Goal: Task Accomplishment & Management: Use online tool/utility

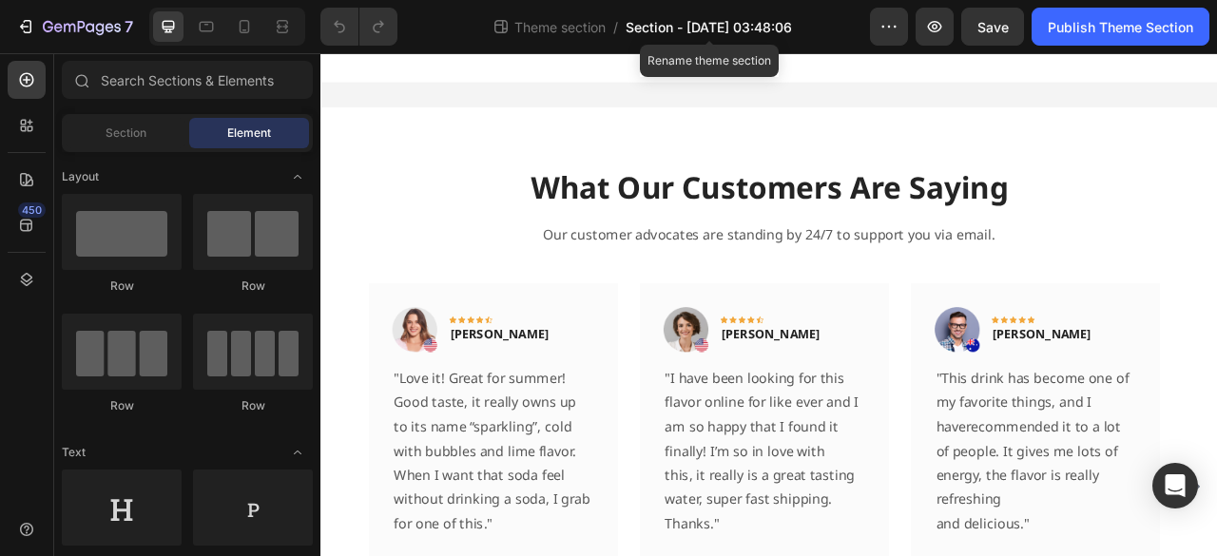
click at [666, 22] on span "Section - [DATE] 03:48:06" at bounding box center [709, 27] width 166 height 20
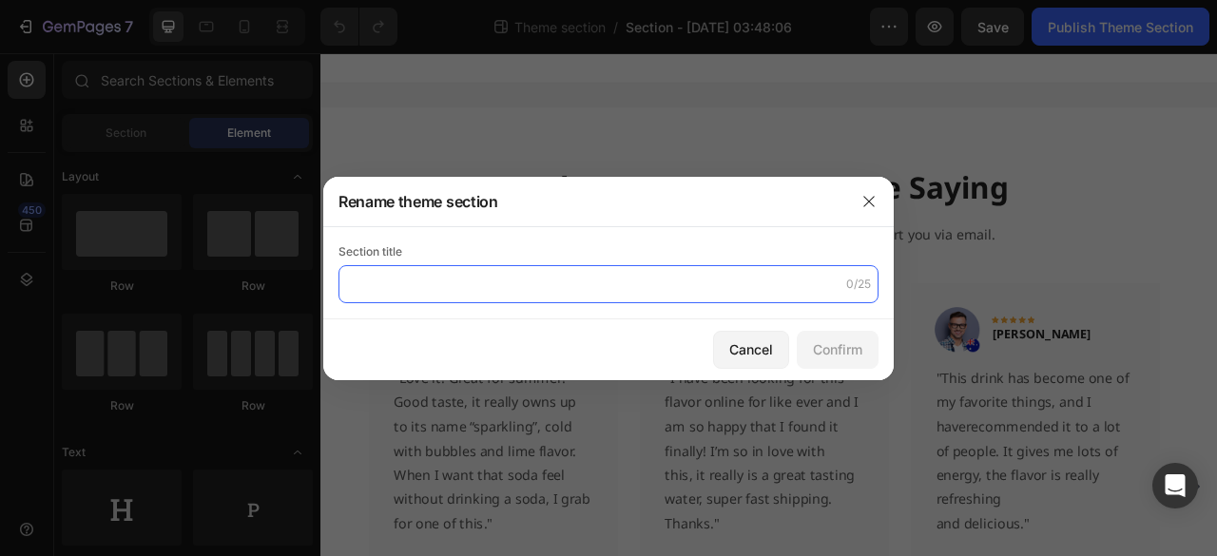
click at [517, 290] on input "text" at bounding box center [608, 284] width 540 height 38
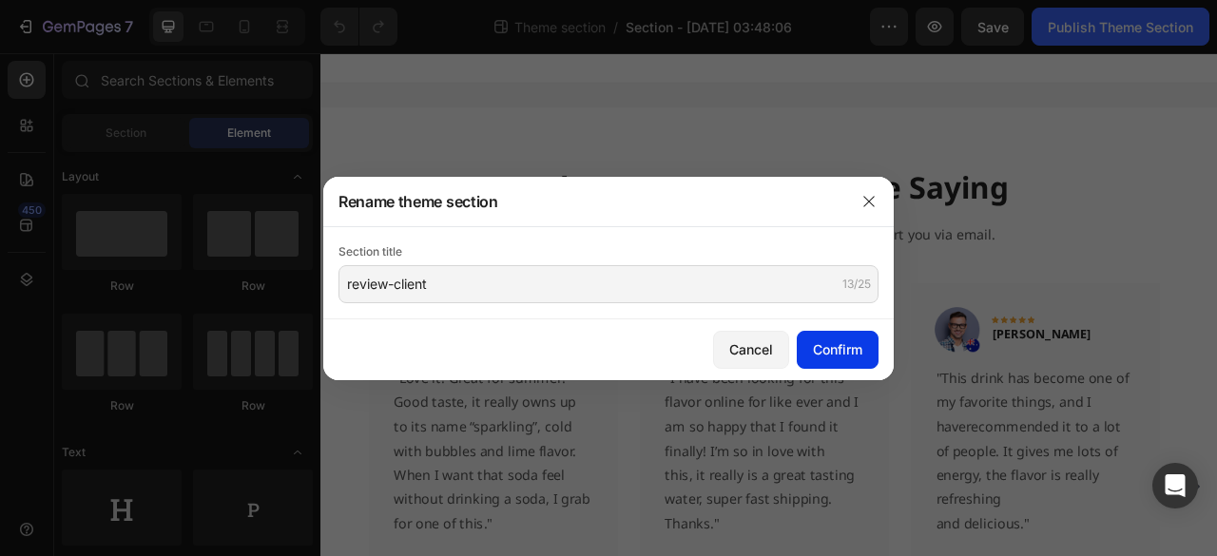
click at [863, 359] on button "Confirm" at bounding box center [838, 350] width 82 height 38
type input "review-client"
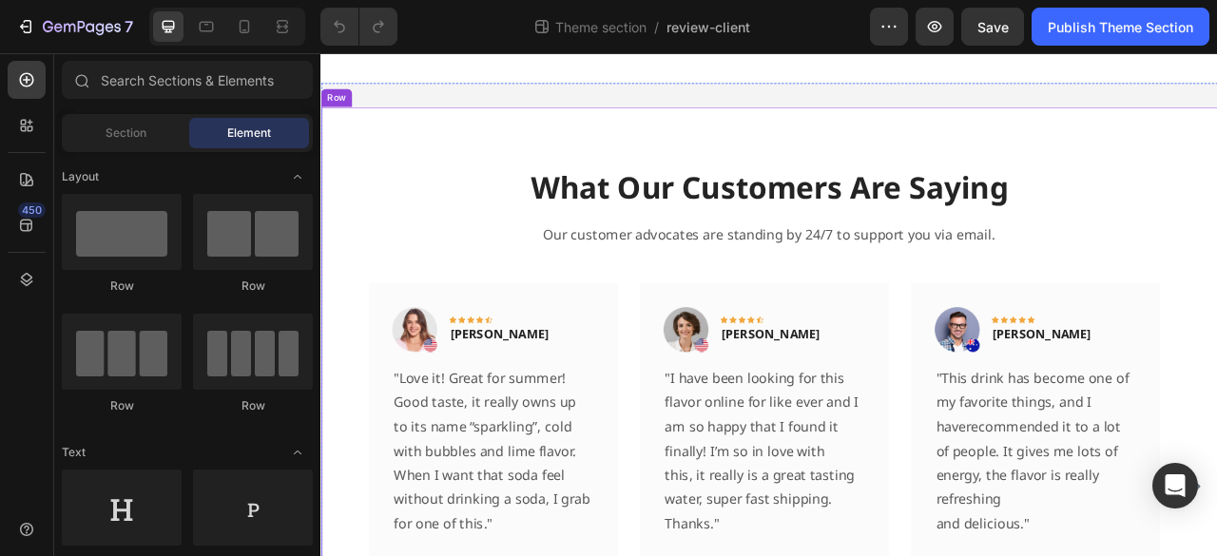
click at [459, 145] on div "What Our Customers Are Saying Heading Our customer advocates are standing by 24…" at bounding box center [890, 543] width 1141 height 843
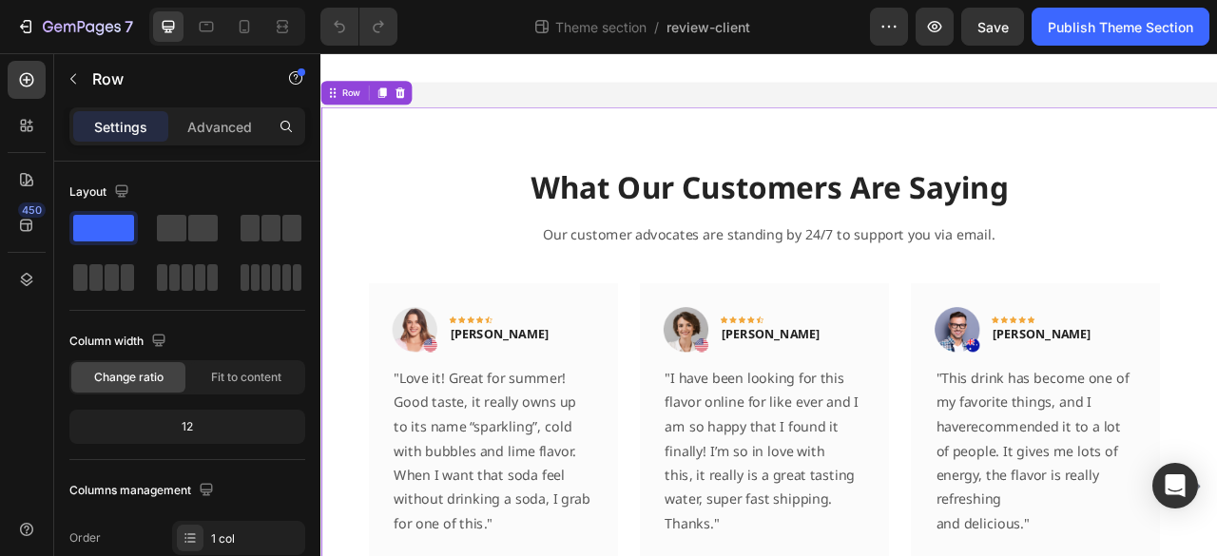
drag, startPoint x: 424, startPoint y: 96, endPoint x: 472, endPoint y: 173, distance: 90.5
click at [425, 96] on icon at bounding box center [421, 103] width 15 height 15
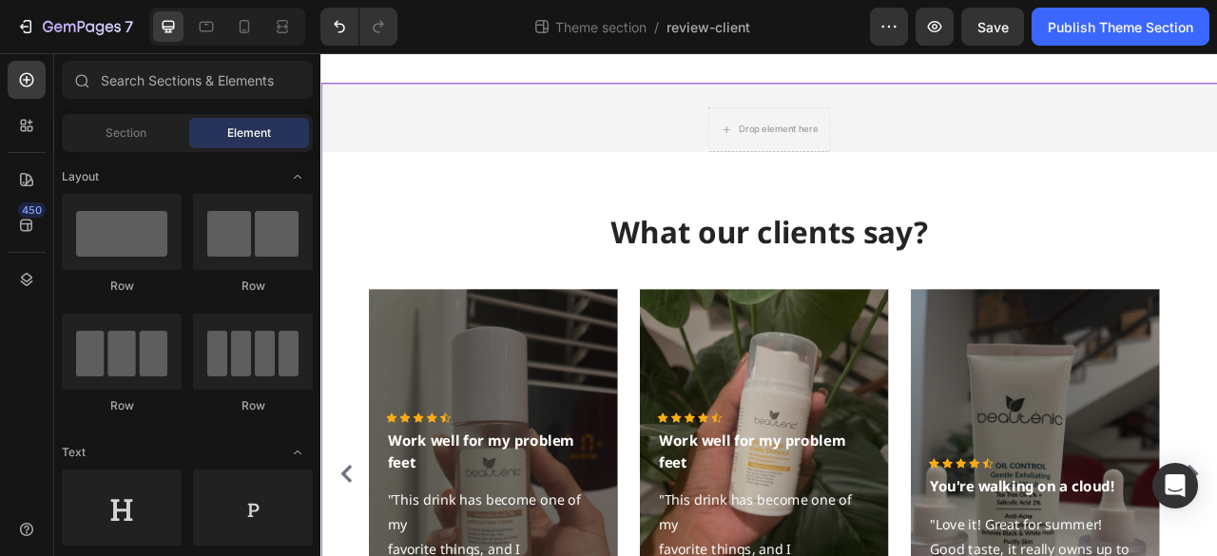
click at [588, 100] on div "Drop element here Row What our clients say? Heading Icon Icon Icon Icon Icon Ic…" at bounding box center [890, 518] width 1141 height 854
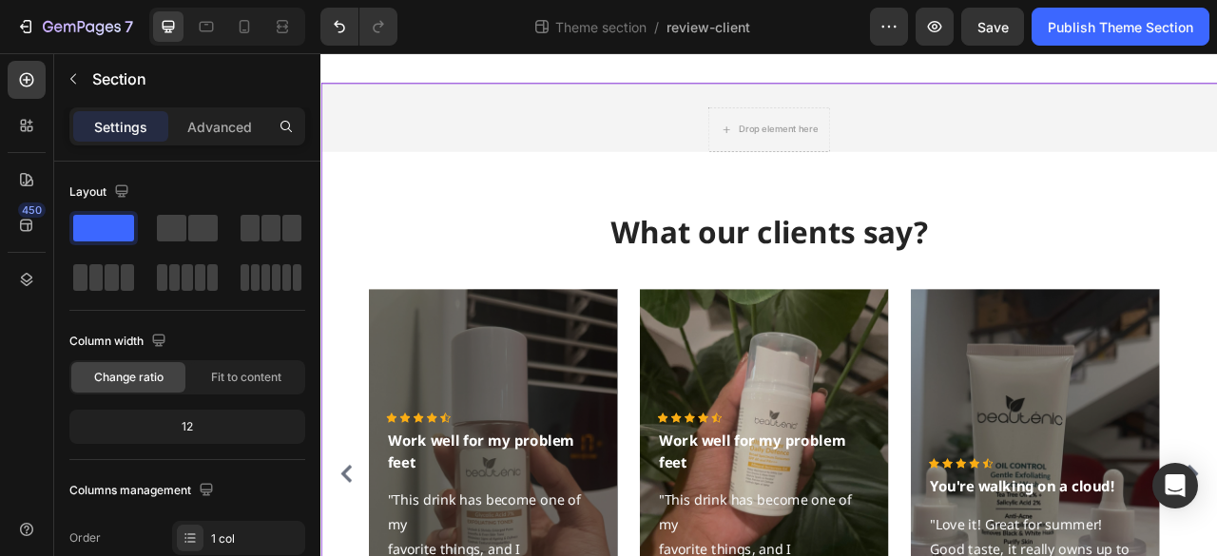
click at [488, 128] on div "Drop element here Row What our clients say? Heading Icon Icon Icon Icon Icon Ic…" at bounding box center [890, 518] width 1141 height 793
click at [514, 223] on div "What our clients say? Heading Icon Icon Icon Icon Icon Icon List Hoz Work well …" at bounding box center [890, 547] width 1141 height 736
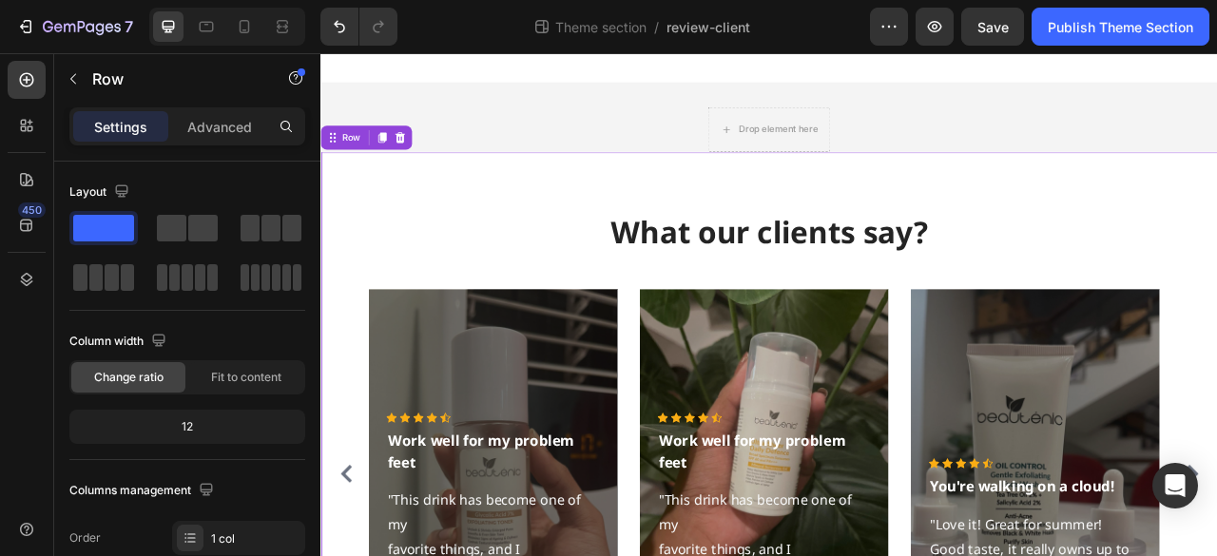
click at [462, 139] on div "Drop element here Row What our clients say? Heading Icon Icon Icon Icon Icon Ic…" at bounding box center [890, 518] width 1141 height 793
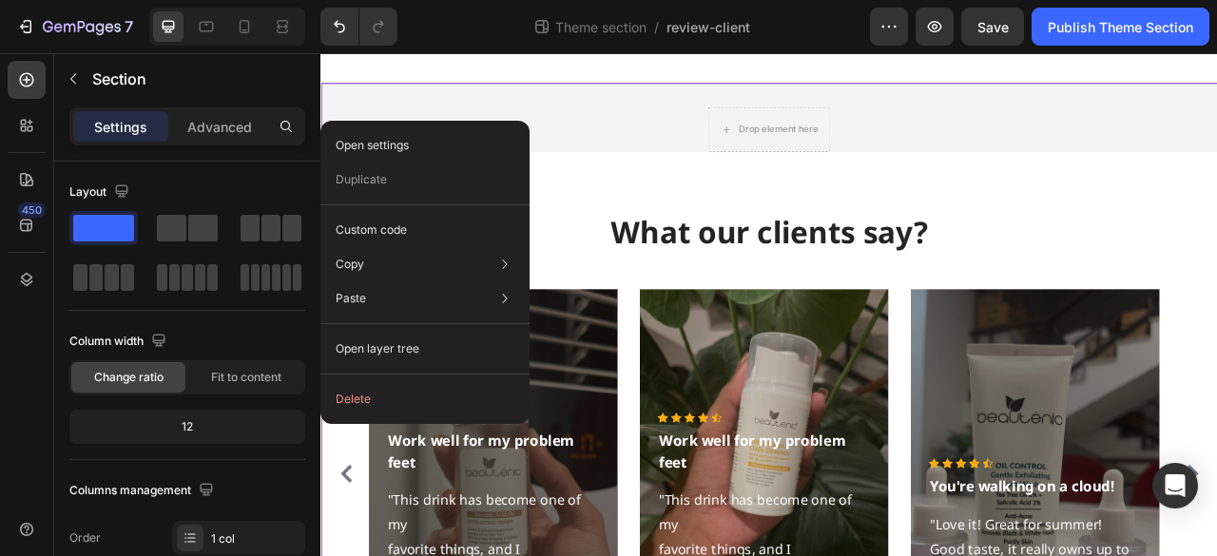
click at [400, 387] on button "Delete" at bounding box center [425, 399] width 194 height 34
click at [365, 405] on button "Delete" at bounding box center [425, 399] width 194 height 34
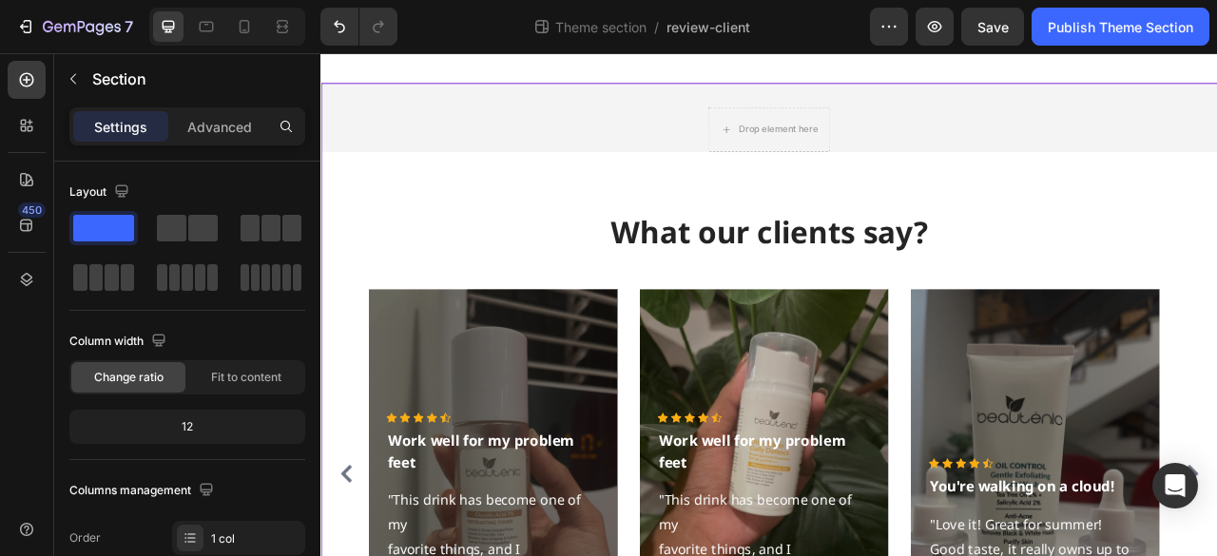
click at [701, 123] on div "Drop element here Row What our clients say? Heading Icon Icon Icon Icon Icon Ic…" at bounding box center [890, 518] width 1141 height 793
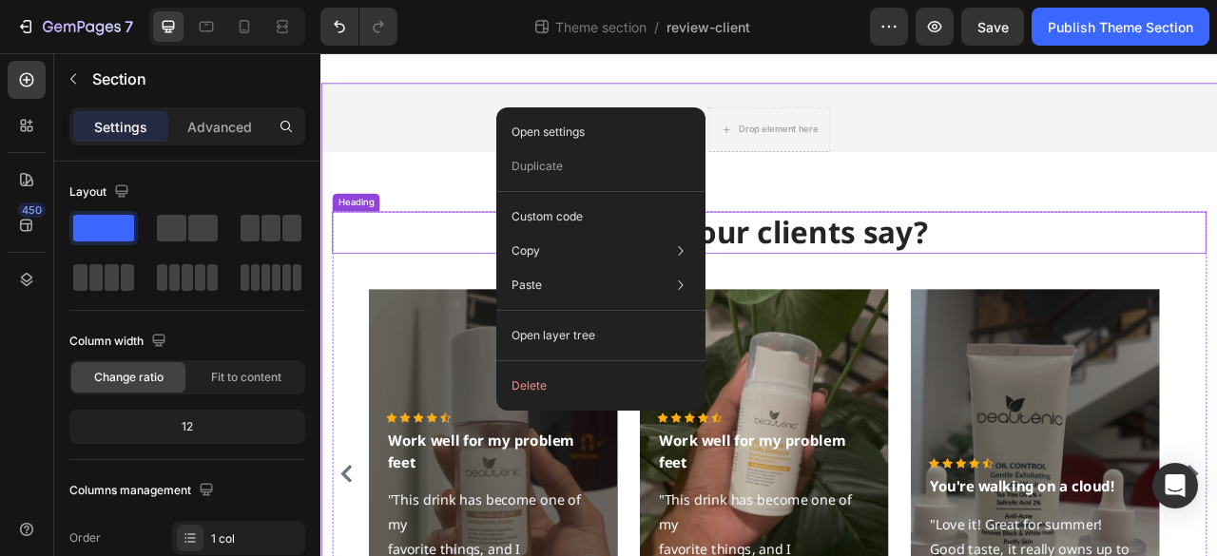
click at [451, 268] on p "What our clients say?" at bounding box center [891, 281] width 1109 height 49
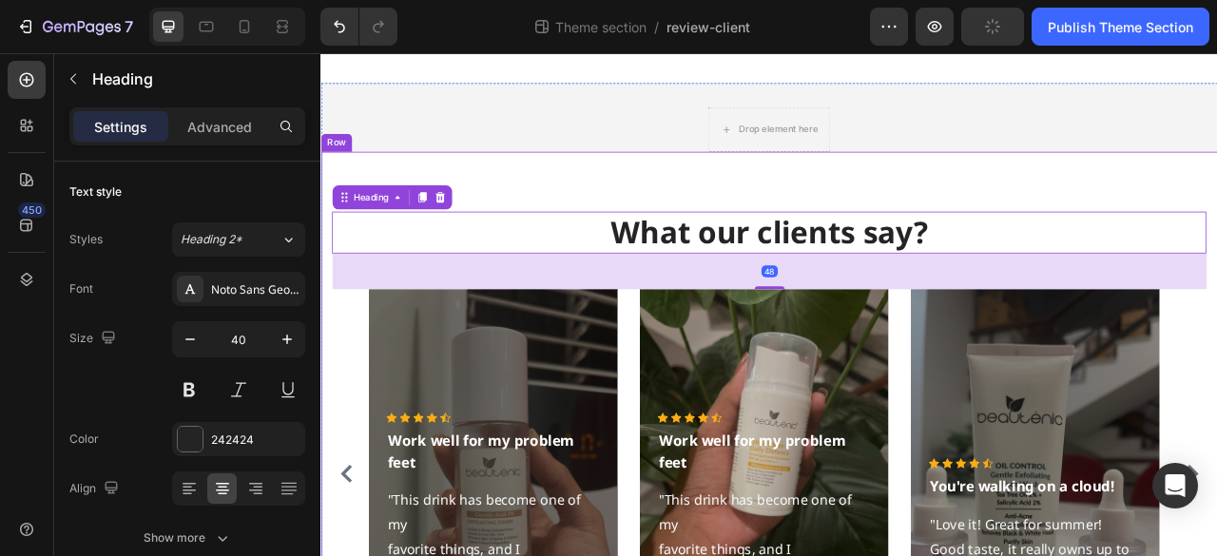
click at [450, 196] on div "What our clients say? Heading 48 Icon Icon Icon Icon Icon Icon List Hoz Work we…" at bounding box center [890, 547] width 1141 height 736
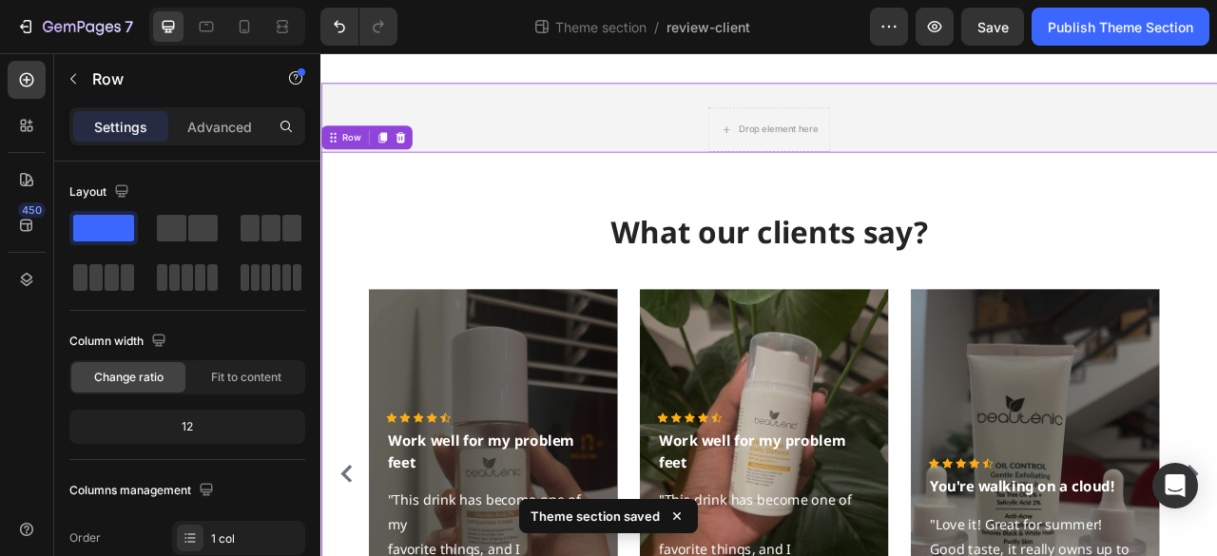
click at [603, 122] on div "Drop element here Row What our clients say? Heading Icon Icon Icon Icon Icon Ic…" at bounding box center [890, 518] width 1141 height 793
click at [1095, 197] on div "What our clients say? Heading Icon Icon Icon Icon Icon Icon List Hoz Work well …" at bounding box center [890, 547] width 1141 height 736
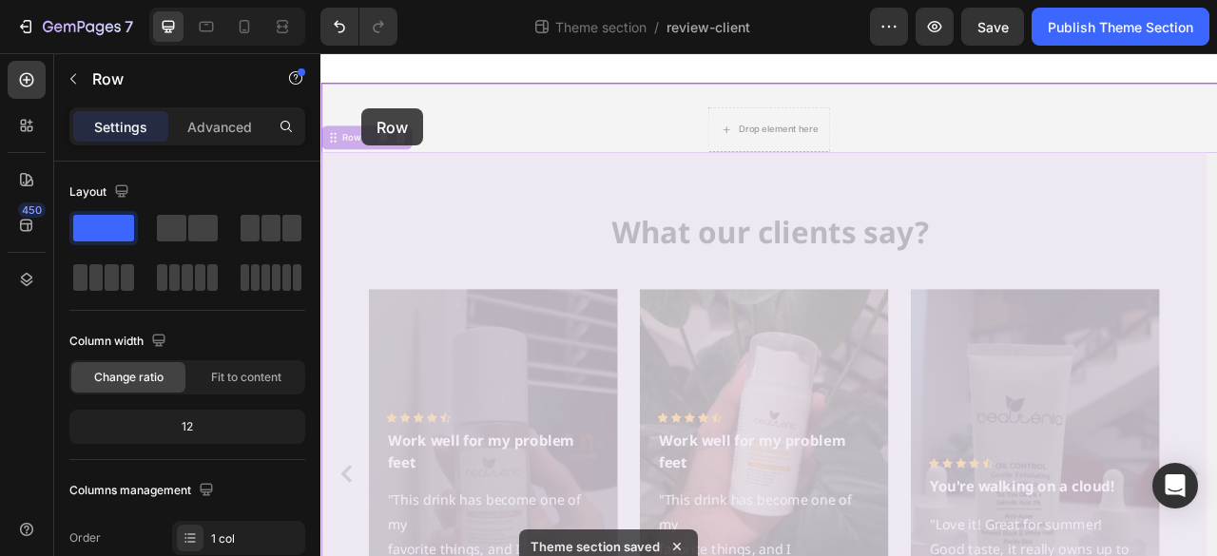
drag, startPoint x: 361, startPoint y: 170, endPoint x: 373, endPoint y: 124, distance: 48.0
click at [373, 124] on div "Drop element here Row What our clients say? Heading Icon Icon Icon Icon Icon Ic…" at bounding box center [890, 499] width 1141 height 892
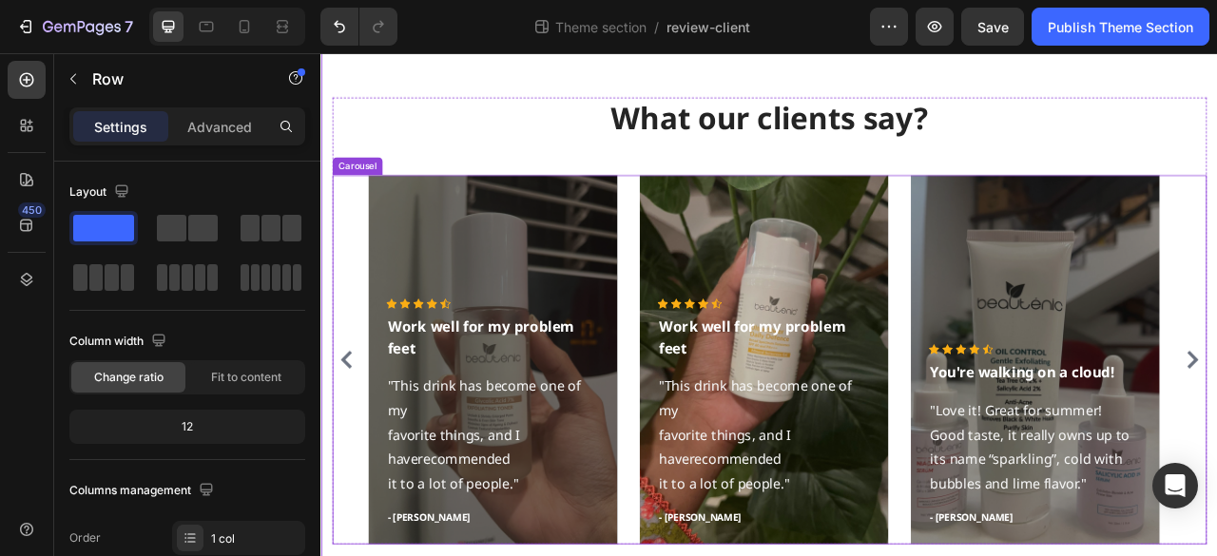
scroll to position [190, 0]
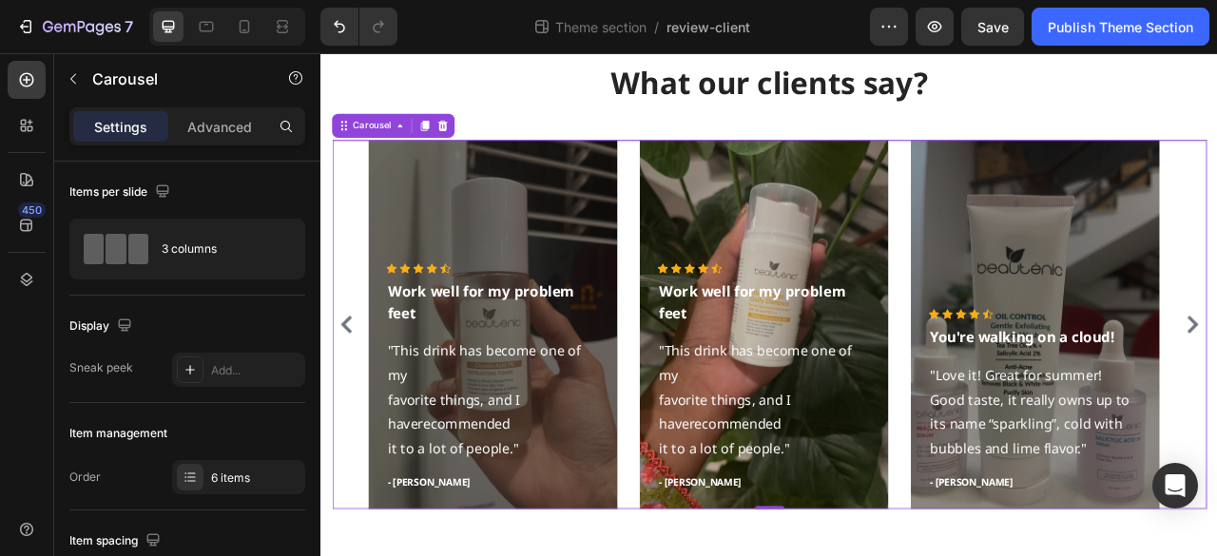
click at [357, 398] on icon "Carousel Back Arrow" at bounding box center [352, 398] width 23 height 23
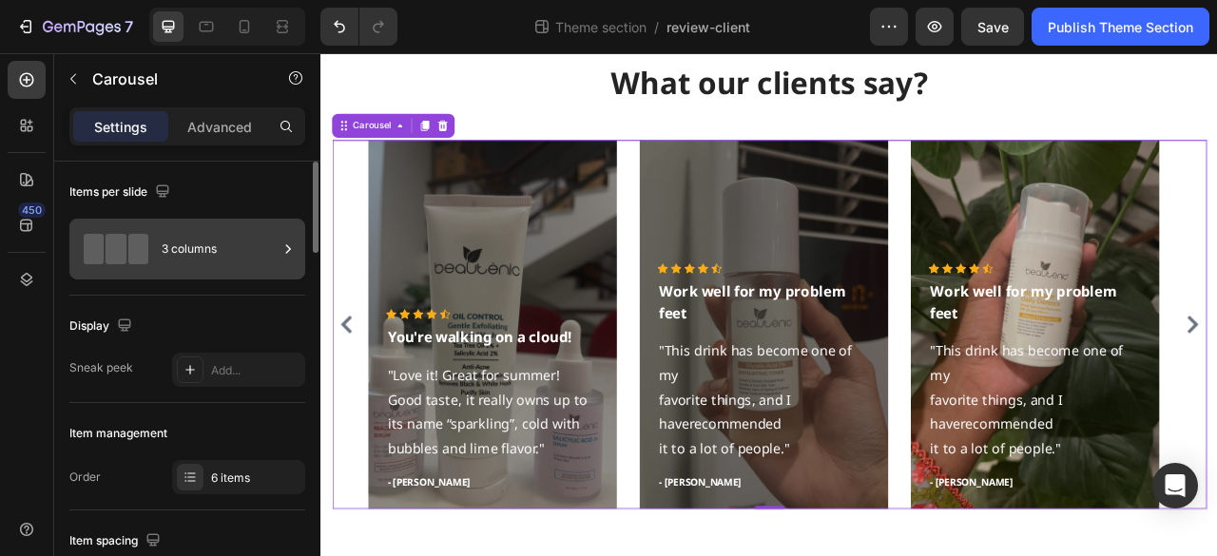
click at [186, 248] on div "3 columns" at bounding box center [220, 249] width 116 height 44
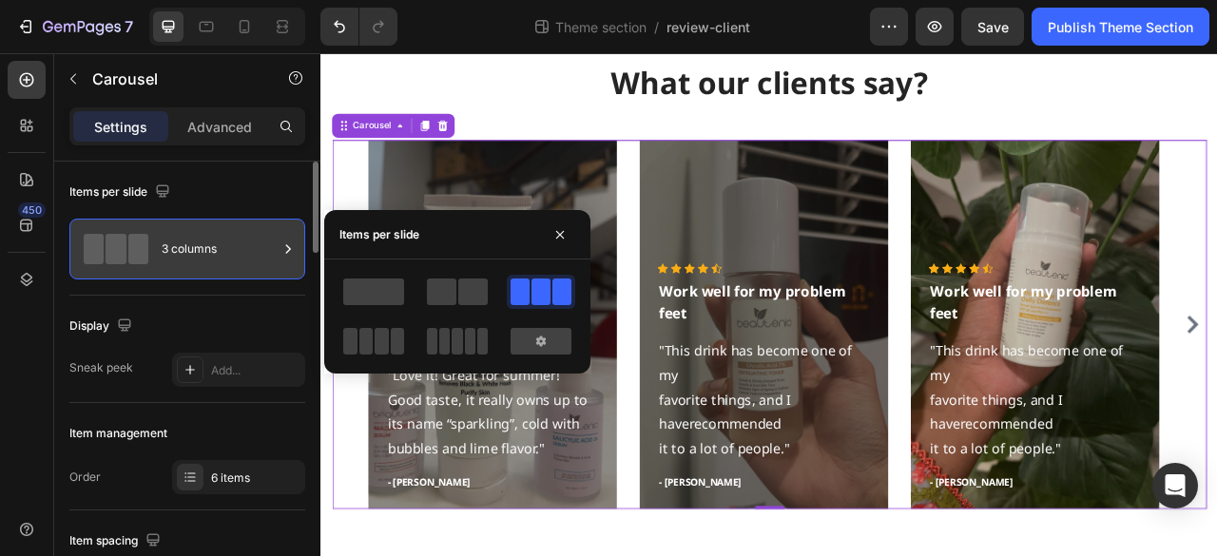
click at [186, 248] on div "3 columns" at bounding box center [220, 249] width 116 height 44
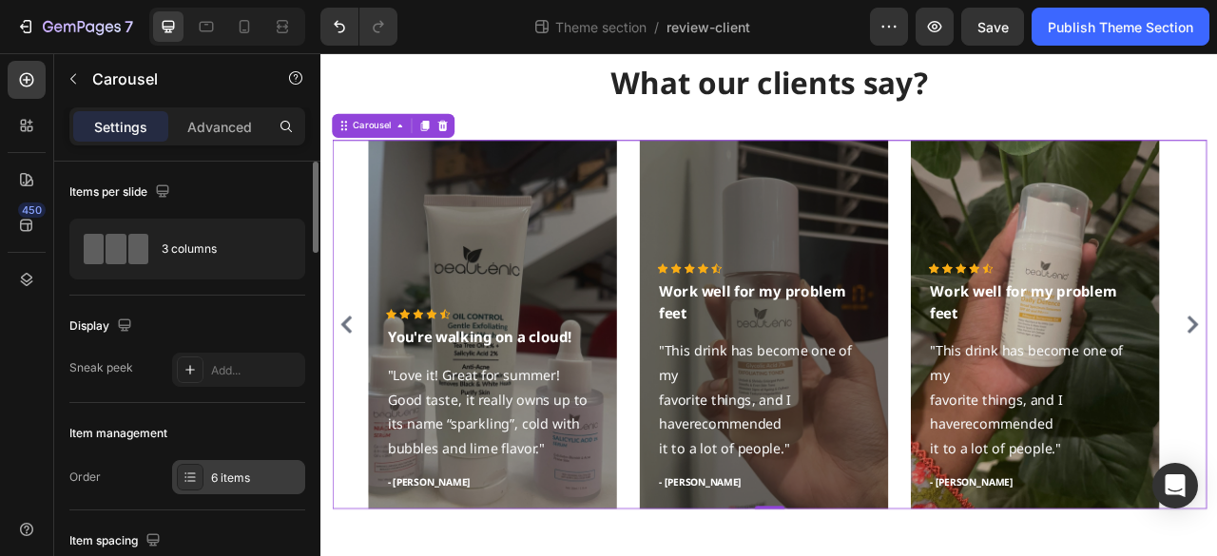
click at [228, 485] on div "6 items" at bounding box center [238, 477] width 133 height 34
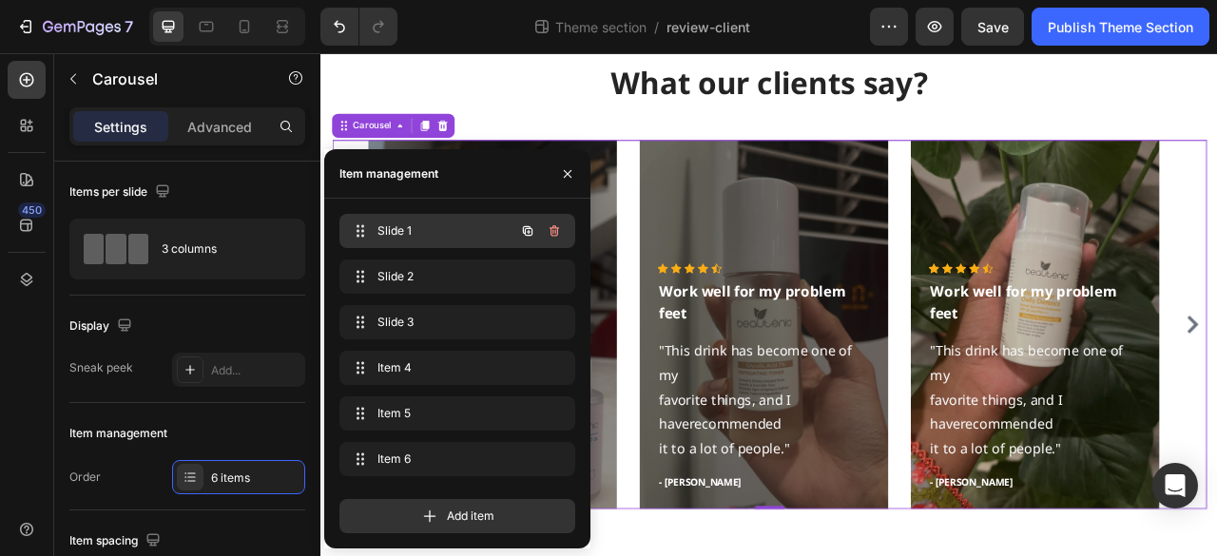
click at [441, 236] on span "Slide 1" at bounding box center [430, 230] width 107 height 17
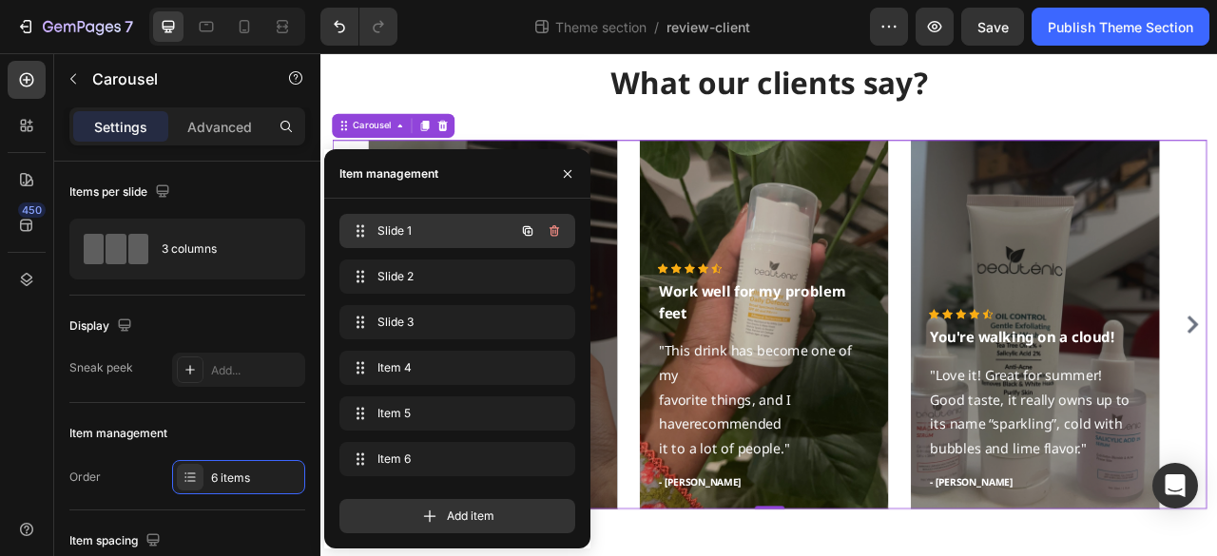
click at [441, 236] on span "Slide 1" at bounding box center [430, 230] width 107 height 17
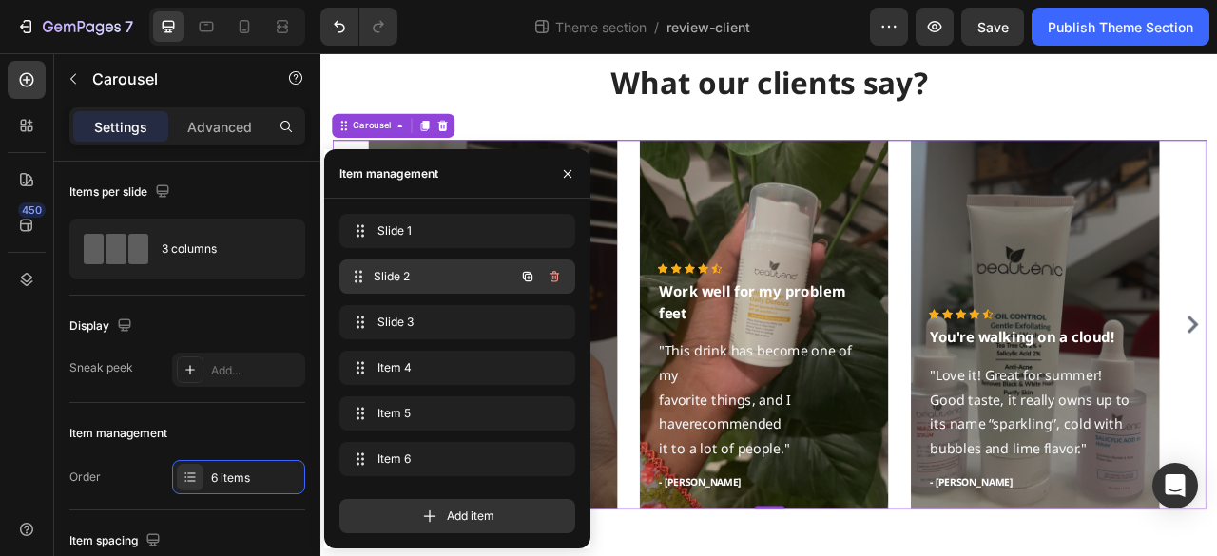
click at [444, 278] on span "Slide 2" at bounding box center [444, 276] width 141 height 17
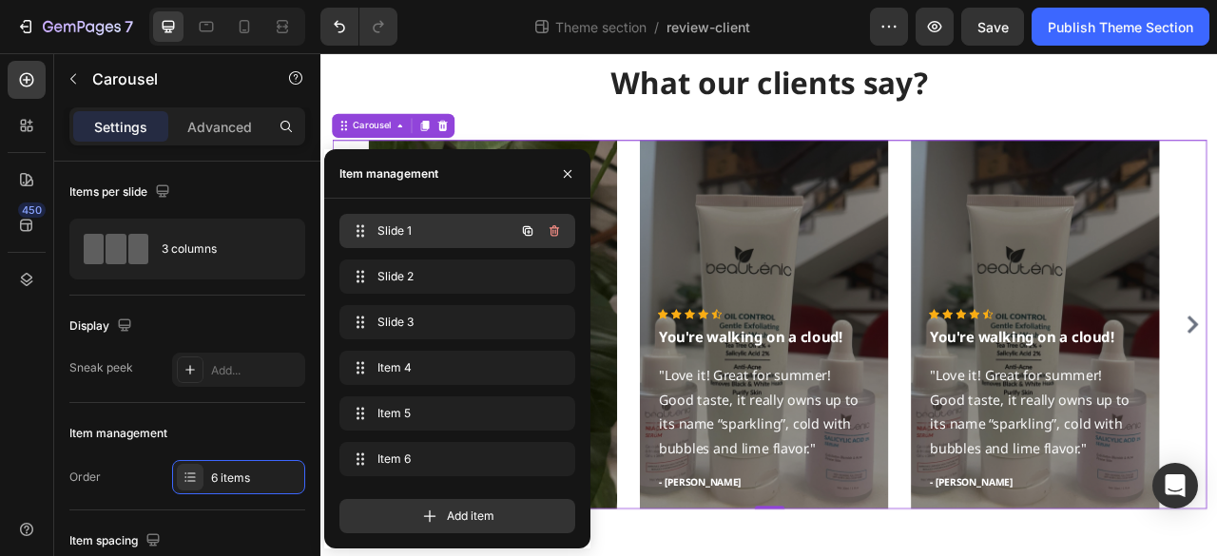
click at [449, 229] on span "Slide 1" at bounding box center [430, 230] width 107 height 17
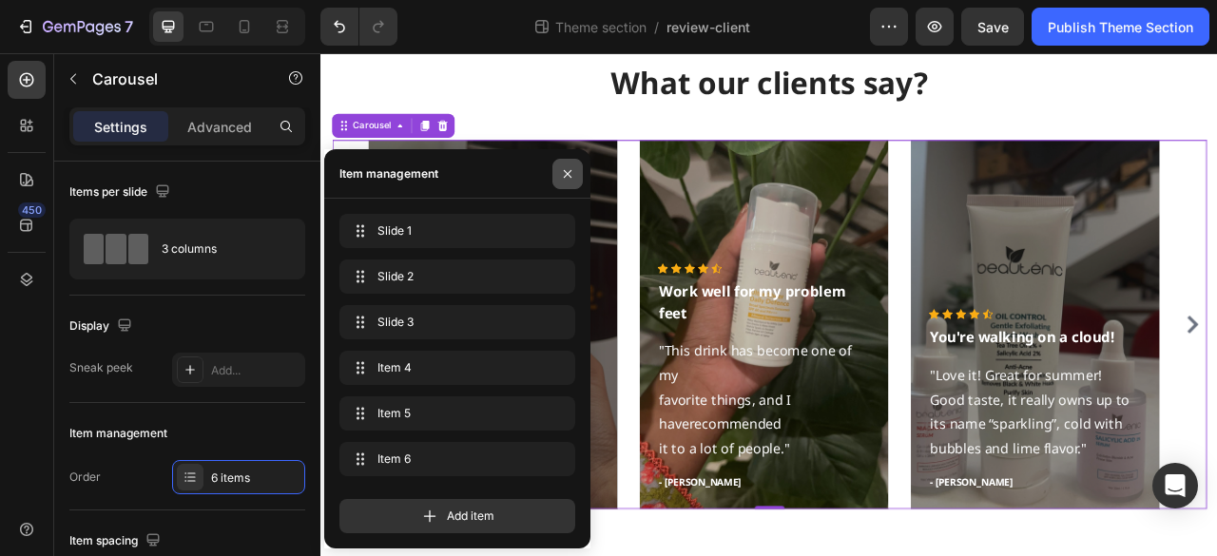
click at [568, 174] on icon "button" at bounding box center [568, 174] width 8 height 8
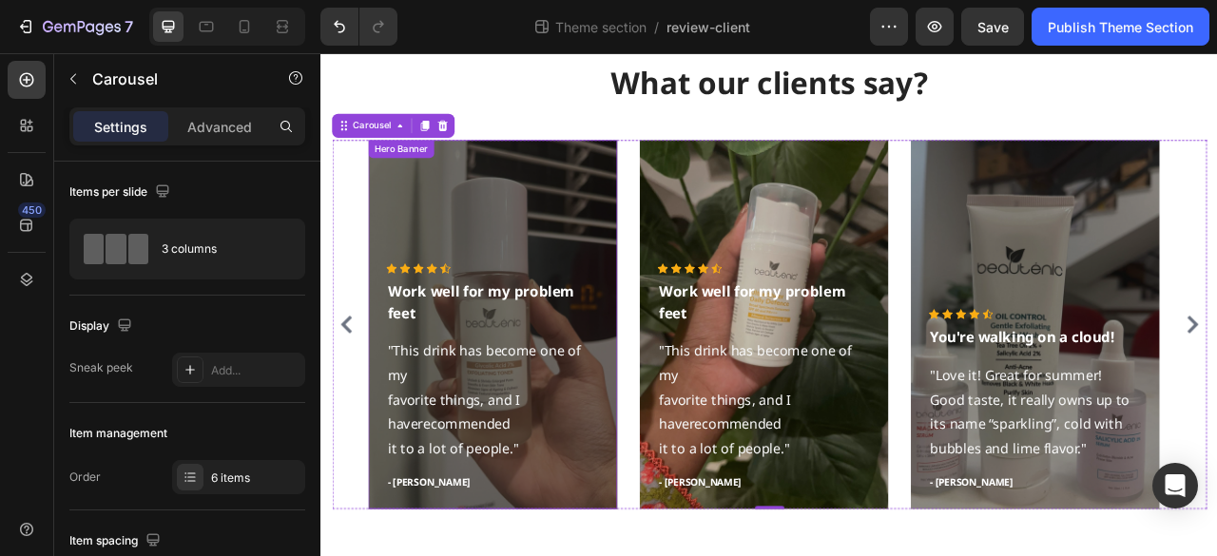
click at [623, 285] on div "Overlay" at bounding box center [538, 399] width 317 height 470
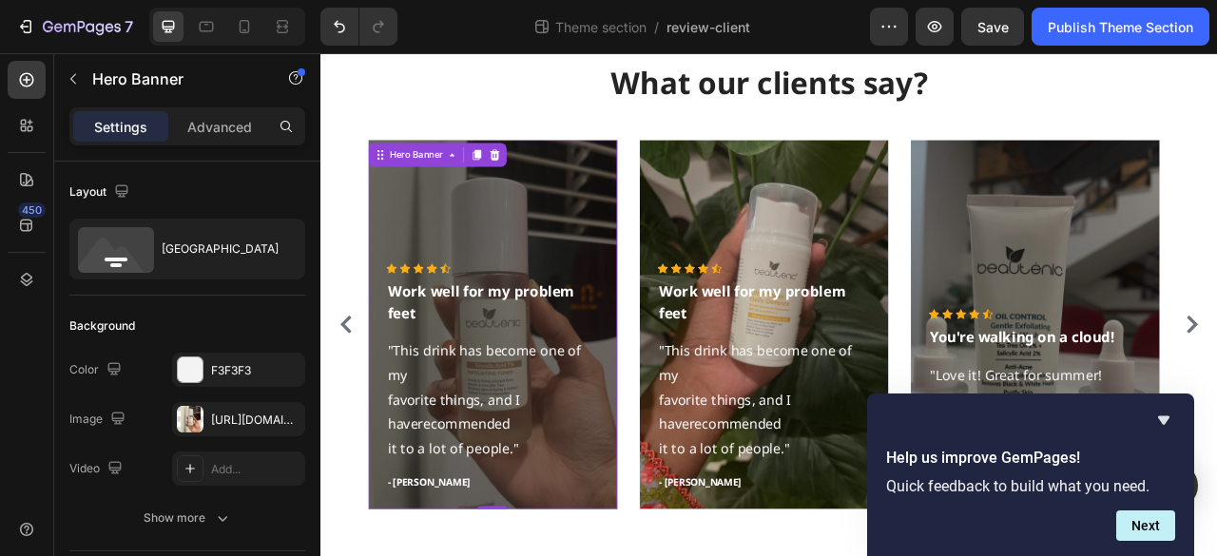
click at [514, 254] on div "Overlay" at bounding box center [538, 399] width 317 height 470
click at [570, 265] on div "Overlay" at bounding box center [538, 399] width 317 height 470
click at [471, 403] on div "Icon Icon Icon Icon Icon Icon List Hoz Work well for my problem feet Text block…" at bounding box center [538, 465] width 271 height 290
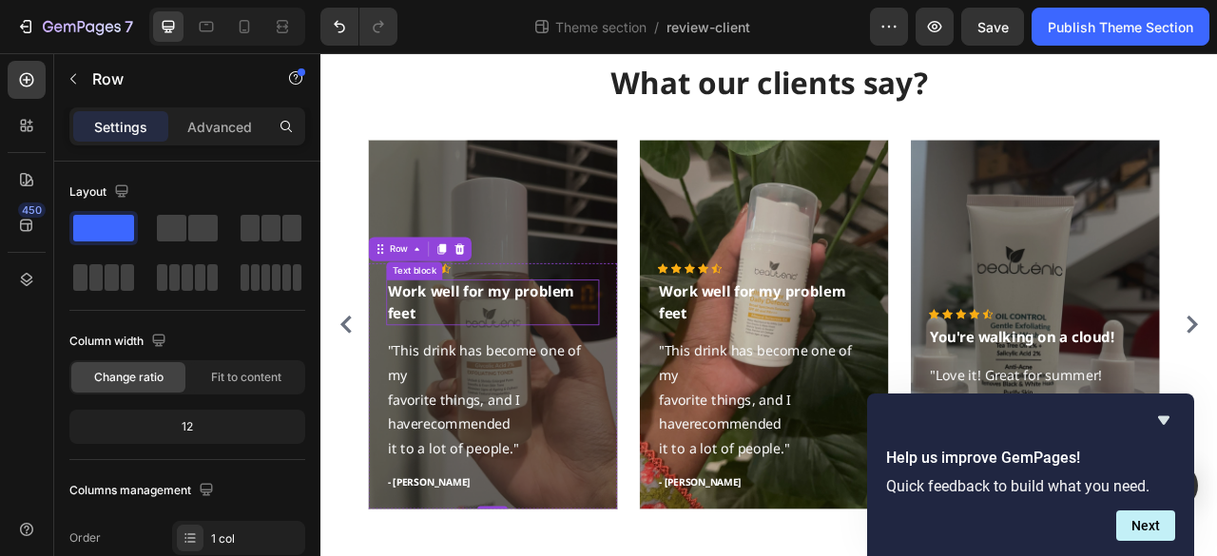
click at [449, 363] on p "Work well for my problem feet" at bounding box center [538, 370] width 267 height 54
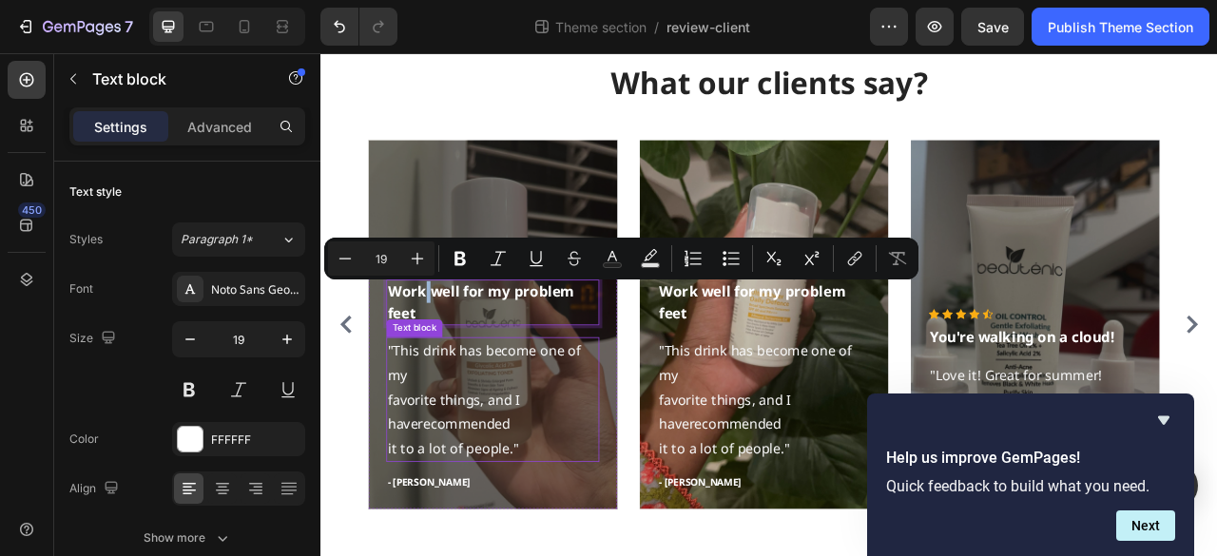
click at [455, 425] on p ""This drink has become one of my favorite things, and I haverecommended it to a…" at bounding box center [538, 493] width 267 height 154
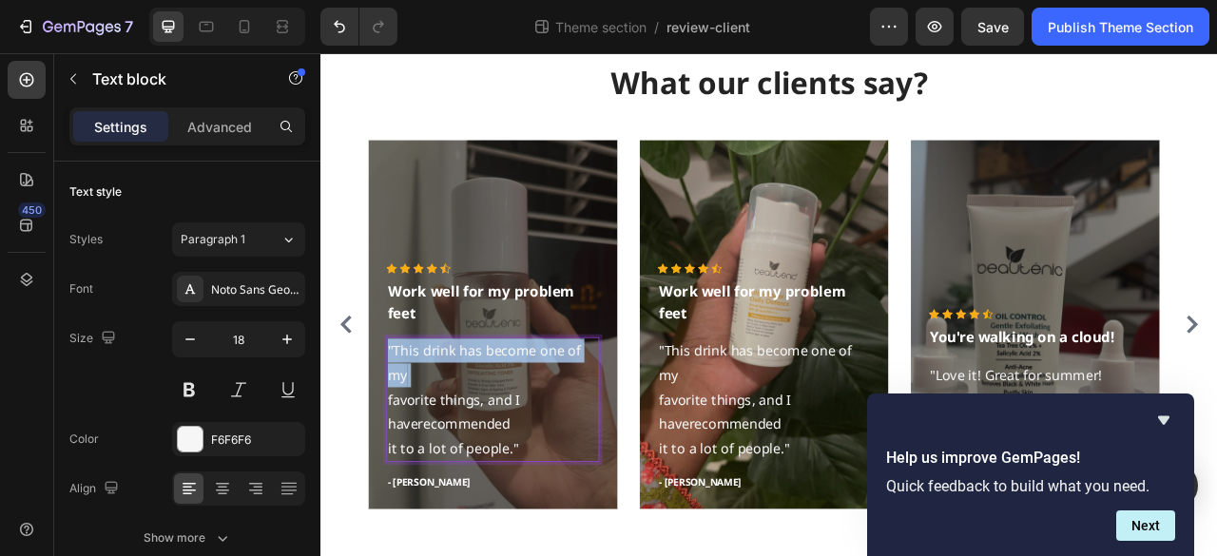
click at [455, 425] on p ""This drink has become one of my favorite things, and I haverecommended it to a…" at bounding box center [538, 493] width 267 height 154
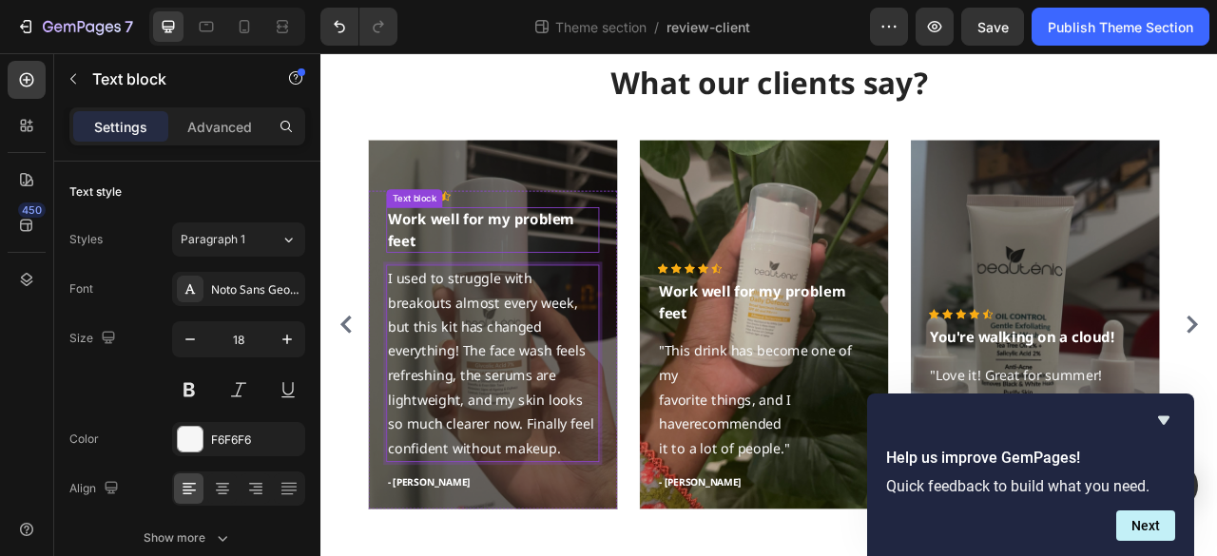
click at [434, 275] on p "Work well for my problem feet" at bounding box center [538, 278] width 267 height 54
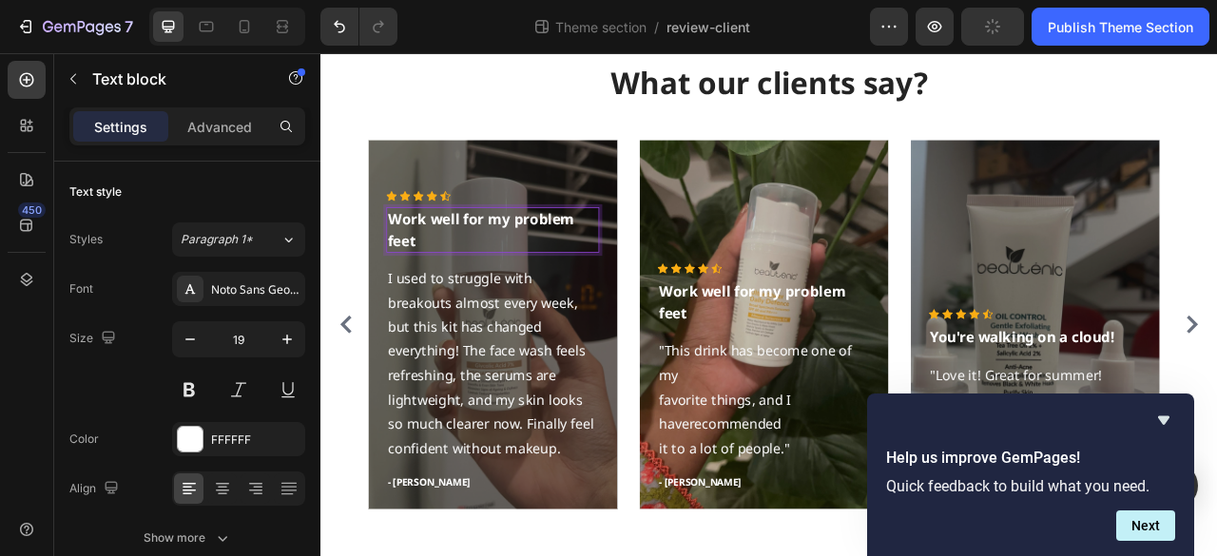
drag, startPoint x: 434, startPoint y: 275, endPoint x: 418, endPoint y: 258, distance: 22.9
click at [418, 258] on p "Work well for my problem feet" at bounding box center [538, 278] width 267 height 54
click at [575, 258] on p "Work well for my problem feet" at bounding box center [538, 278] width 267 height 54
click at [575, 259] on p "Work well for my problem feet" at bounding box center [538, 278] width 267 height 54
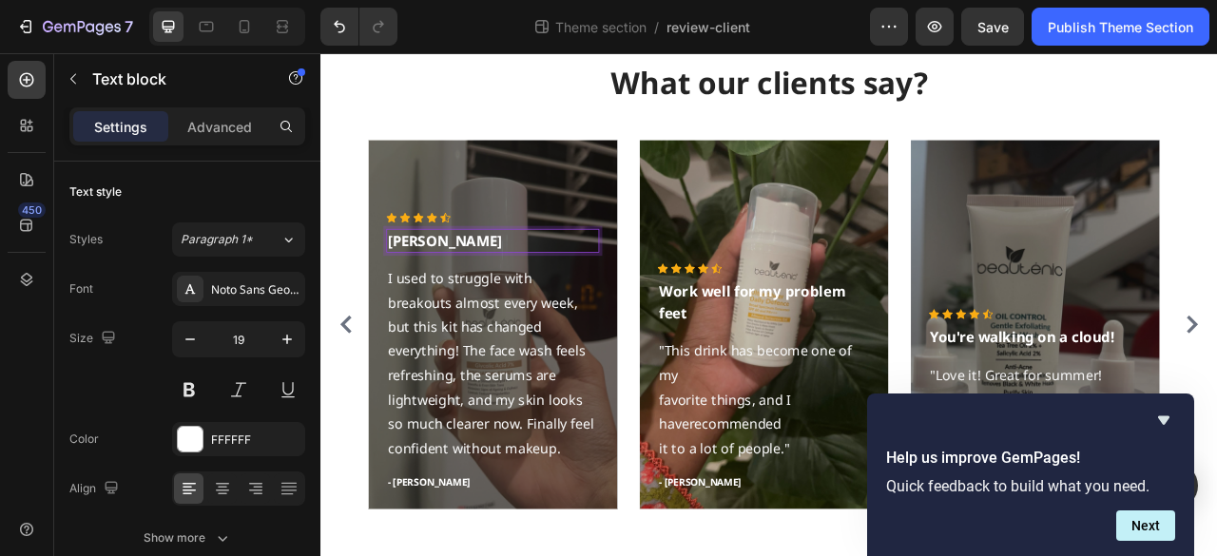
scroll to position [217, 0]
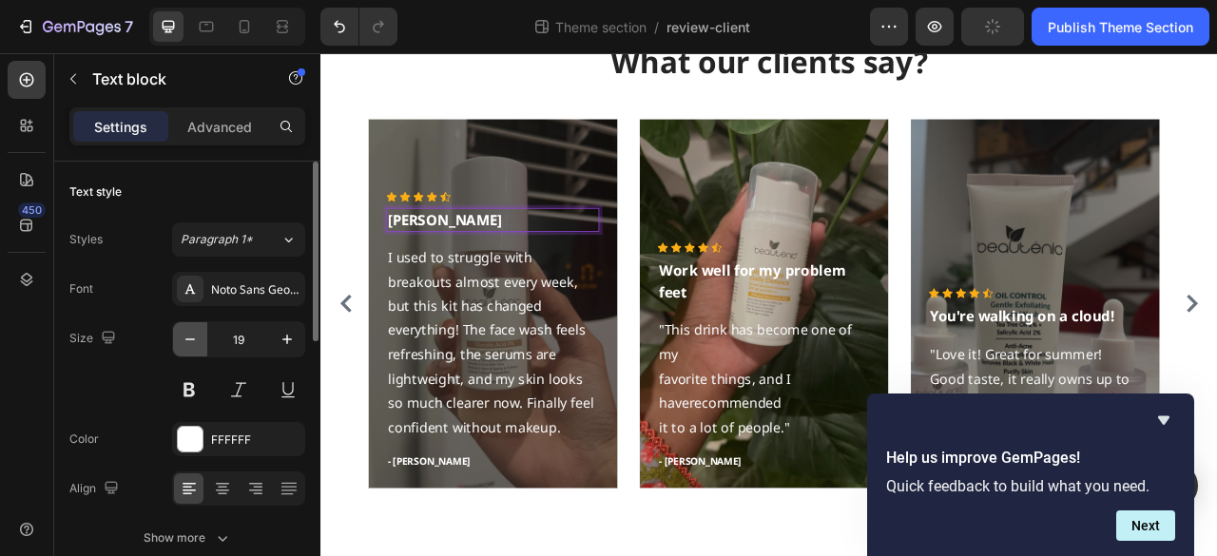
click at [201, 338] on button "button" at bounding box center [190, 339] width 34 height 34
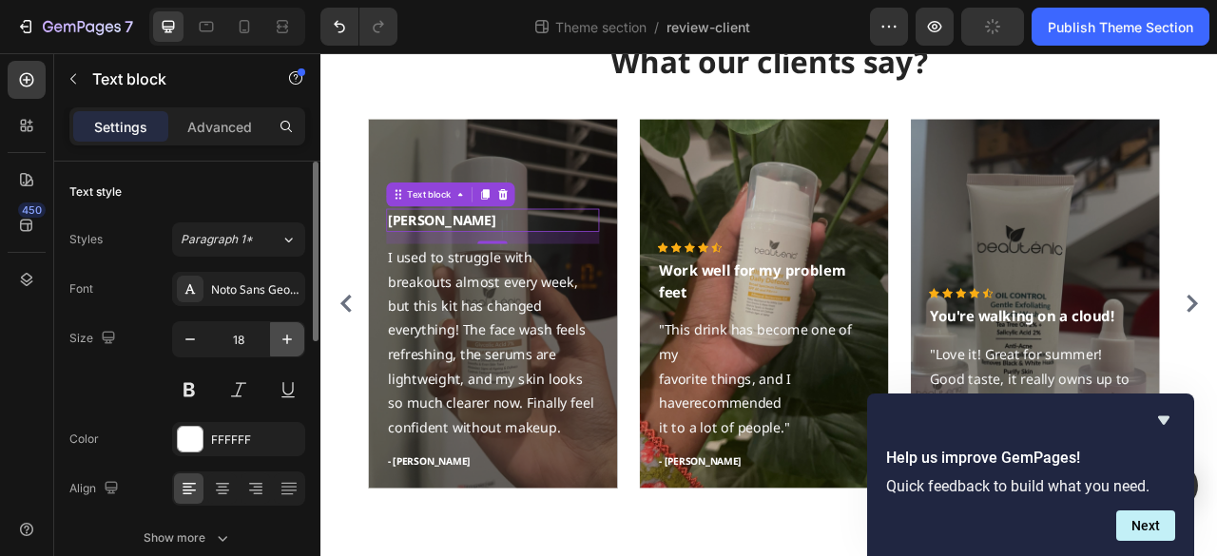
click at [290, 338] on icon "button" at bounding box center [287, 340] width 10 height 10
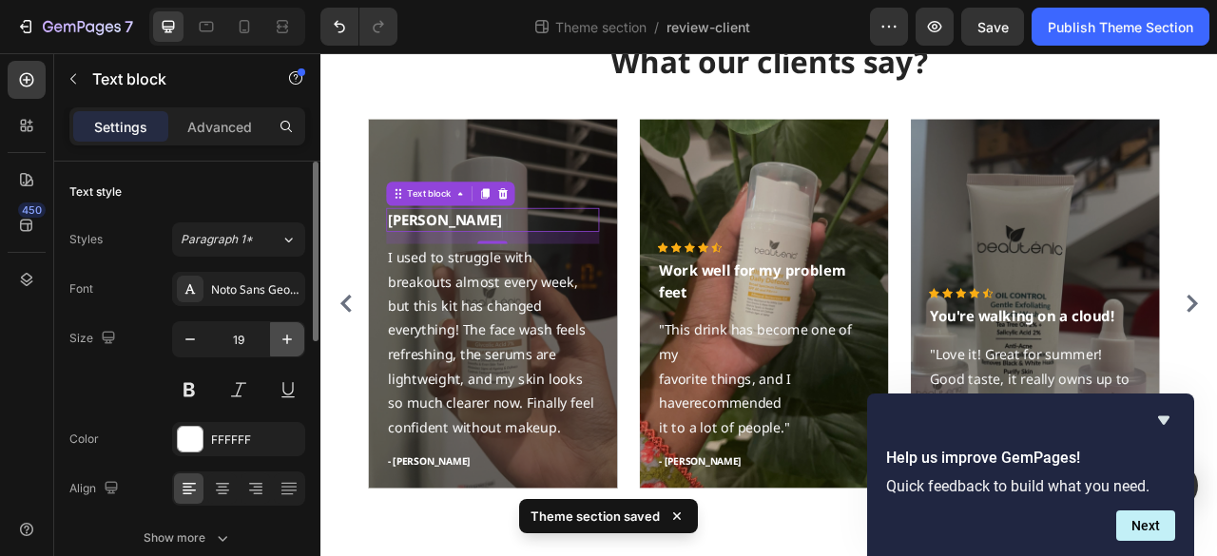
click at [285, 333] on icon "button" at bounding box center [287, 339] width 19 height 19
click at [286, 333] on icon "button" at bounding box center [287, 339] width 19 height 19
type input "22"
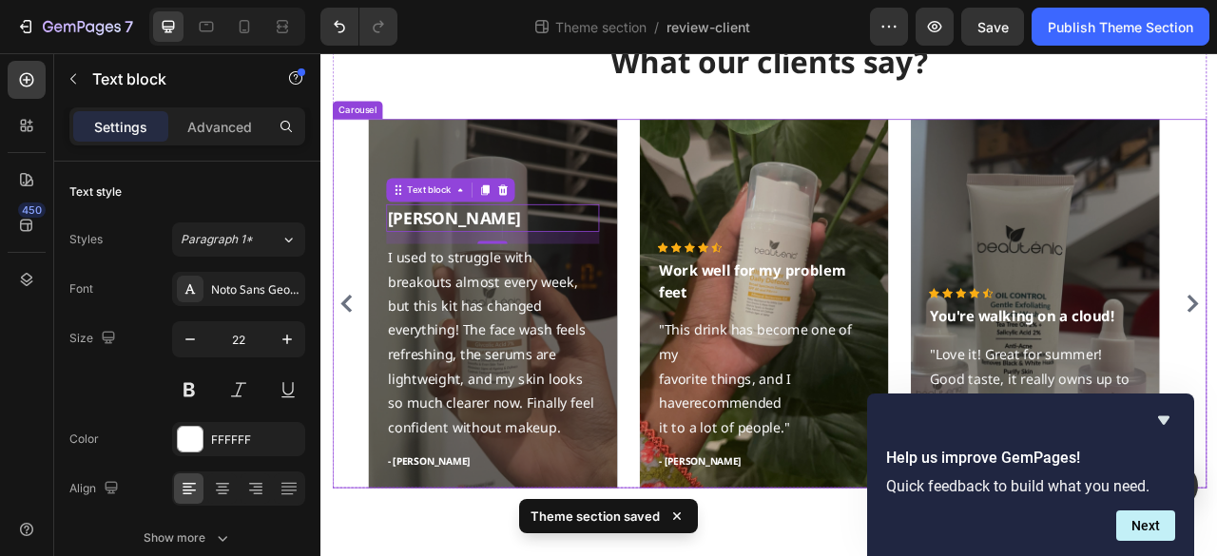
click at [351, 280] on div "Icon Icon Icon Icon Icon Icon List Hoz Sarah Malik Text block 16 I used to stru…" at bounding box center [891, 372] width 1112 height 470
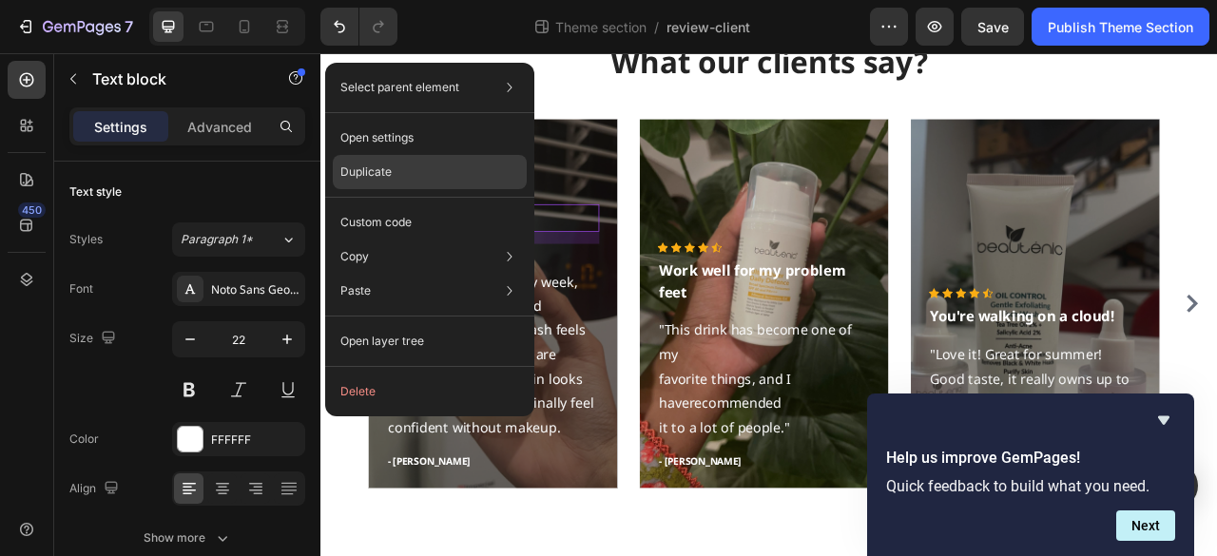
drag, startPoint x: 417, startPoint y: 168, endPoint x: 260, endPoint y: 331, distance: 226.6
click at [417, 168] on div "Duplicate" at bounding box center [430, 172] width 194 height 34
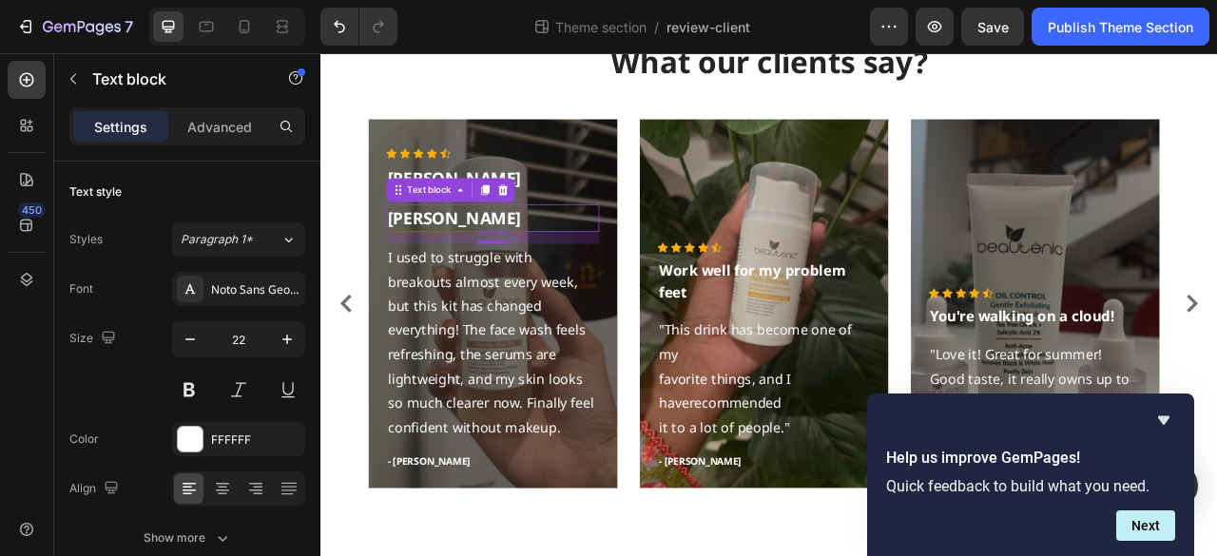
click at [518, 289] on div "16" at bounding box center [538, 287] width 271 height 15
click at [516, 270] on p "Sarah Malik" at bounding box center [538, 262] width 267 height 31
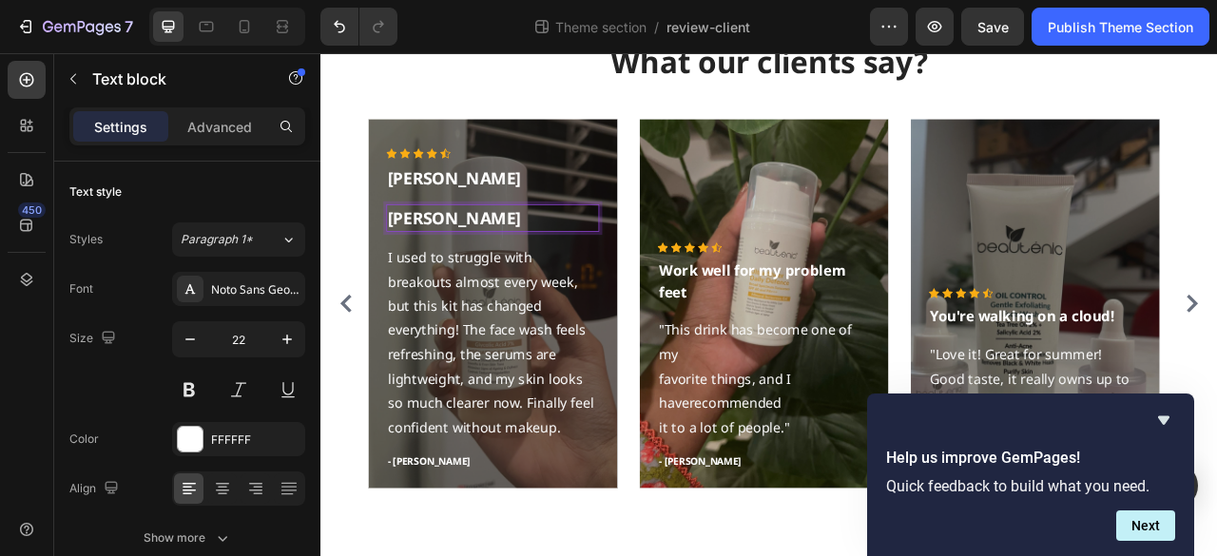
click at [512, 260] on p "Sarah Malik" at bounding box center [538, 262] width 267 height 31
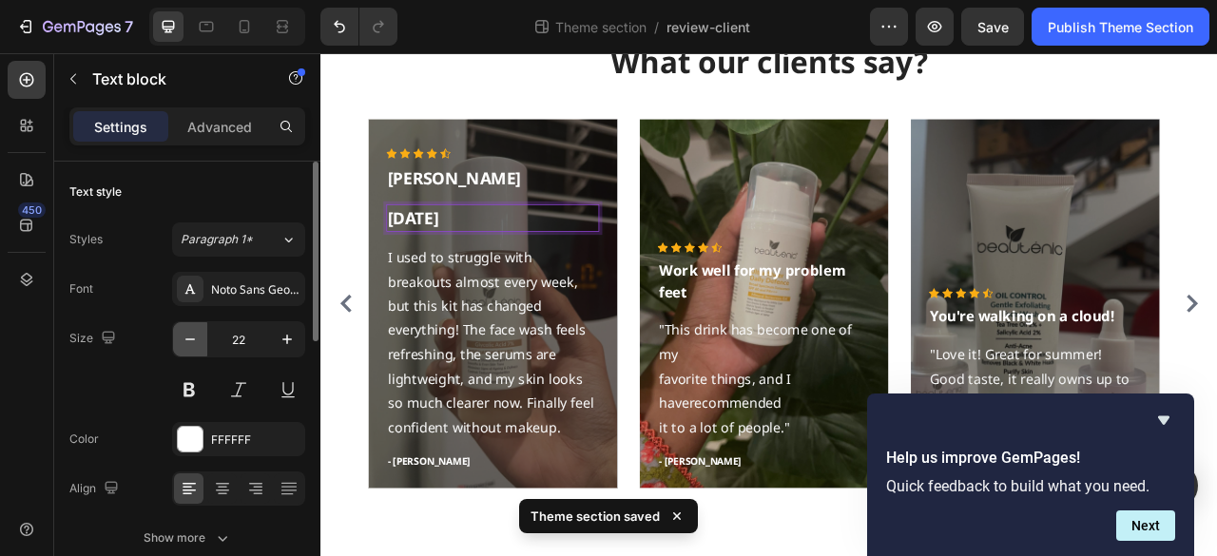
click at [183, 337] on icon "button" at bounding box center [190, 339] width 19 height 19
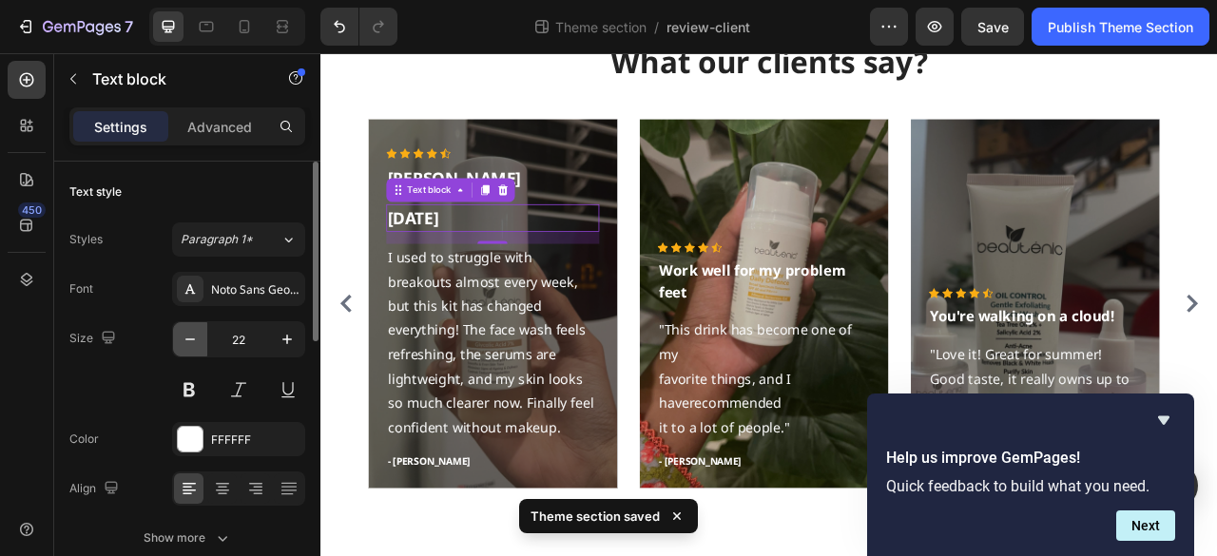
click at [183, 337] on icon "button" at bounding box center [190, 339] width 19 height 19
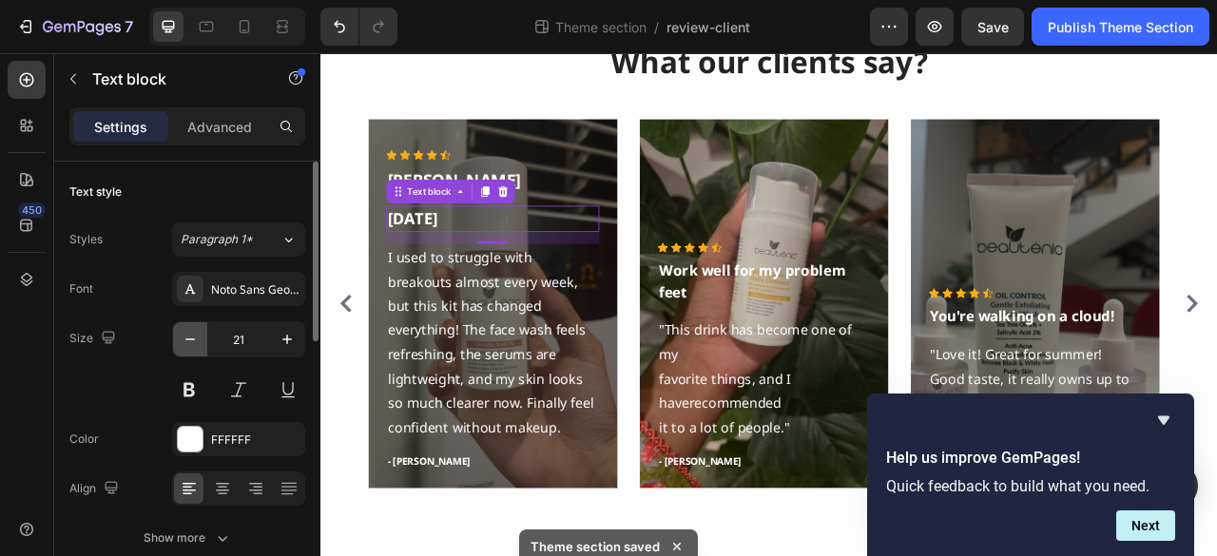
click at [183, 337] on icon "button" at bounding box center [190, 339] width 19 height 19
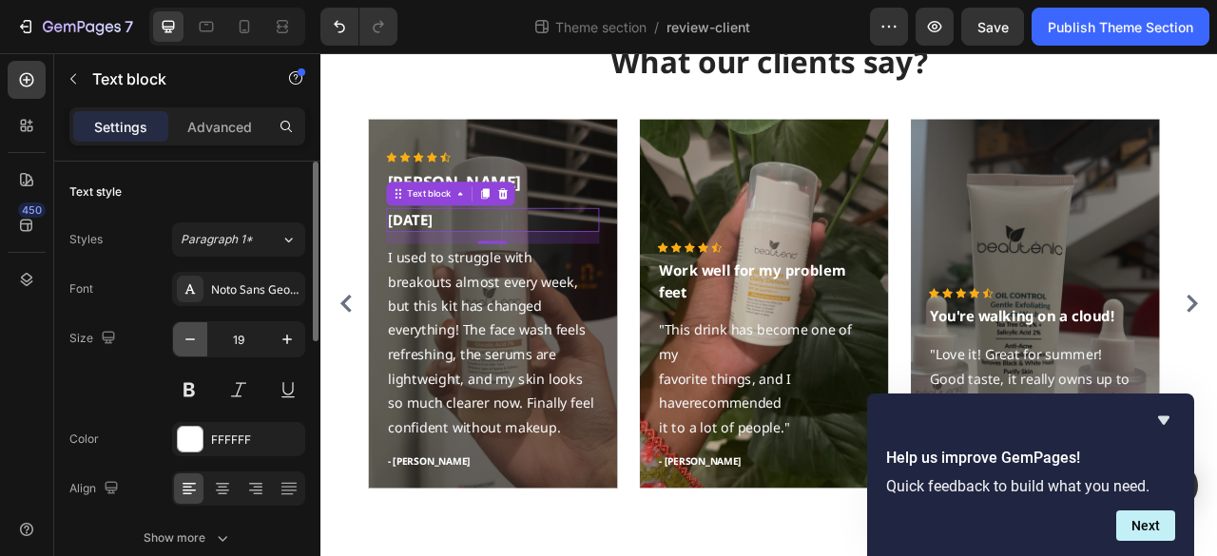
click at [183, 337] on icon "button" at bounding box center [190, 339] width 19 height 19
click at [181, 338] on icon "button" at bounding box center [190, 339] width 19 height 19
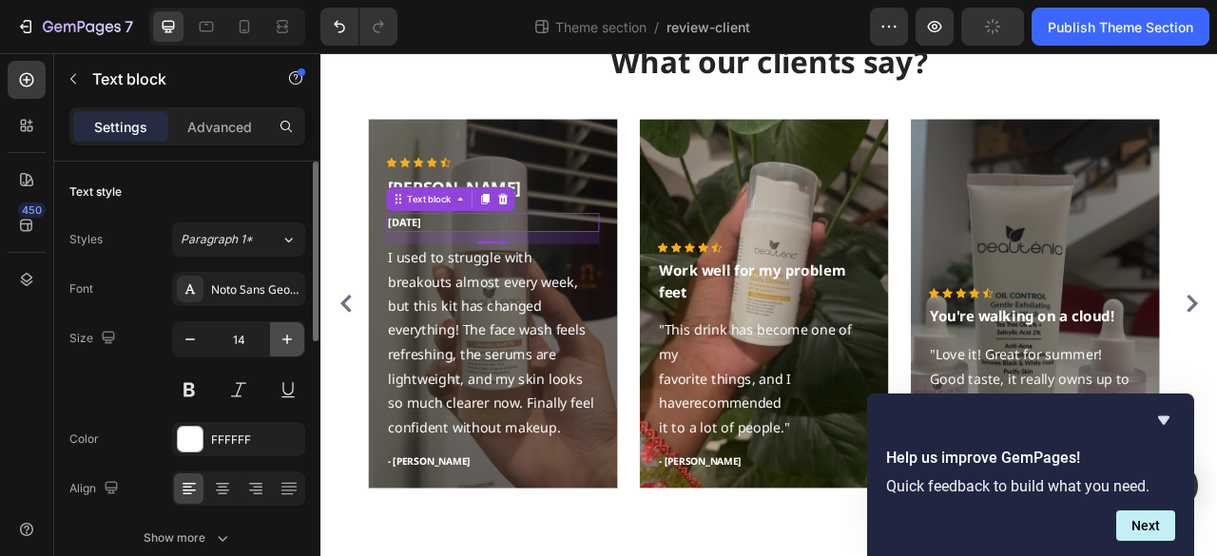
click at [287, 332] on icon "button" at bounding box center [287, 339] width 19 height 19
type input "15"
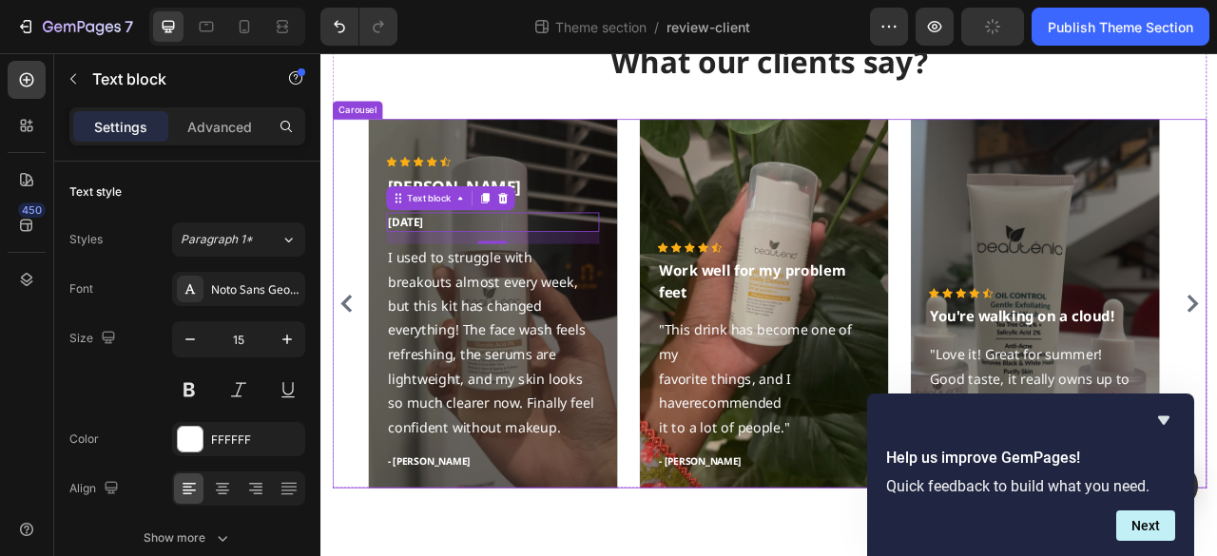
click at [362, 271] on div "Icon Icon Icon Icon Icon Icon List Hoz Sarah Malik Text block Jul 18,2025 Text …" at bounding box center [891, 372] width 1112 height 470
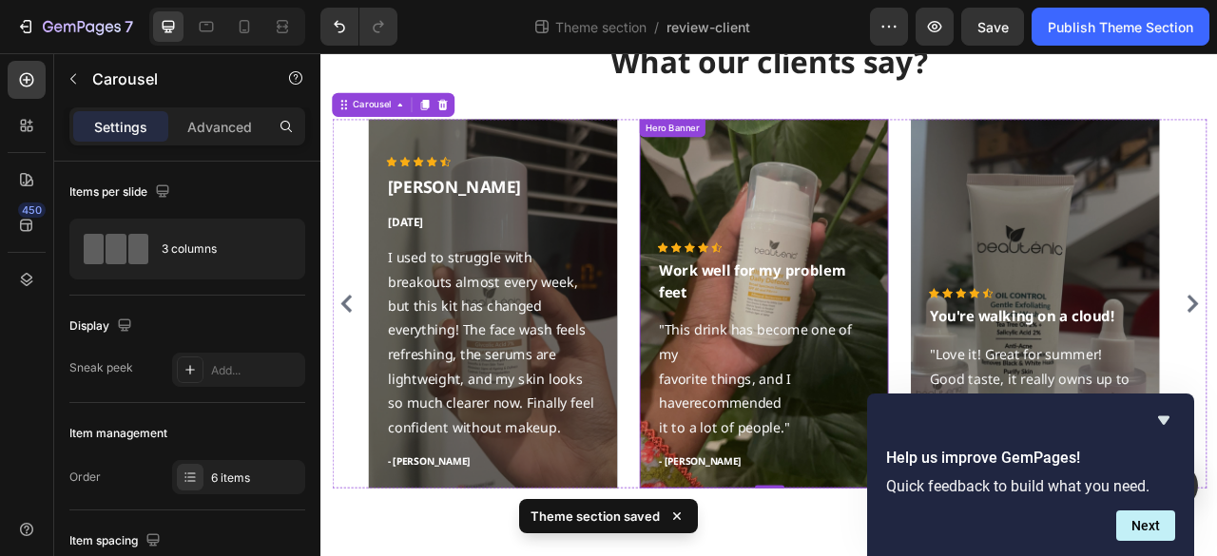
click at [815, 171] on div "Overlay" at bounding box center [883, 372] width 317 height 470
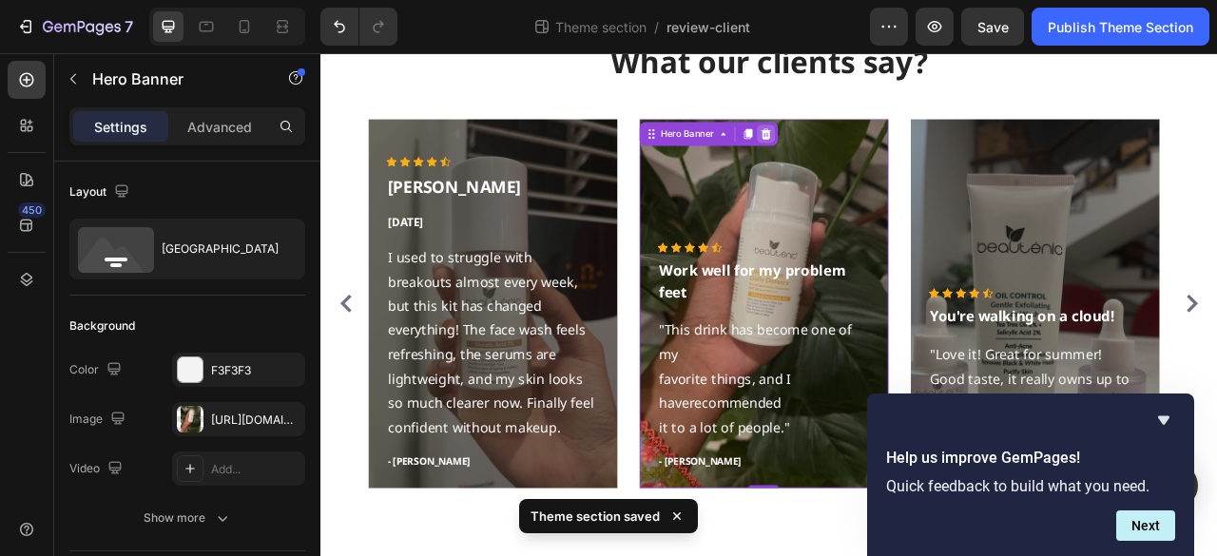
click at [881, 162] on icon at bounding box center [885, 155] width 12 height 13
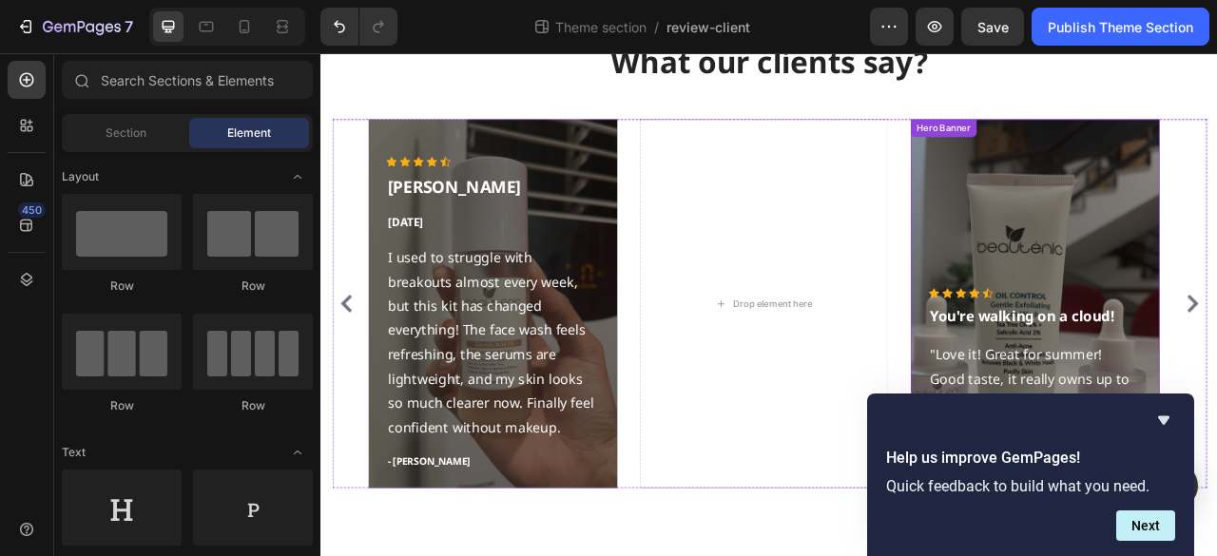
click at [1182, 159] on div "Overlay" at bounding box center [1229, 372] width 317 height 470
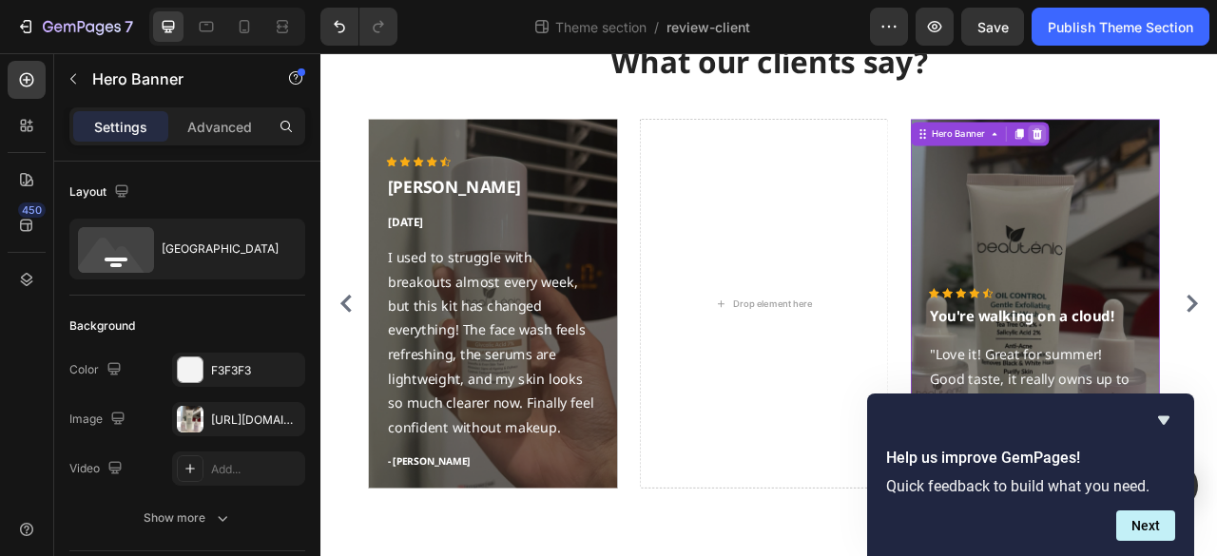
click at [1216, 154] on icon at bounding box center [1231, 155] width 12 height 13
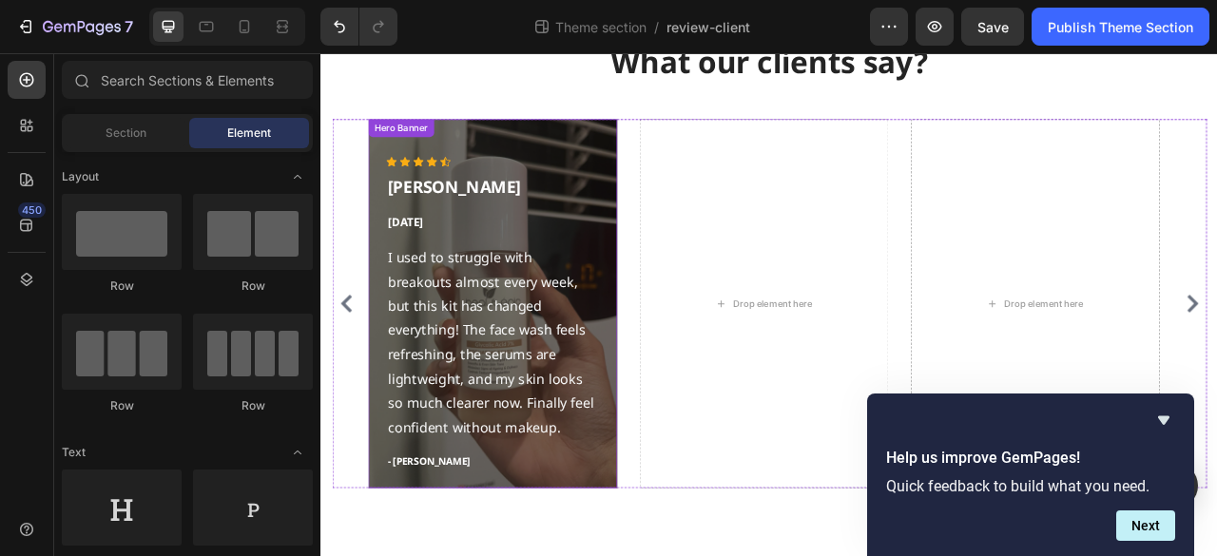
click at [531, 167] on div "Overlay" at bounding box center [538, 372] width 317 height 470
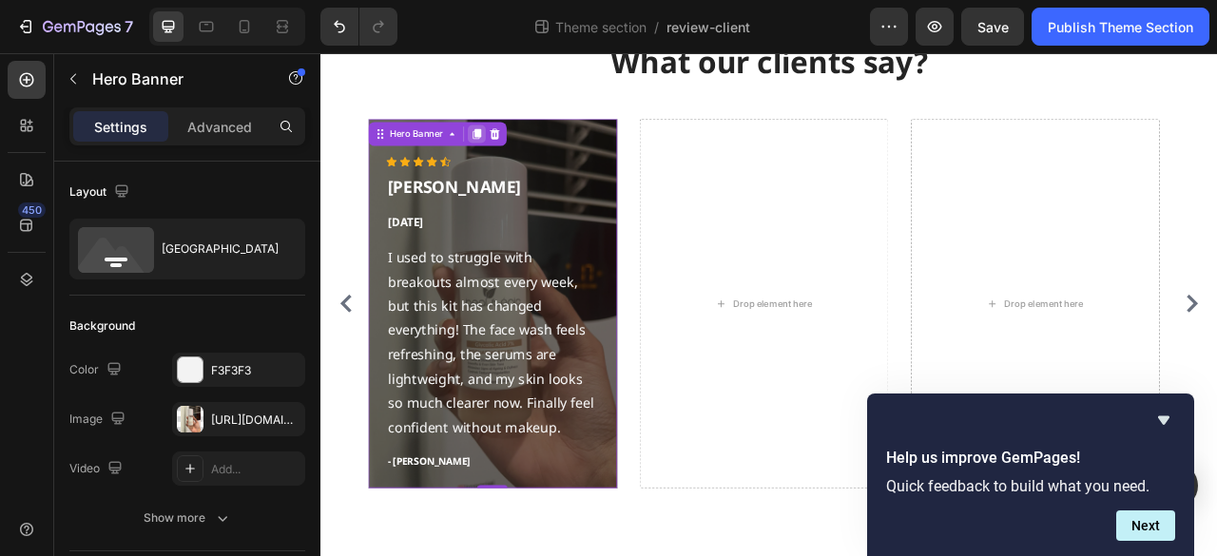
click at [513, 151] on icon at bounding box center [518, 155] width 15 height 15
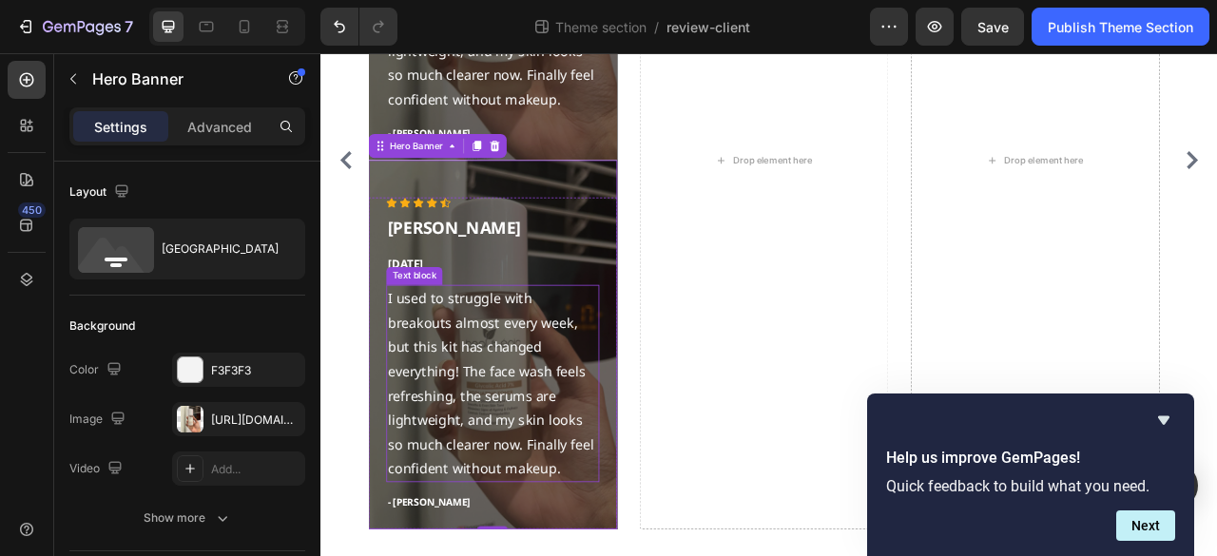
scroll to position [513, 0]
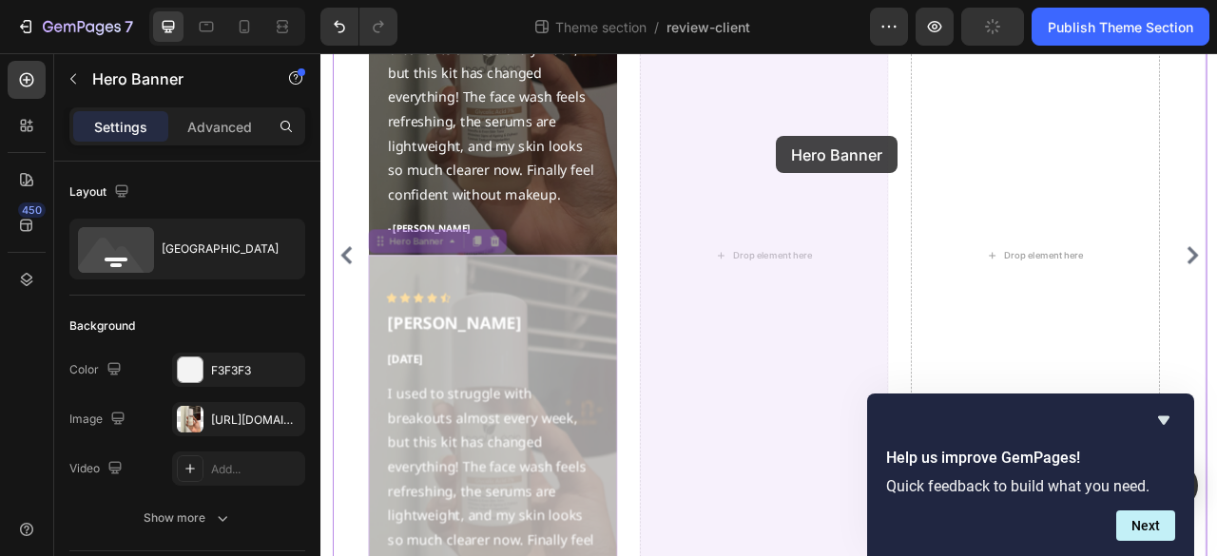
drag, startPoint x: 392, startPoint y: 291, endPoint x: 899, endPoint y: 159, distance: 524.6
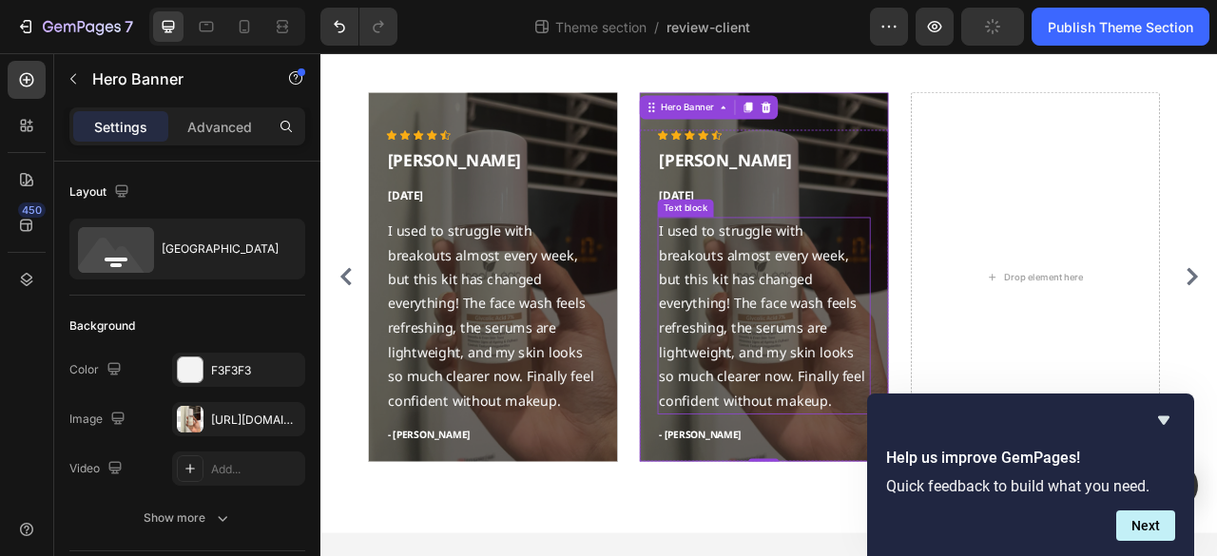
scroll to position [156, 0]
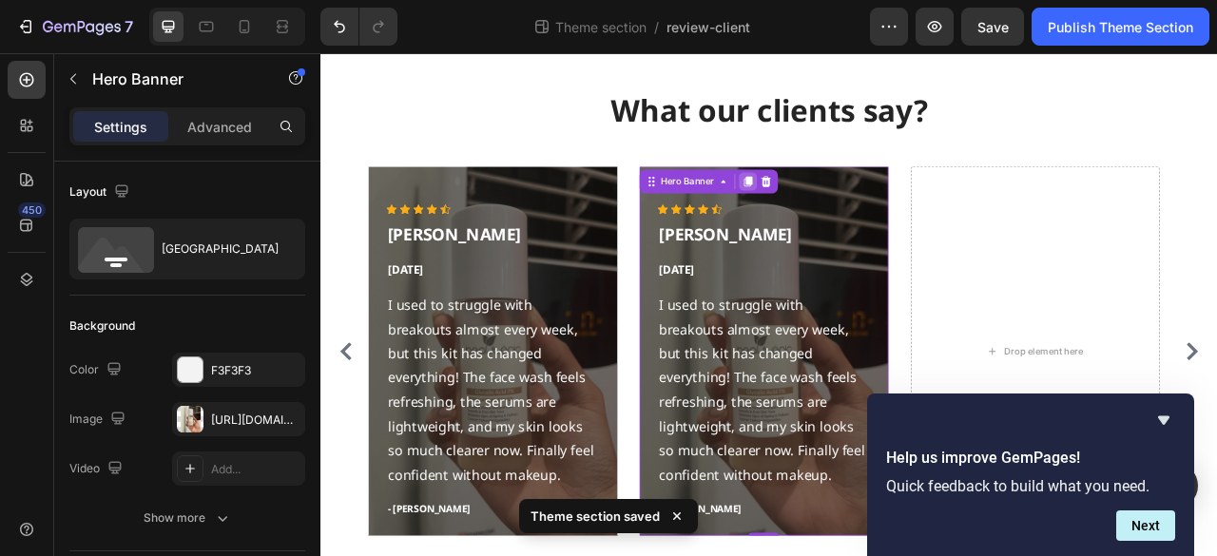
click at [867, 225] on div at bounding box center [863, 216] width 23 height 23
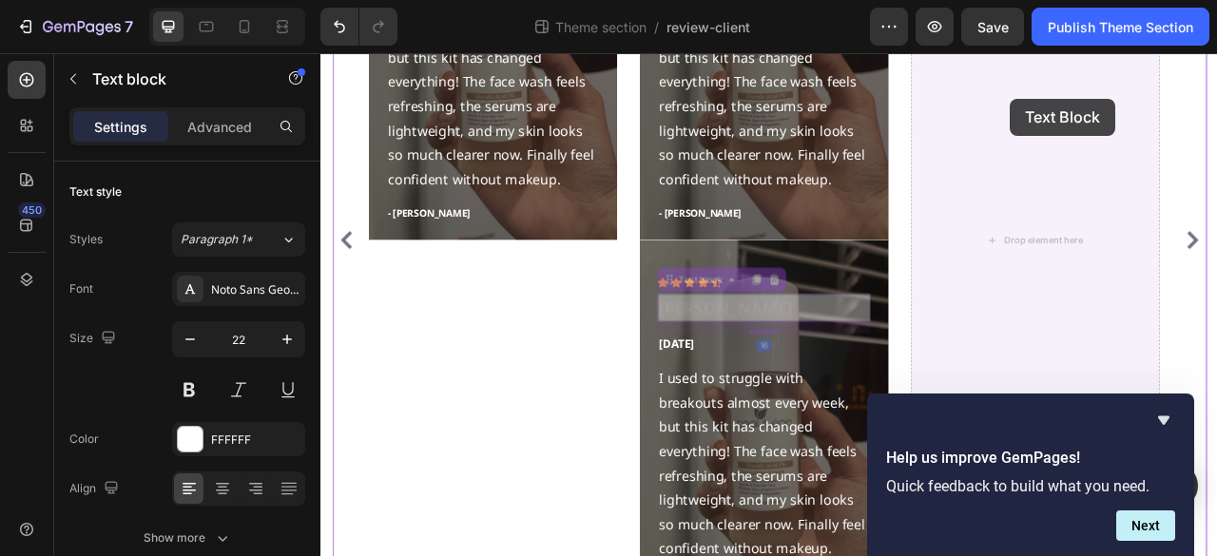
scroll to position [509, 0]
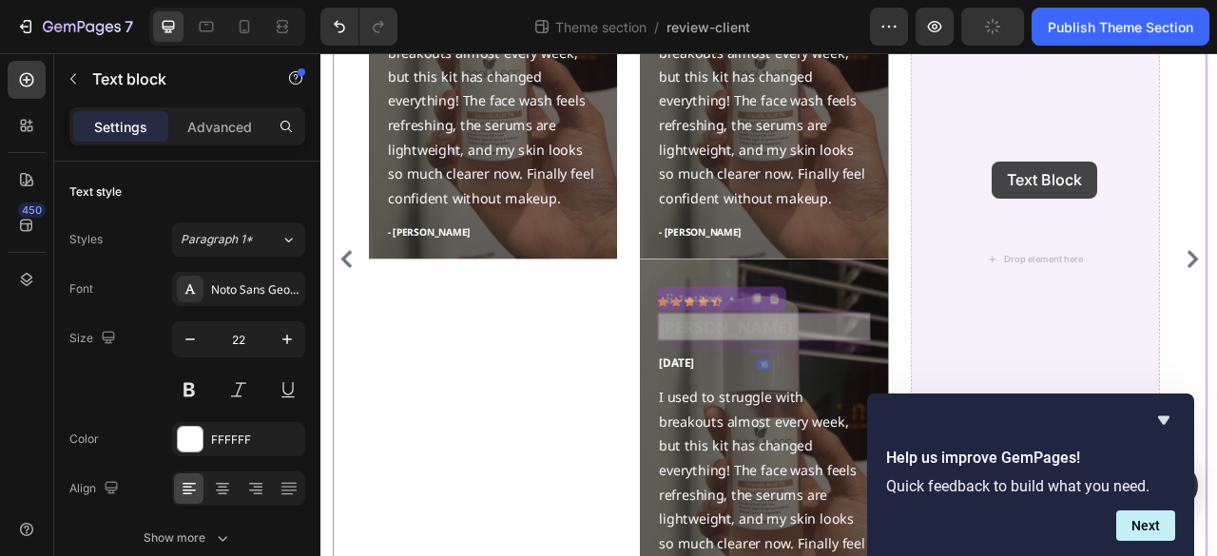
drag, startPoint x: 781, startPoint y: 168, endPoint x: 1175, endPoint y: 191, distance: 394.3
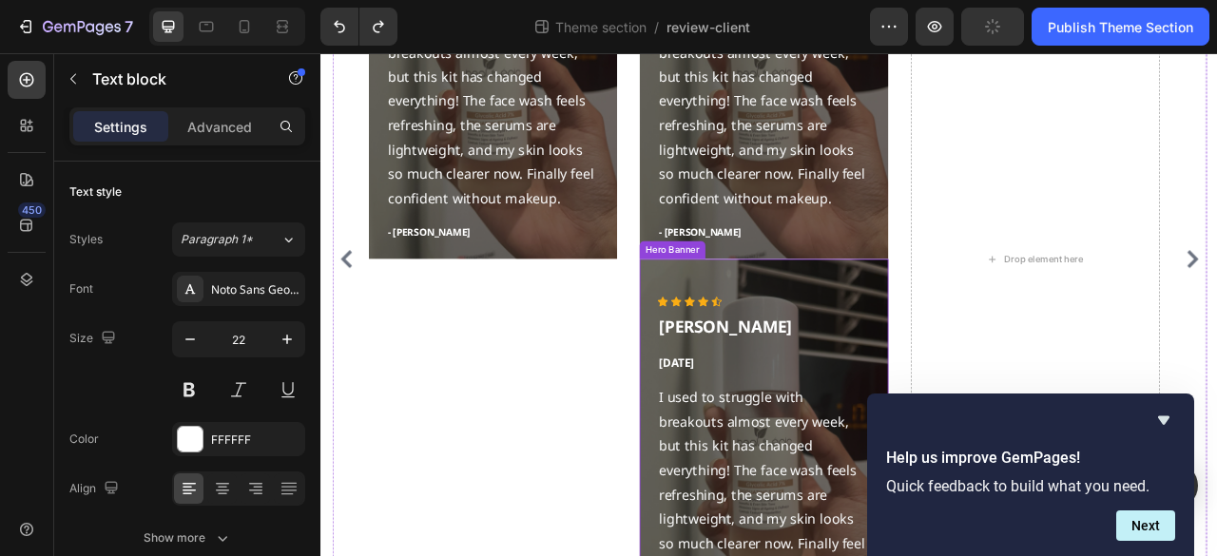
click at [756, 336] on div "Overlay" at bounding box center [883, 550] width 317 height 470
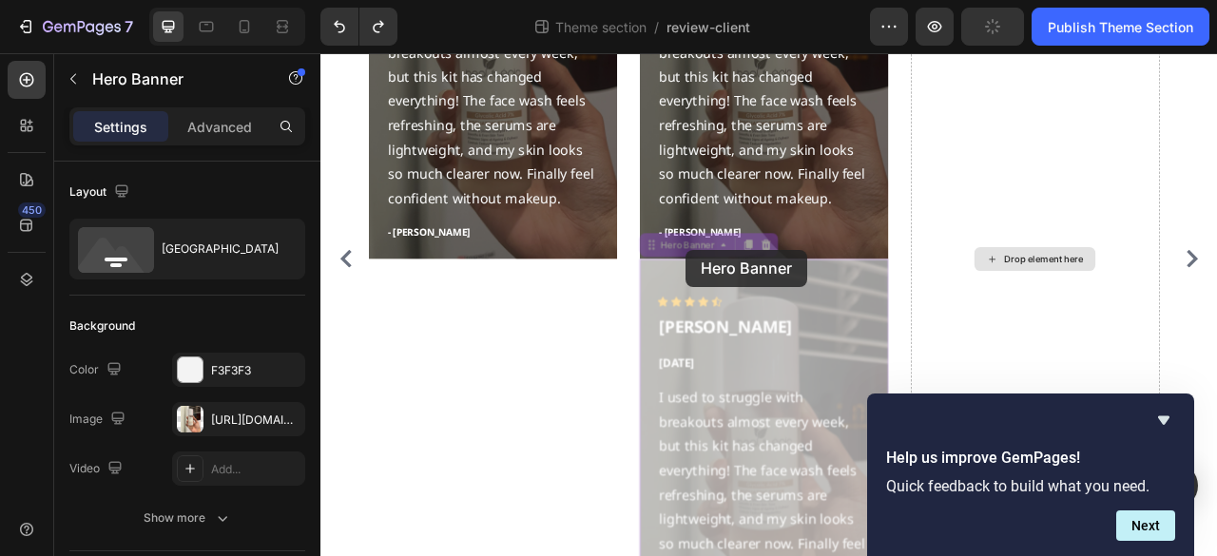
drag, startPoint x: 785, startPoint y: 303, endPoint x: 1222, endPoint y: 173, distance: 455.4
click at [1216, 173] on div "Icon Icon Icon Icon Icon Icon List Hoz Sarah Malik Text block Jul 18,2025 Text …" at bounding box center [890, 314] width 1021 height 939
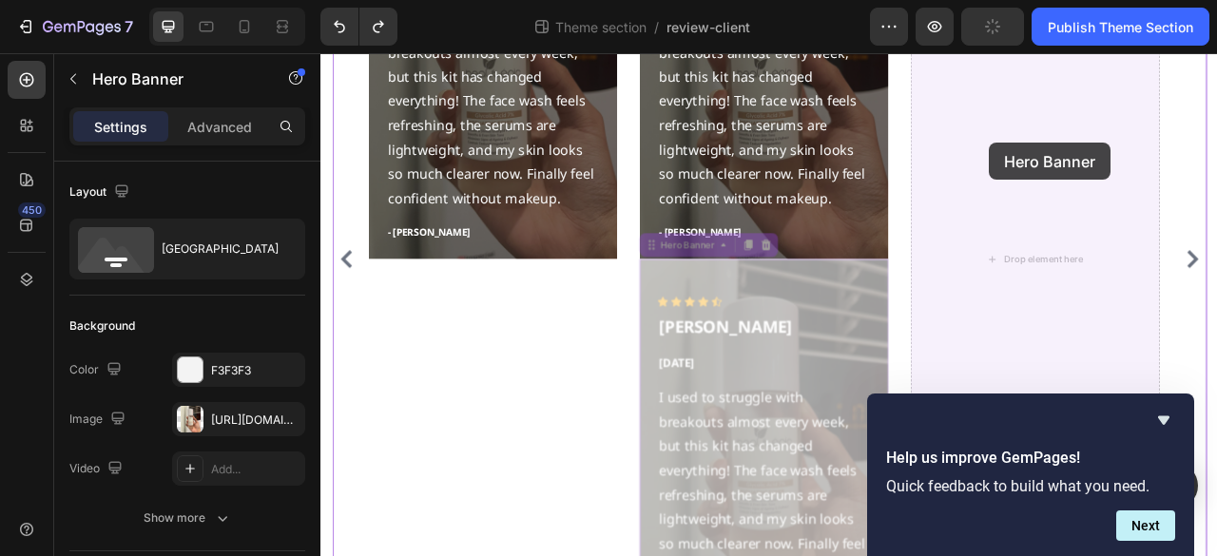
drag, startPoint x: 743, startPoint y: 300, endPoint x: 1171, endPoint y: 167, distance: 449.0
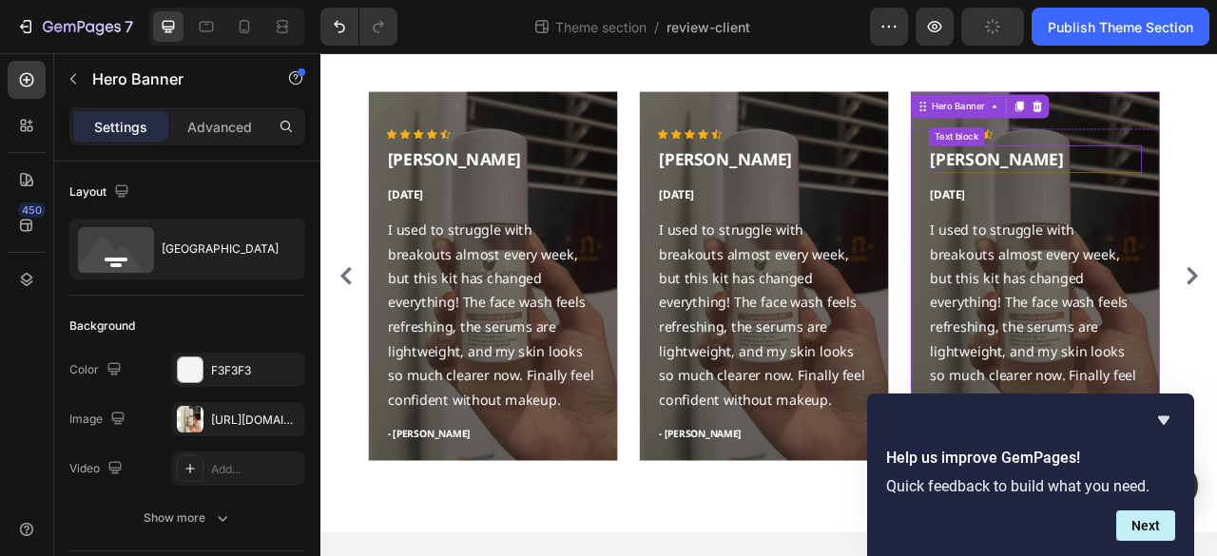
scroll to position [251, 0]
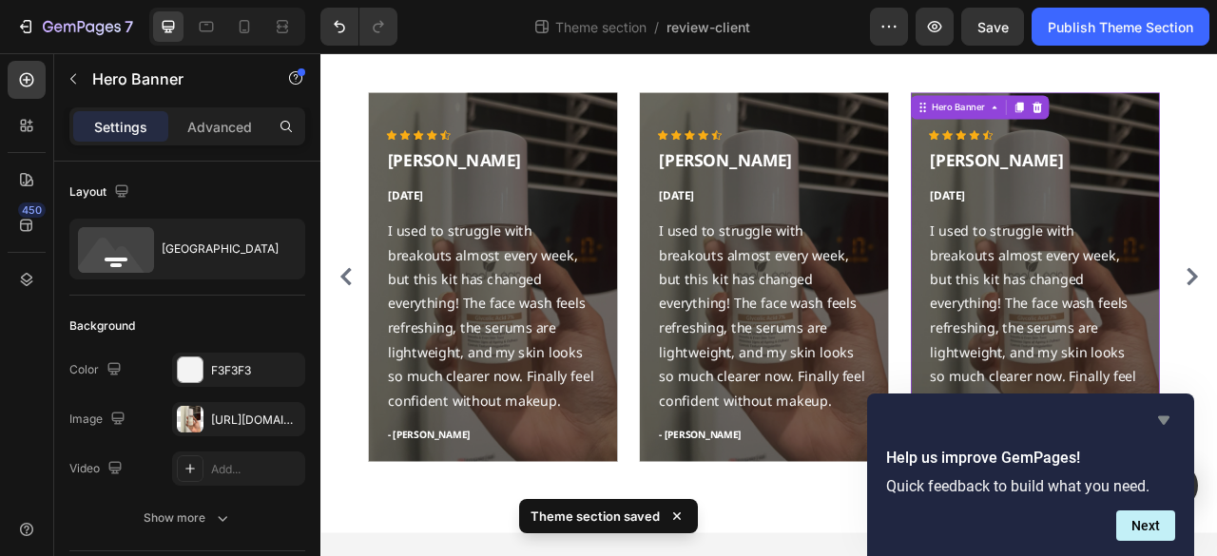
click at [1165, 409] on icon "Hide survey" at bounding box center [1163, 420] width 23 height 23
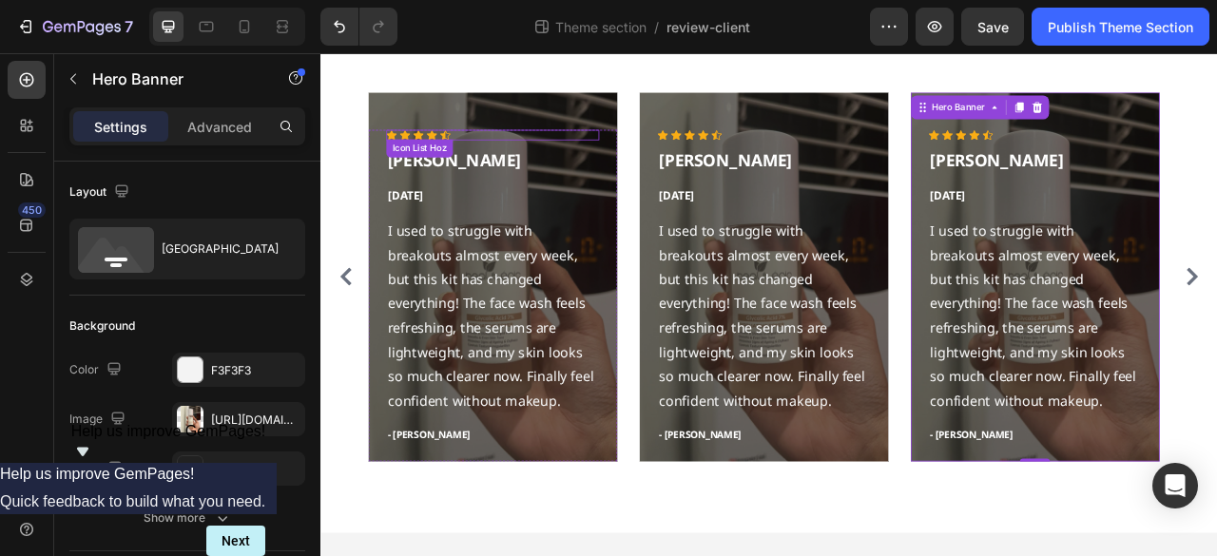
click at [603, 157] on div "Icon Icon Icon Icon Icon" at bounding box center [538, 156] width 271 height 13
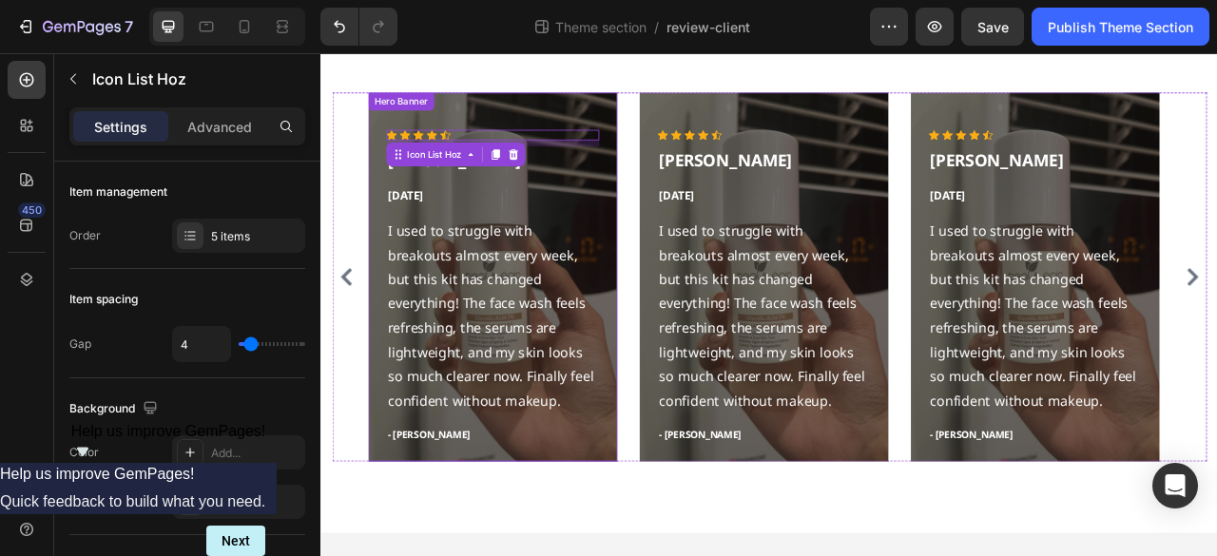
click at [521, 126] on div "Overlay" at bounding box center [538, 338] width 317 height 470
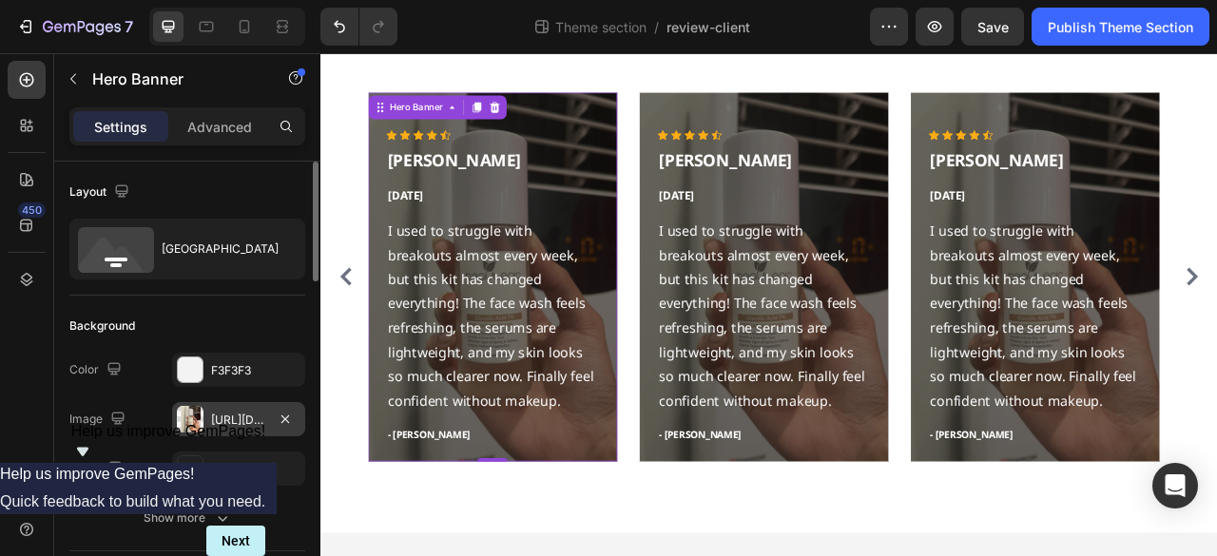
click at [299, 415] on div "https://cdn.shopify.com/s/files/1/0667/7908/7087/files/gempages_534514610045190…" at bounding box center [238, 419] width 133 height 34
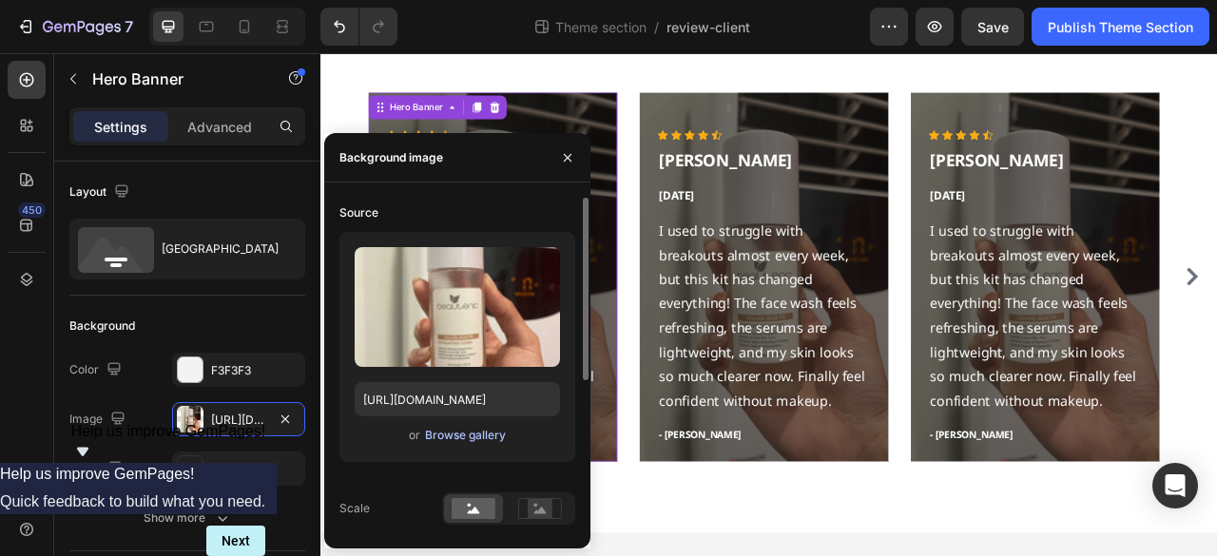
click at [479, 429] on div "Browse gallery" at bounding box center [465, 435] width 81 height 17
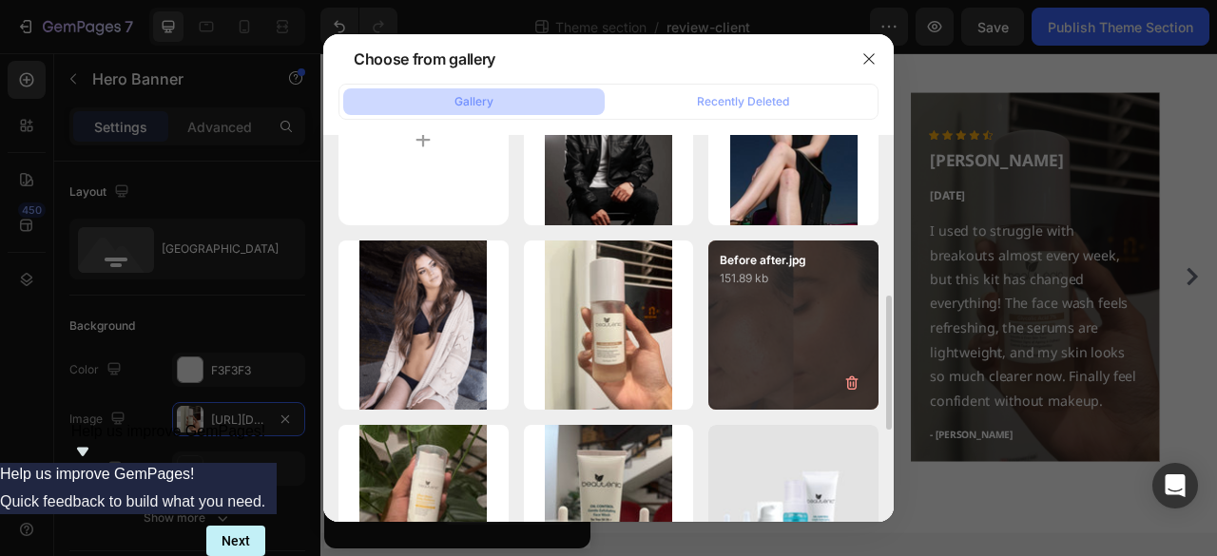
scroll to position [285, 0]
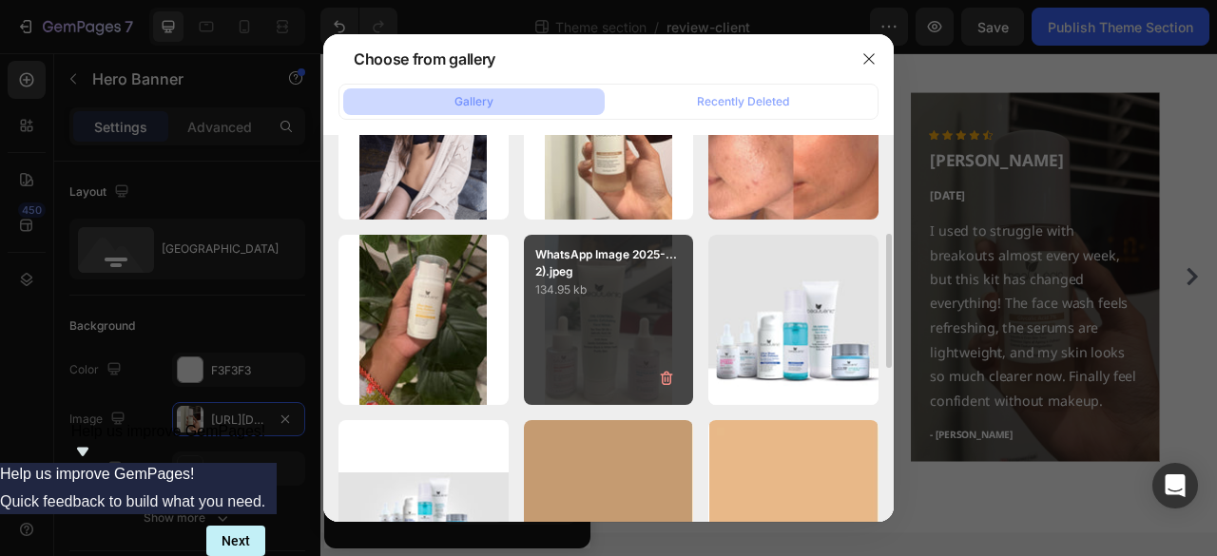
click at [655, 330] on div "WhatsApp Image 2025-...2).jpeg 134.95 kb" at bounding box center [609, 320] width 170 height 170
type input "https://cdn.shopify.com/s/files/1/0667/7908/7087/files/gempages_534514610045190…"
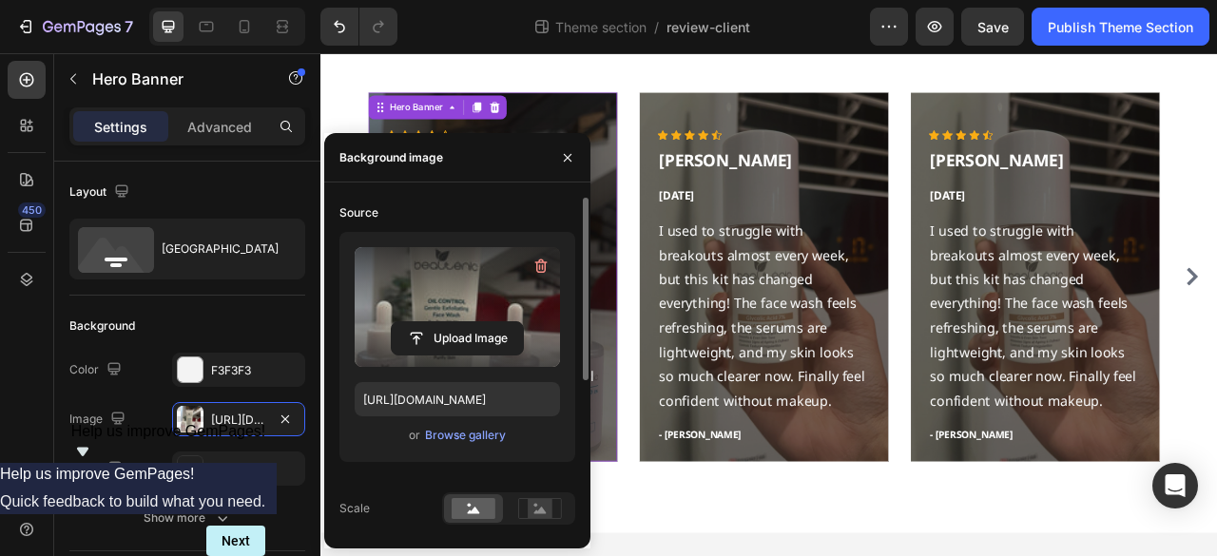
click at [473, 309] on label at bounding box center [457, 307] width 205 height 120
click at [473, 322] on input "file" at bounding box center [457, 338] width 131 height 32
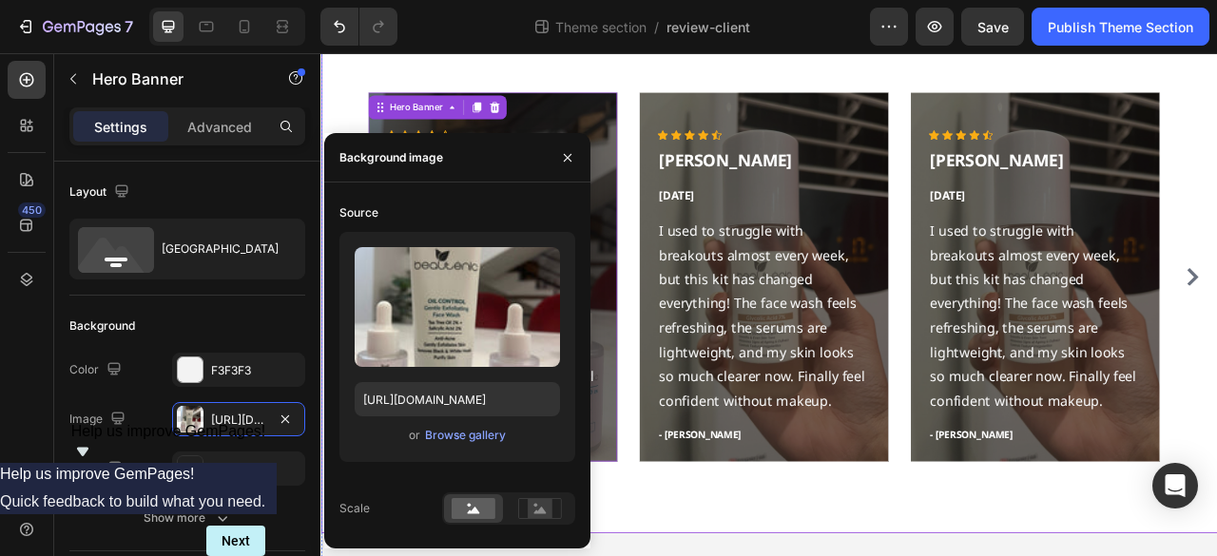
click at [689, 555] on div "What our clients say? Heading Icon Icon Icon Icon Icon Icon List Hoz Sarah Mali…" at bounding box center [890, 296] width 1141 height 736
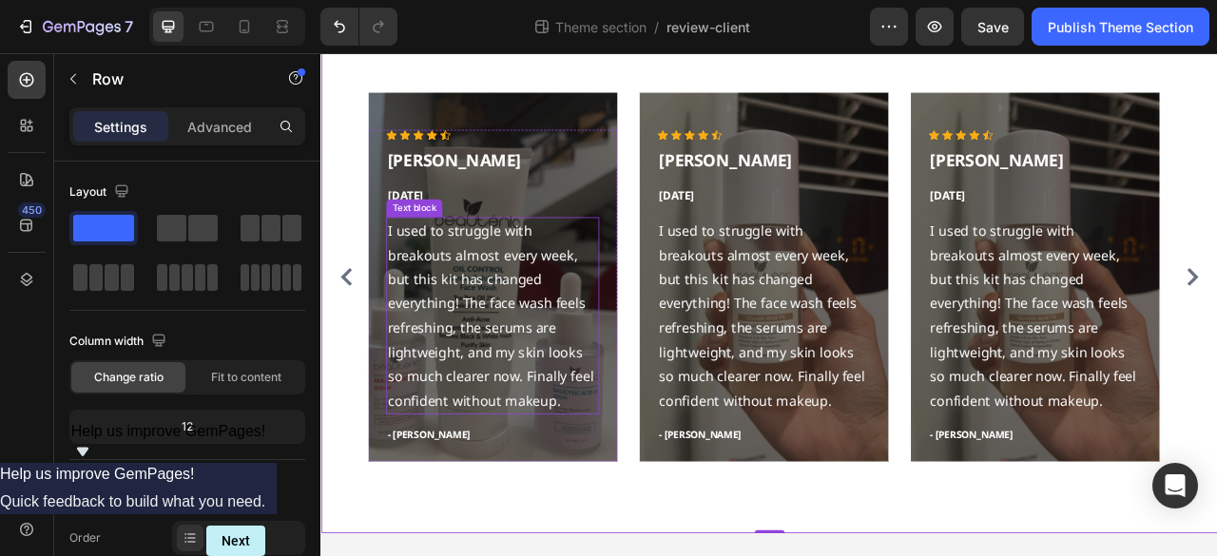
click at [551, 314] on p "I used to struggle with breakouts almost every week, but this kit has changed e…" at bounding box center [538, 386] width 267 height 246
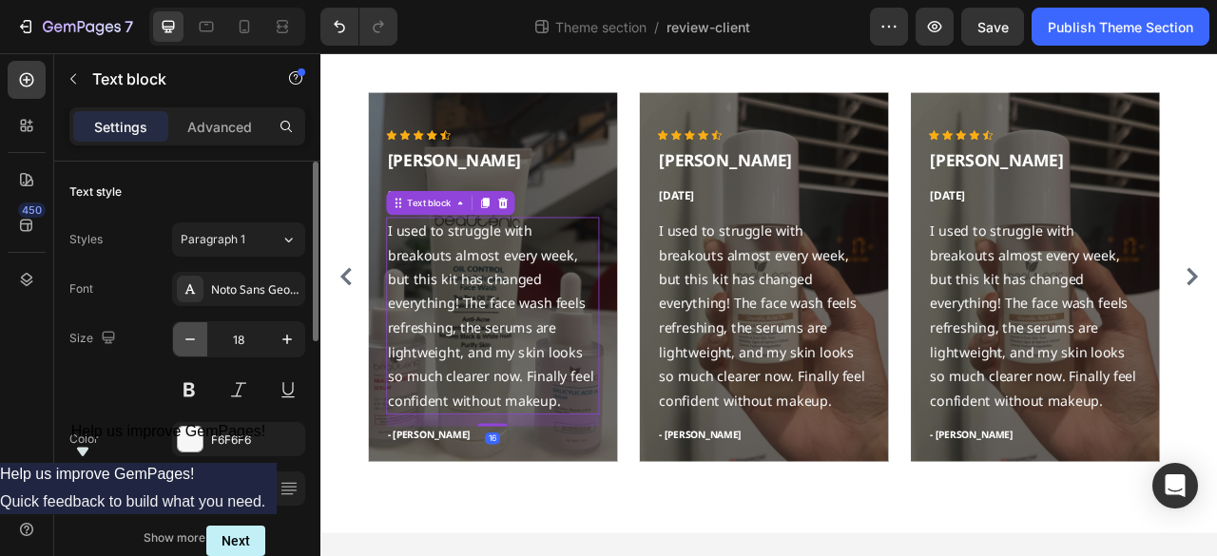
click at [190, 338] on icon "button" at bounding box center [190, 339] width 19 height 19
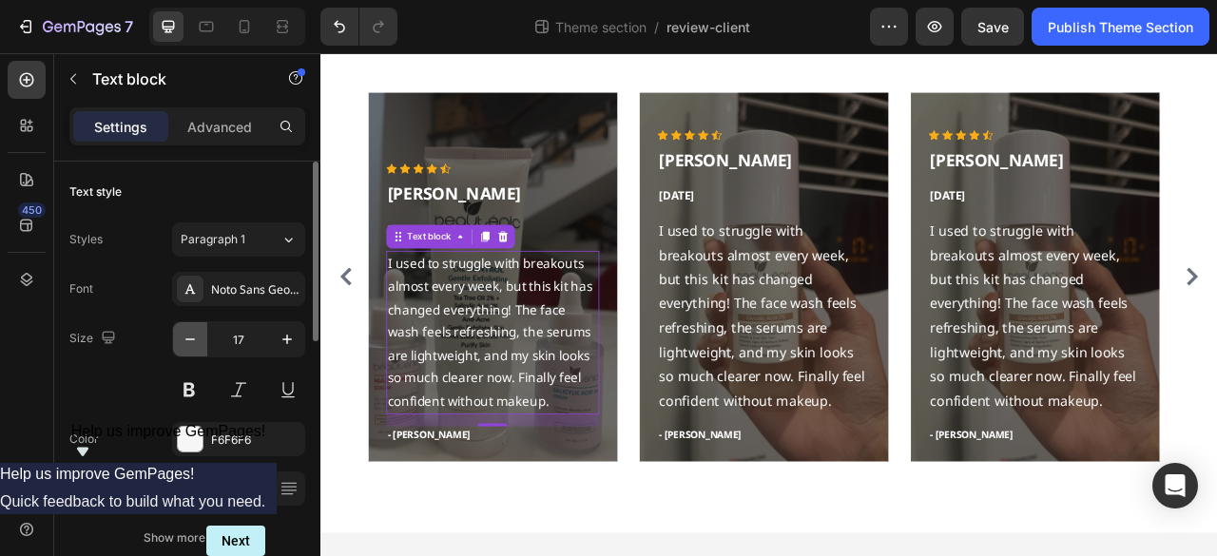
click at [190, 338] on icon "button" at bounding box center [190, 339] width 19 height 19
type input "16"
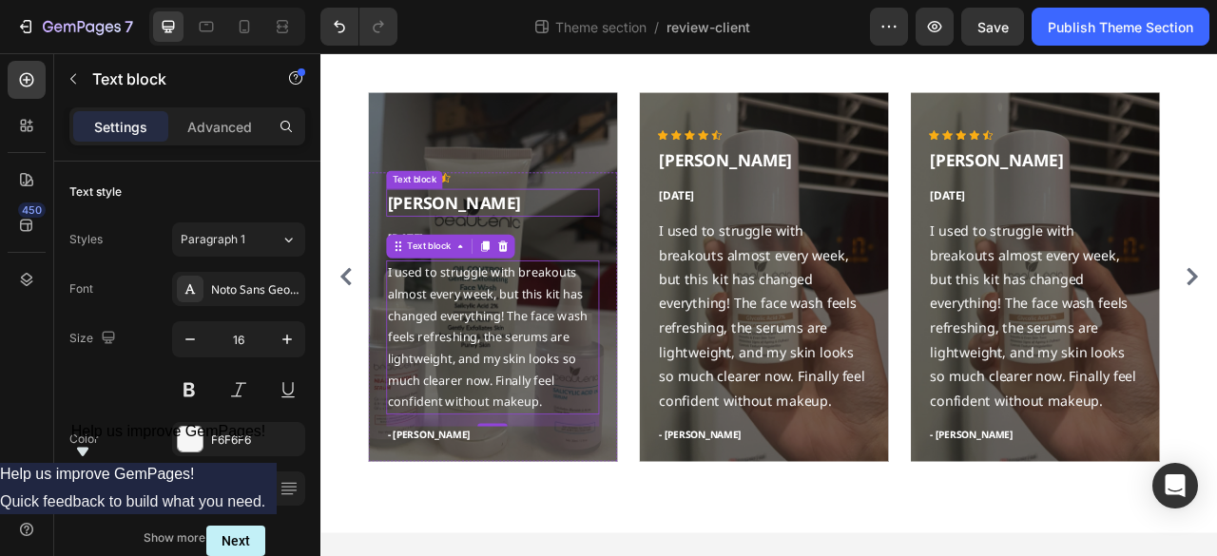
click at [482, 246] on p "Sarah Malik" at bounding box center [538, 242] width 267 height 31
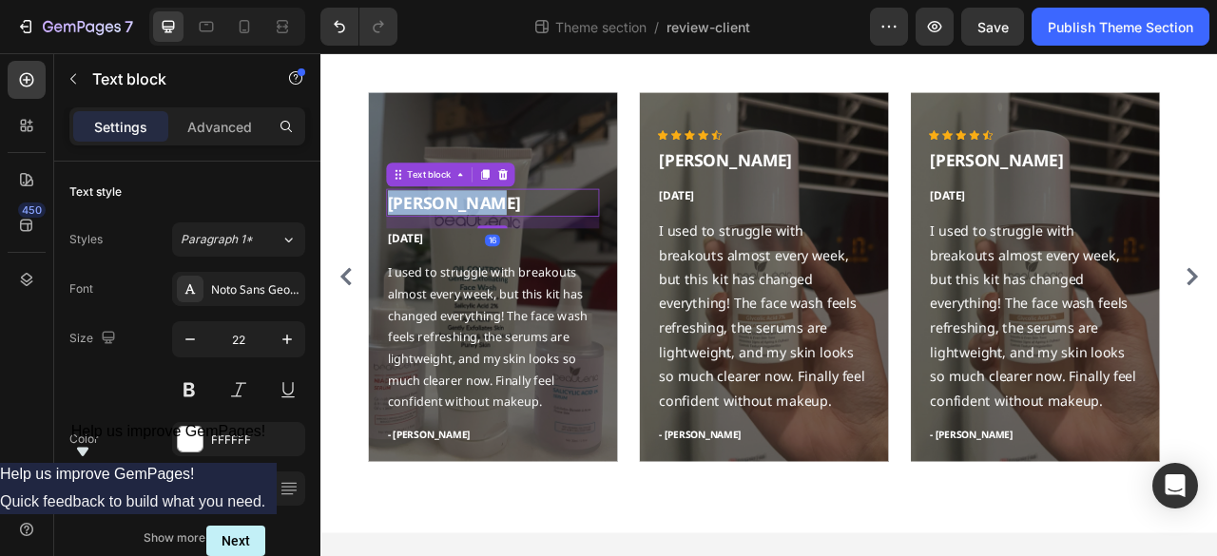
click at [482, 246] on p "Sarah Malik" at bounding box center [538, 242] width 267 height 31
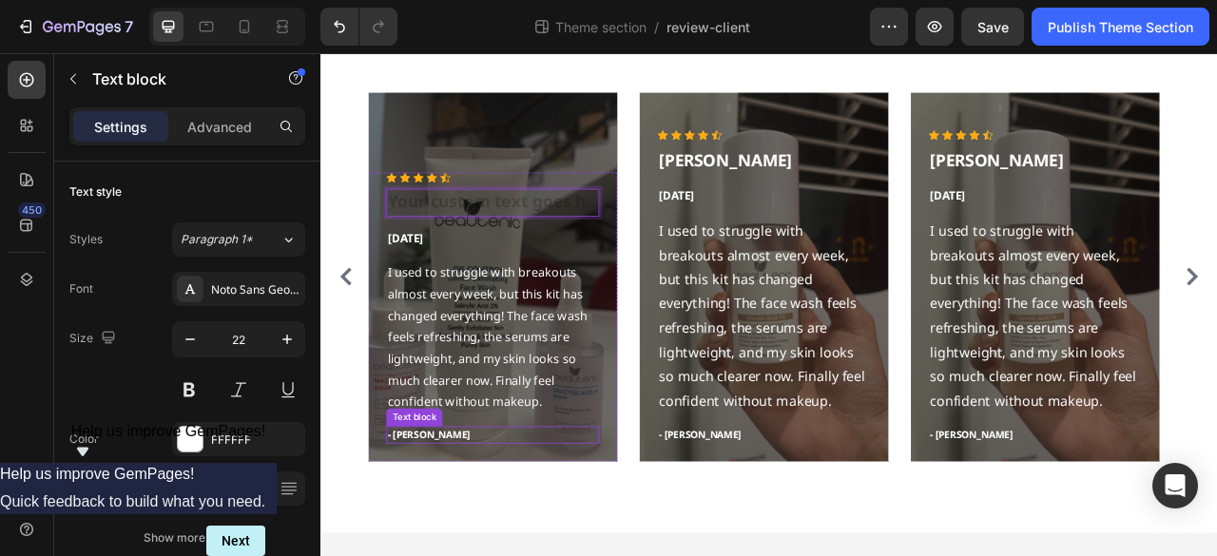
click at [453, 540] on p "- Timothy A." at bounding box center [538, 539] width 267 height 19
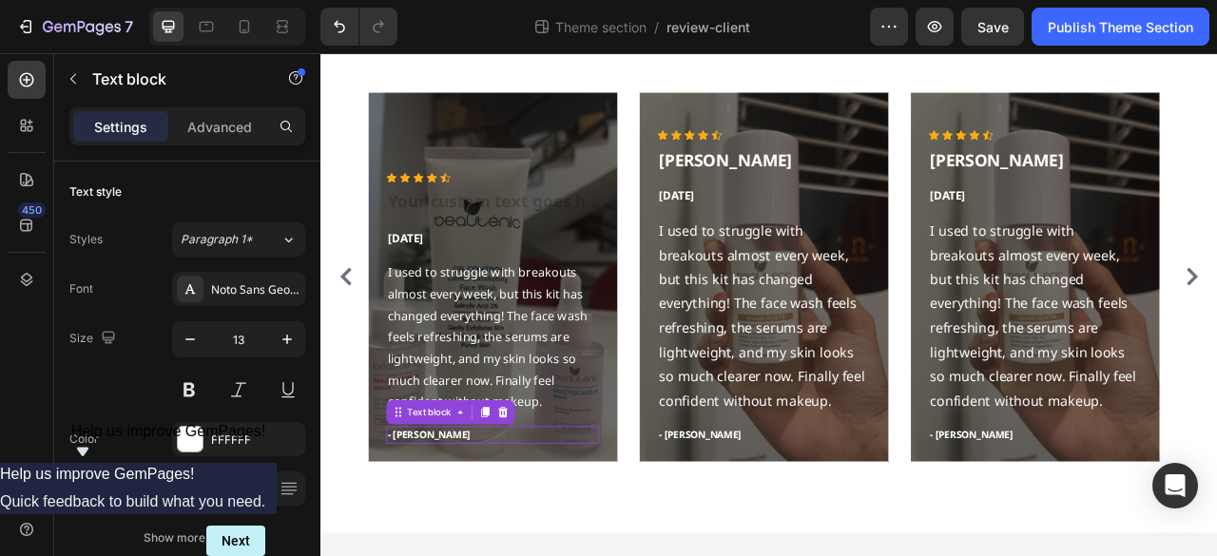
click at [453, 540] on p "- Timothy A." at bounding box center [538, 539] width 267 height 19
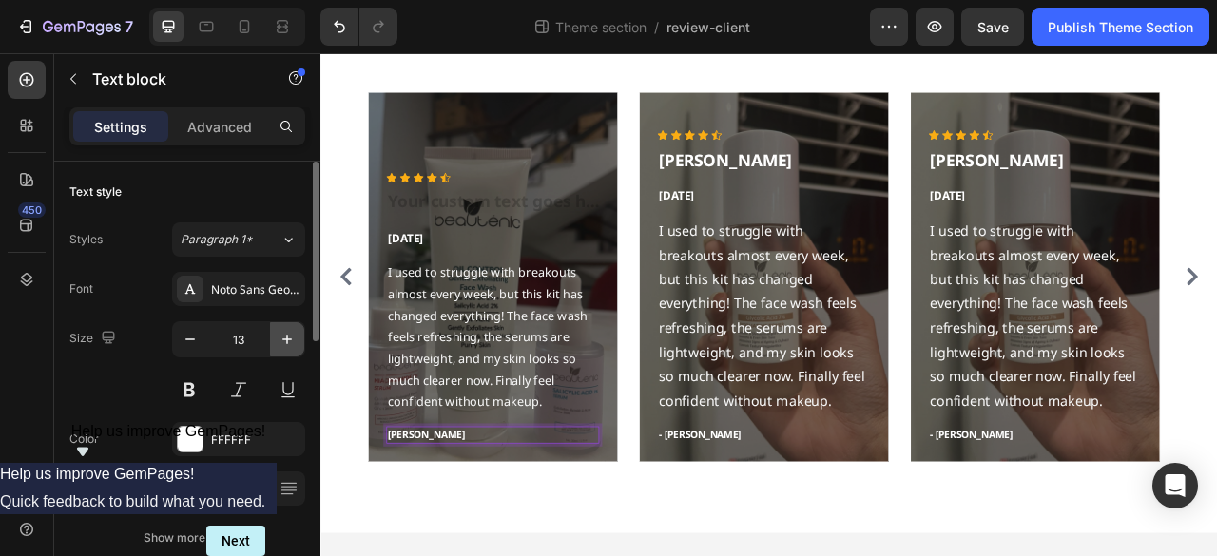
click at [289, 345] on icon "button" at bounding box center [287, 339] width 19 height 19
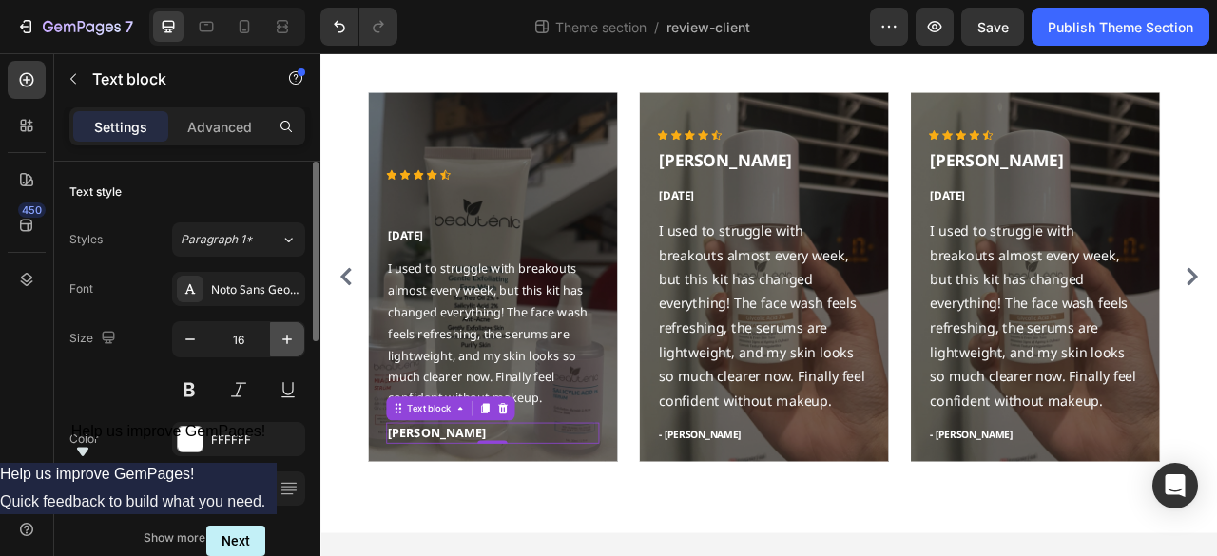
click at [289, 345] on icon "button" at bounding box center [287, 339] width 19 height 19
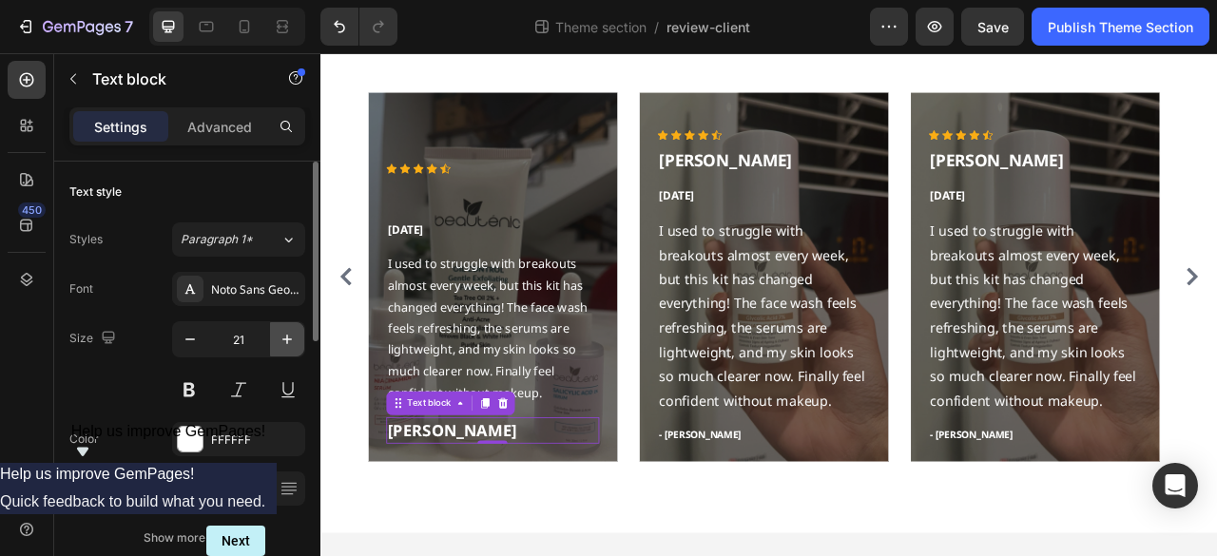
click at [289, 345] on icon "button" at bounding box center [287, 339] width 19 height 19
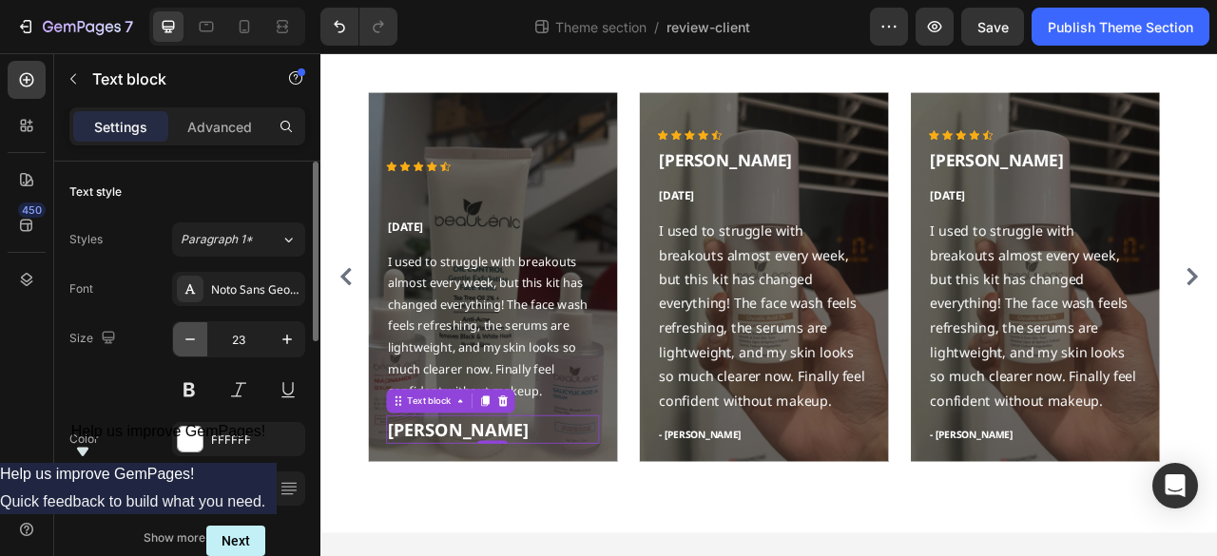
click at [198, 338] on icon "button" at bounding box center [190, 339] width 19 height 19
type input "22"
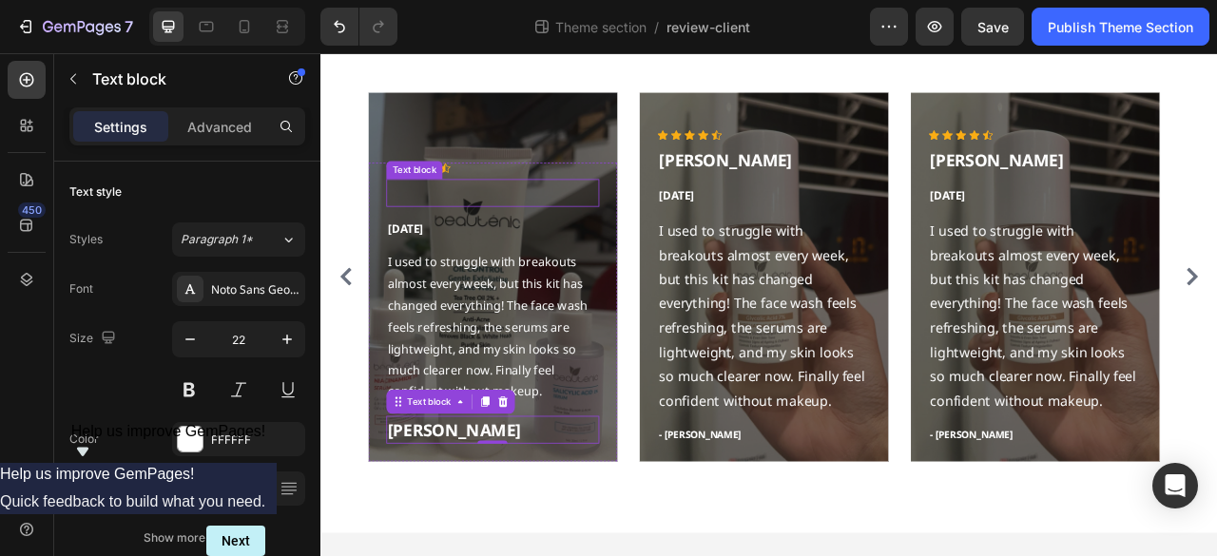
click at [479, 235] on p "Rich Text Editor. Editing area: main" at bounding box center [538, 230] width 267 height 31
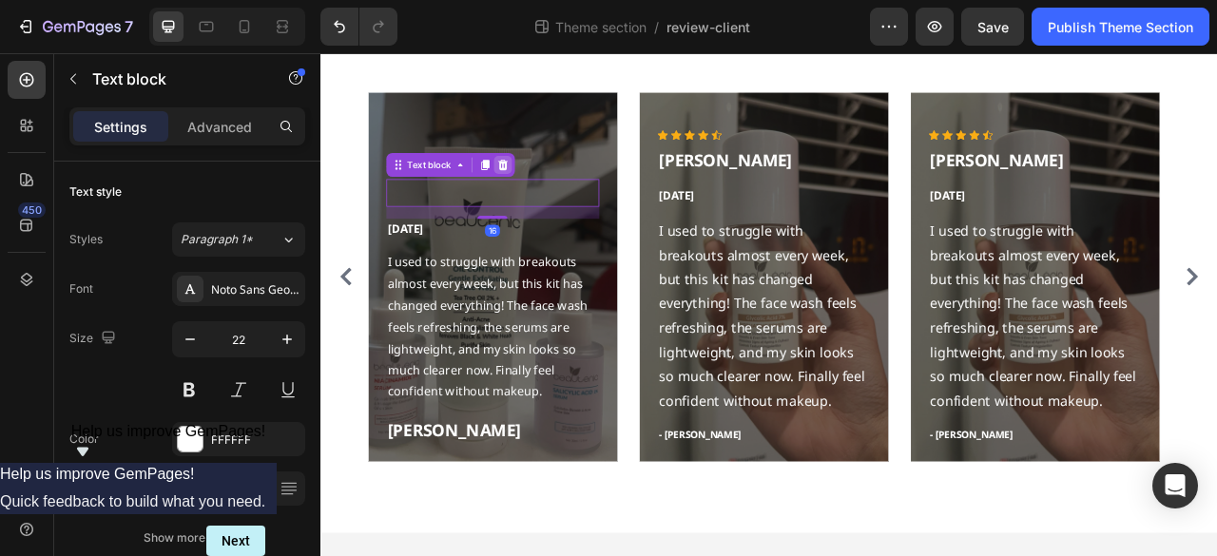
click at [549, 203] on div at bounding box center [551, 194] width 23 height 23
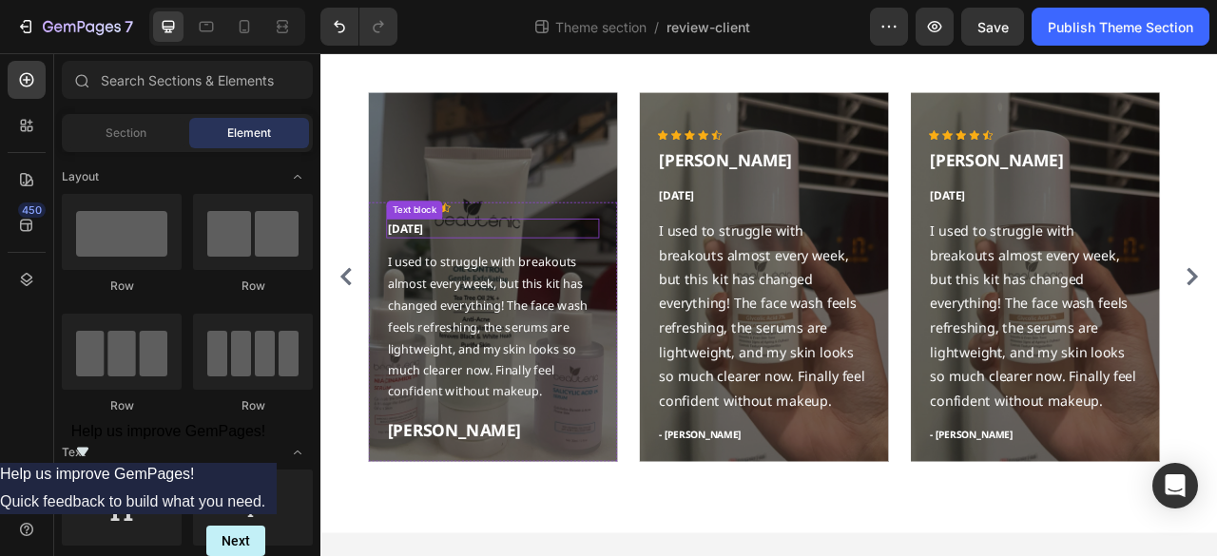
click at [489, 274] on p "Jul 18,2025" at bounding box center [538, 276] width 267 height 22
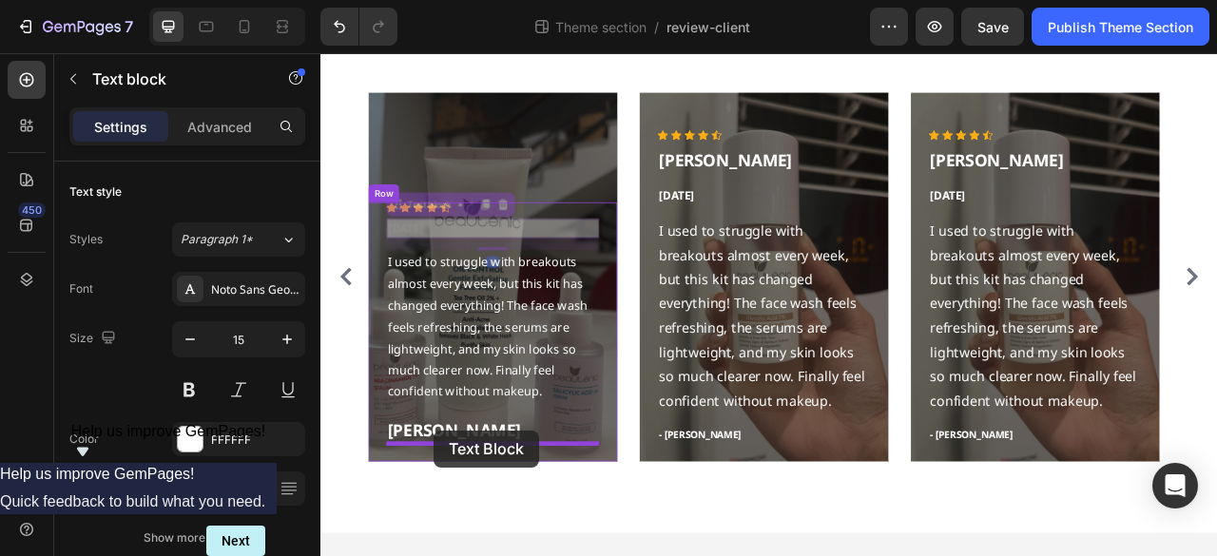
drag, startPoint x: 420, startPoint y: 243, endPoint x: 465, endPoint y: 533, distance: 293.4
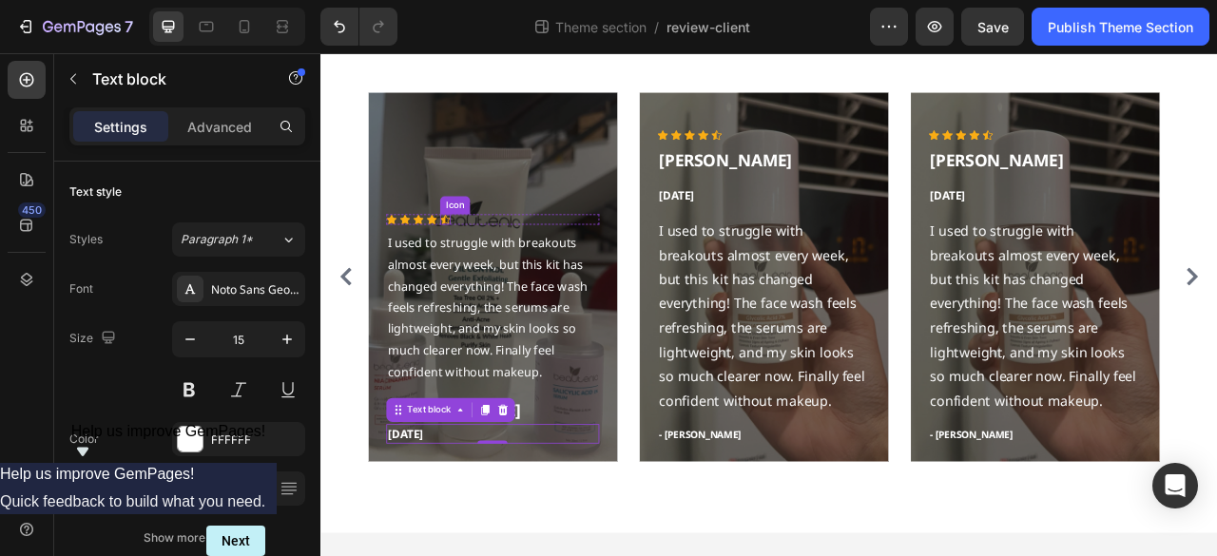
click at [472, 258] on icon at bounding box center [478, 264] width 13 height 13
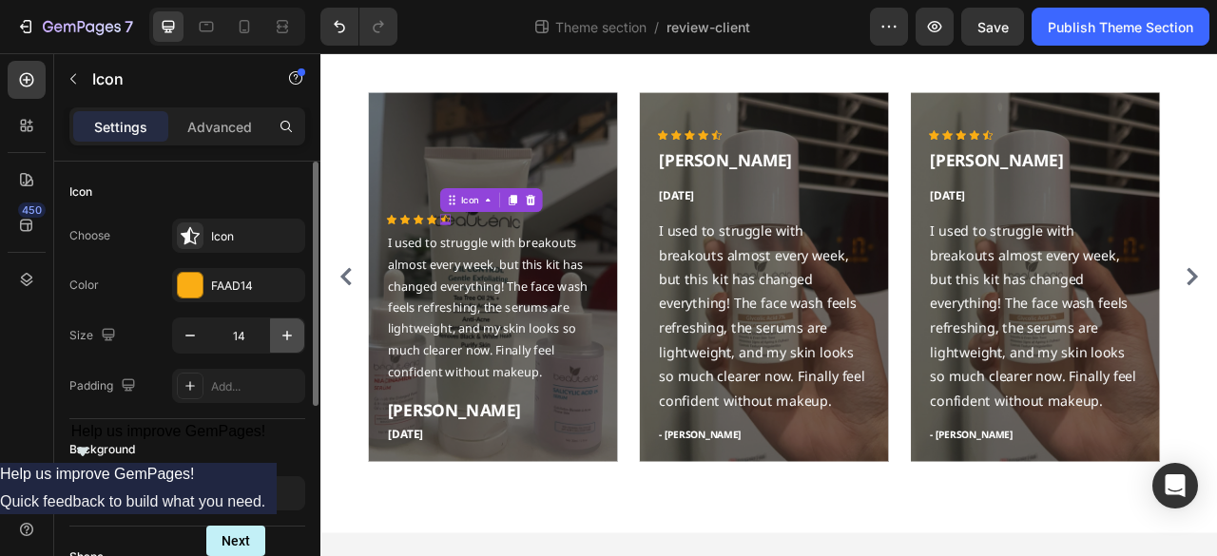
click at [284, 335] on icon "button" at bounding box center [287, 336] width 10 height 10
click at [285, 335] on icon "button" at bounding box center [287, 336] width 10 height 10
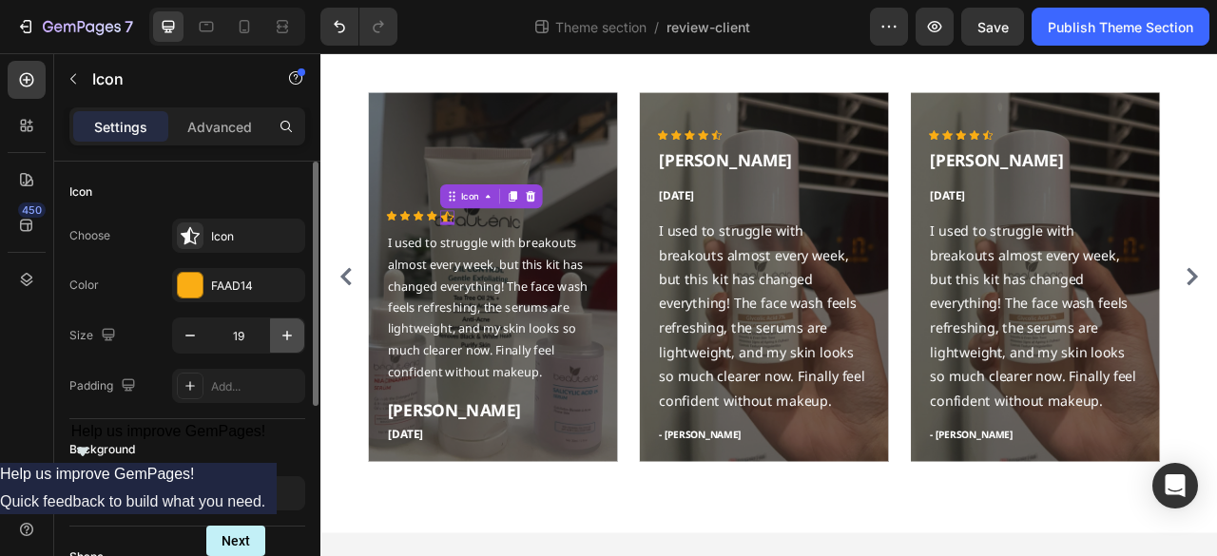
click at [285, 335] on icon "button" at bounding box center [287, 336] width 10 height 10
type input "23"
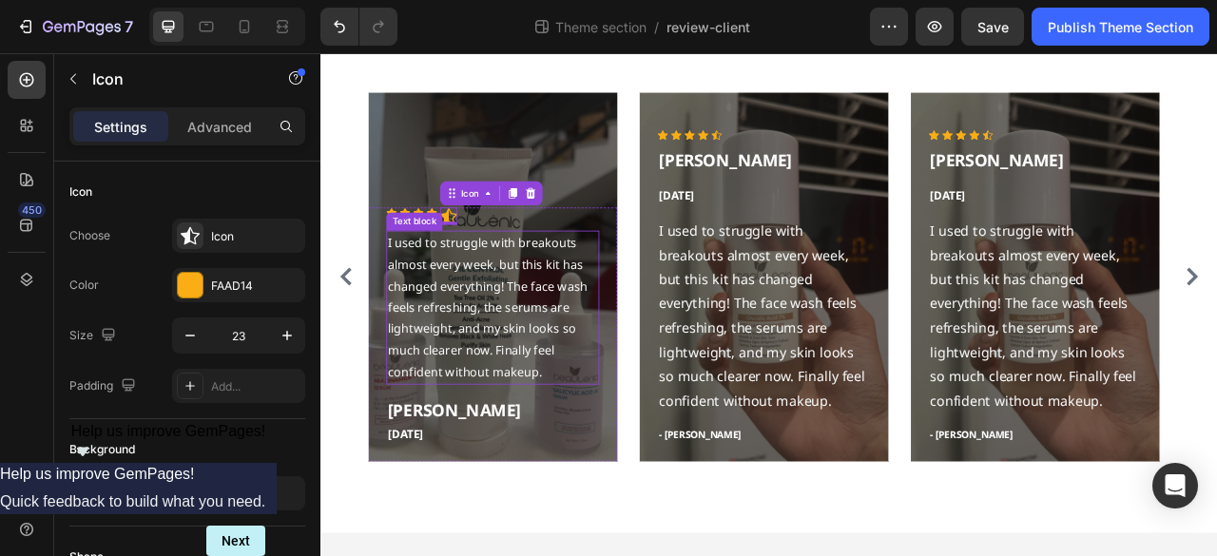
click at [512, 402] on p "I used to struggle with breakouts almost every week, but this kit has changed e…" at bounding box center [538, 376] width 267 height 192
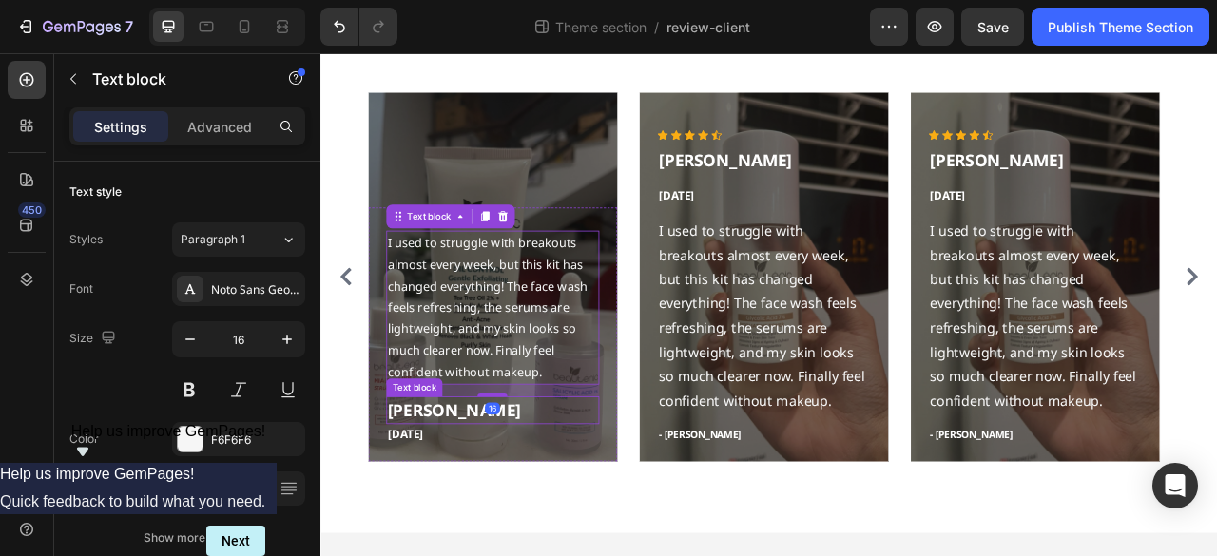
click at [492, 516] on p "Sarah Malik" at bounding box center [538, 507] width 267 height 31
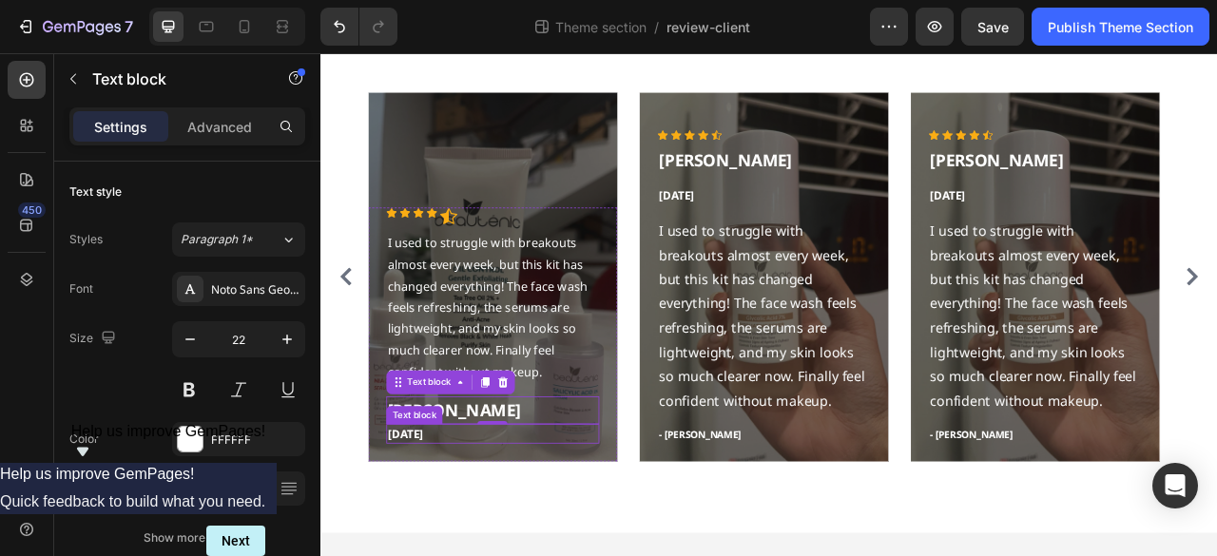
drag, startPoint x: 487, startPoint y: 534, endPoint x: 494, endPoint y: 589, distance: 55.7
click at [485, 536] on p "Jul 18,2025" at bounding box center [538, 538] width 267 height 22
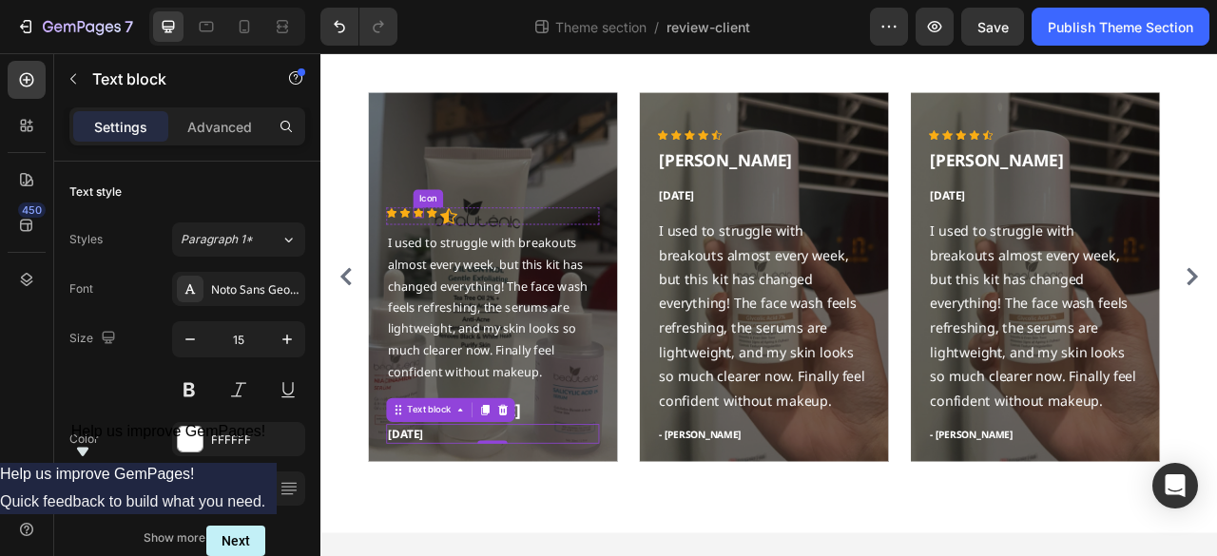
click at [437, 252] on icon at bounding box center [443, 255] width 13 height 13
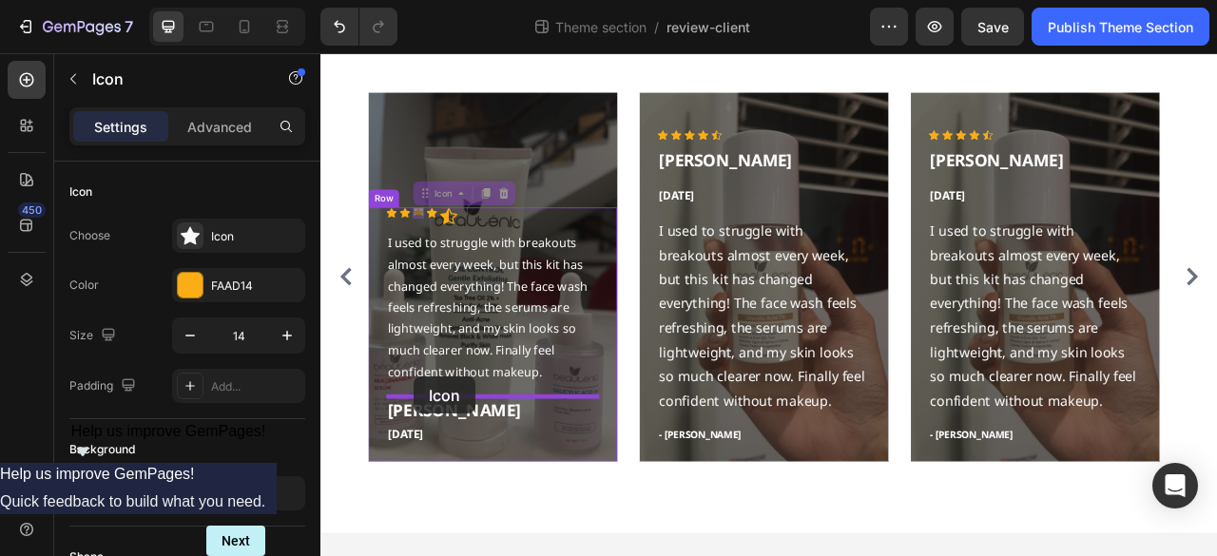
drag, startPoint x: 455, startPoint y: 228, endPoint x: 439, endPoint y: 465, distance: 237.3
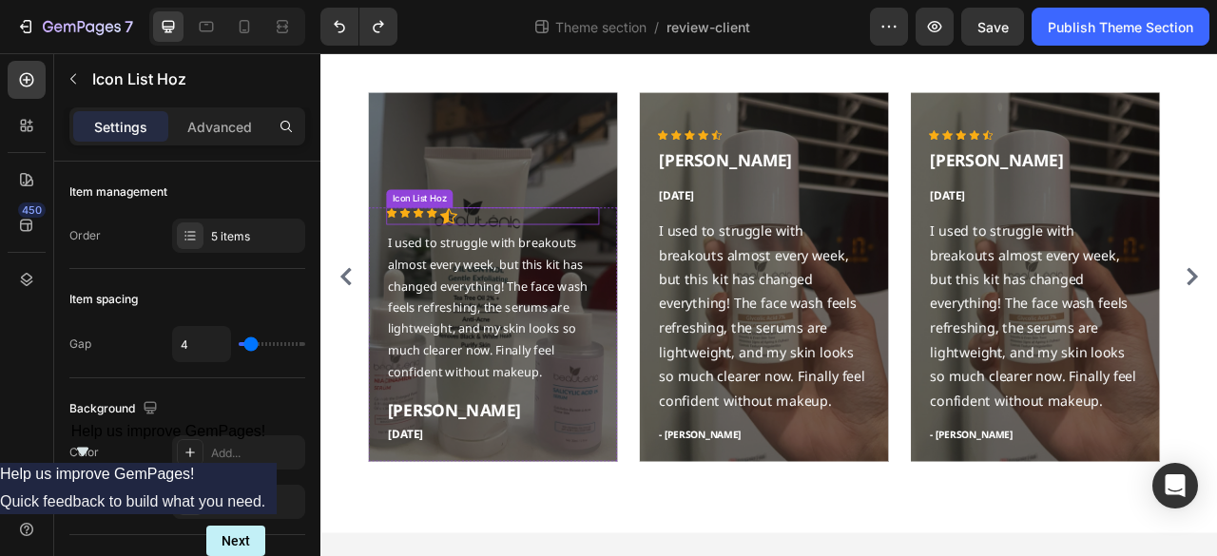
click at [524, 261] on div "Icon Icon Icon Icon Icon" at bounding box center [538, 260] width 271 height 22
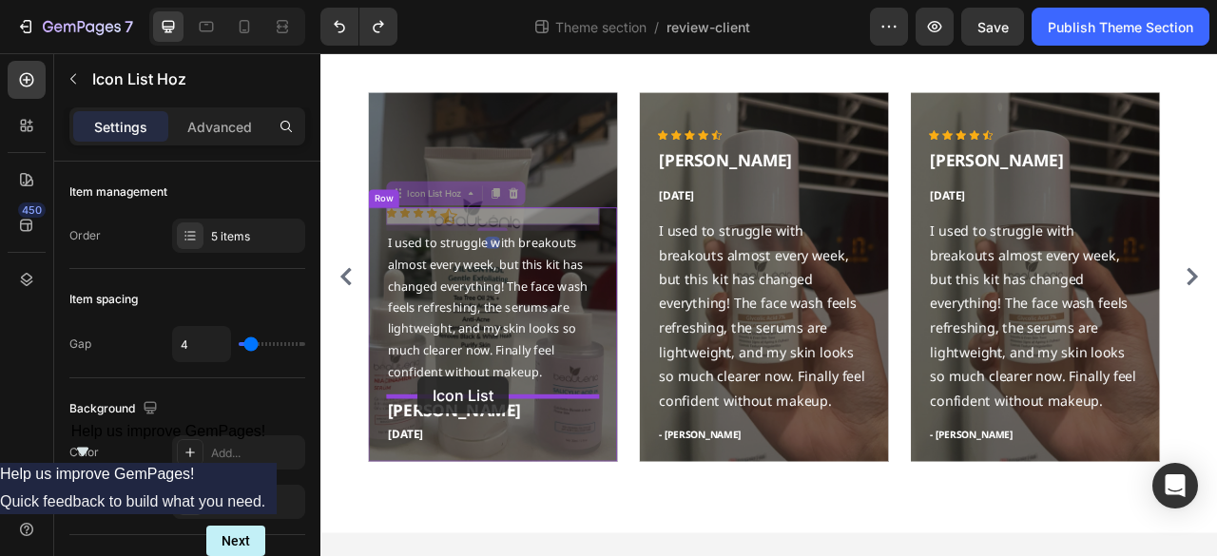
drag, startPoint x: 425, startPoint y: 236, endPoint x: 444, endPoint y: 465, distance: 229.9
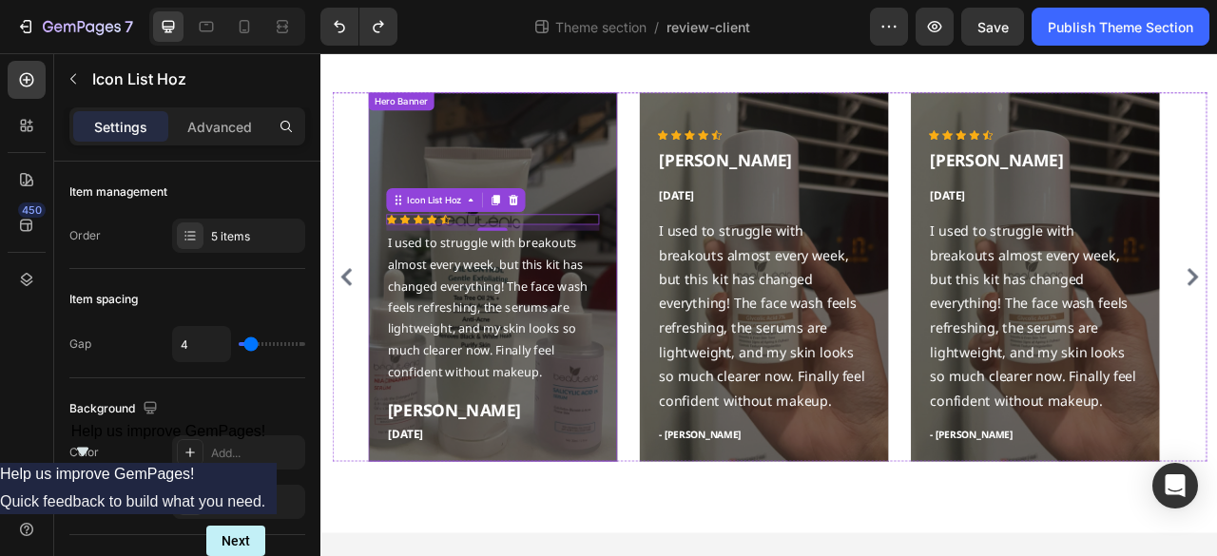
click at [506, 172] on div "Overlay" at bounding box center [538, 338] width 317 height 470
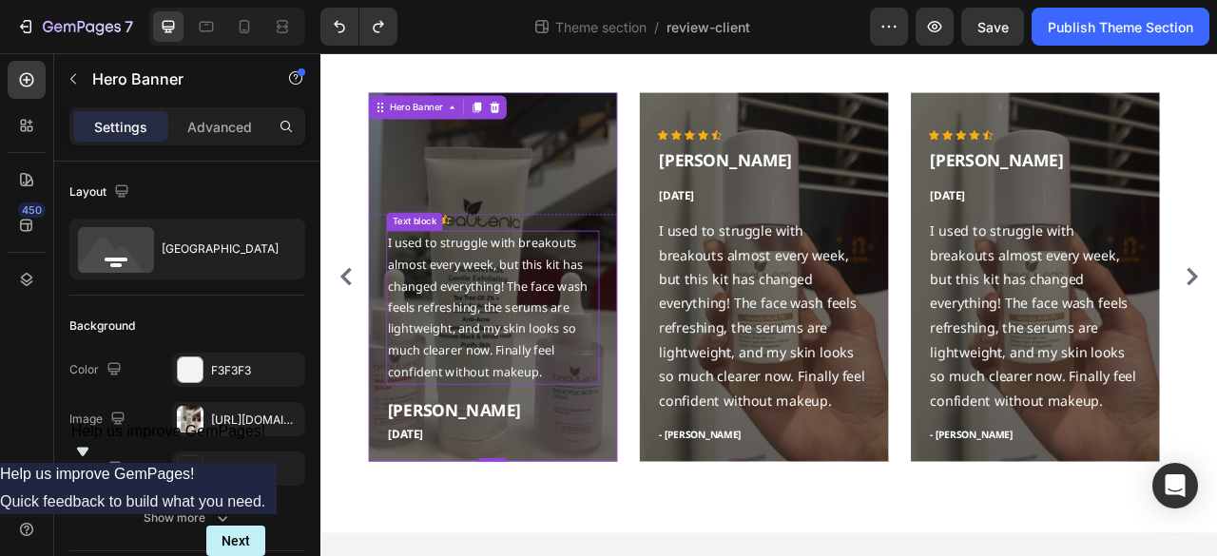
click at [524, 341] on p "I used to struggle with breakouts almost every week, but this kit has changed e…" at bounding box center [538, 376] width 267 height 192
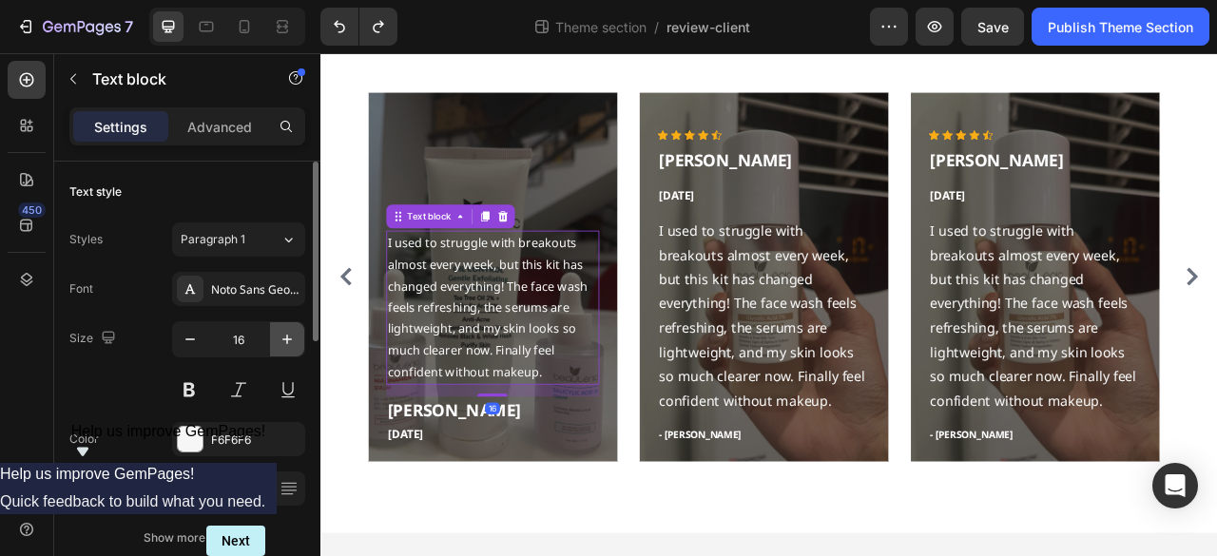
click at [282, 335] on icon "button" at bounding box center [287, 339] width 19 height 19
type input "17"
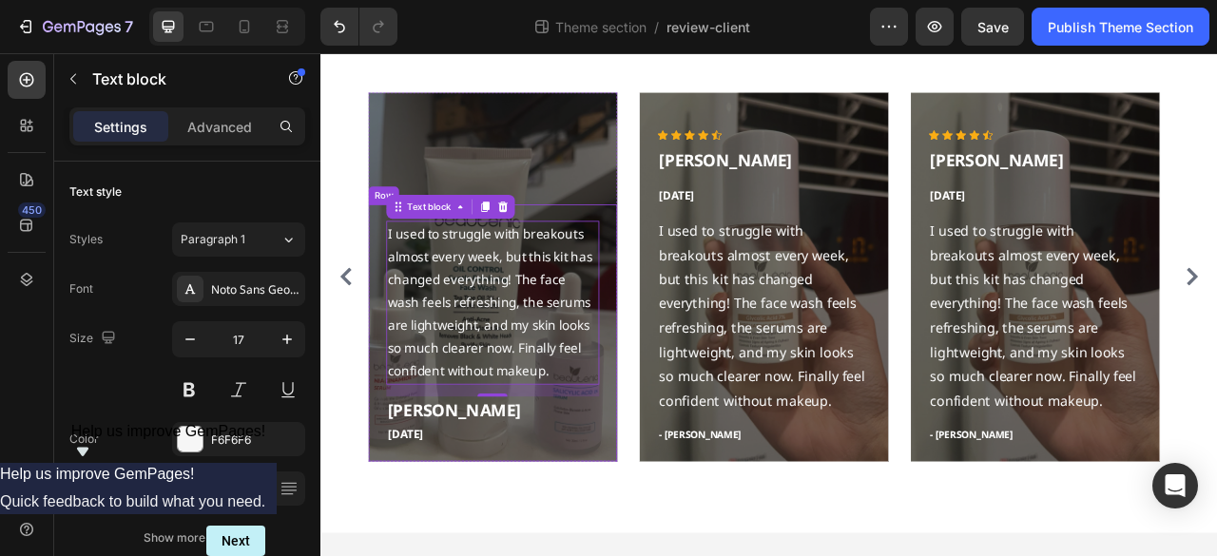
click at [447, 184] on div "Overlay" at bounding box center [538, 338] width 317 height 470
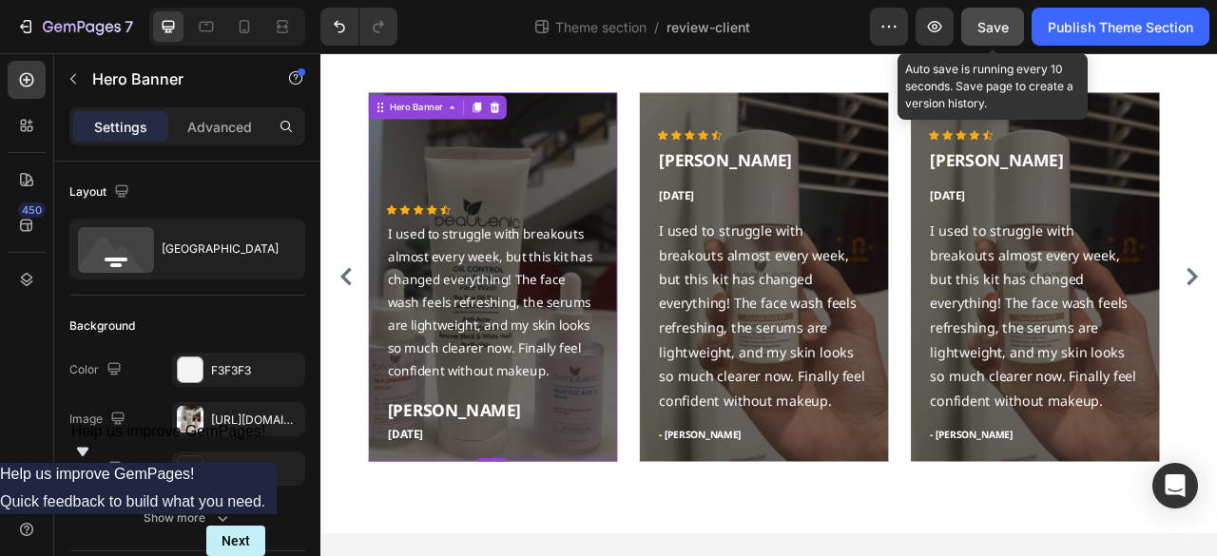
click at [1009, 39] on button "Save" at bounding box center [992, 27] width 63 height 38
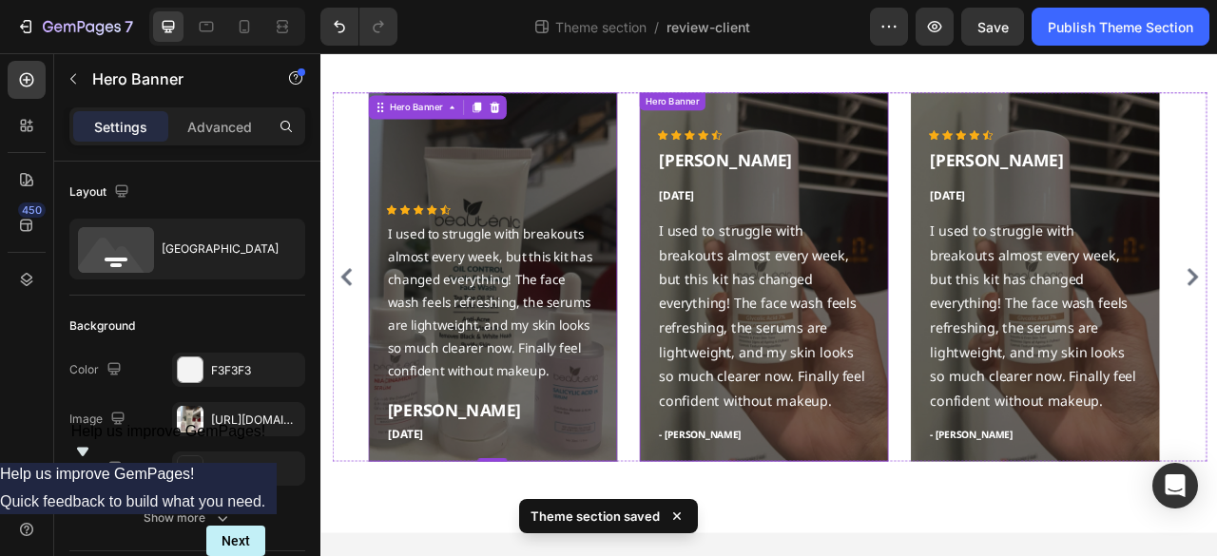
click at [802, 119] on div "Hero Banner" at bounding box center [767, 114] width 76 height 17
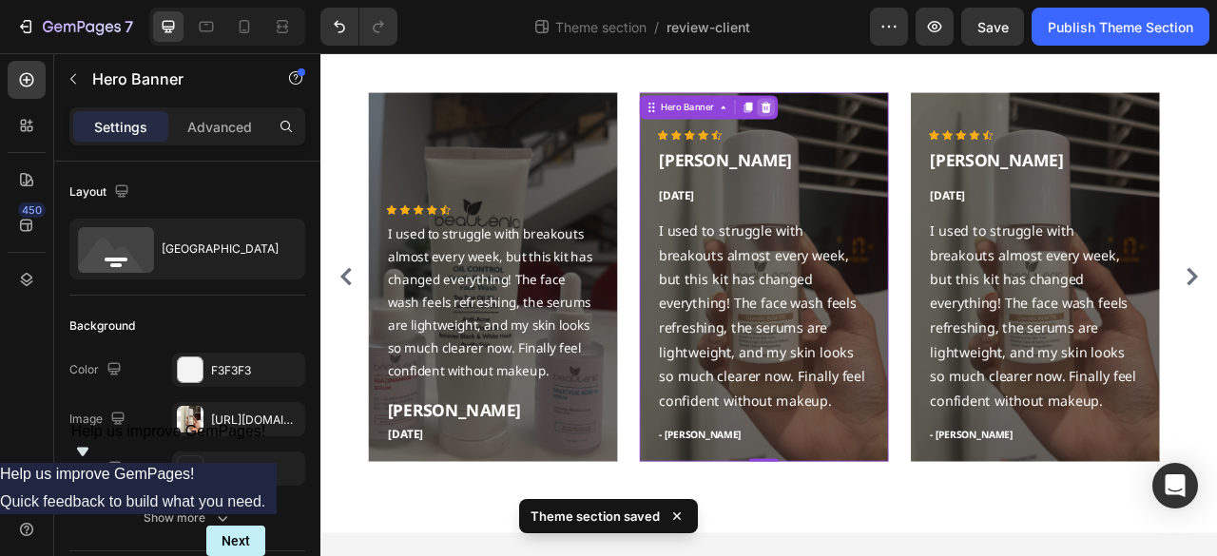
click at [888, 125] on icon at bounding box center [885, 121] width 12 height 13
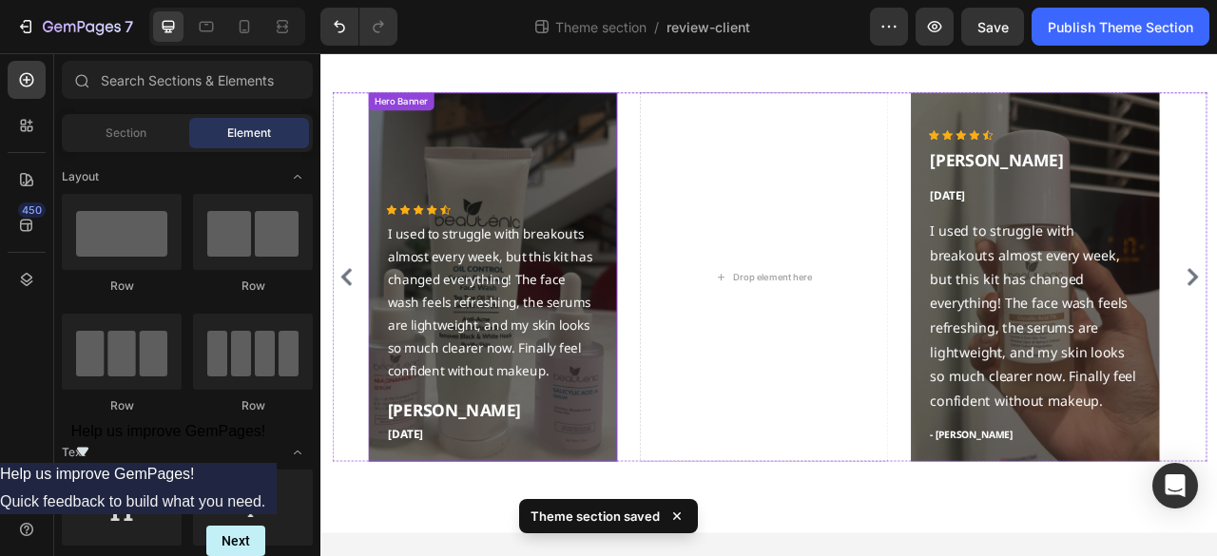
click at [490, 131] on div "Overlay" at bounding box center [538, 338] width 317 height 470
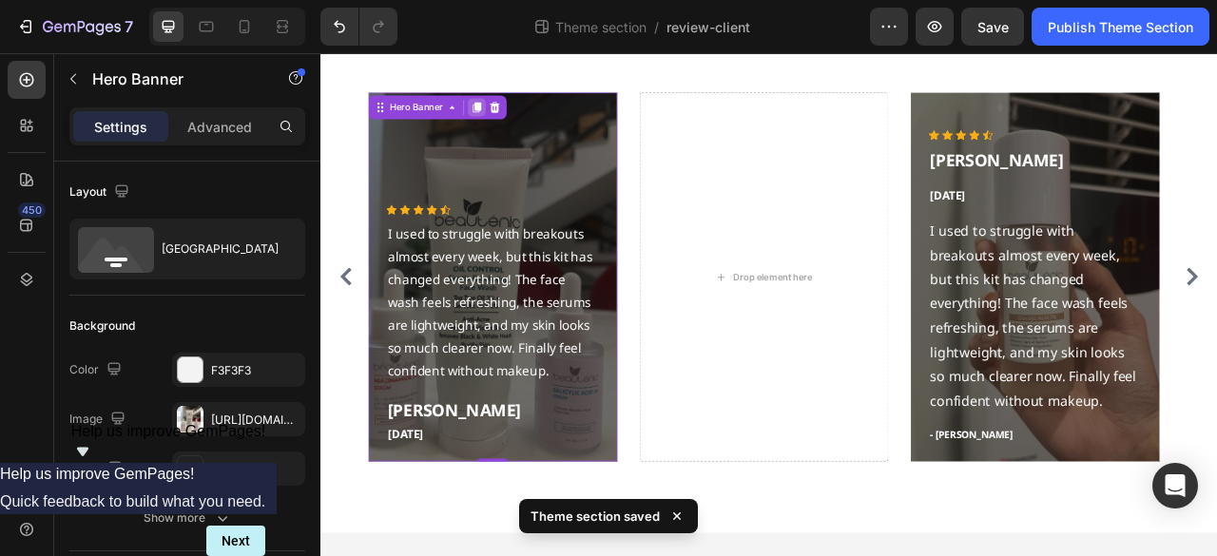
click at [525, 123] on div at bounding box center [518, 121] width 23 height 23
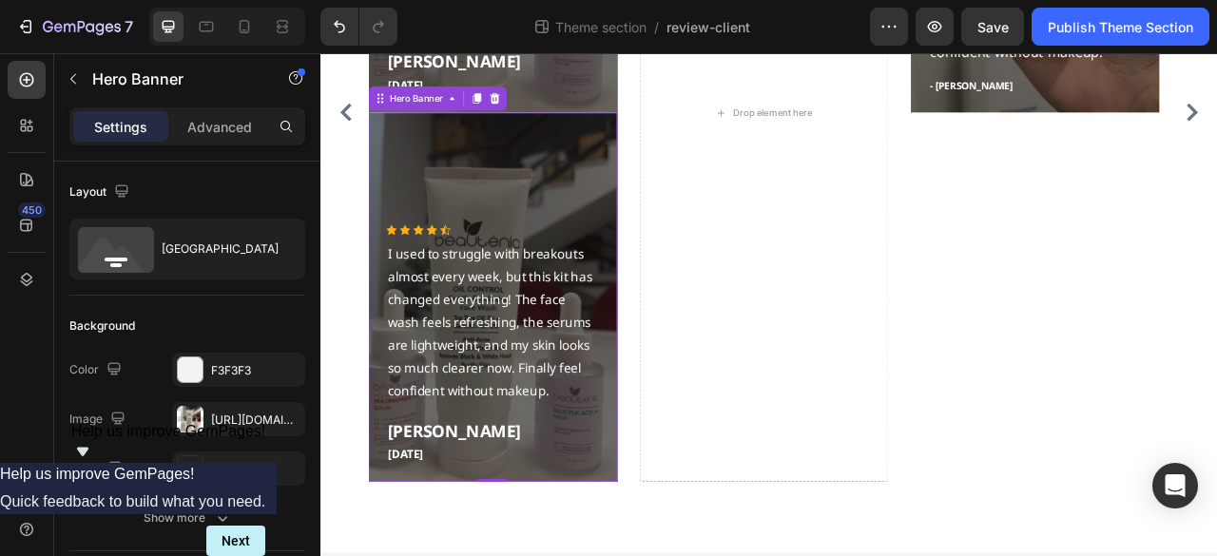
scroll to position [704, 0]
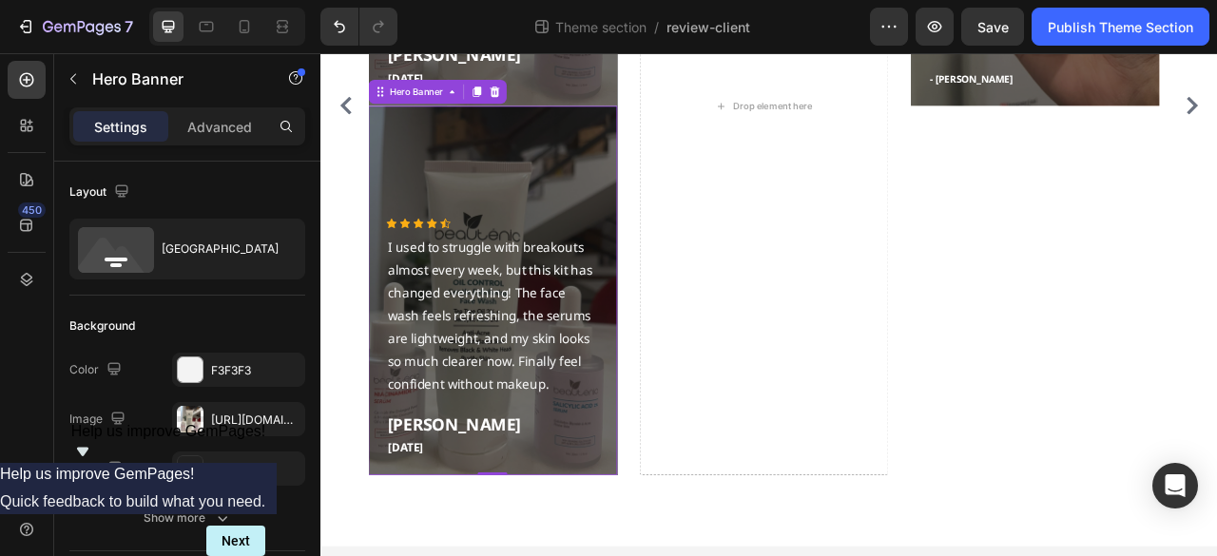
click at [470, 167] on div "Overlay" at bounding box center [538, 355] width 317 height 470
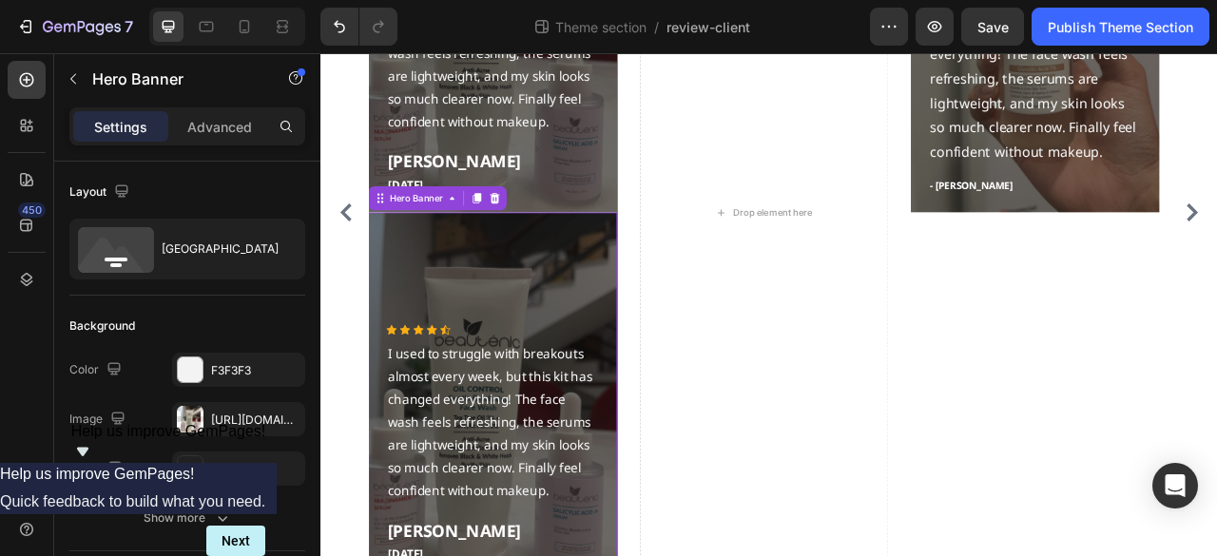
scroll to position [513, 0]
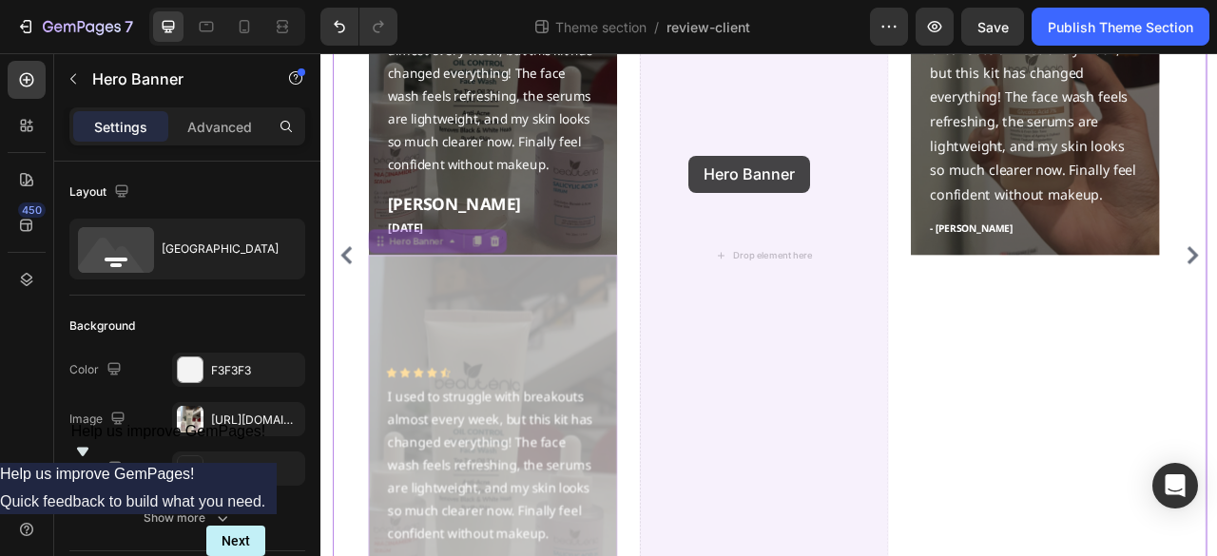
drag, startPoint x: 397, startPoint y: 297, endPoint x: 789, endPoint y: 183, distance: 407.7
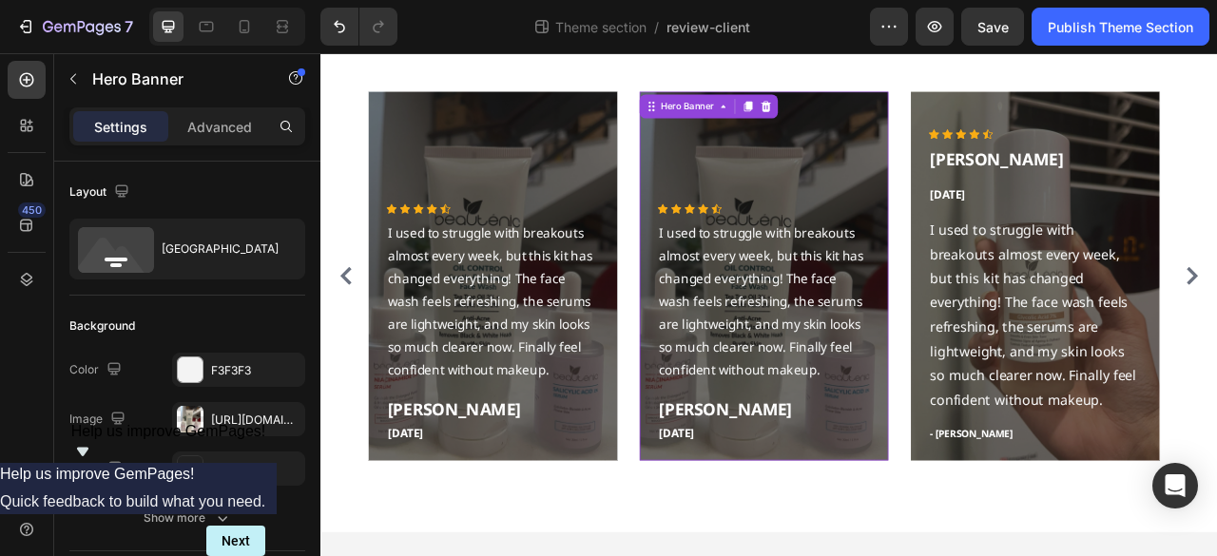
scroll to position [251, 0]
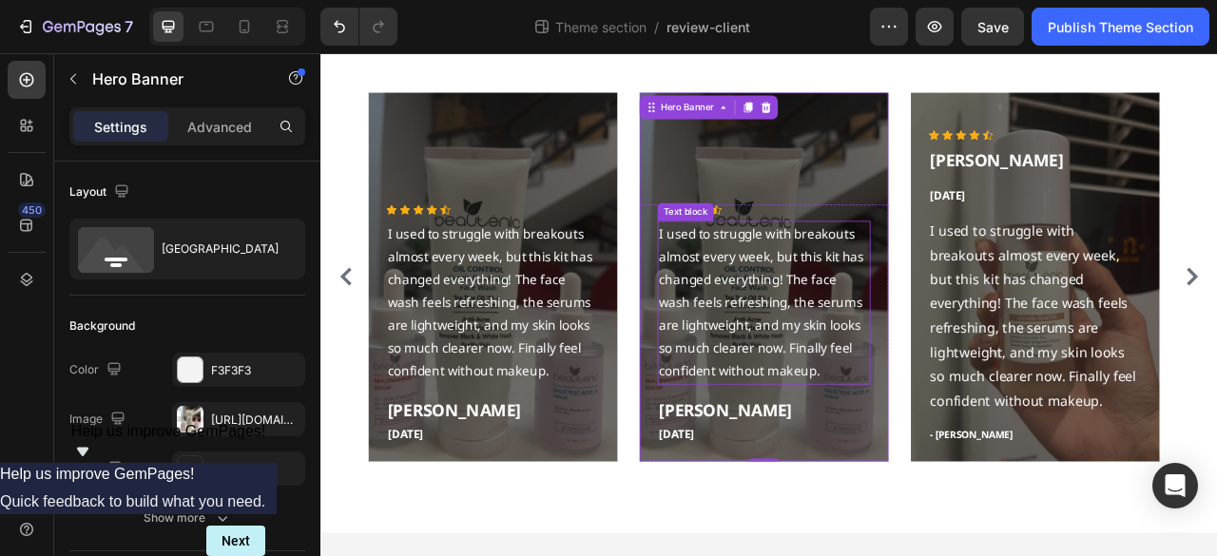
click at [855, 284] on p "I used to struggle with breakouts almost every week, but this kit has changed e…" at bounding box center [883, 369] width 267 height 203
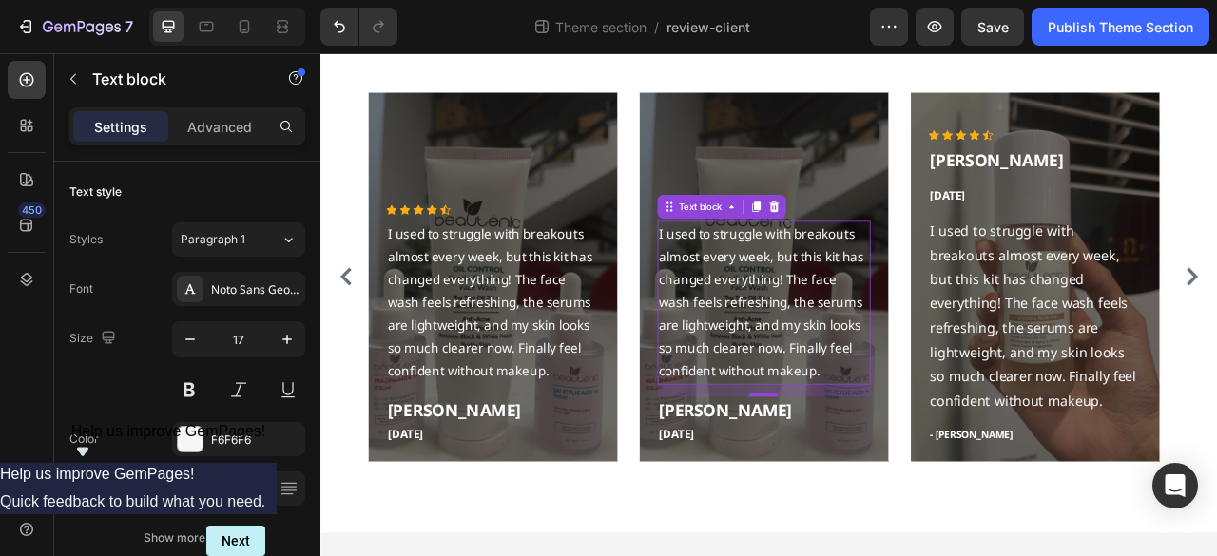
click at [900, 328] on p "I used to struggle with breakouts almost every week, but this kit has changed e…" at bounding box center [883, 369] width 267 height 203
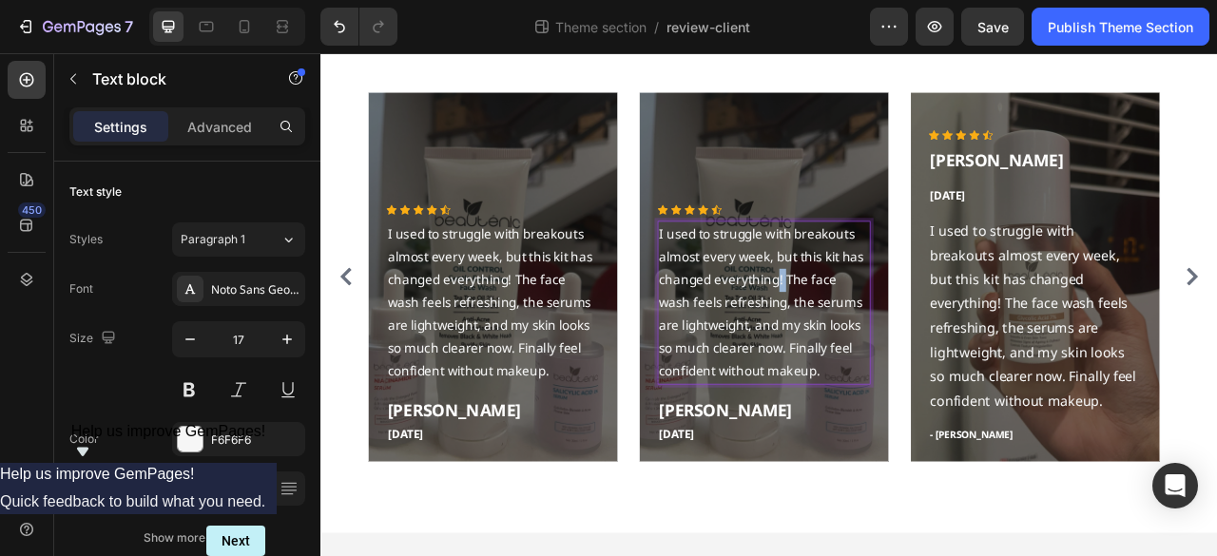
click at [900, 328] on p "I used to struggle with breakouts almost every week, but this kit has changed e…" at bounding box center [883, 369] width 267 height 203
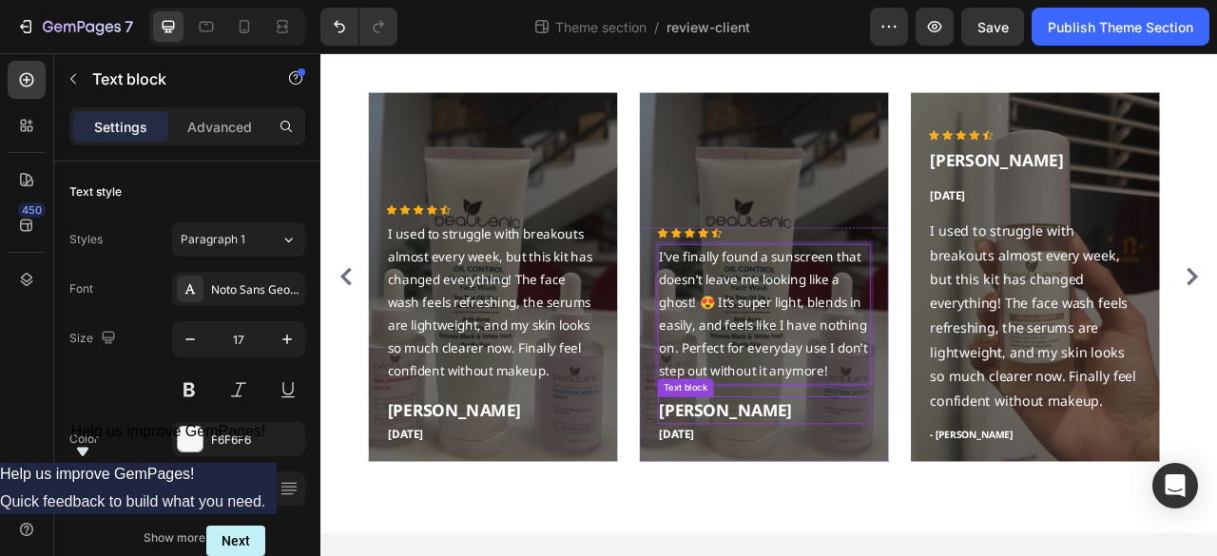
click at [792, 514] on p "Sarah Malik" at bounding box center [883, 507] width 267 height 31
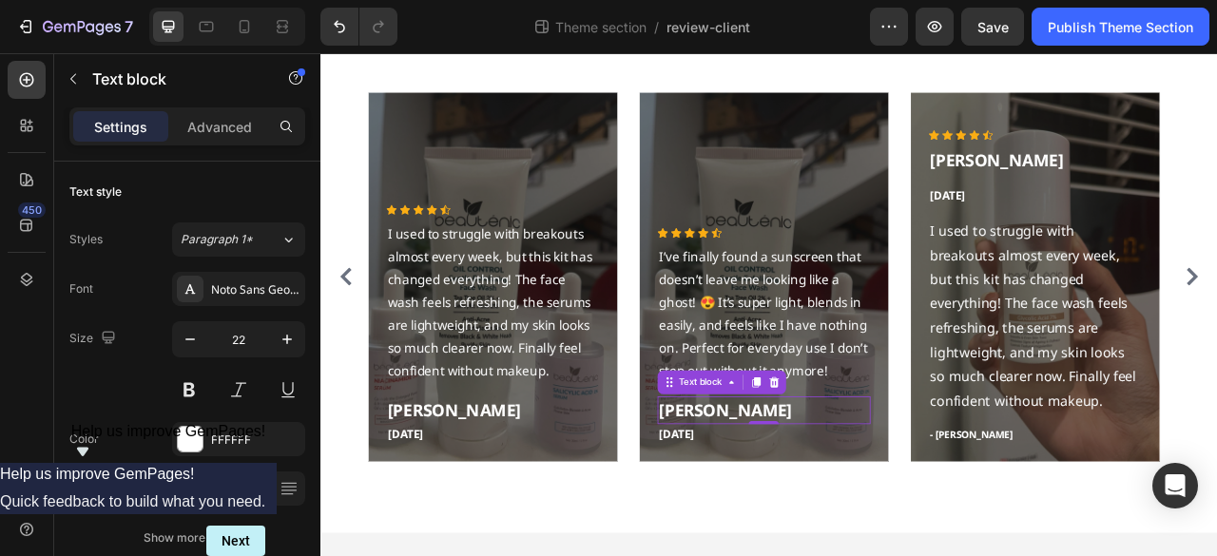
click at [792, 514] on p "Sarah Malik" at bounding box center [883, 507] width 267 height 31
click at [812, 537] on p "Jul 18,2025" at bounding box center [883, 538] width 267 height 22
click at [814, 537] on p "Jul 18,2025" at bounding box center [883, 538] width 267 height 22
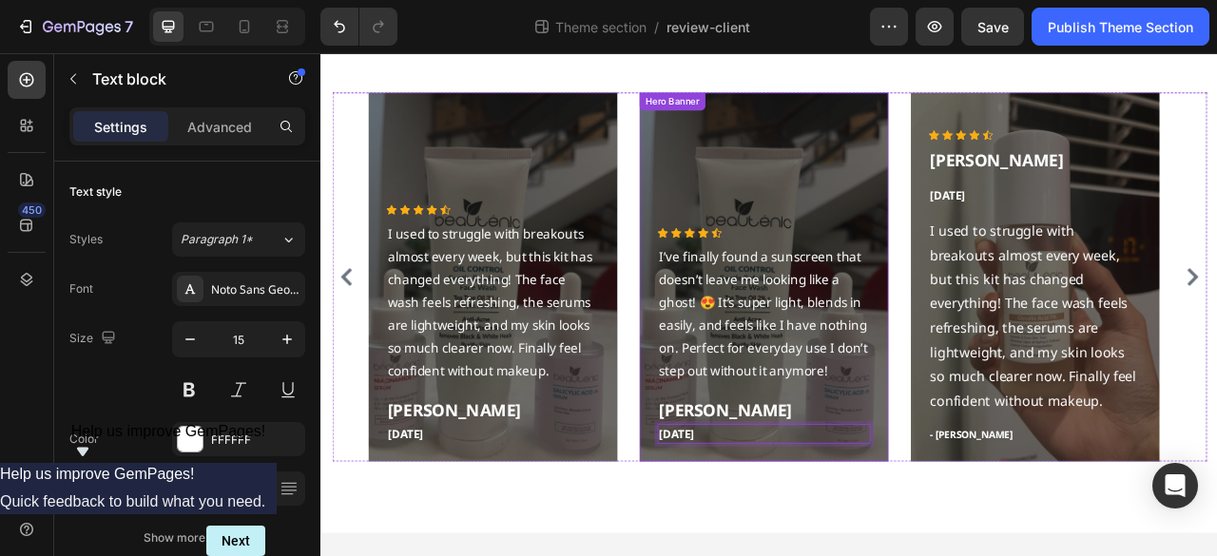
click at [833, 162] on div "Overlay" at bounding box center [883, 338] width 317 height 470
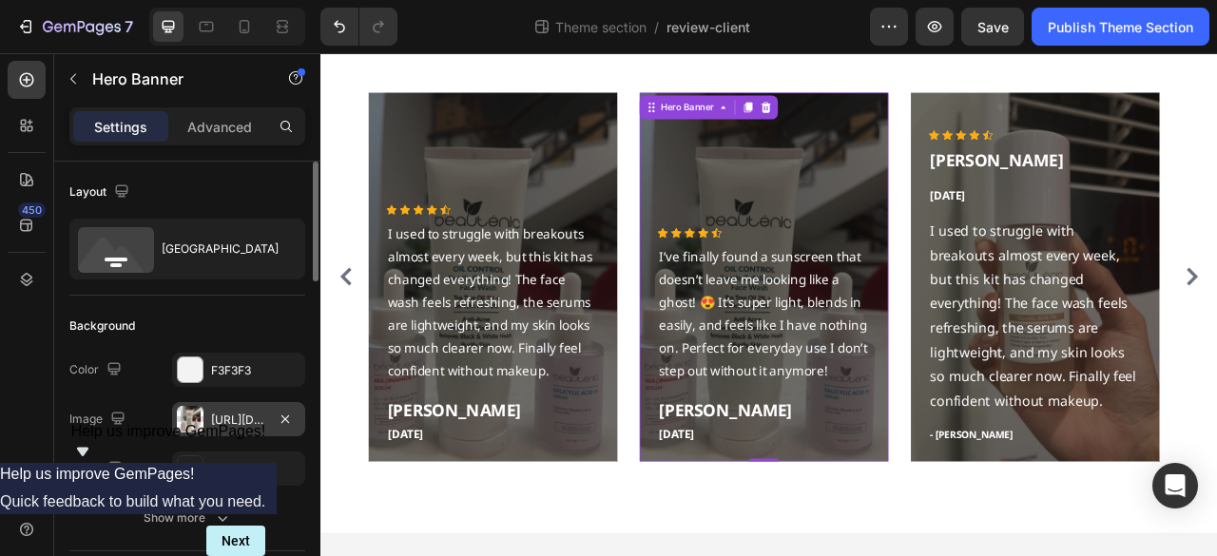
click at [243, 420] on div "https://cdn.shopify.com/s/files/1/0667/7908/7087/files/gempages_534514610045190…" at bounding box center [238, 420] width 55 height 17
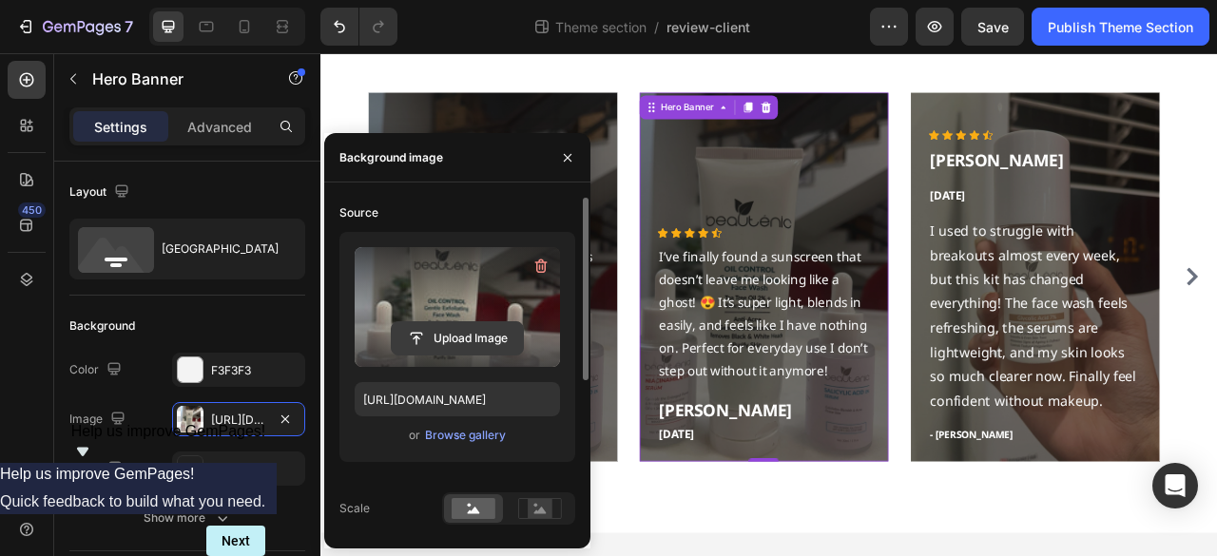
click at [449, 349] on input "file" at bounding box center [457, 338] width 131 height 32
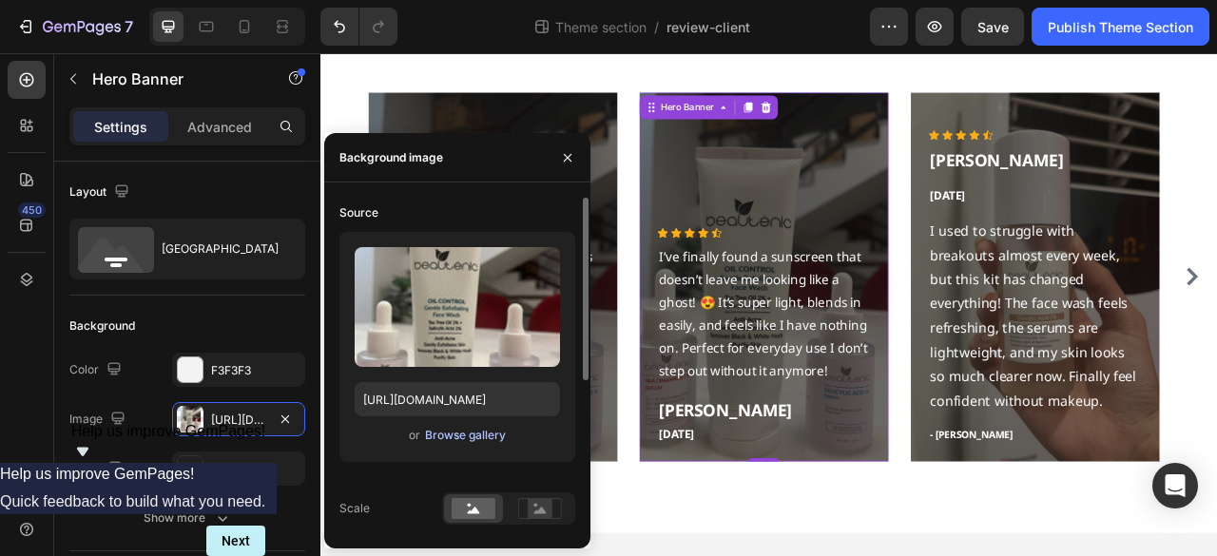
click at [475, 429] on div "Browse gallery" at bounding box center [465, 435] width 81 height 17
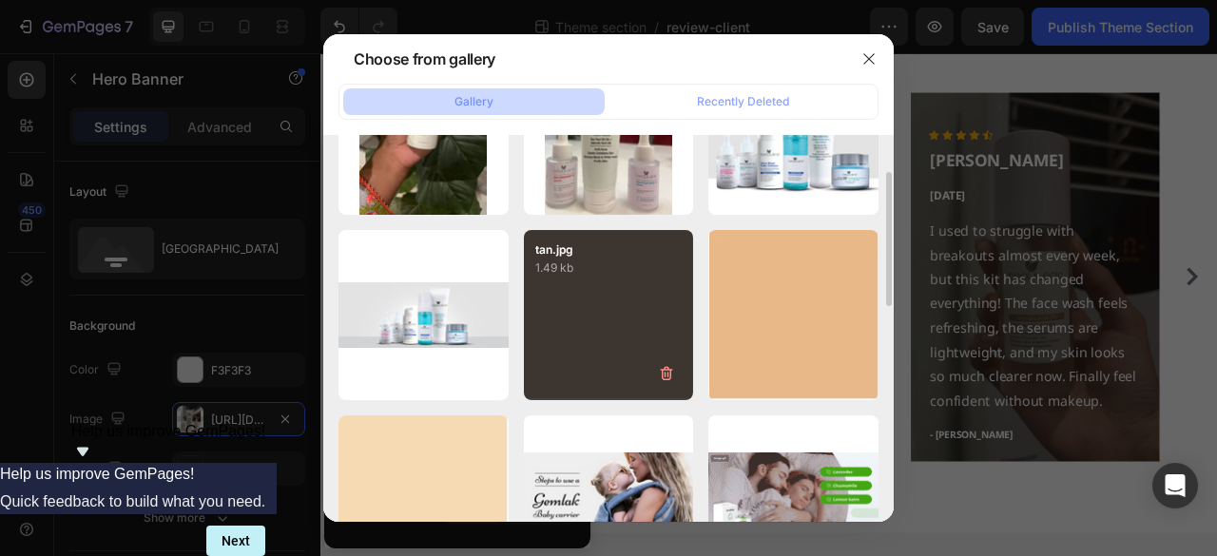
scroll to position [380, 0]
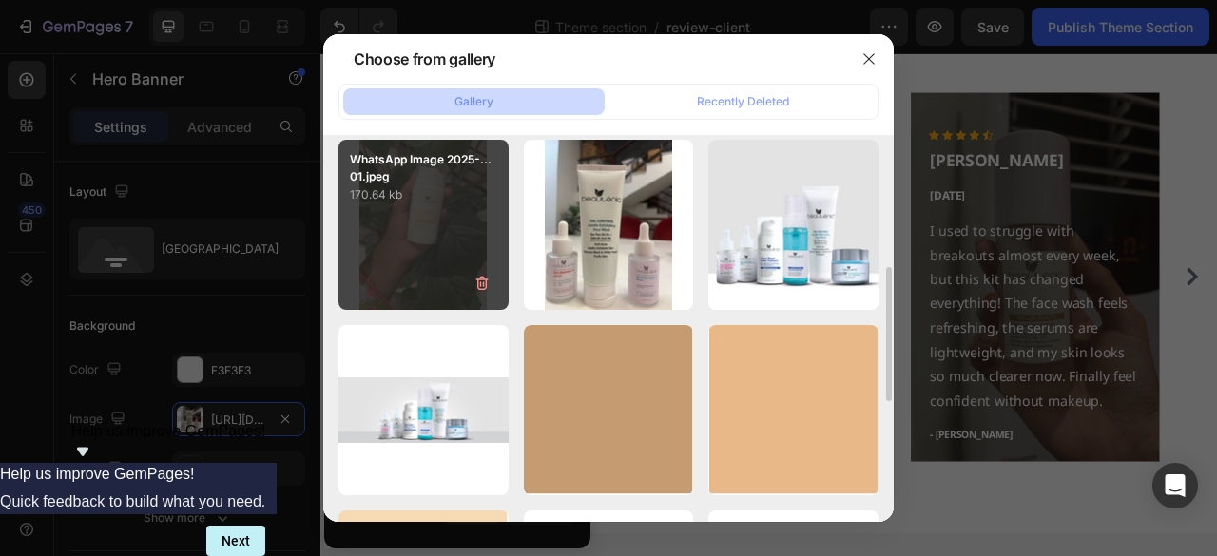
click at [407, 271] on div "WhatsApp Image 2025-...01.jpeg 170.64 kb" at bounding box center [423, 225] width 170 height 170
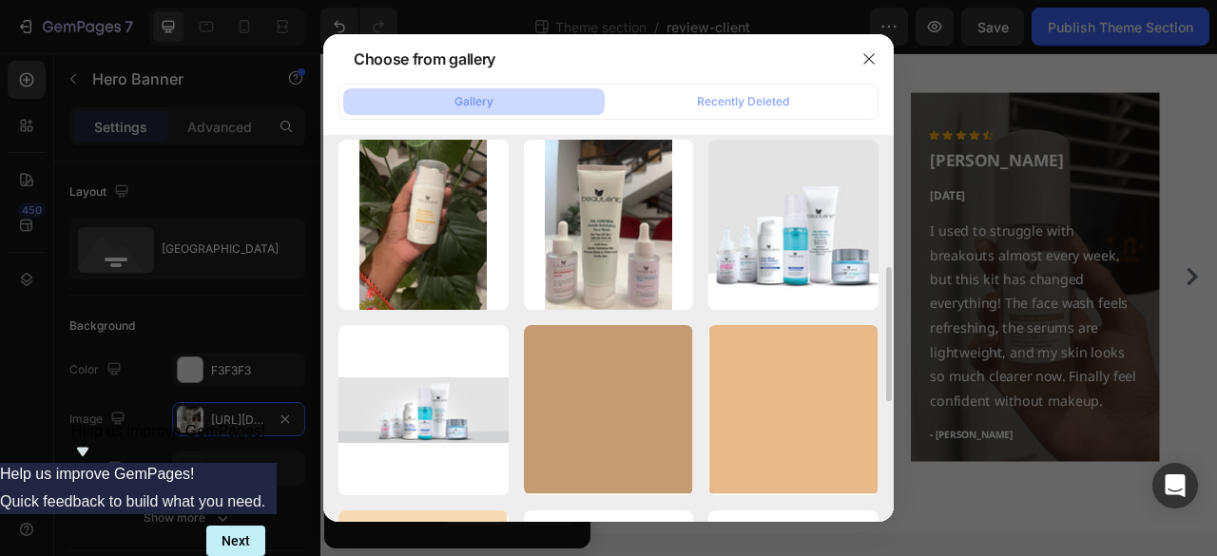
type input "https://cdn.shopify.com/s/files/1/0667/7908/7087/files/gempages_534514610045190…"
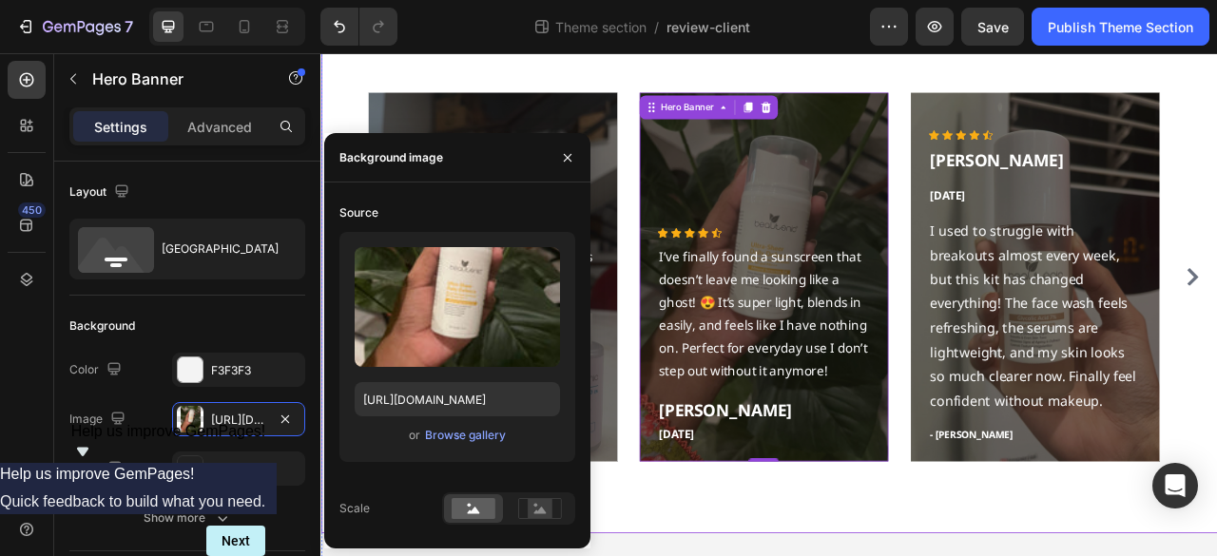
click at [676, 555] on div "What our clients say? Heading Icon Icon Icon Icon Icon Icon List Hoz I used to …" at bounding box center [890, 296] width 1141 height 736
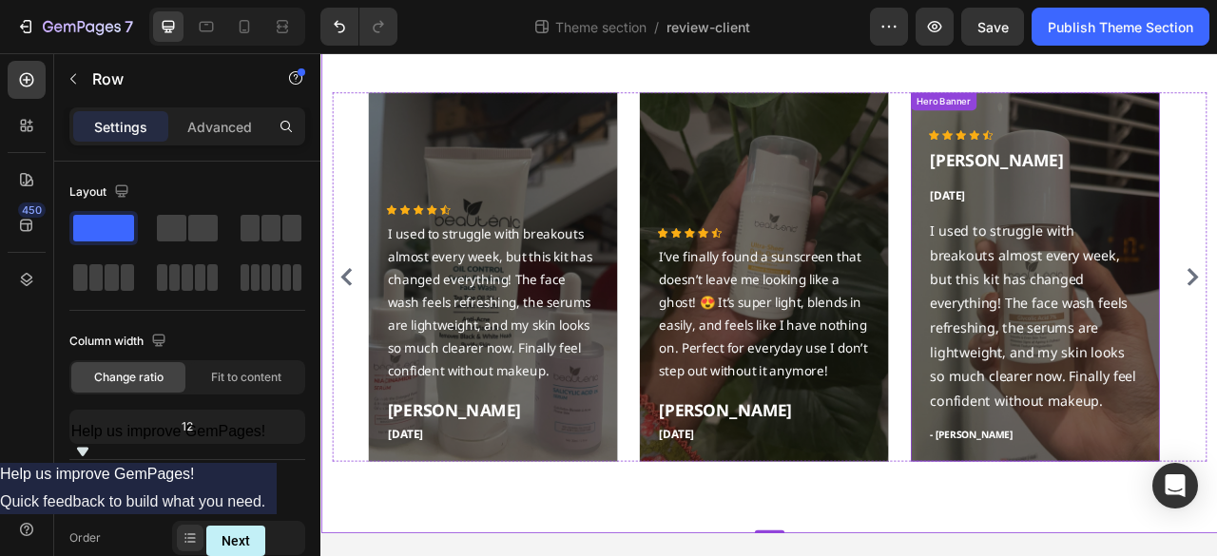
click at [1122, 130] on div "Icon Icon Icon Icon Icon Icon List Hoz Sarah Malik Text block Jul 18,2025 Text …" at bounding box center [1229, 338] width 317 height 470
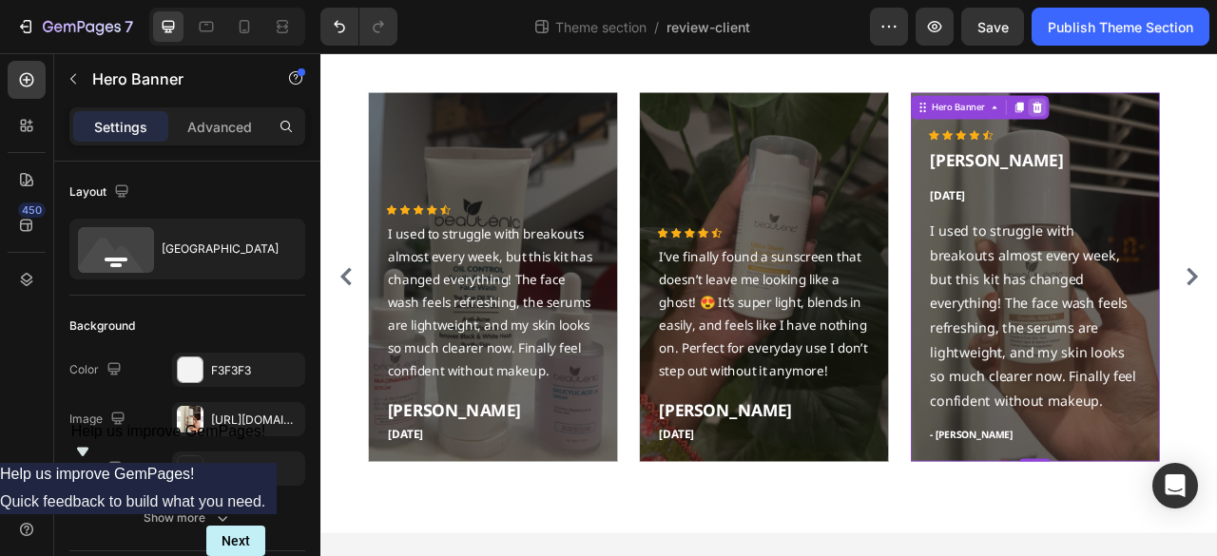
click at [1216, 130] on div at bounding box center [1231, 121] width 23 height 23
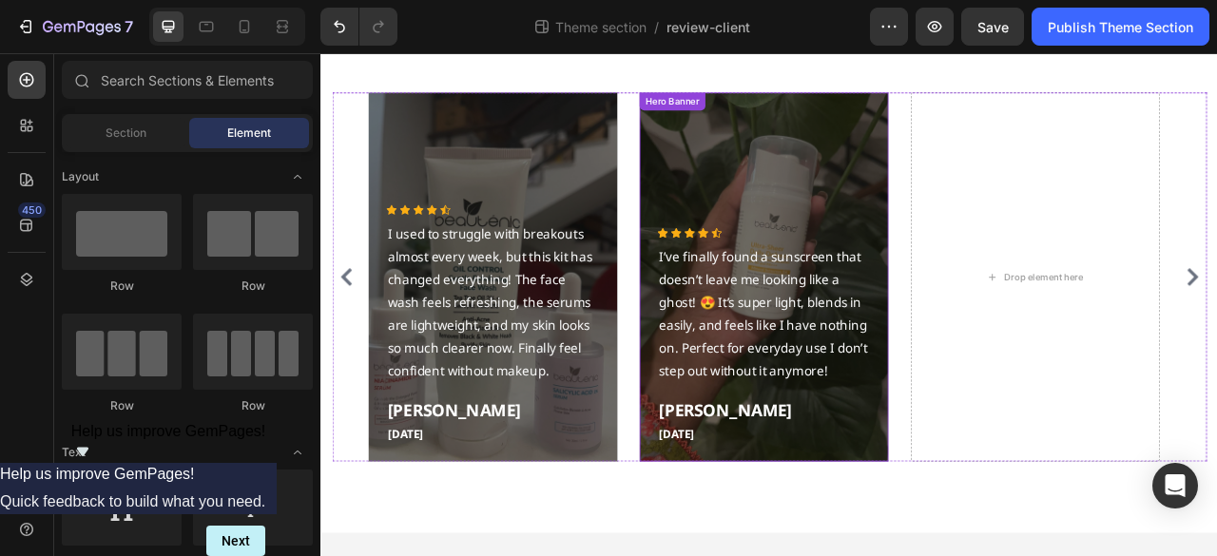
click at [846, 178] on div "Overlay" at bounding box center [883, 338] width 317 height 470
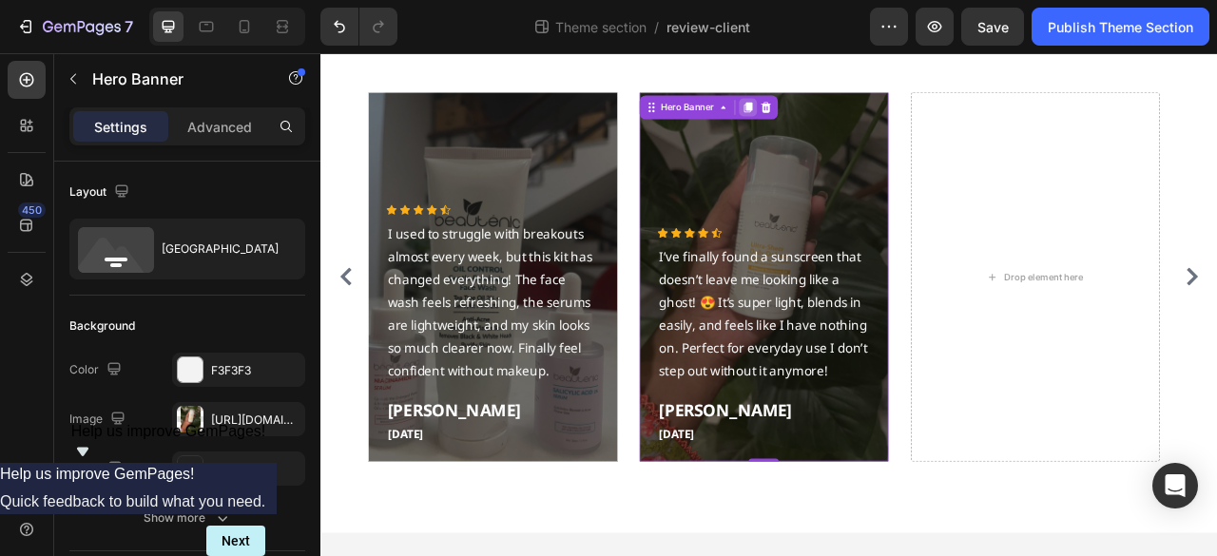
click at [869, 129] on div at bounding box center [863, 121] width 23 height 23
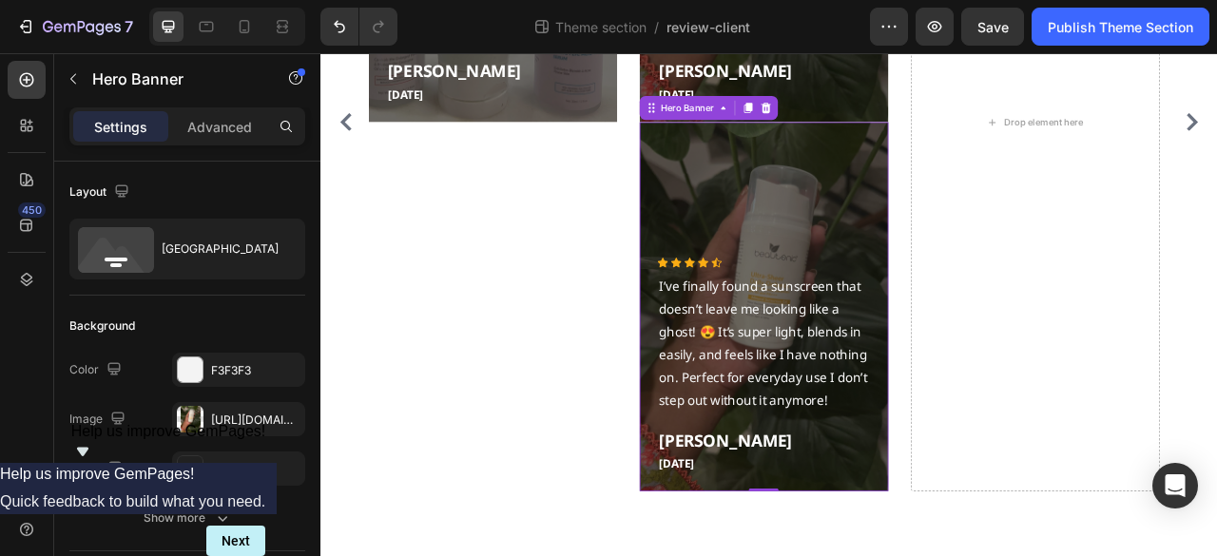
scroll to position [704, 0]
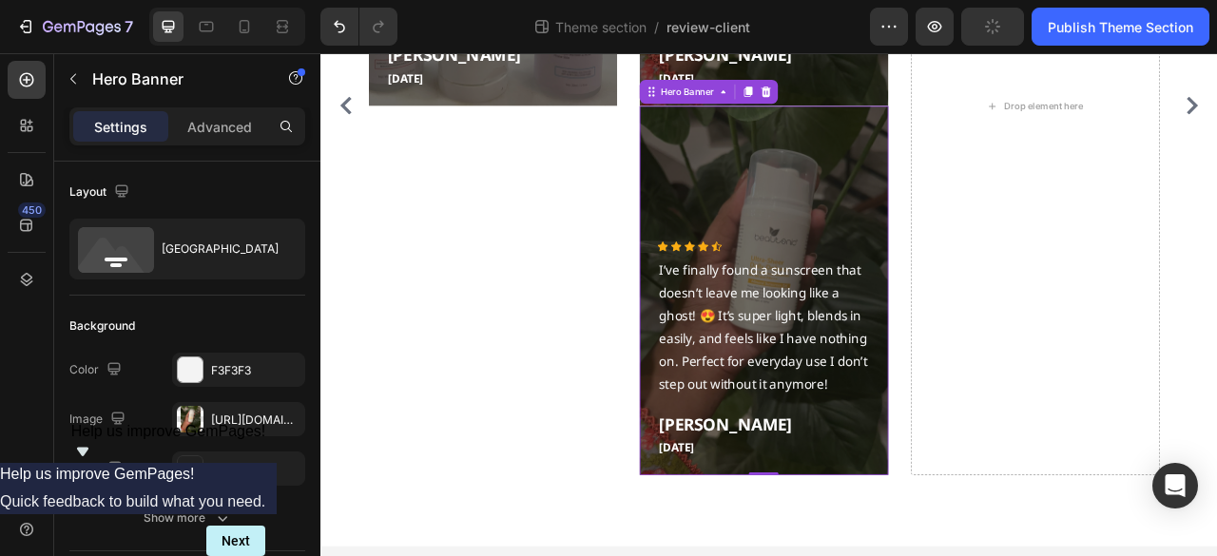
click at [799, 181] on div "Overlay" at bounding box center [883, 355] width 317 height 470
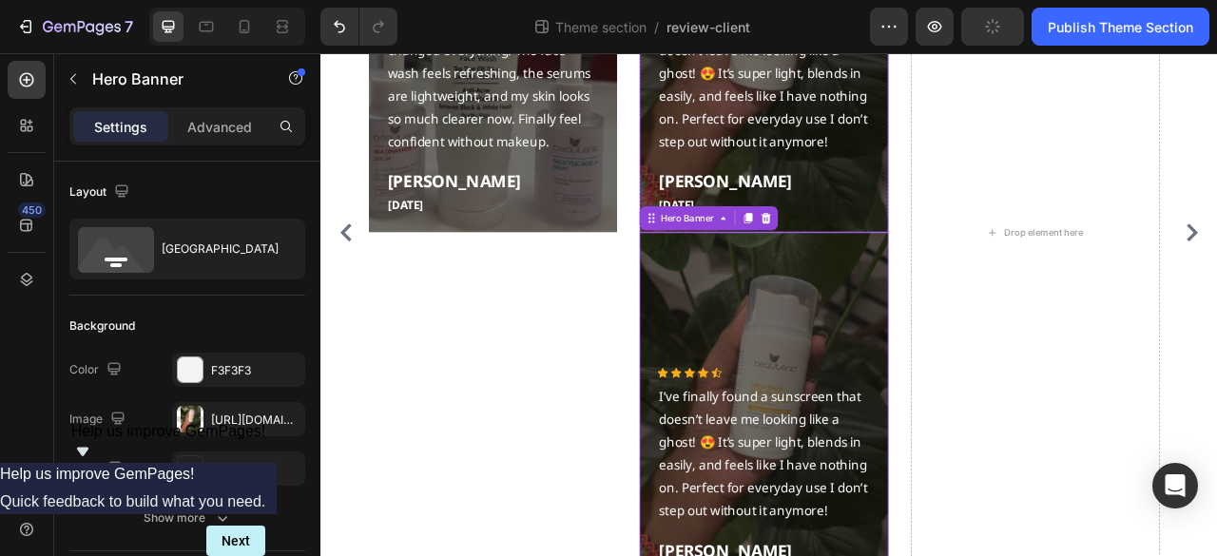
scroll to position [513, 0]
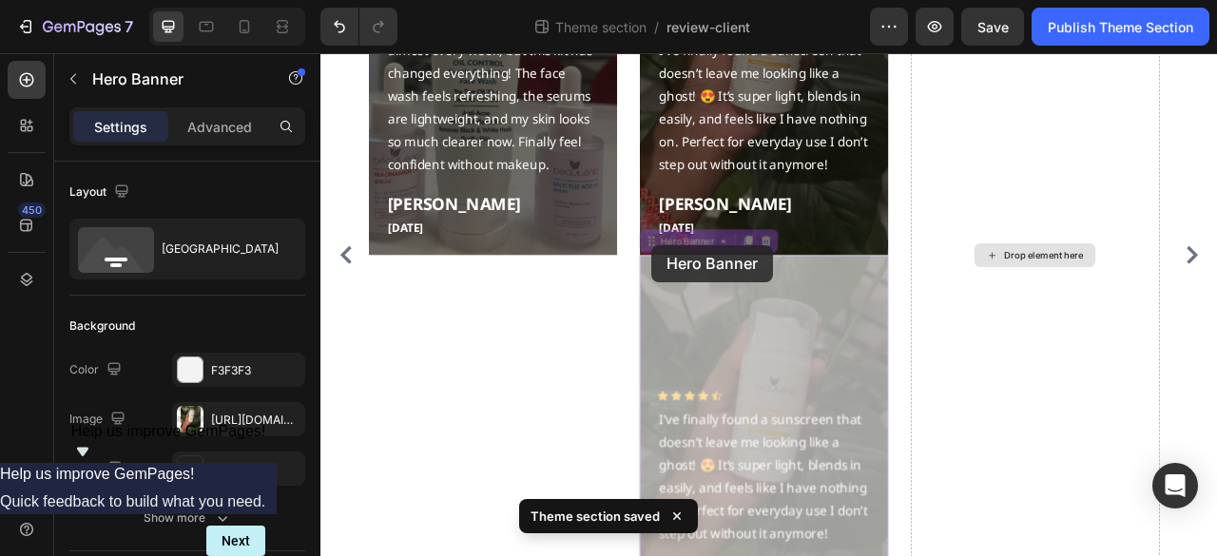
drag, startPoint x: 769, startPoint y: 289, endPoint x: 1210, endPoint y: 180, distance: 454.5
click at [1210, 180] on div "Icon Icon Icon Icon Icon Icon List Hoz I used to struggle with breakouts almost…" at bounding box center [890, 309] width 1021 height 939
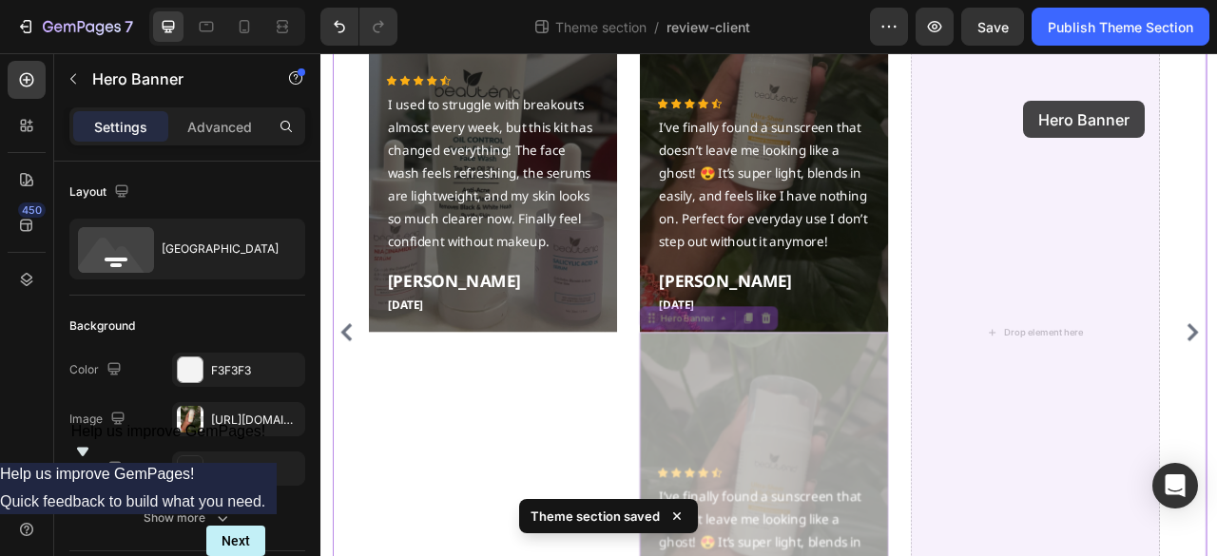
drag, startPoint x: 742, startPoint y: 296, endPoint x: 1214, endPoint y: 114, distance: 506.2
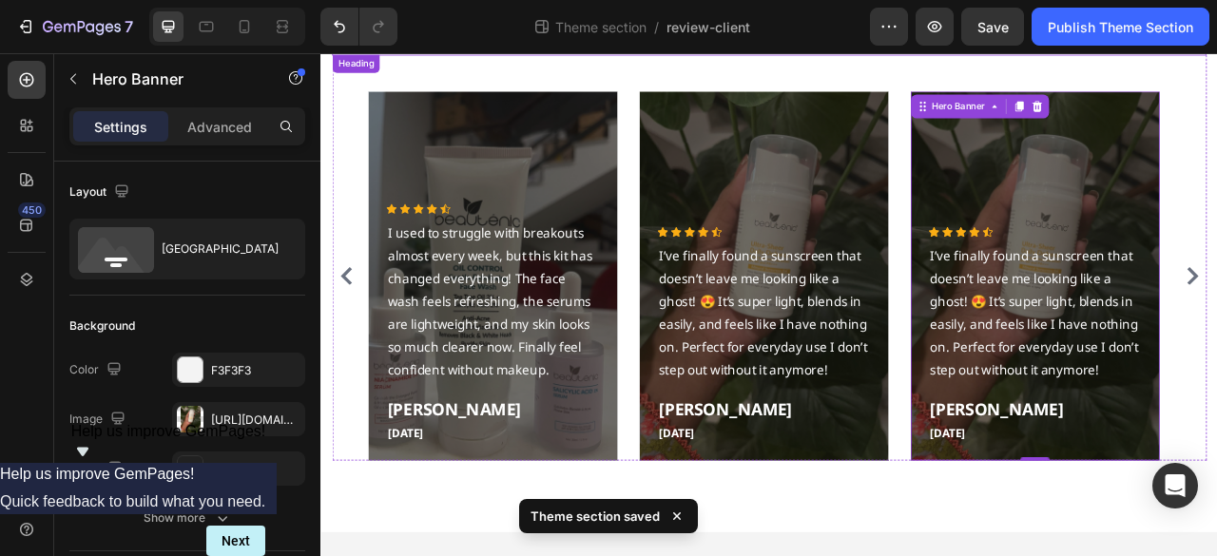
scroll to position [164, 0]
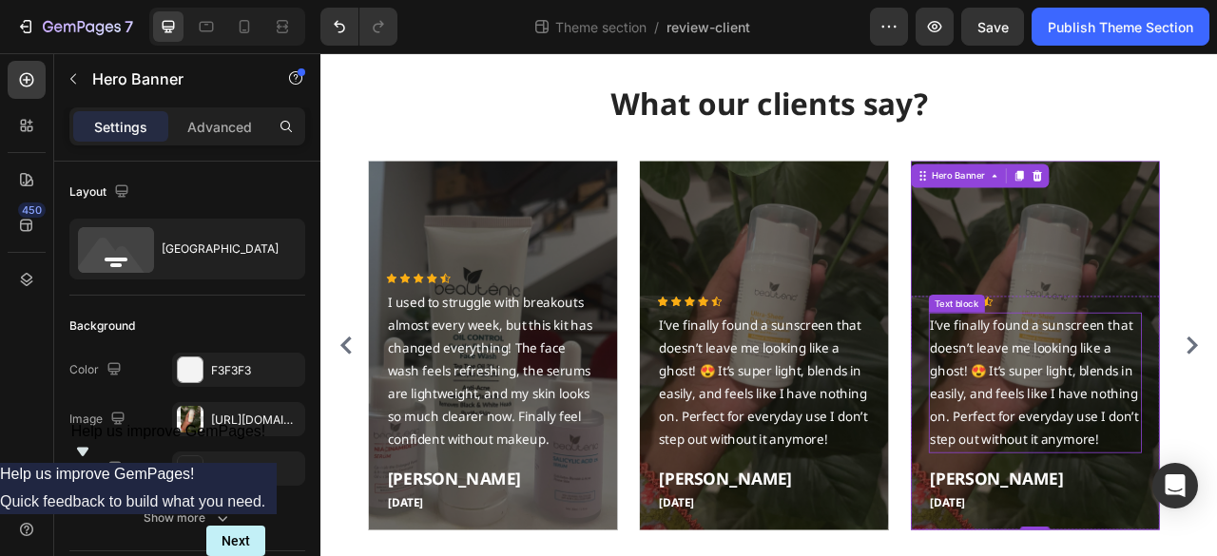
click at [1216, 451] on p "I’ve finally found a sunscreen that doesn’t leave me looking like a ghost! 😍 It…" at bounding box center [1228, 472] width 267 height 175
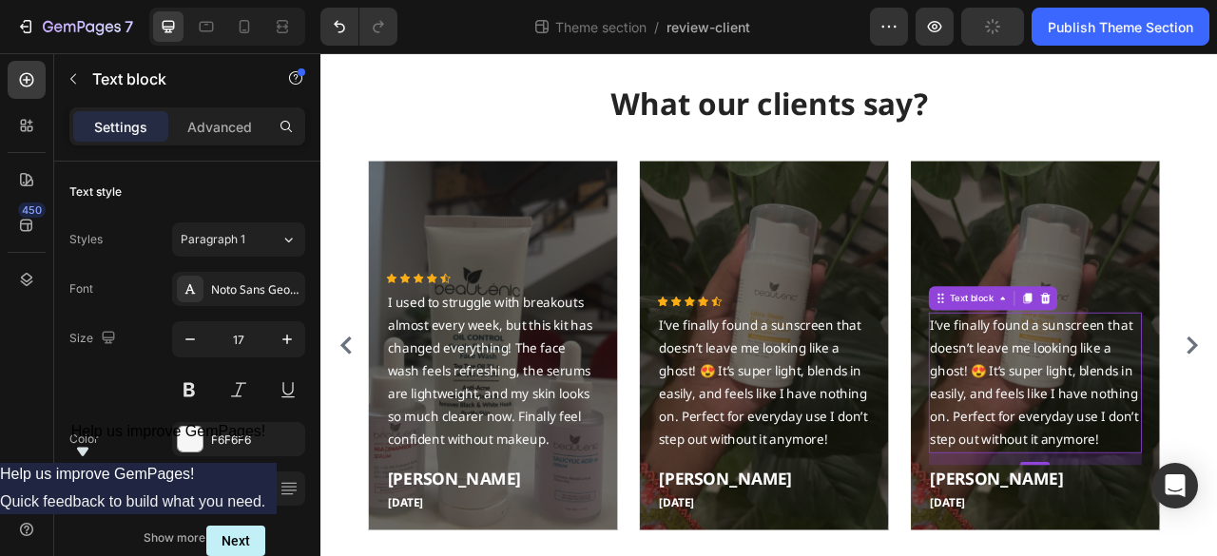
click at [1171, 420] on p "I’ve finally found a sunscreen that doesn’t leave me looking like a ghost! 😍 It…" at bounding box center [1228, 472] width 267 height 175
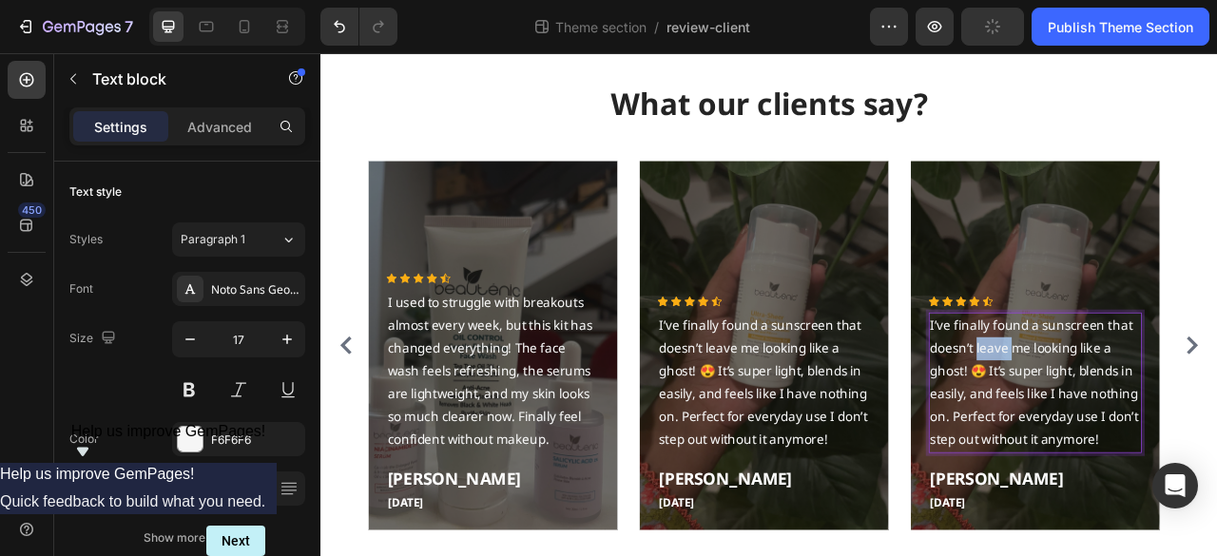
click at [1171, 420] on p "I’ve finally found a sunscreen that doesn’t leave me looking like a ghost! 😍 It…" at bounding box center [1228, 472] width 267 height 175
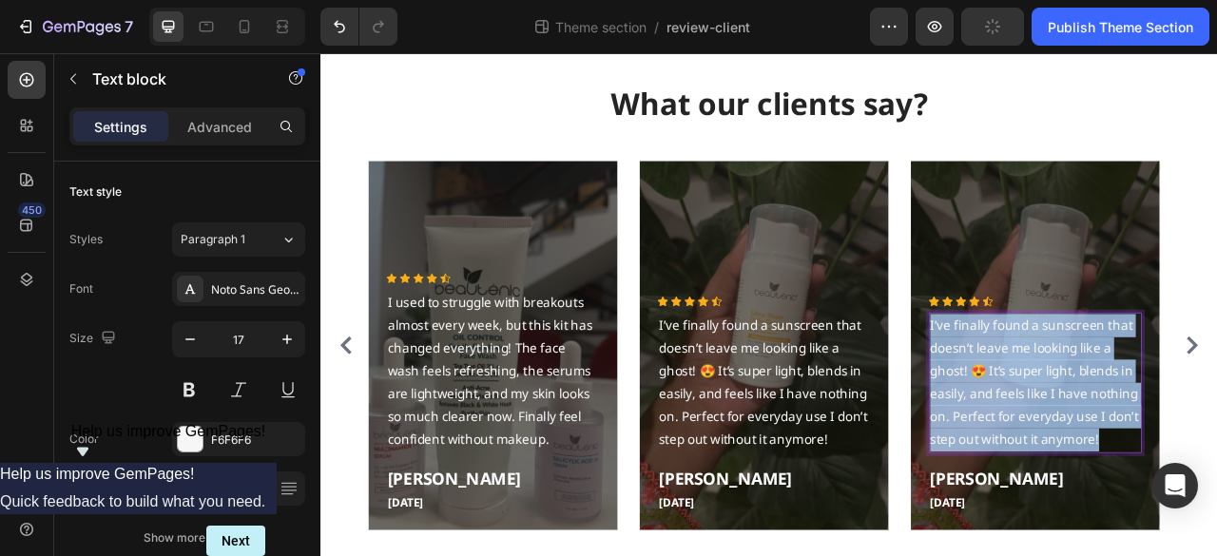
click at [1171, 420] on p "I’ve finally found a sunscreen that doesn’t leave me looking like a ghost! 😍 It…" at bounding box center [1228, 472] width 267 height 175
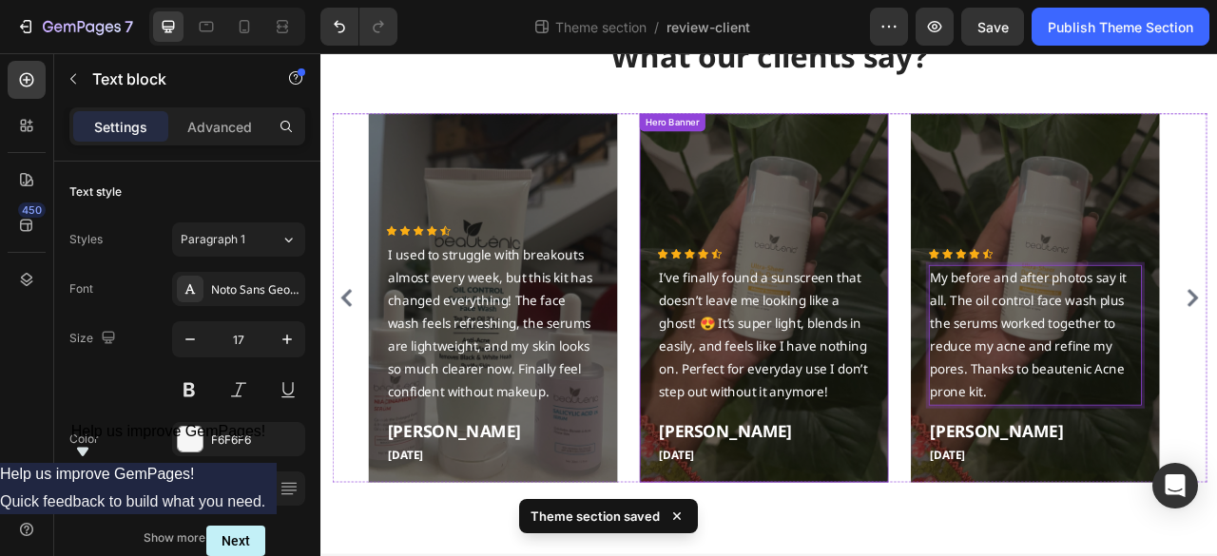
scroll to position [251, 0]
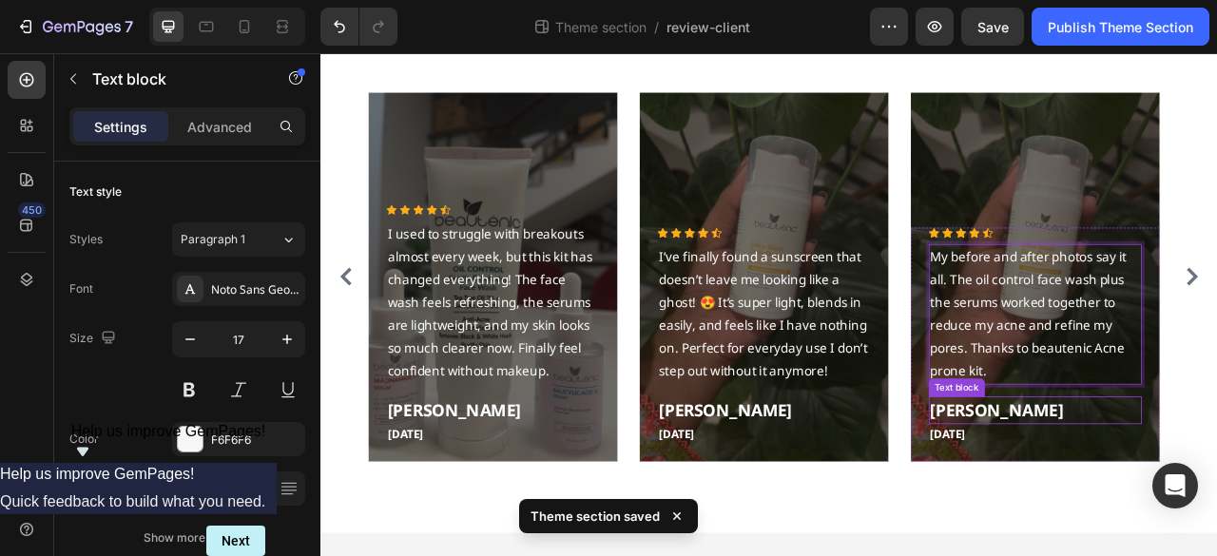
click at [1172, 518] on p "Maria Khan" at bounding box center [1228, 507] width 267 height 31
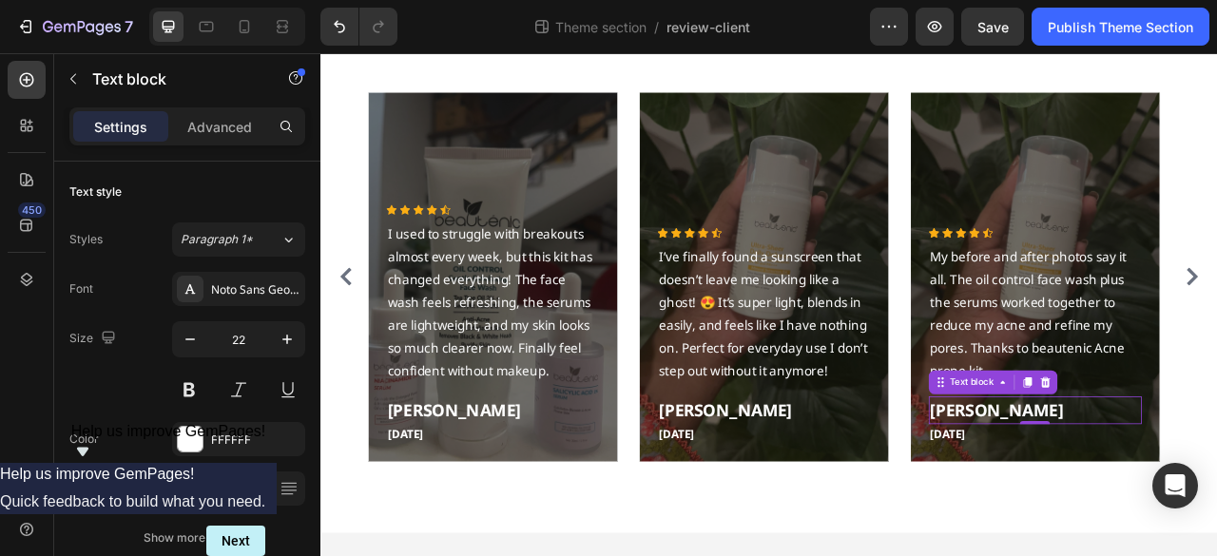
click at [1212, 505] on p "Maria Khan" at bounding box center [1228, 507] width 267 height 31
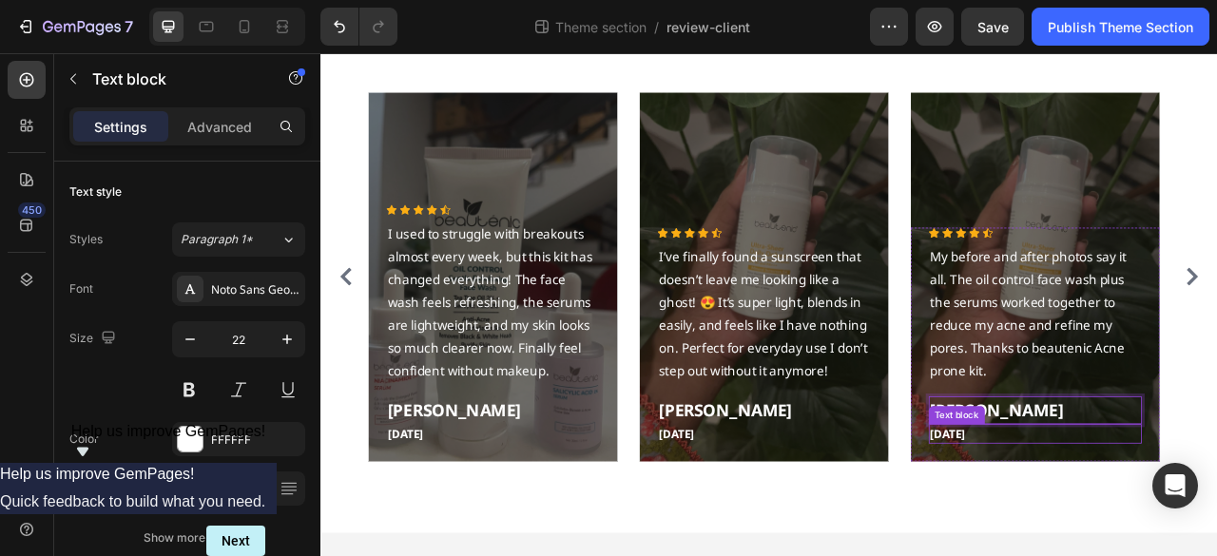
click at [1117, 532] on p "Jun 02,2025" at bounding box center [1228, 538] width 267 height 22
click at [1028, 18] on div "Preview Save Publish Theme Section" at bounding box center [1039, 27] width 339 height 38
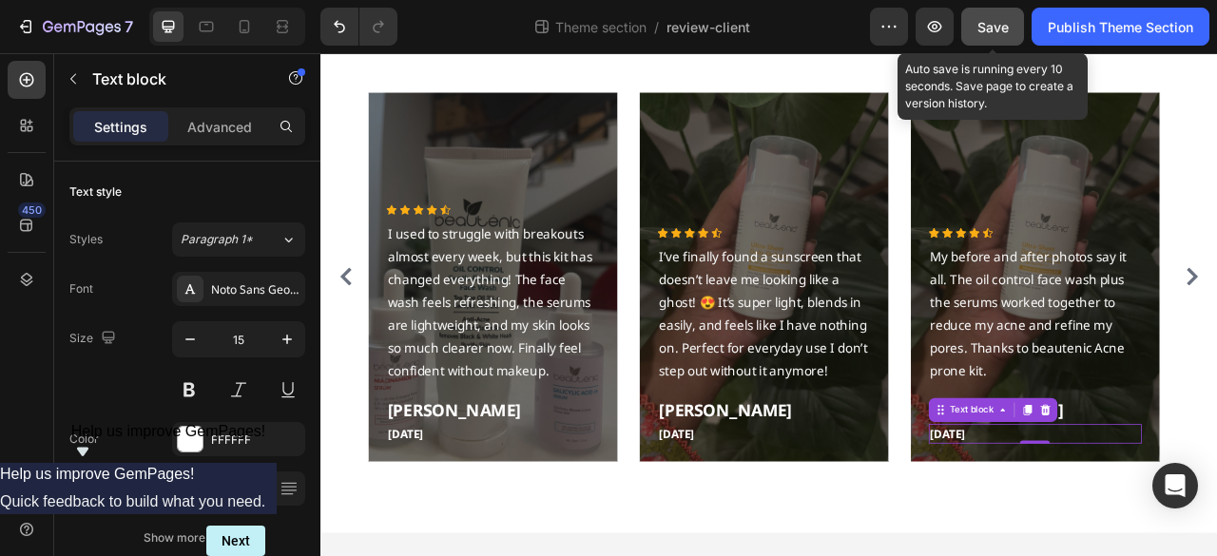
click at [1005, 26] on span "Save" at bounding box center [992, 27] width 31 height 16
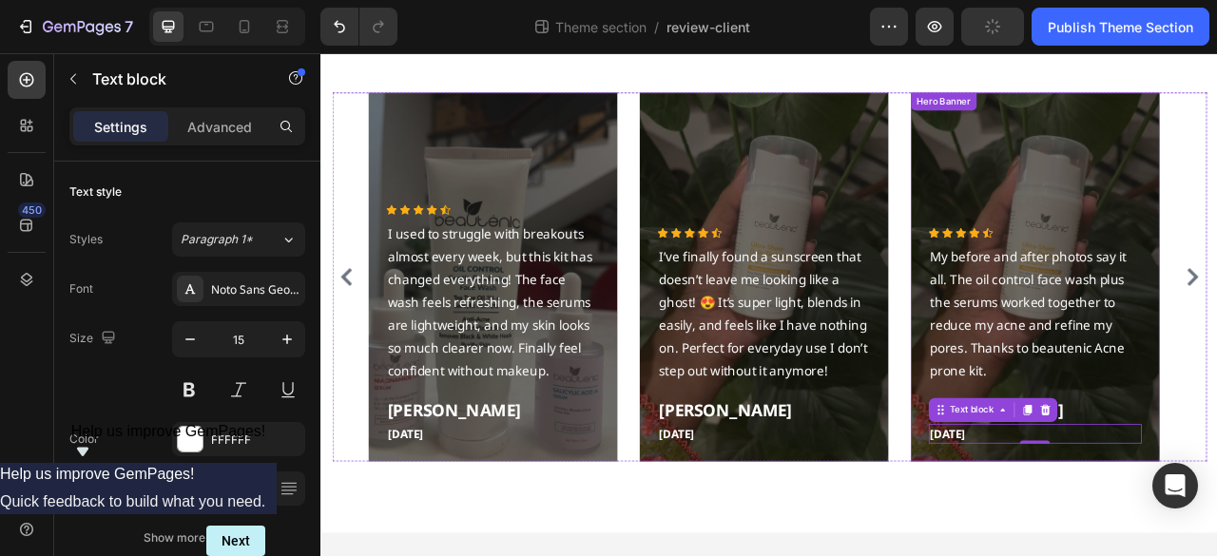
click at [1111, 128] on div "Icon Icon Icon Icon Icon Icon List Hoz My before and after photos say it all. T…" at bounding box center [1229, 338] width 317 height 470
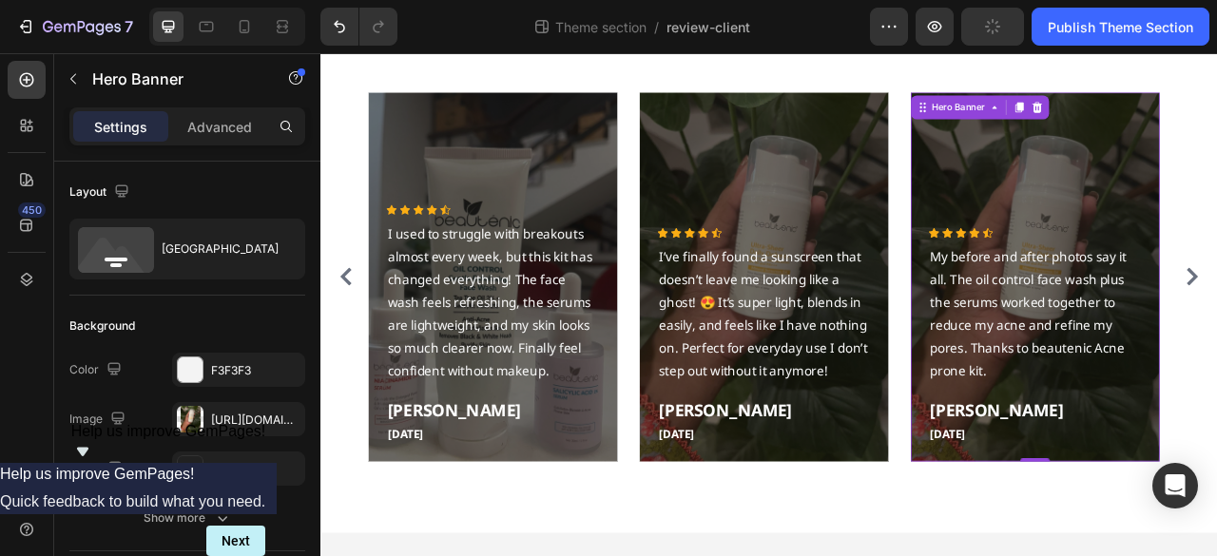
click at [1159, 205] on div "Overlay" at bounding box center [1229, 338] width 317 height 470
click at [260, 412] on div "https://cdn.shopify.com/s/files/1/0667/7908/7087/files/gempages_534514610045190…" at bounding box center [238, 420] width 55 height 17
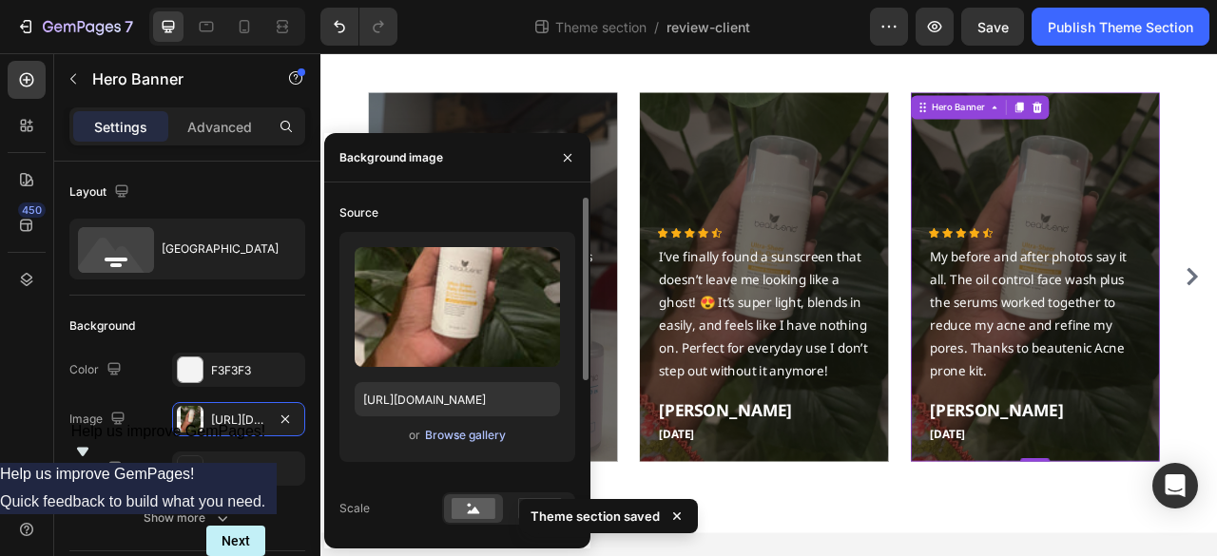
click at [447, 438] on div "Browse gallery" at bounding box center [465, 435] width 81 height 17
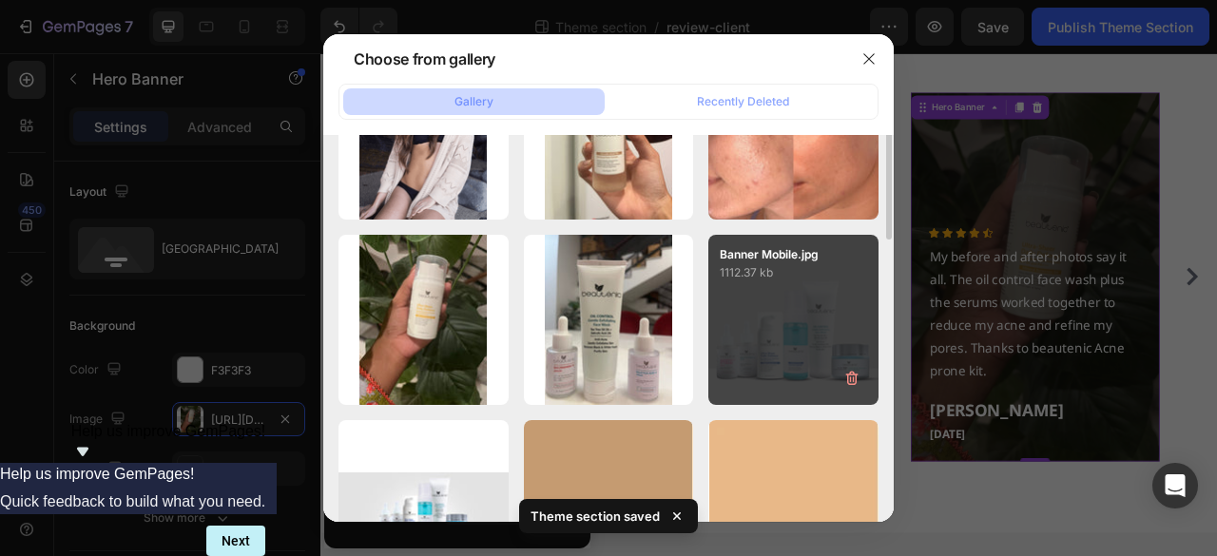
scroll to position [190, 0]
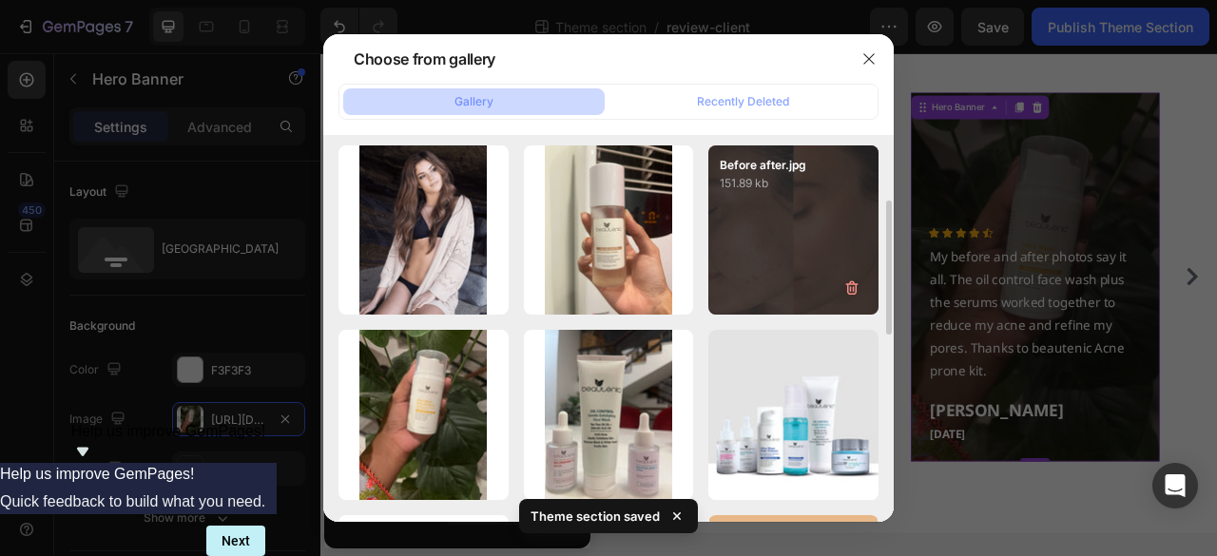
click at [772, 261] on div "Before after.jpg 151.89 kb" at bounding box center [793, 230] width 170 height 170
type input "https://cdn.shopify.com/s/files/1/0667/7908/7087/files/gempages_534514610045190…"
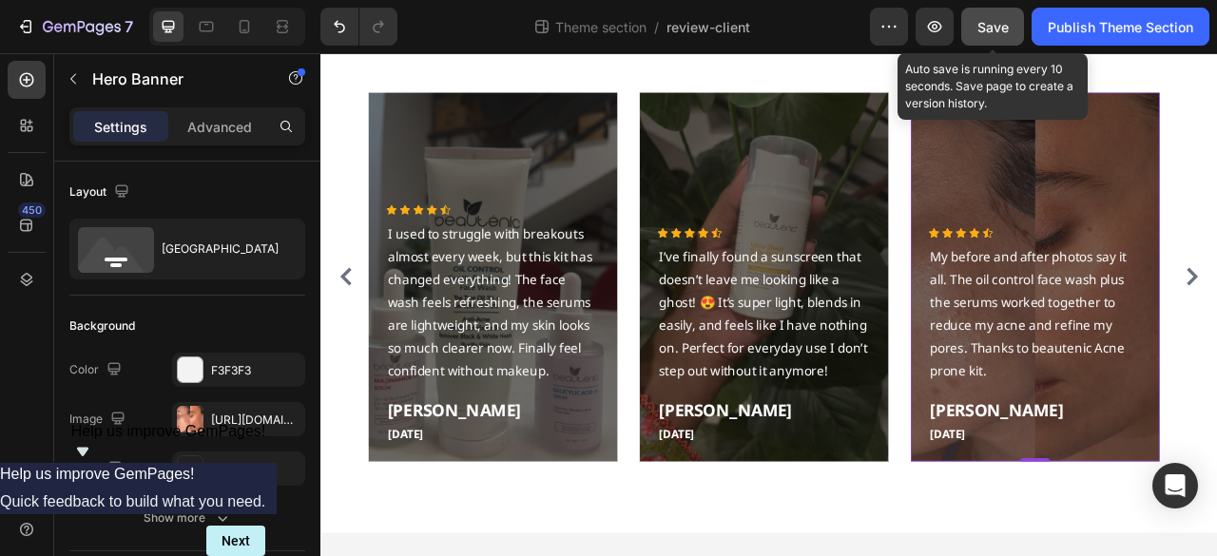
click at [1005, 29] on span "Save" at bounding box center [992, 27] width 31 height 16
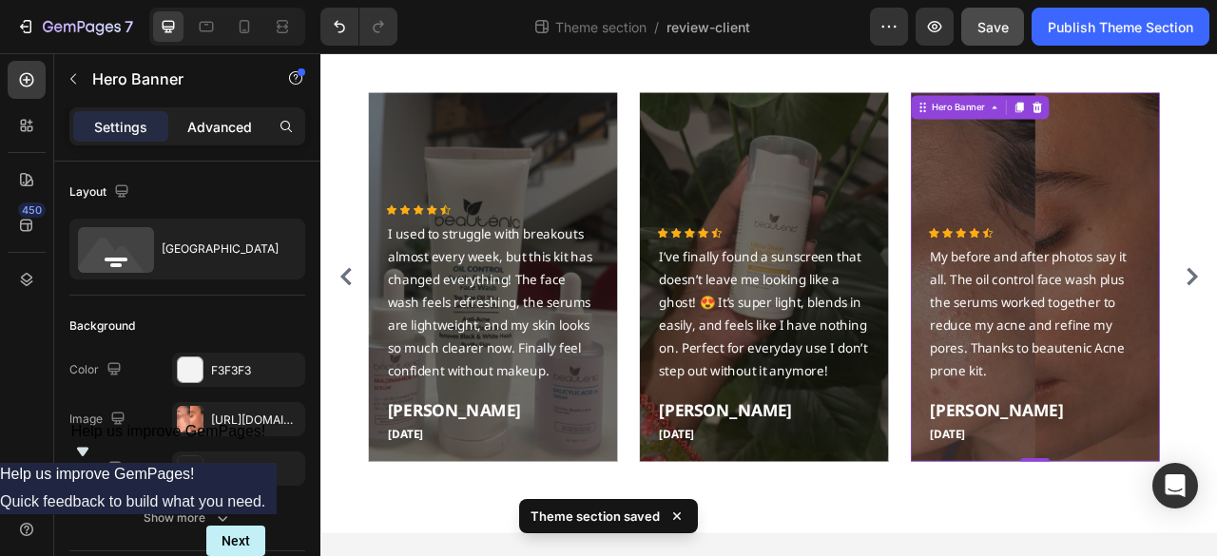
click at [222, 117] on p "Advanced" at bounding box center [219, 127] width 65 height 20
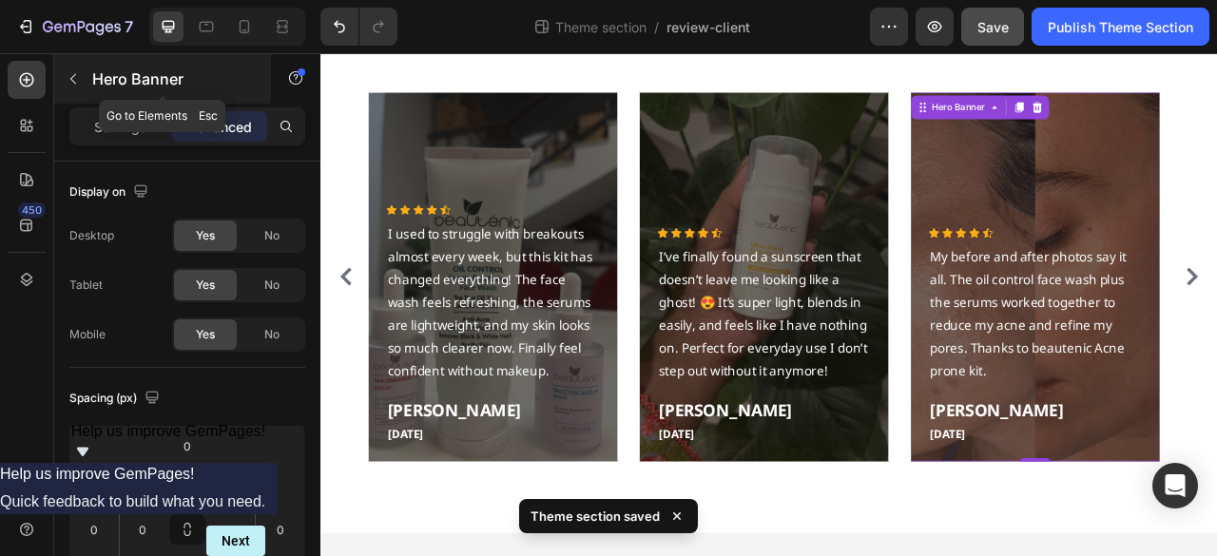
click at [132, 96] on div "Hero Banner" at bounding box center [162, 78] width 217 height 49
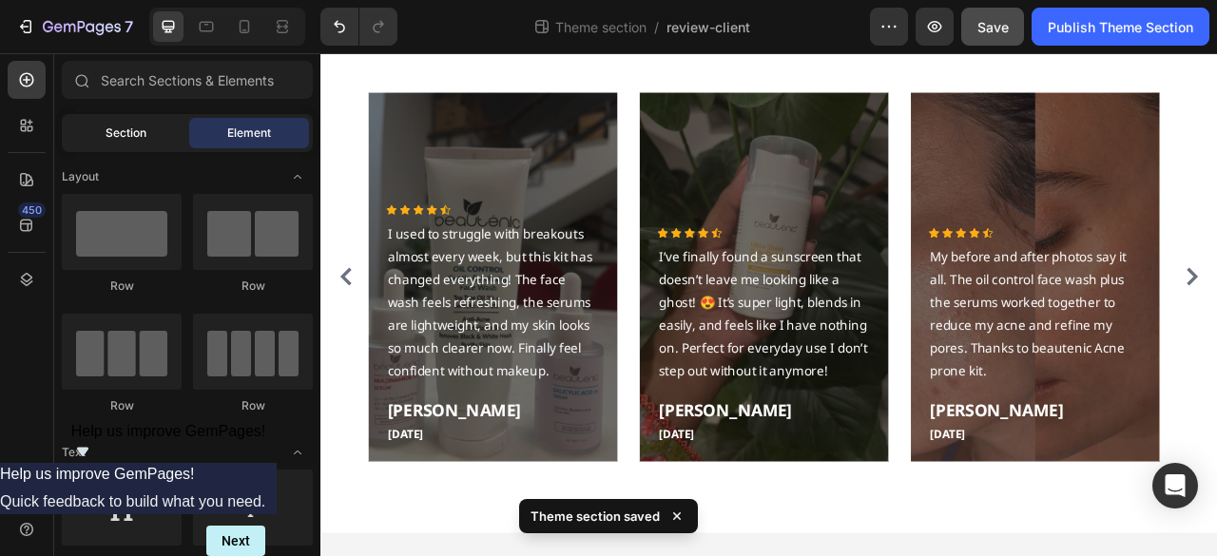
click at [128, 125] on span "Section" at bounding box center [126, 133] width 41 height 17
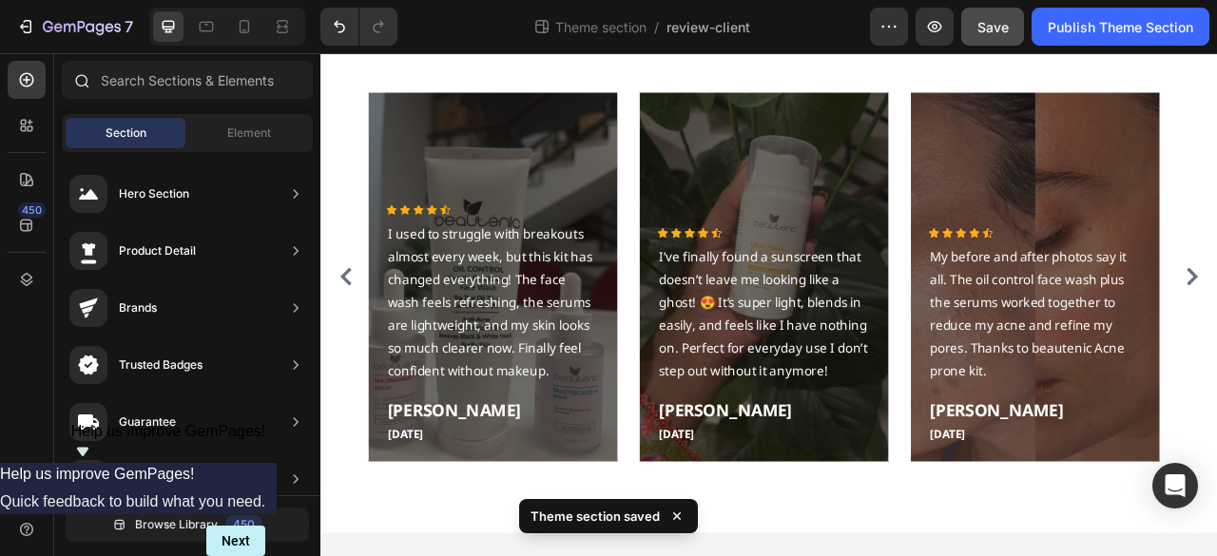
click at [70, 103] on div at bounding box center [187, 84] width 266 height 46
click at [175, 128] on div "Section" at bounding box center [126, 133] width 120 height 30
click at [204, 146] on div "Element" at bounding box center [249, 133] width 120 height 30
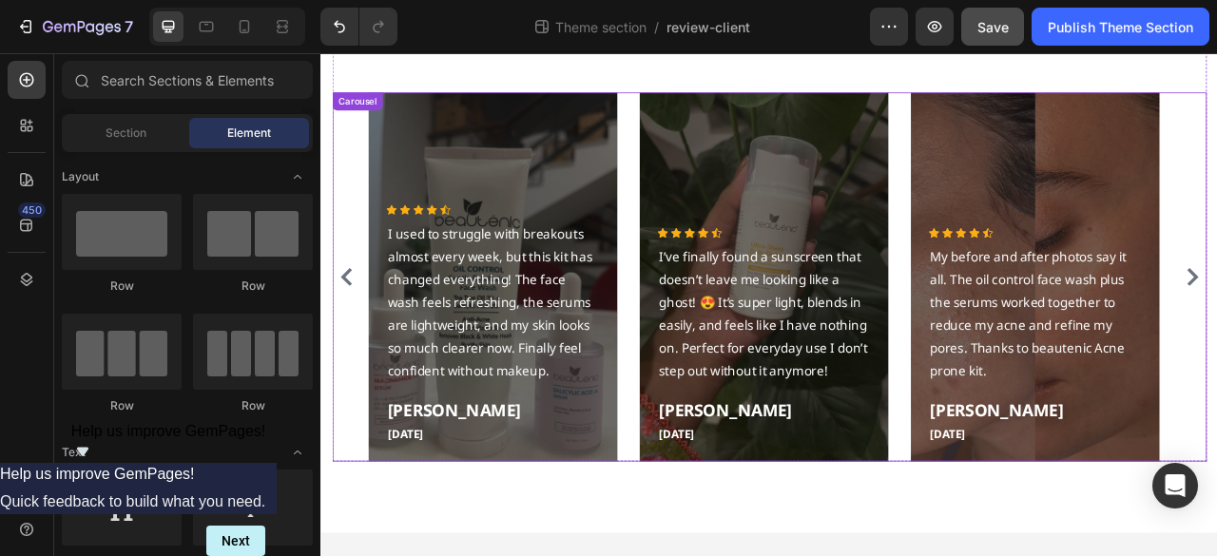
click at [365, 141] on div "Icon Icon Icon Icon Icon Icon List Hoz I used to struggle with breakouts almost…" at bounding box center [891, 338] width 1112 height 470
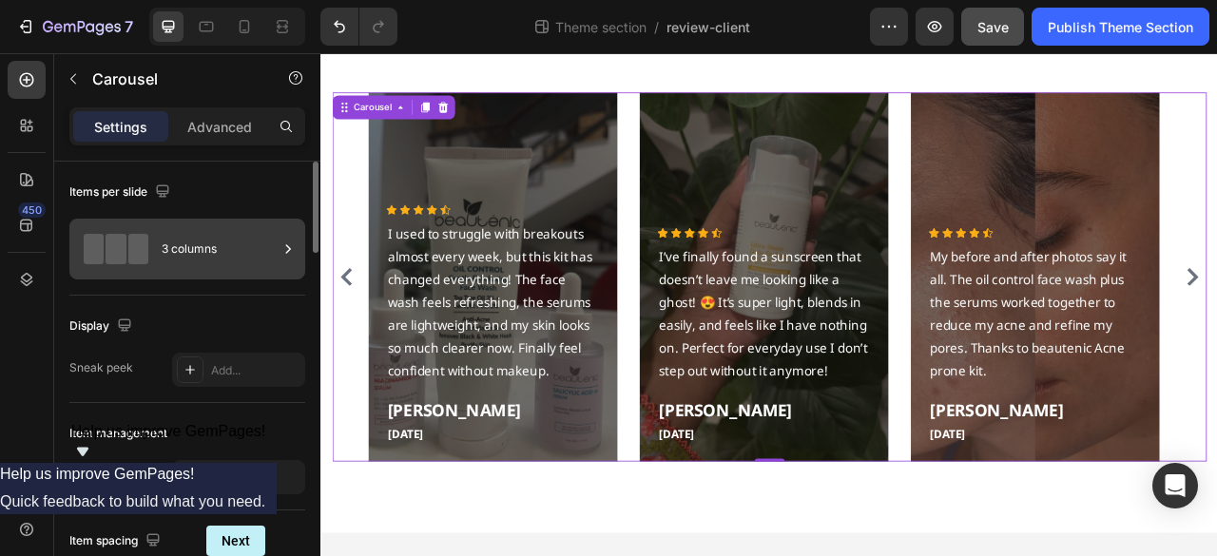
click at [198, 246] on div "3 columns" at bounding box center [220, 249] width 116 height 44
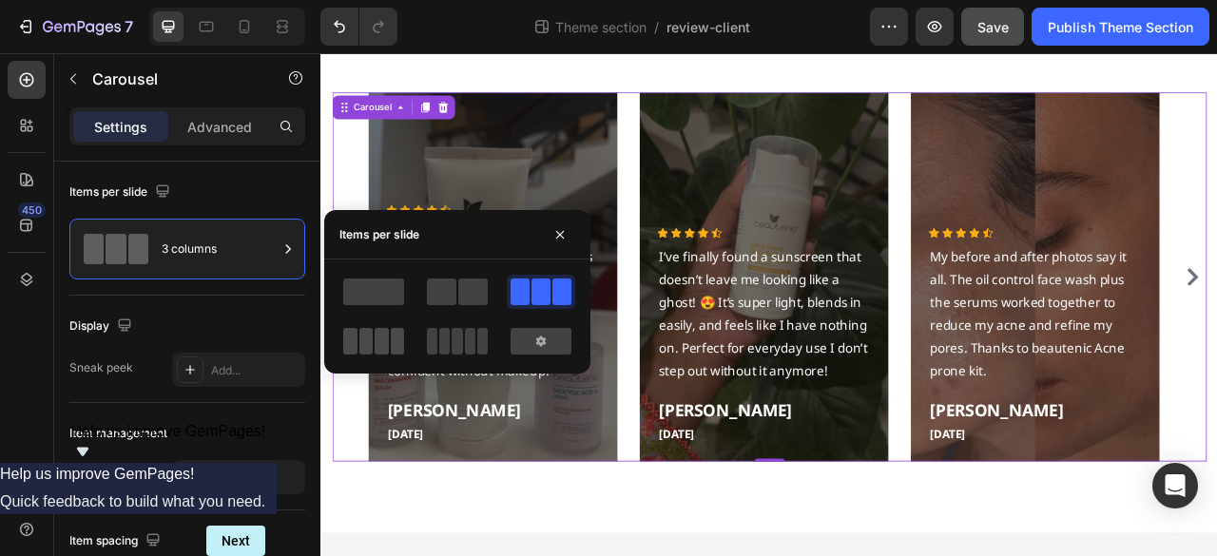
click at [378, 345] on span at bounding box center [382, 341] width 14 height 27
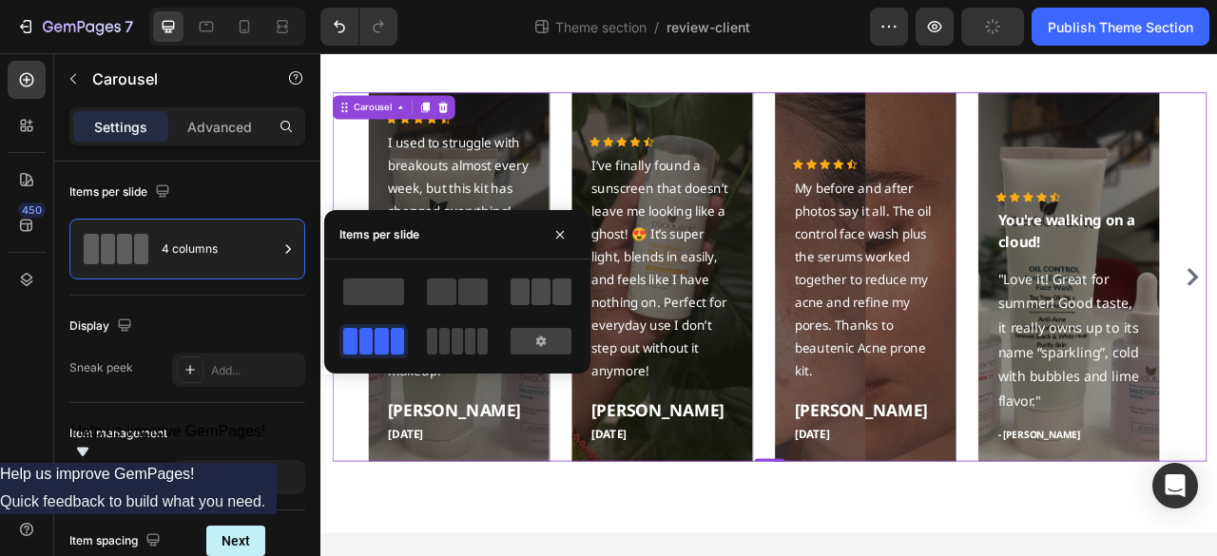
click at [517, 292] on span at bounding box center [520, 292] width 19 height 27
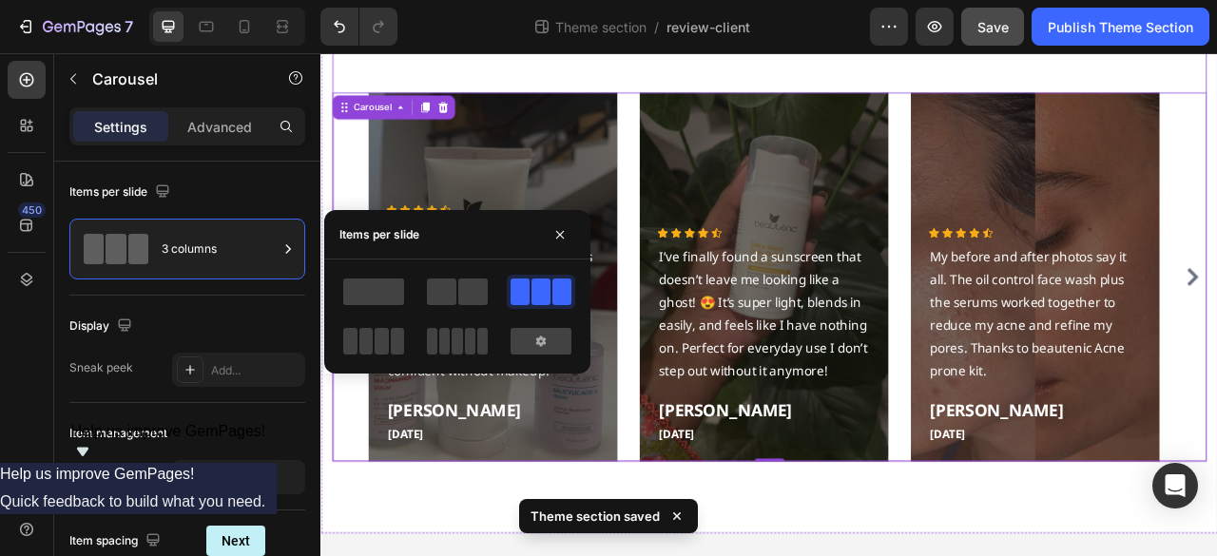
click at [437, 59] on div "What our clients say? Heading Icon Icon Icon Icon Icon Icon List Hoz I used to …" at bounding box center [891, 288] width 1112 height 569
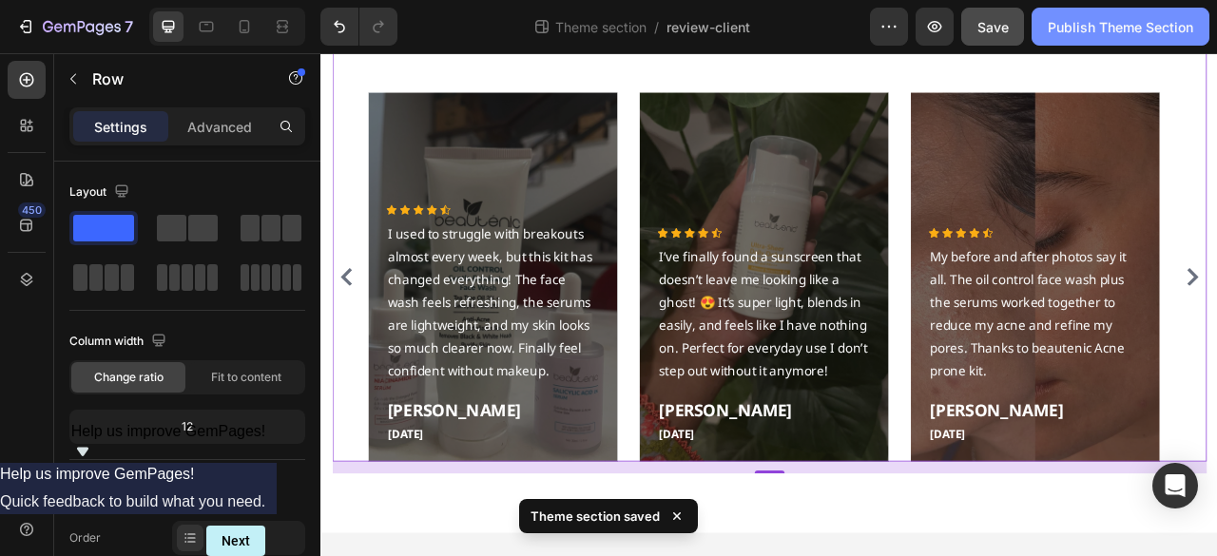
drag, startPoint x: 1129, startPoint y: 29, endPoint x: 1116, endPoint y: 48, distance: 23.5
click at [1128, 29] on div "Publish Theme Section" at bounding box center [1120, 27] width 145 height 20
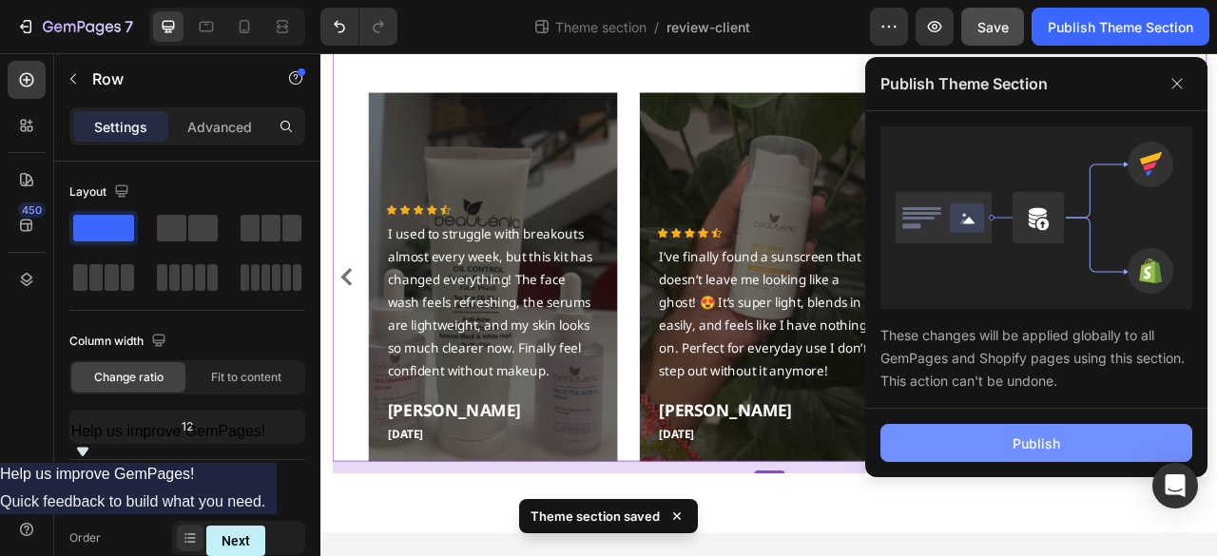
click at [1048, 450] on div "Publish" at bounding box center [1037, 444] width 48 height 20
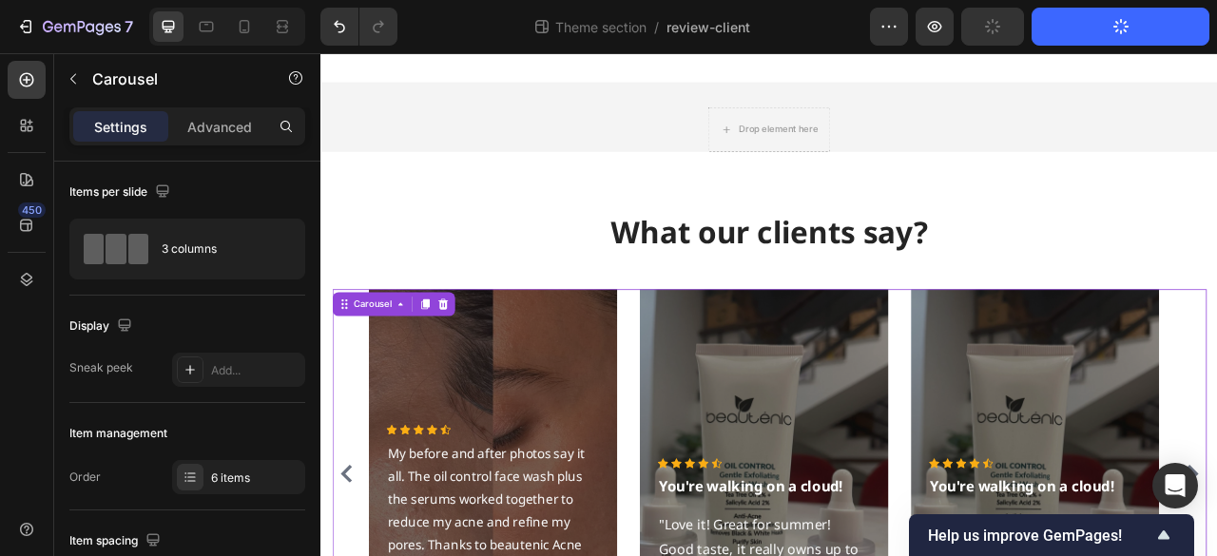
scroll to position [251, 0]
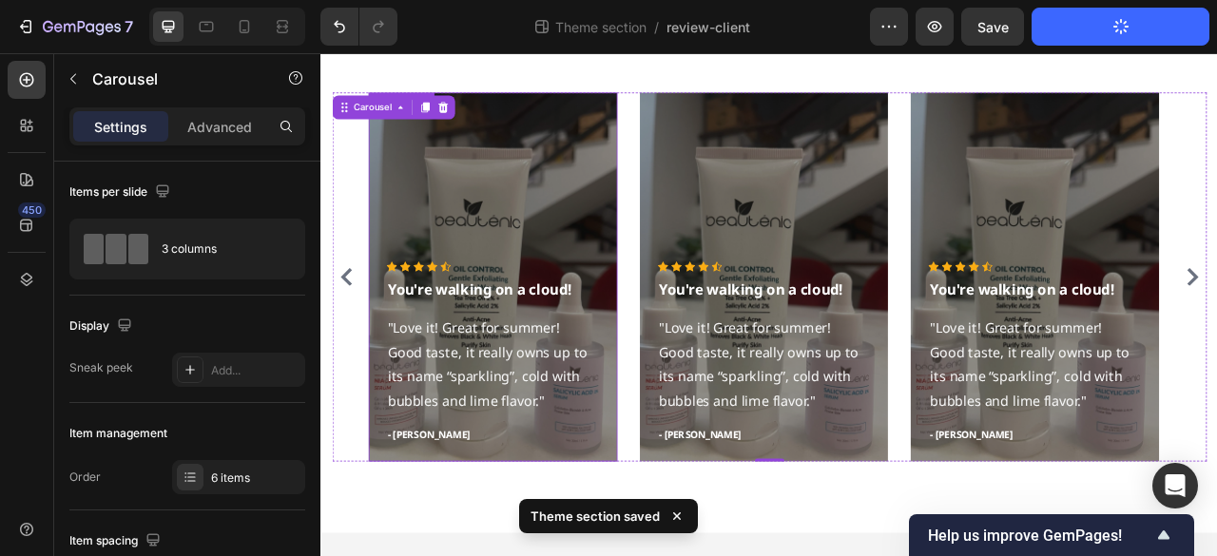
click at [608, 204] on div "Overlay" at bounding box center [538, 338] width 317 height 470
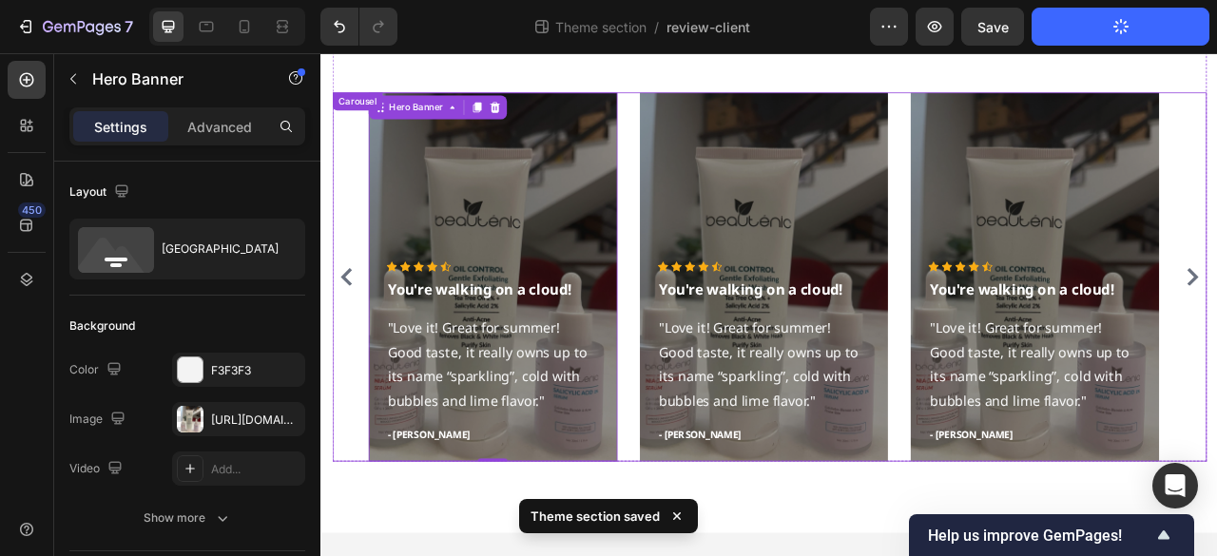
click at [355, 341] on icon "Carousel Back Arrow" at bounding box center [352, 337] width 23 height 23
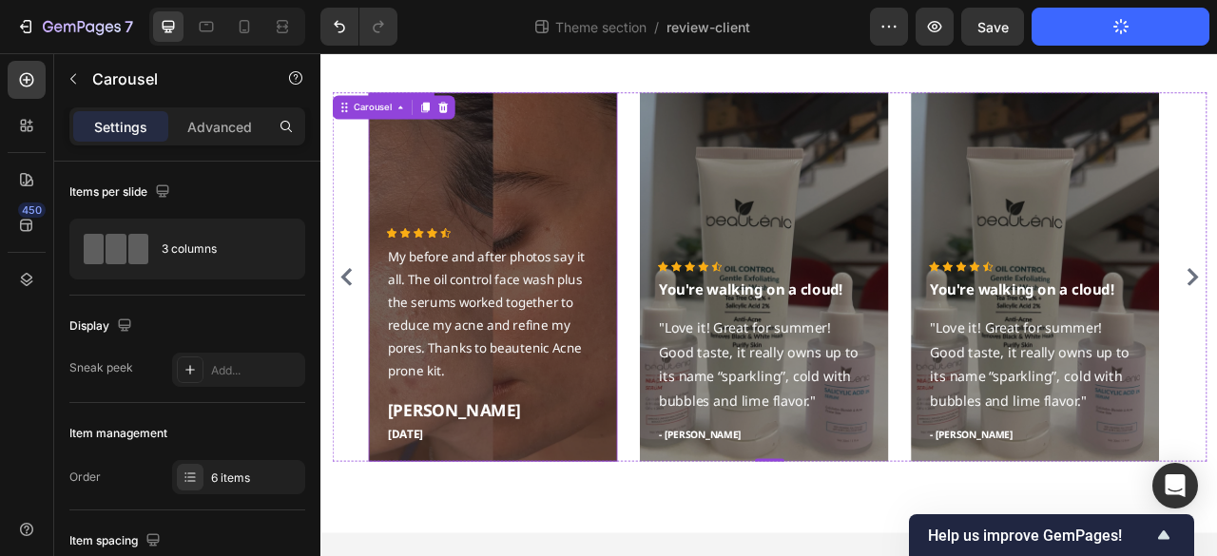
click at [514, 231] on div "Overlay" at bounding box center [538, 338] width 317 height 470
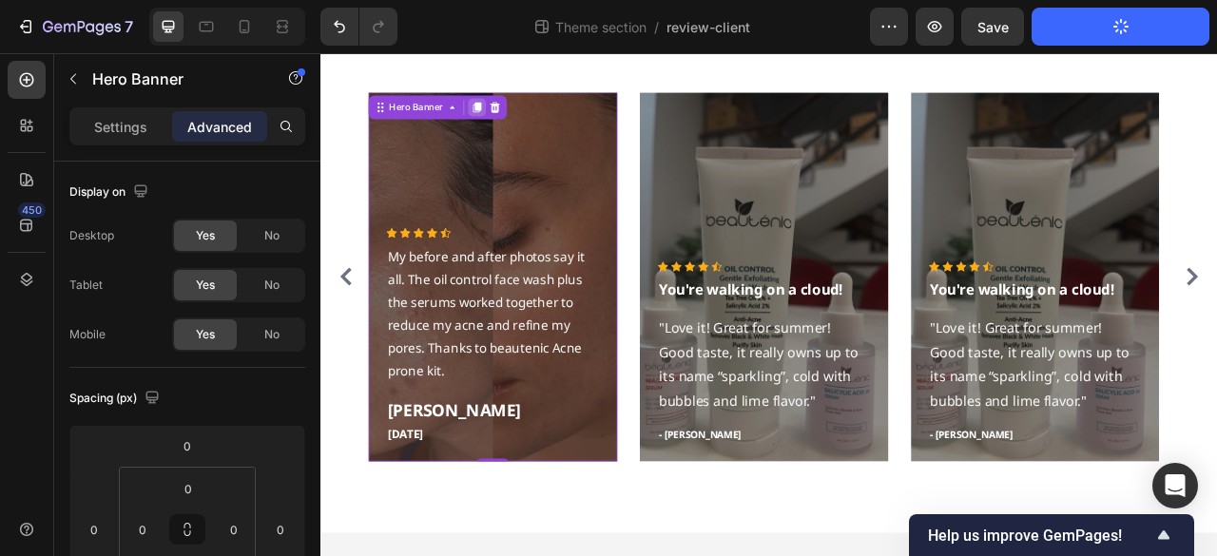
click at [519, 117] on icon at bounding box center [518, 121] width 10 height 13
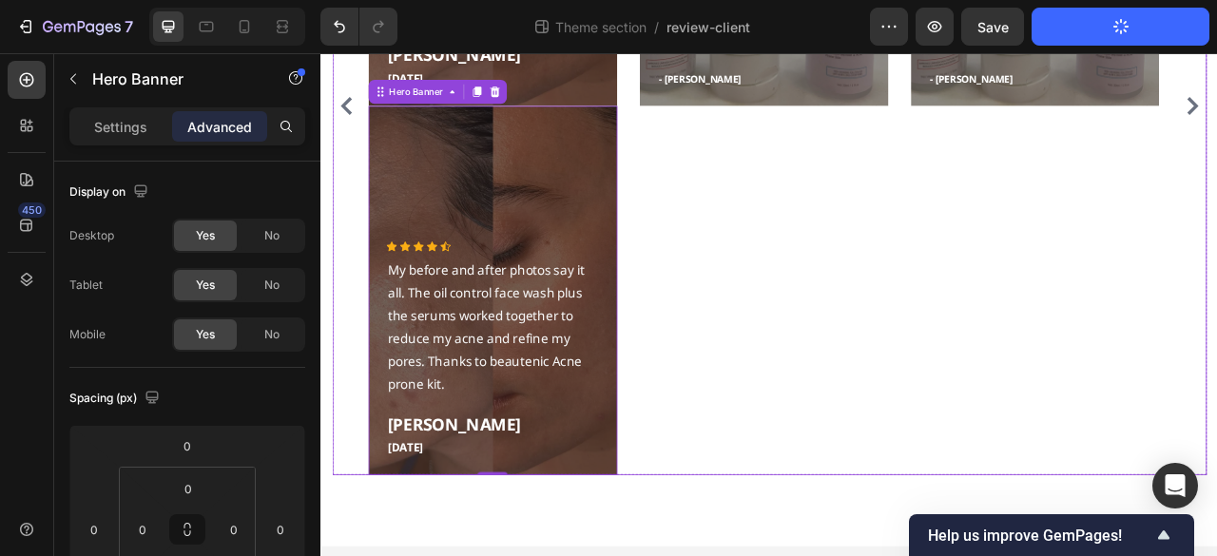
scroll to position [418, 0]
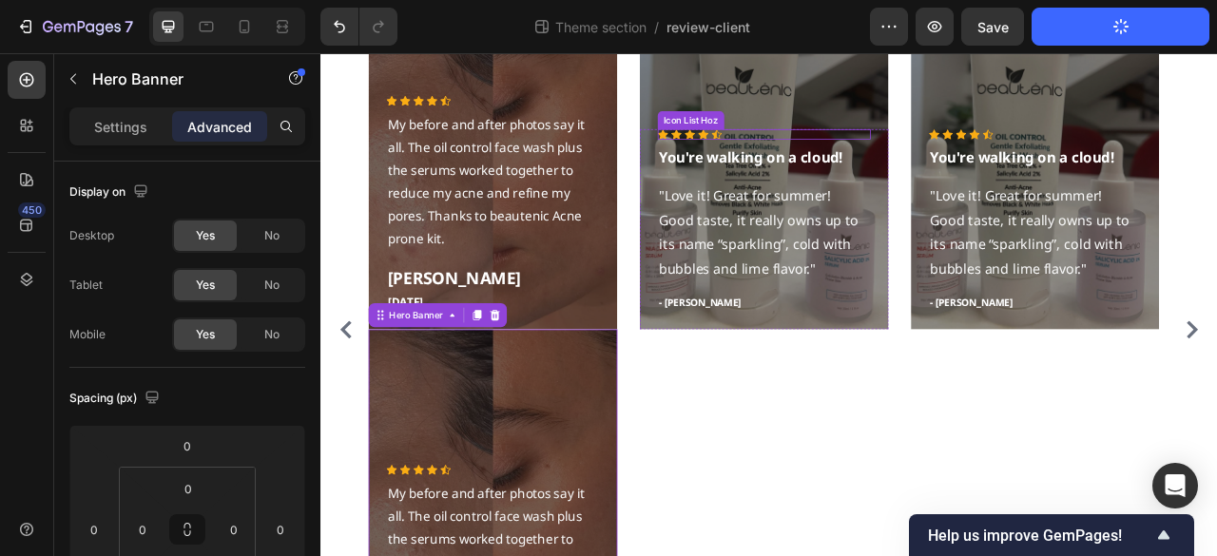
click at [931, 109] on div "Overlay" at bounding box center [883, 170] width 317 height 470
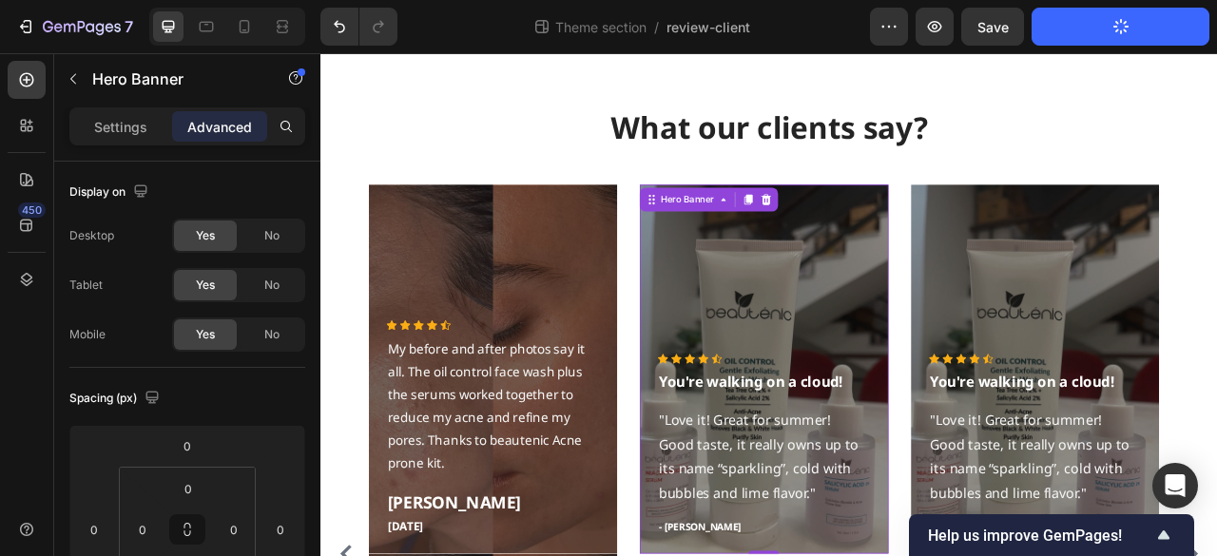
scroll to position [133, 0]
click at [895, 247] on div at bounding box center [886, 239] width 23 height 23
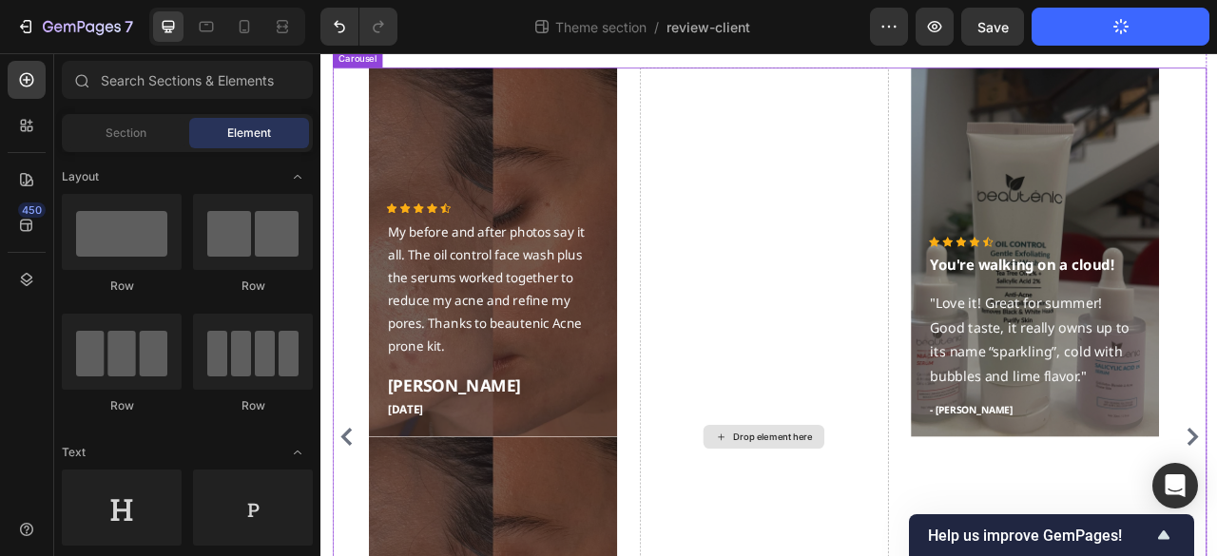
scroll to position [323, 0]
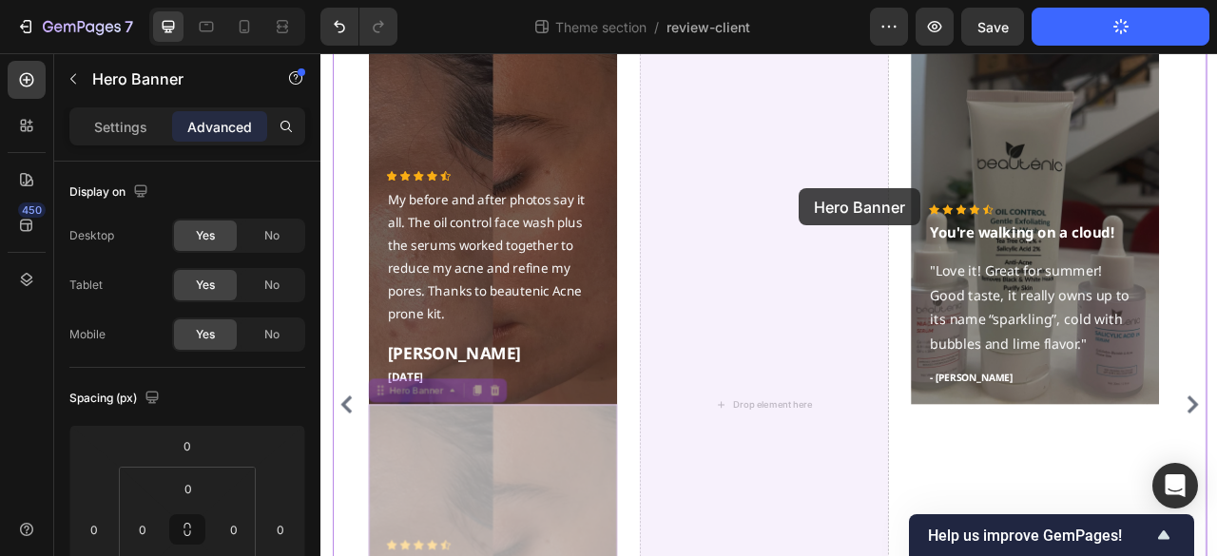
drag, startPoint x: 444, startPoint y: 484, endPoint x: 929, endPoint y: 225, distance: 549.5
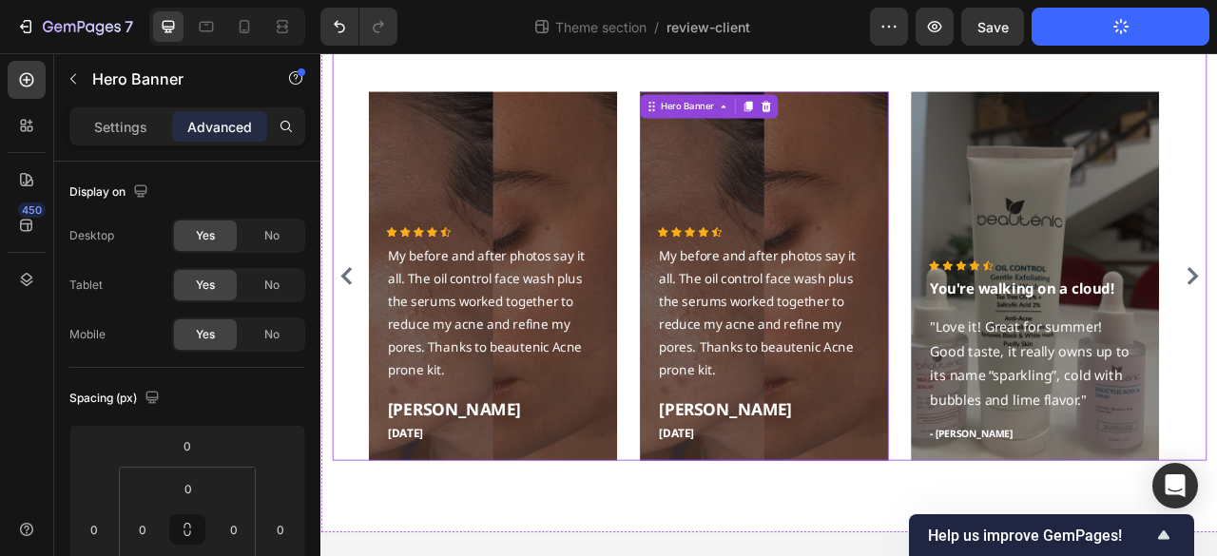
scroll to position [88, 0]
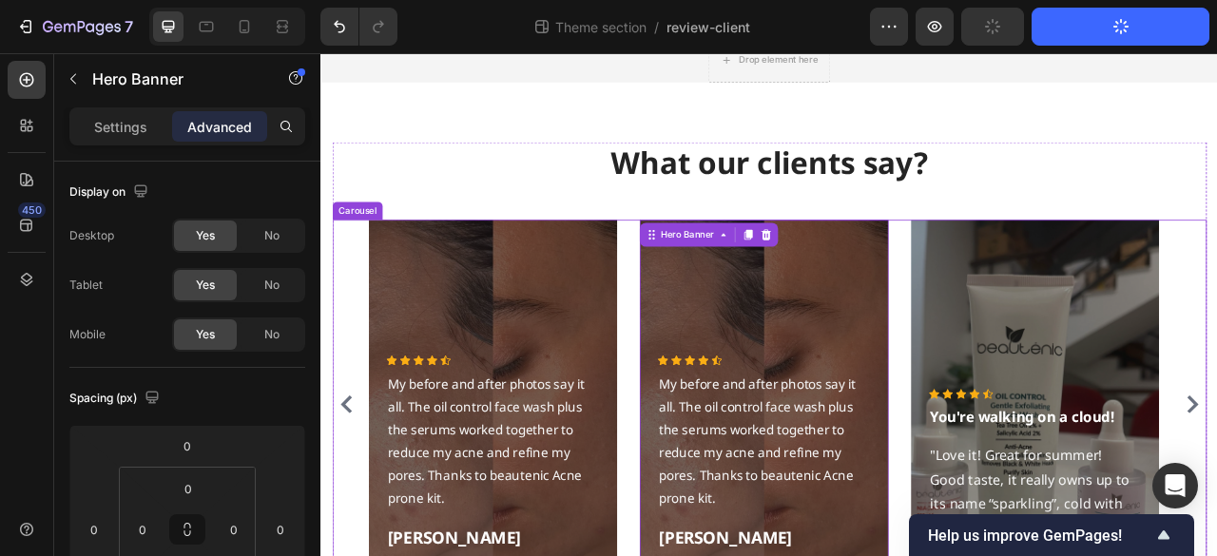
drag, startPoint x: 1413, startPoint y: 489, endPoint x: 1401, endPoint y: 490, distance: 11.4
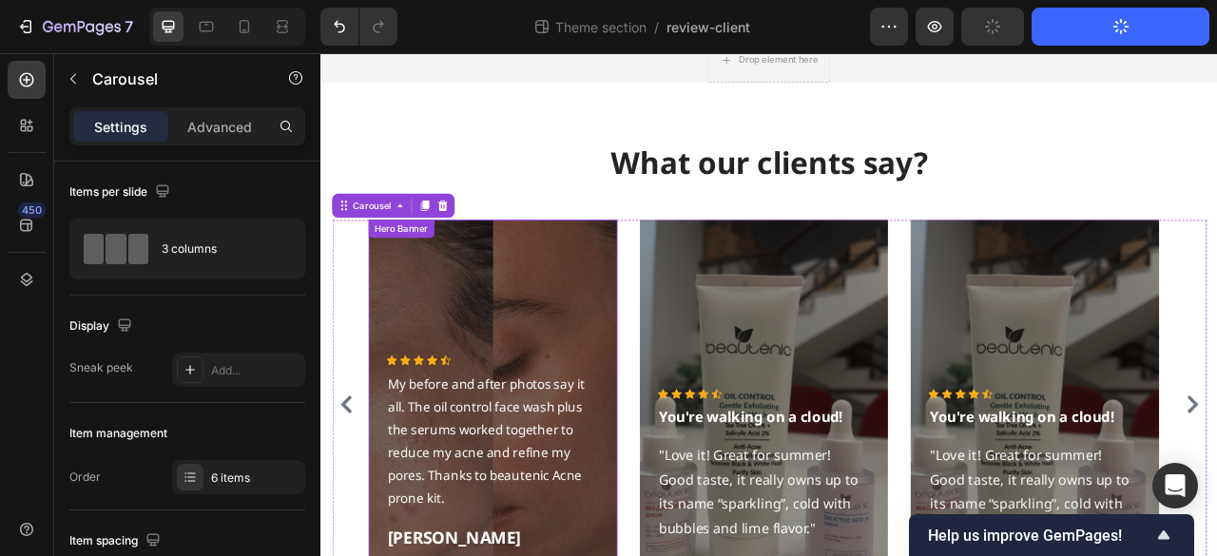
click at [525, 338] on div "Overlay" at bounding box center [538, 500] width 317 height 470
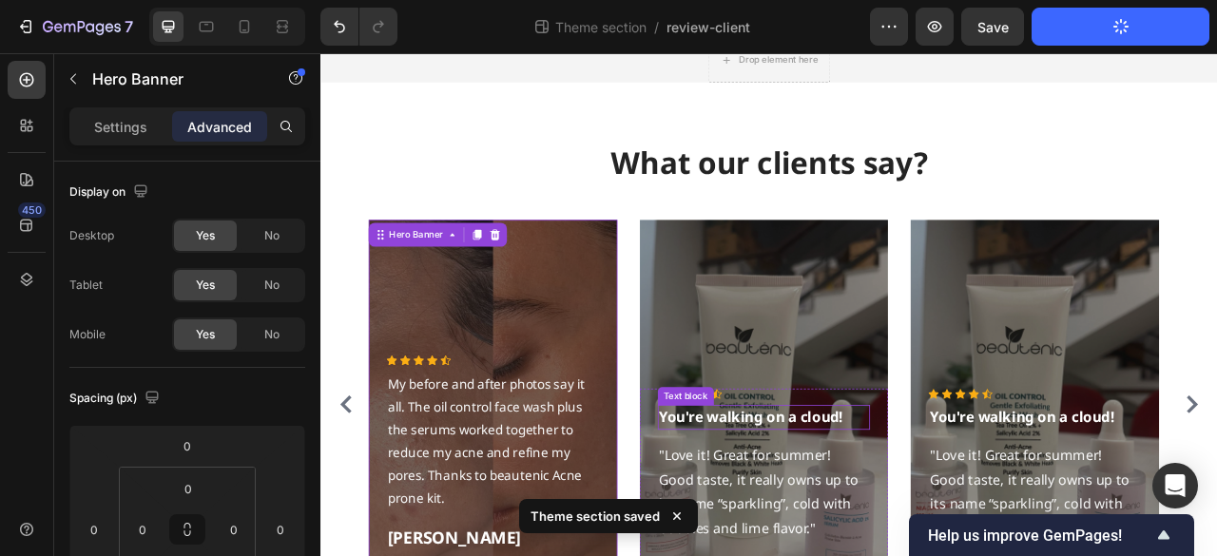
scroll to position [251, 0]
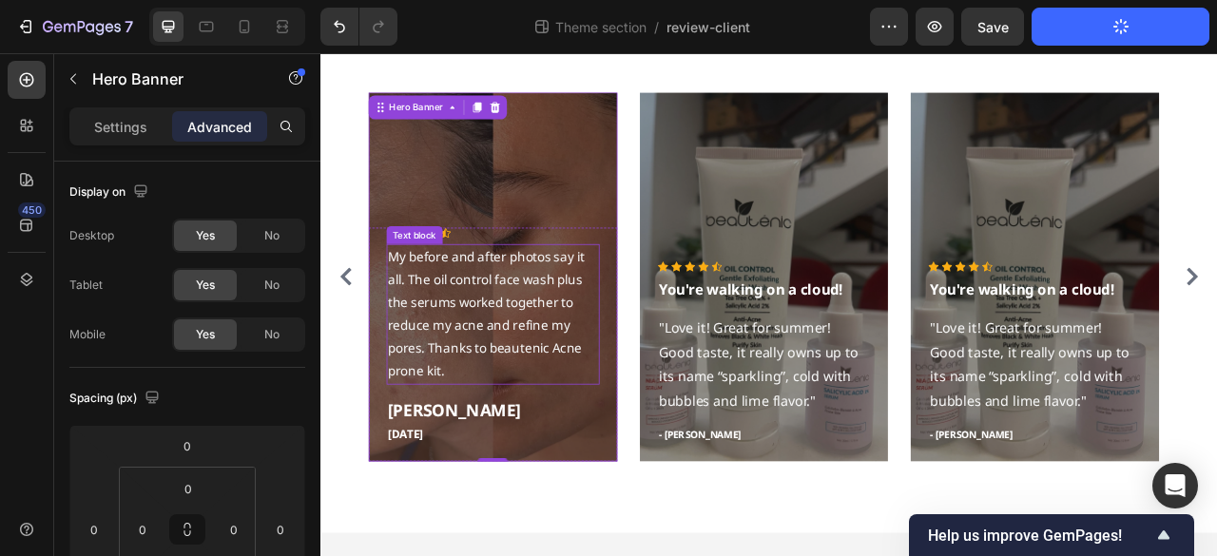
click at [424, 332] on p "My before and after photos say it all. The oil control face wash plus the serum…" at bounding box center [538, 385] width 267 height 175
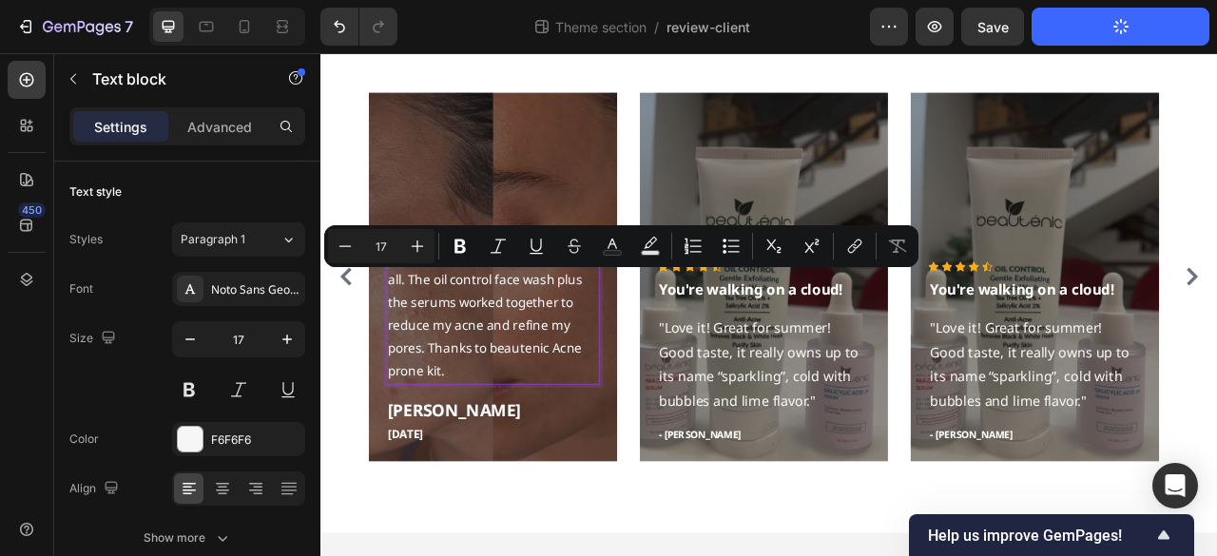
click at [539, 379] on p "My before and after photos say it all. The oil control face wash plus the serum…" at bounding box center [538, 385] width 267 height 175
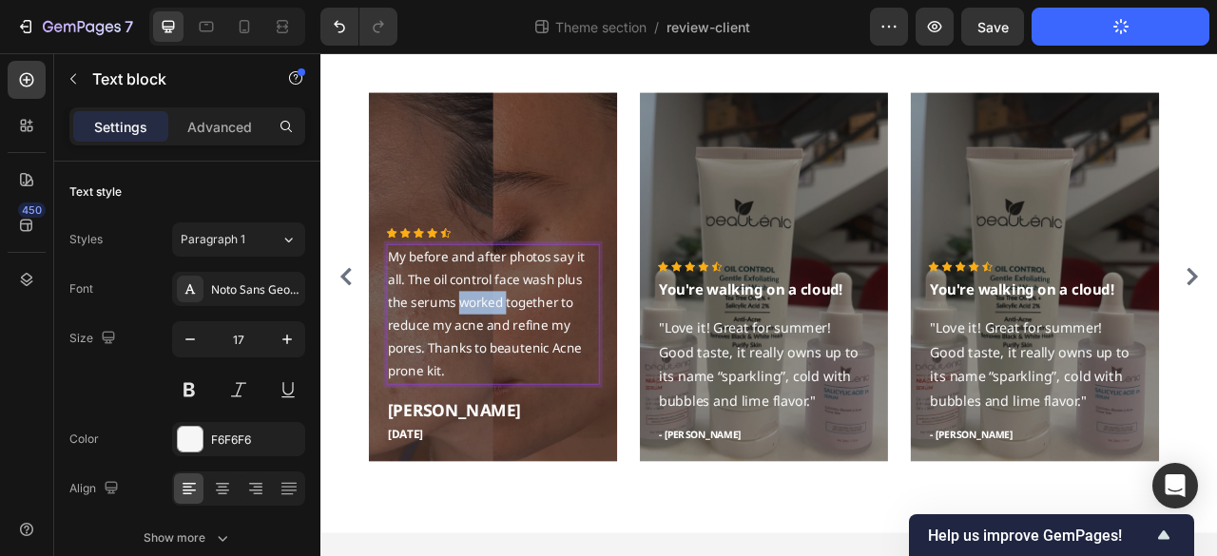
click at [539, 379] on p "My before and after photos say it all. The oil control face wash plus the serum…" at bounding box center [538, 385] width 267 height 175
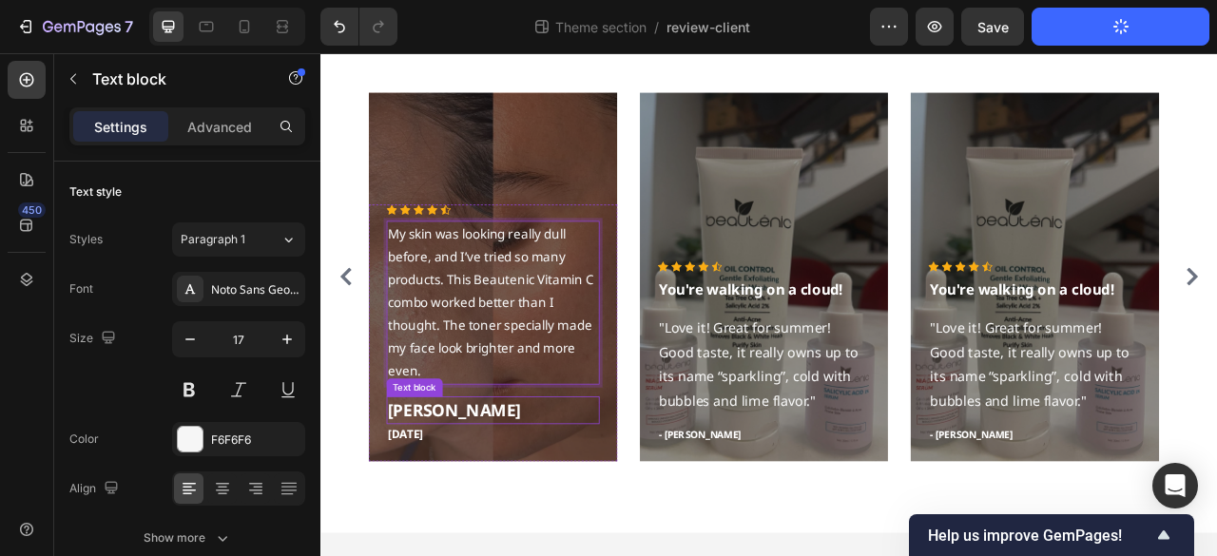
click at [486, 503] on p "[PERSON_NAME]" at bounding box center [538, 507] width 267 height 31
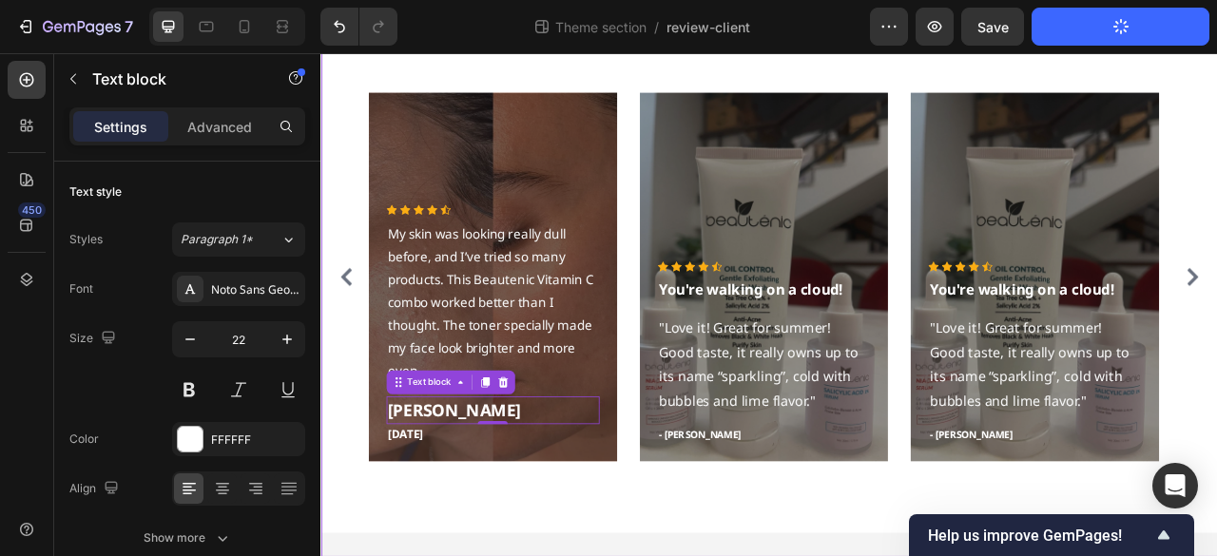
click at [1048, 555] on html "Drop element here Row What our clients say? Heading Icon Icon Icon Icon Icon Ic…" at bounding box center [890, 248] width 1141 height 892
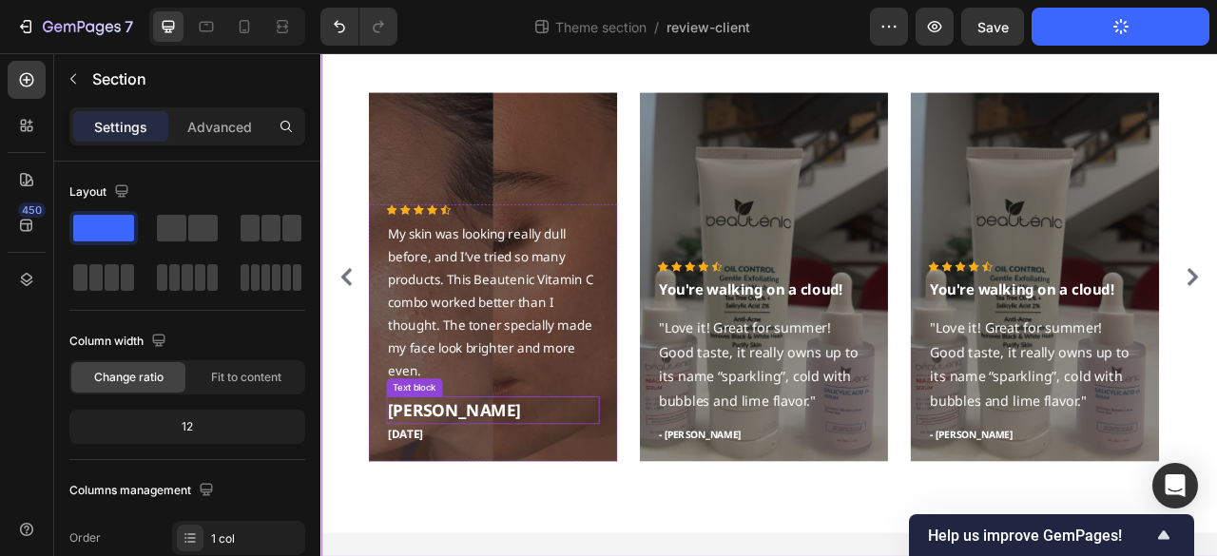
click at [488, 519] on p "[PERSON_NAME]" at bounding box center [538, 507] width 267 height 31
click at [490, 519] on p "[PERSON_NAME]" at bounding box center [538, 507] width 267 height 31
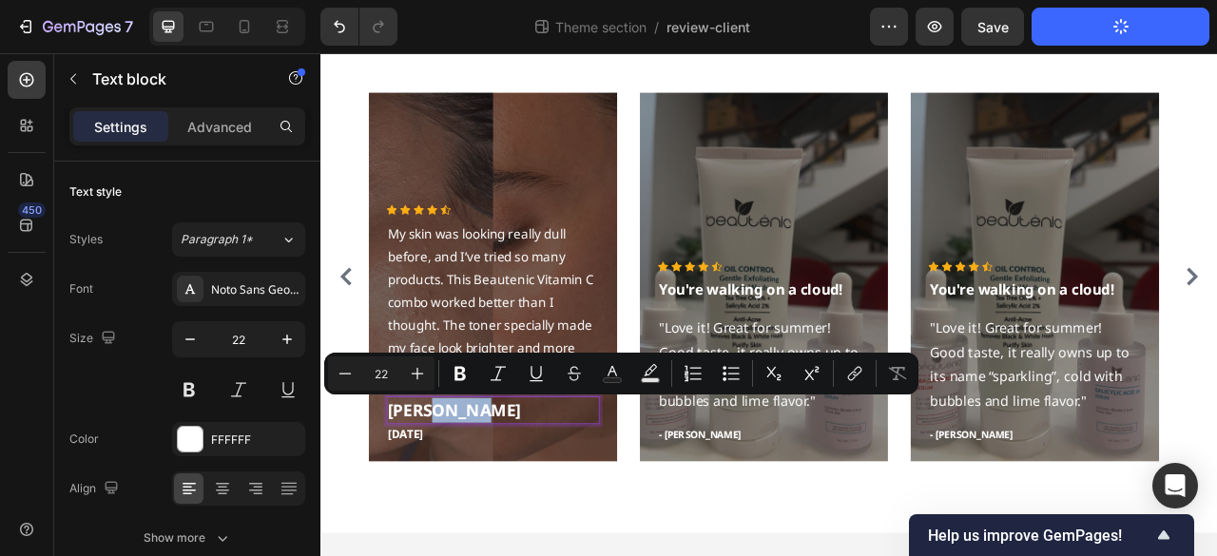
click at [490, 518] on p "[PERSON_NAME]" at bounding box center [538, 507] width 267 height 31
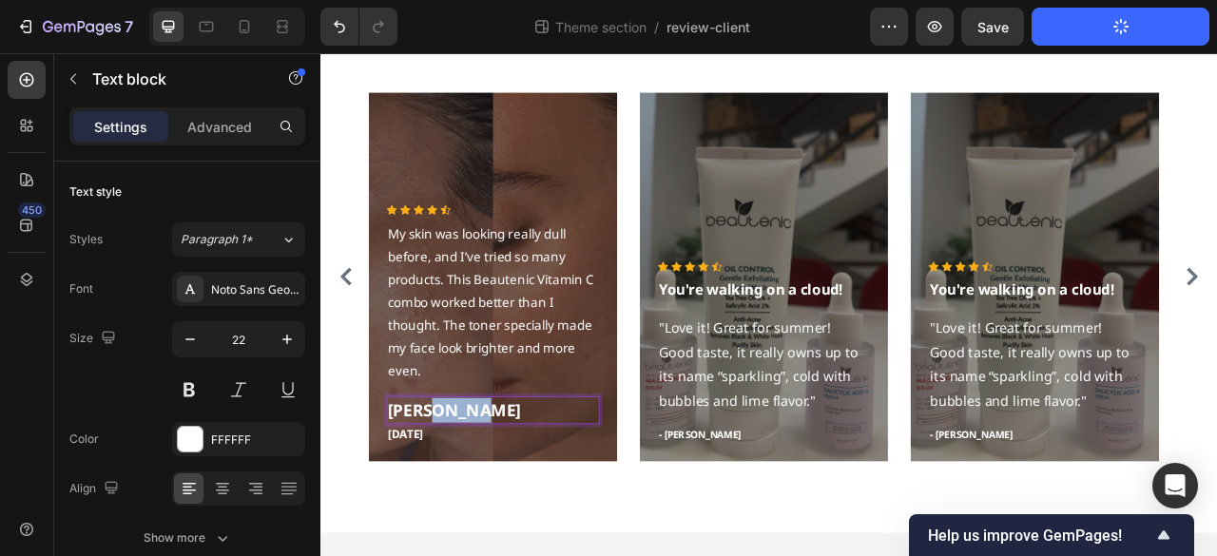
click at [490, 518] on p "[PERSON_NAME]" at bounding box center [538, 507] width 267 height 31
click at [429, 534] on p "[DATE]" at bounding box center [538, 538] width 267 height 22
click at [432, 534] on p "[DATE]" at bounding box center [538, 538] width 267 height 22
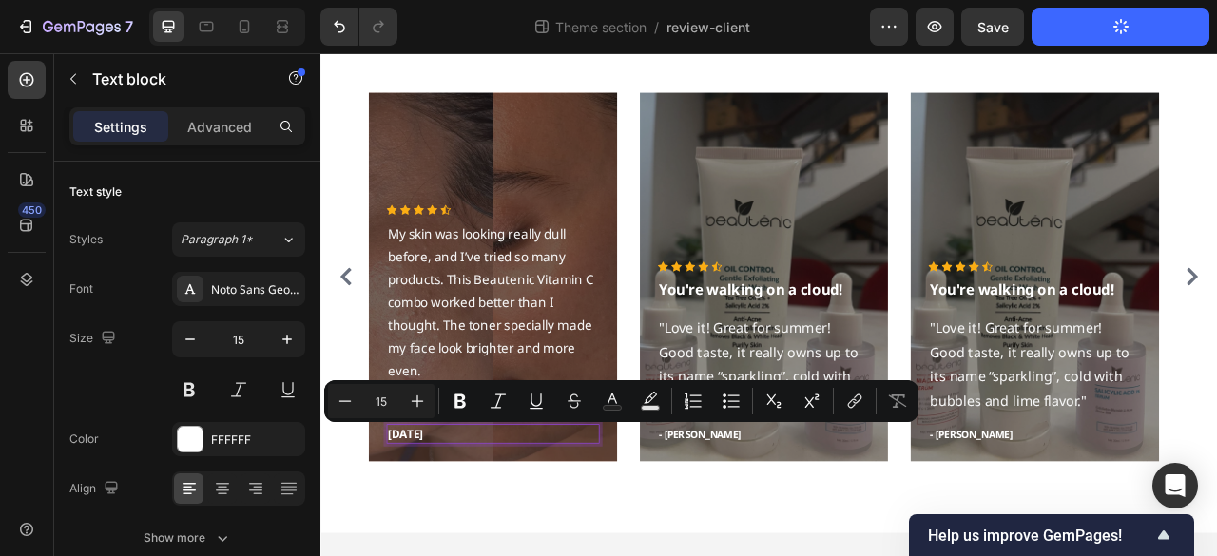
click at [458, 531] on p "[DATE]" at bounding box center [538, 538] width 267 height 22
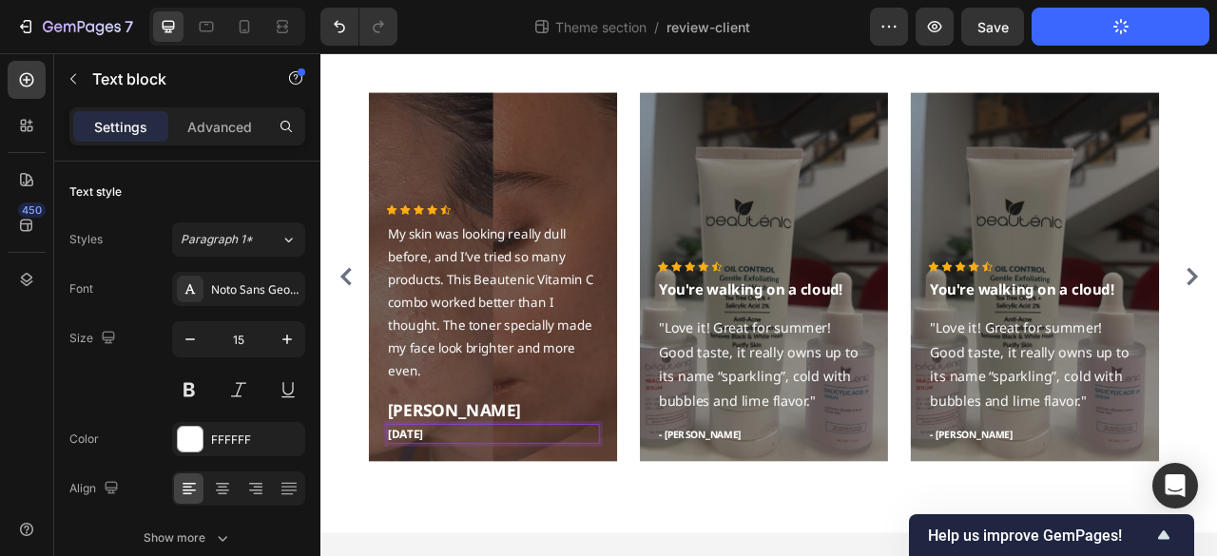
click at [458, 531] on p "[DATE]" at bounding box center [538, 538] width 267 height 22
click at [583, 154] on div "Overlay" at bounding box center [538, 338] width 317 height 470
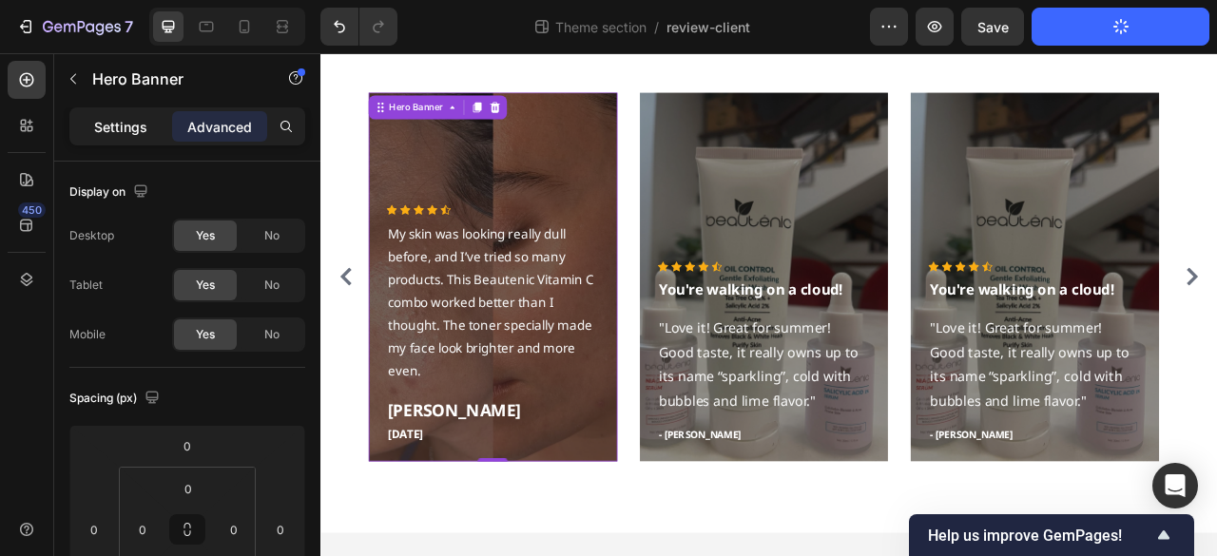
click at [164, 136] on div "Settings" at bounding box center [120, 126] width 95 height 30
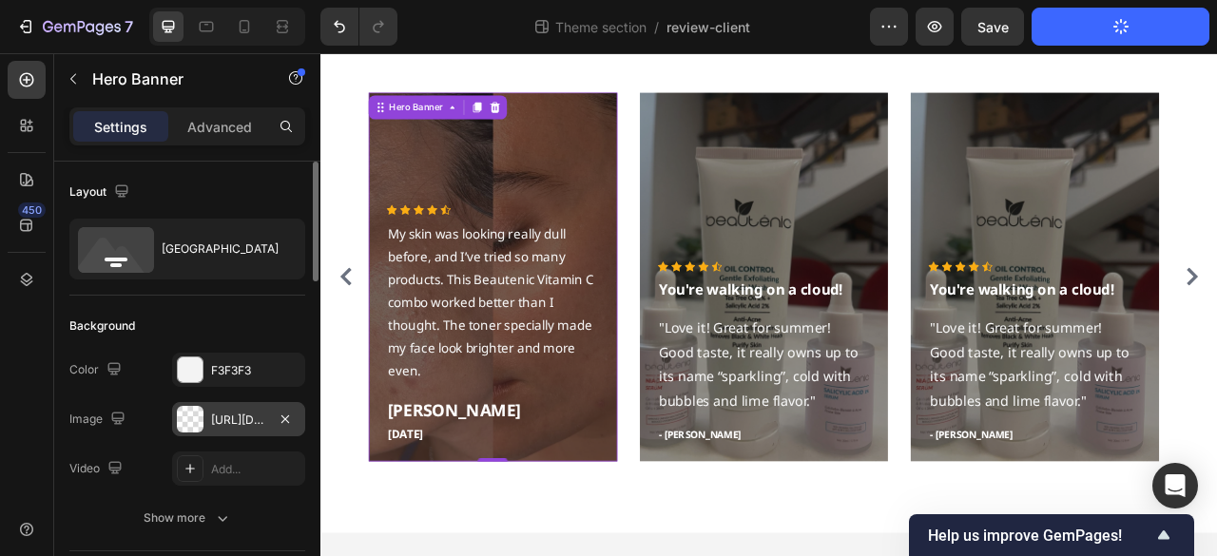
click at [244, 424] on div "[URL][DOMAIN_NAME]" at bounding box center [238, 420] width 55 height 17
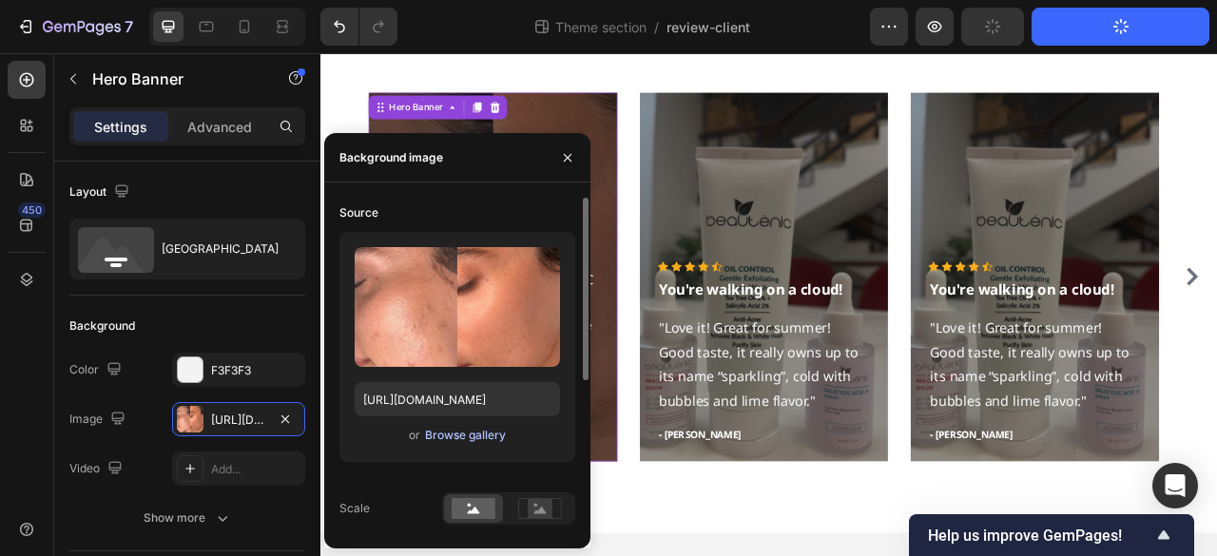
click at [468, 427] on div "Browse gallery" at bounding box center [465, 435] width 81 height 17
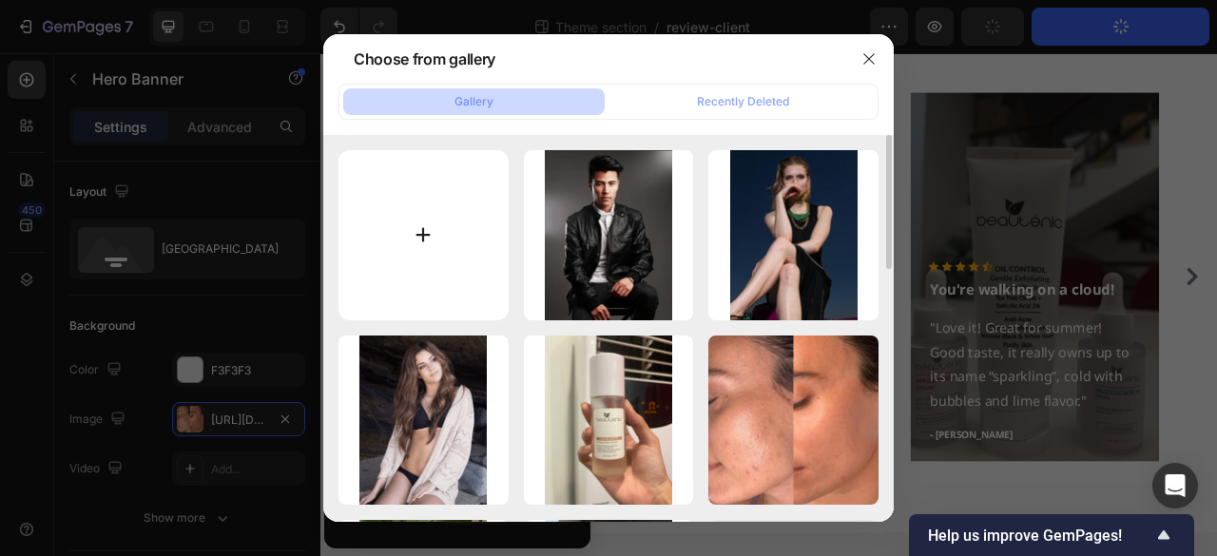
click at [368, 258] on input "file" at bounding box center [423, 235] width 170 height 170
type input "C:\fakepath\WhatsApp Image 2025-09-19 at 18.38.00 (1).jpeg"
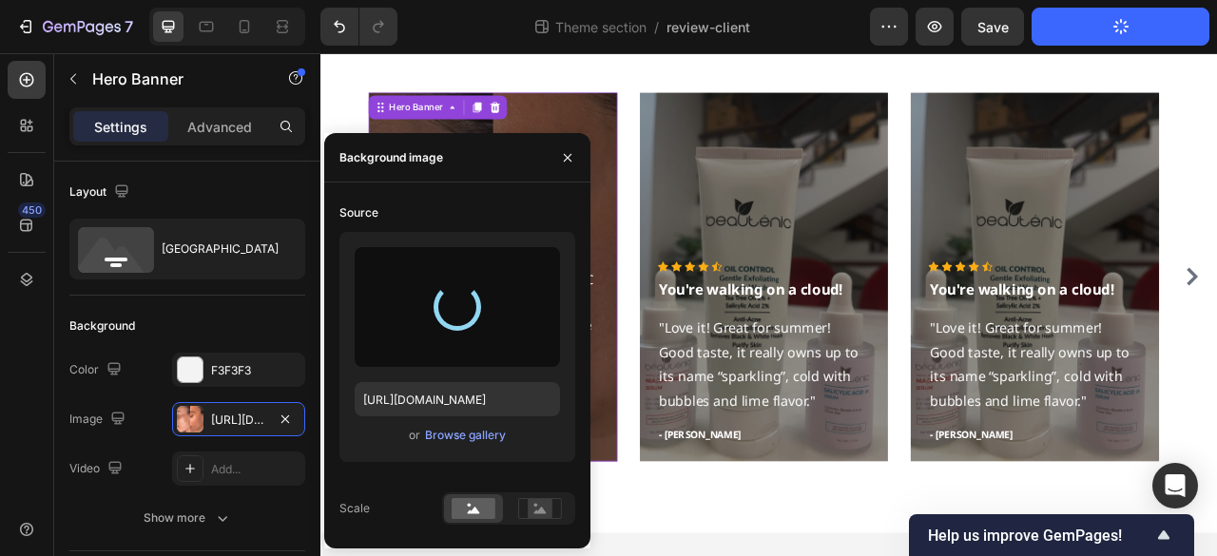
type input "https://cdn.shopify.com/s/files/1/0667/7908/7087/files/gempages_534514610045190…"
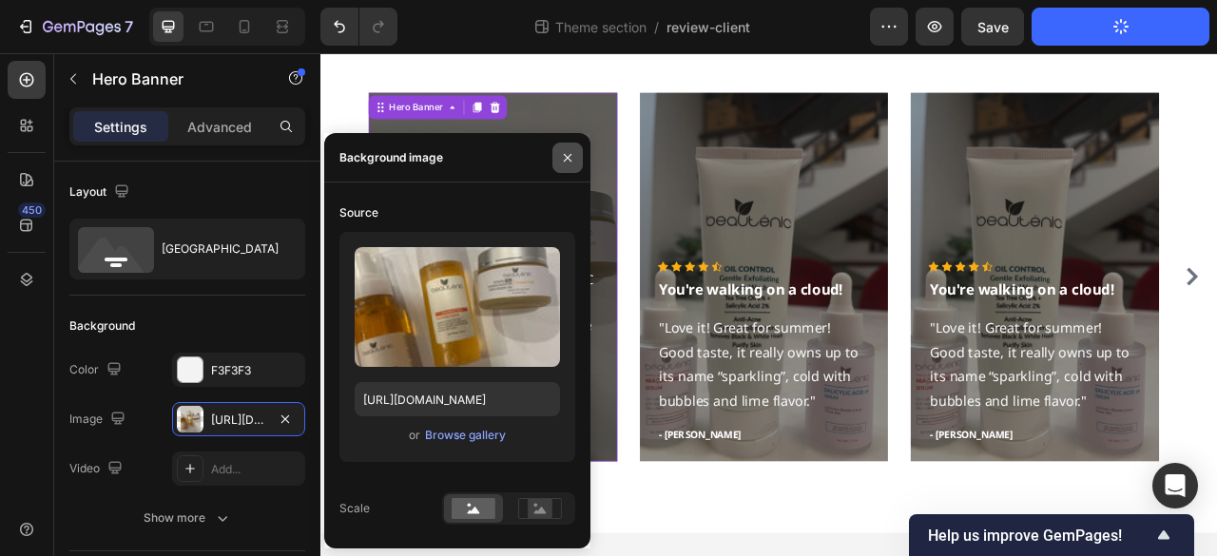
click at [566, 159] on icon "button" at bounding box center [568, 157] width 8 height 8
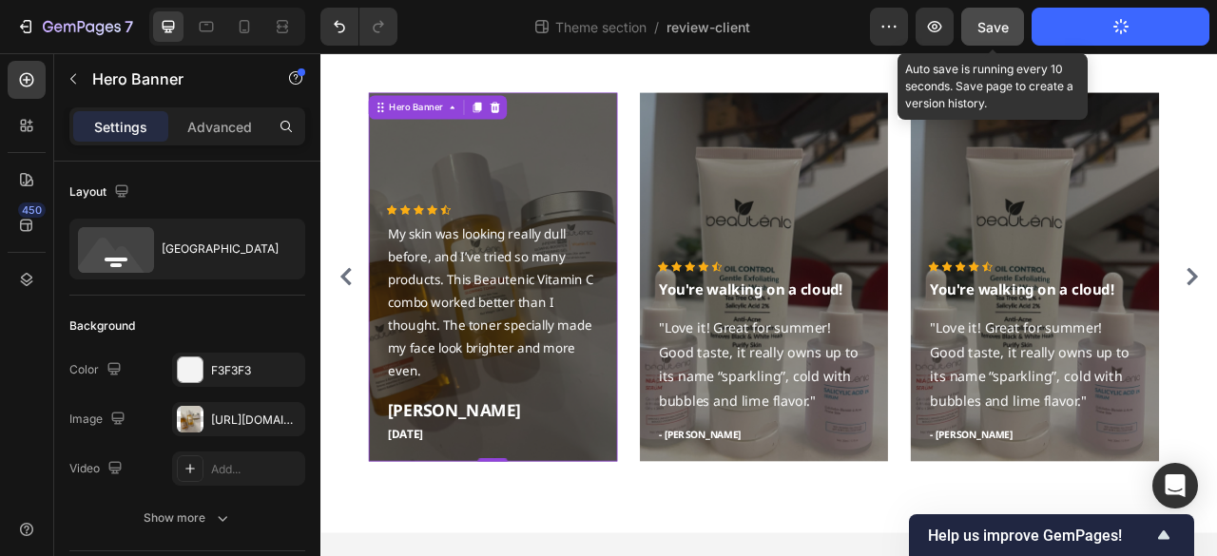
click at [1005, 23] on span "Save" at bounding box center [992, 27] width 31 height 16
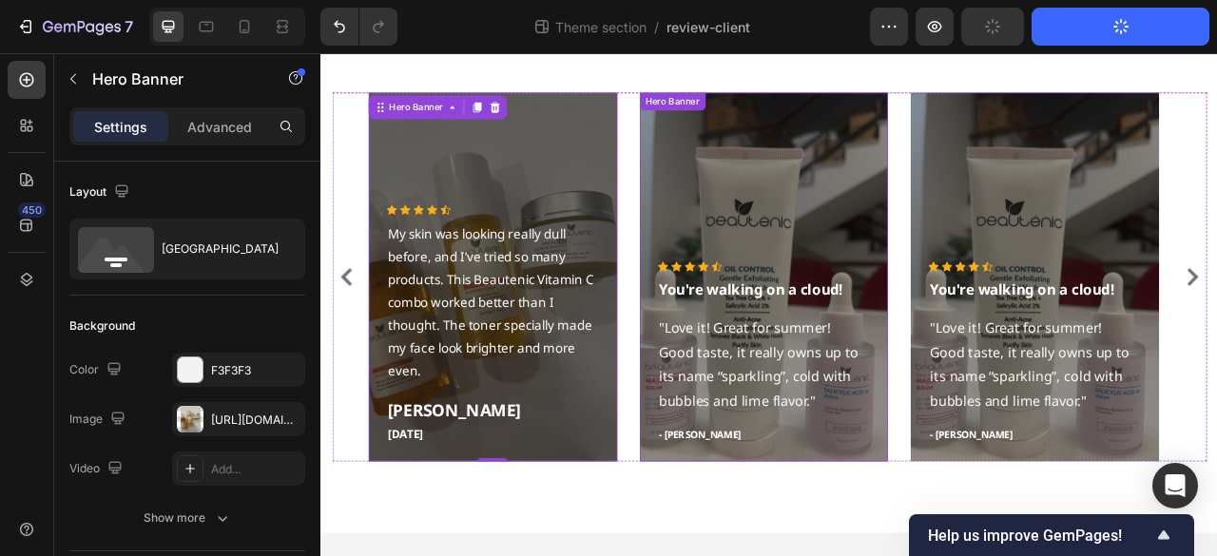
click at [956, 214] on div "Overlay" at bounding box center [883, 338] width 317 height 470
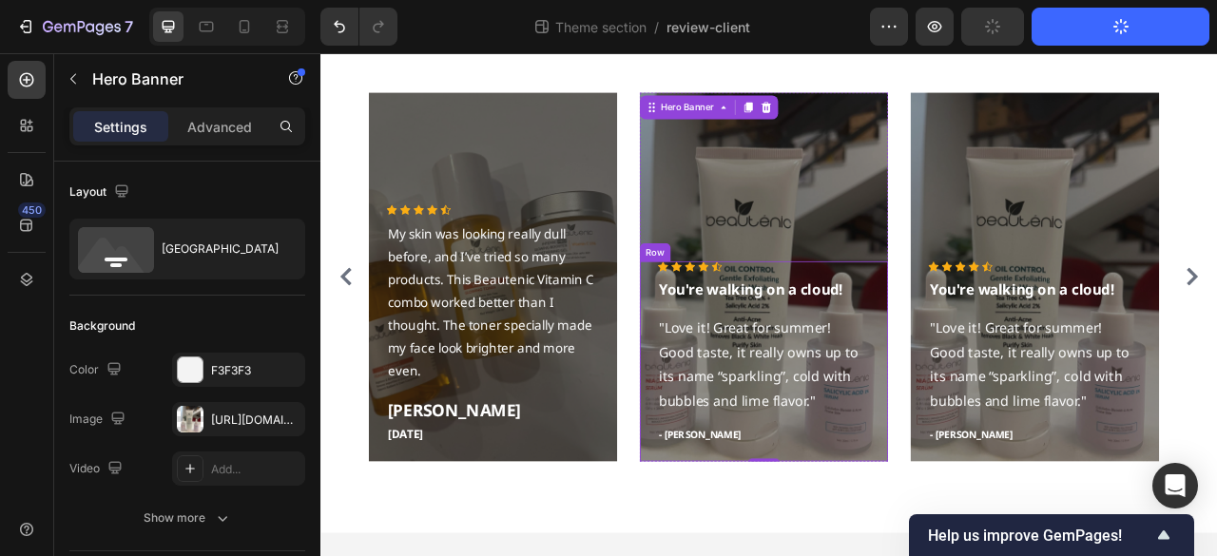
click at [905, 372] on div "Icon Icon Icon Icon Icon Icon List Hoz You're walking on a cloud! Text block "L…" at bounding box center [883, 434] width 271 height 232
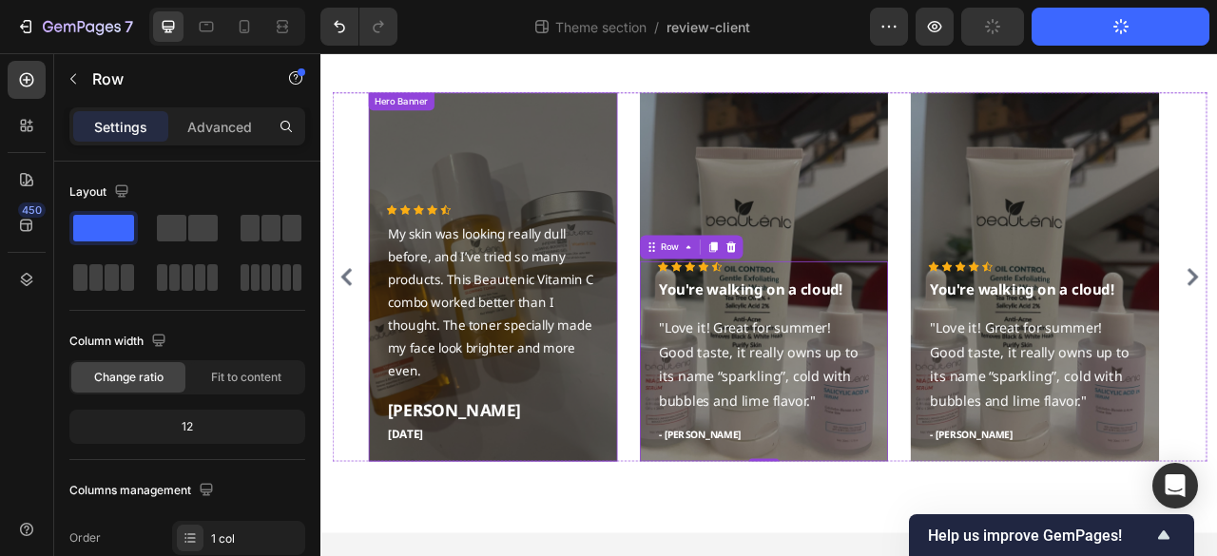
click at [522, 175] on div "Overlay" at bounding box center [538, 338] width 317 height 470
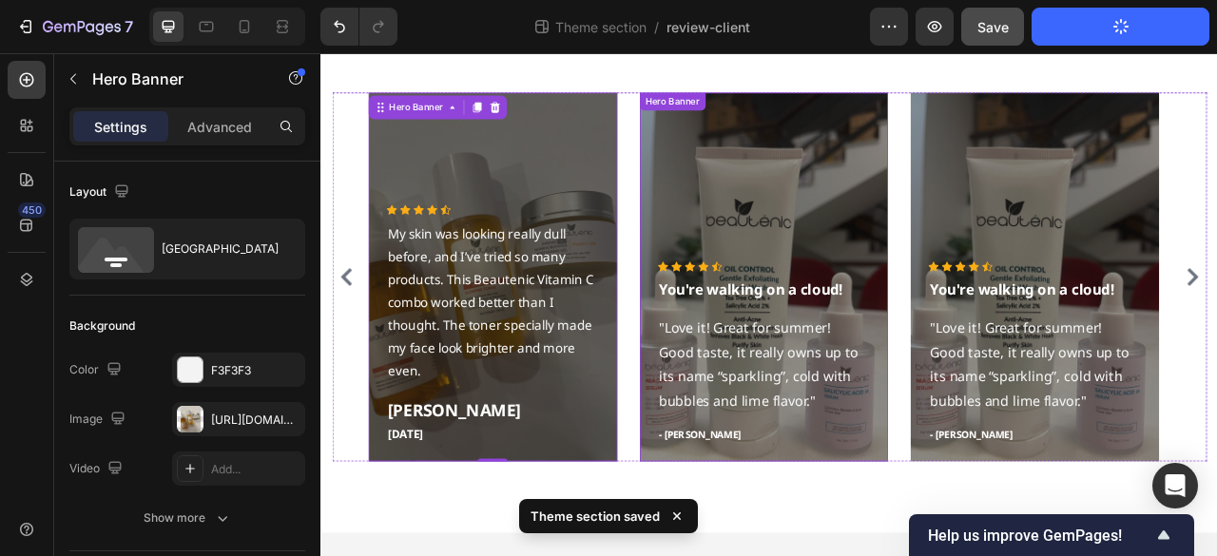
click at [933, 135] on div "Overlay" at bounding box center [883, 338] width 317 height 470
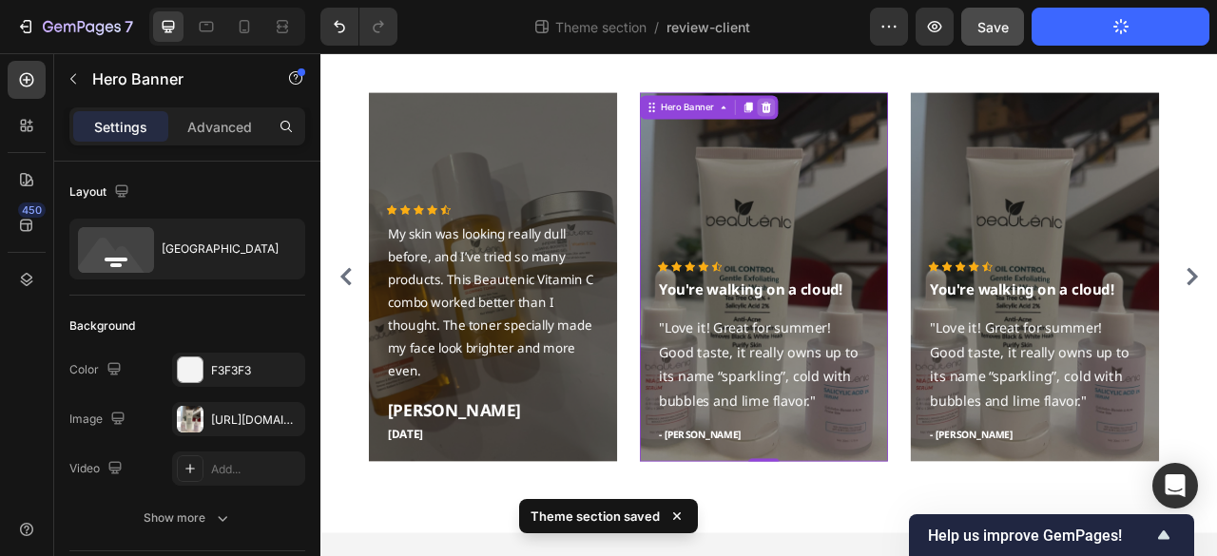
click at [892, 121] on div at bounding box center [886, 121] width 23 height 23
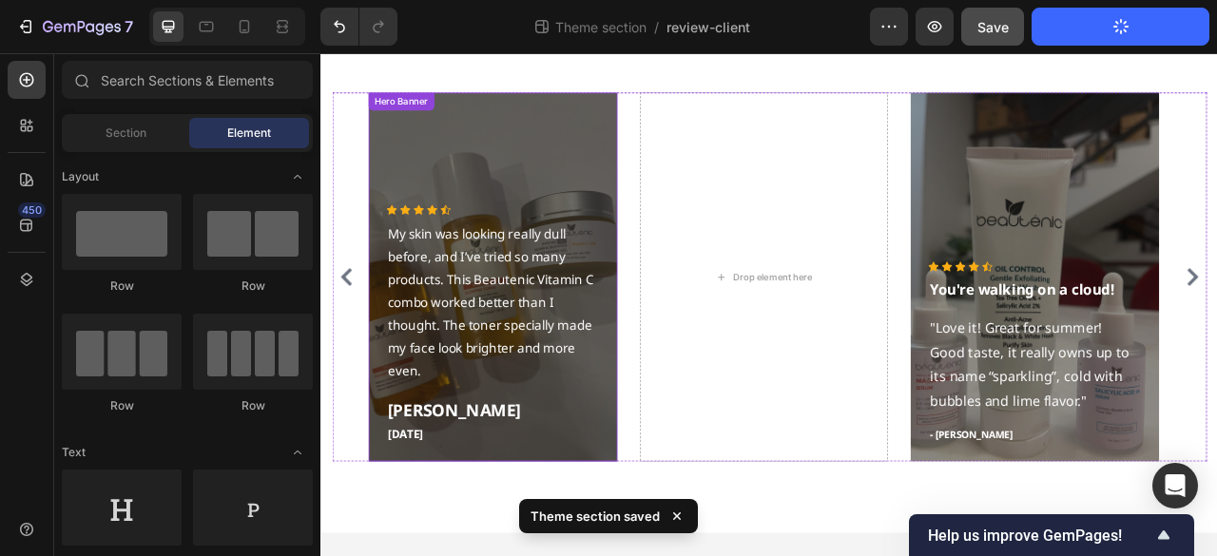
click at [575, 167] on div "Overlay" at bounding box center [538, 338] width 317 height 470
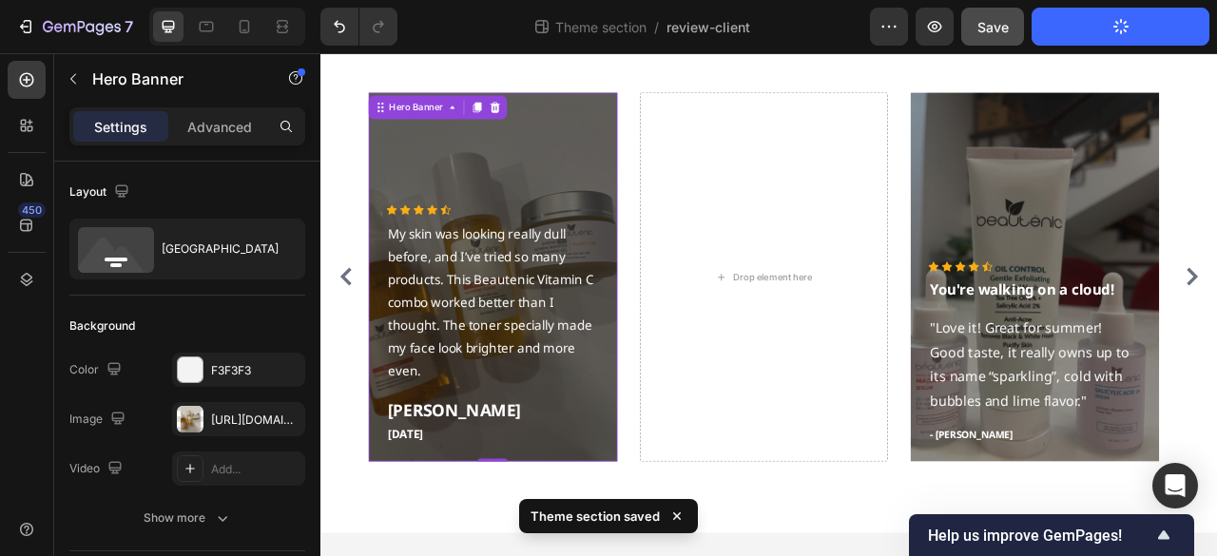
drag, startPoint x: 509, startPoint y: 125, endPoint x: 626, endPoint y: 313, distance: 221.6
click at [510, 125] on div at bounding box center [518, 121] width 23 height 23
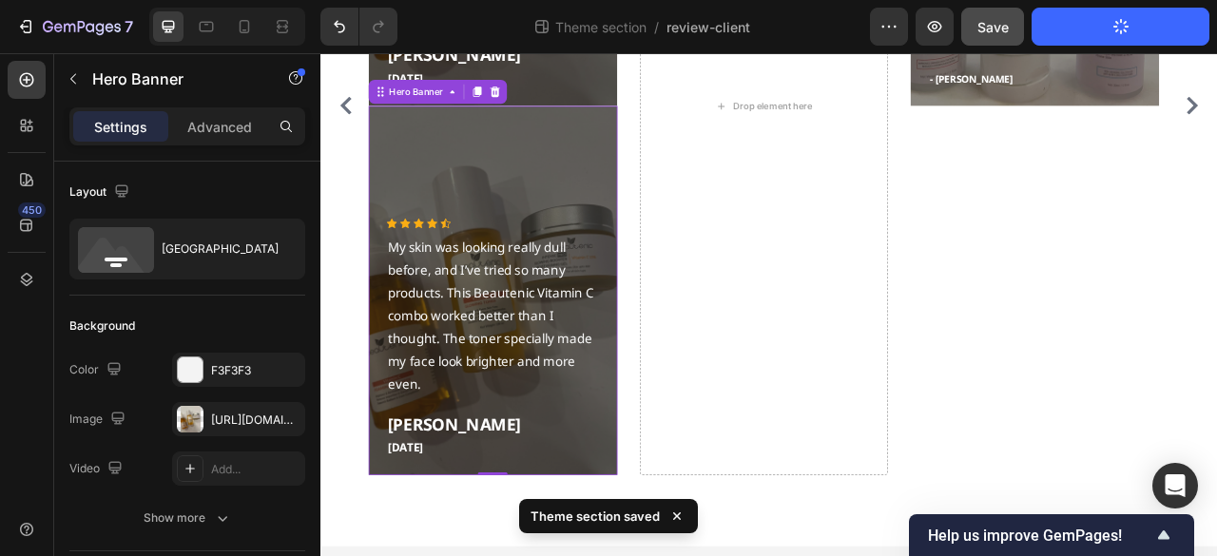
click at [457, 184] on div "Overlay" at bounding box center [538, 355] width 317 height 470
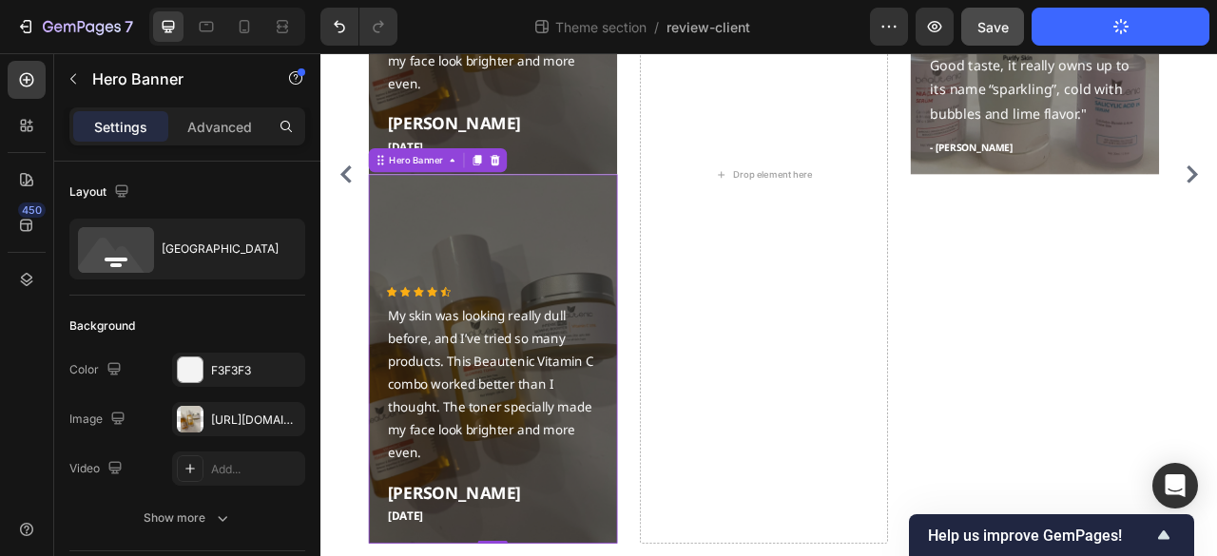
scroll to position [608, 0]
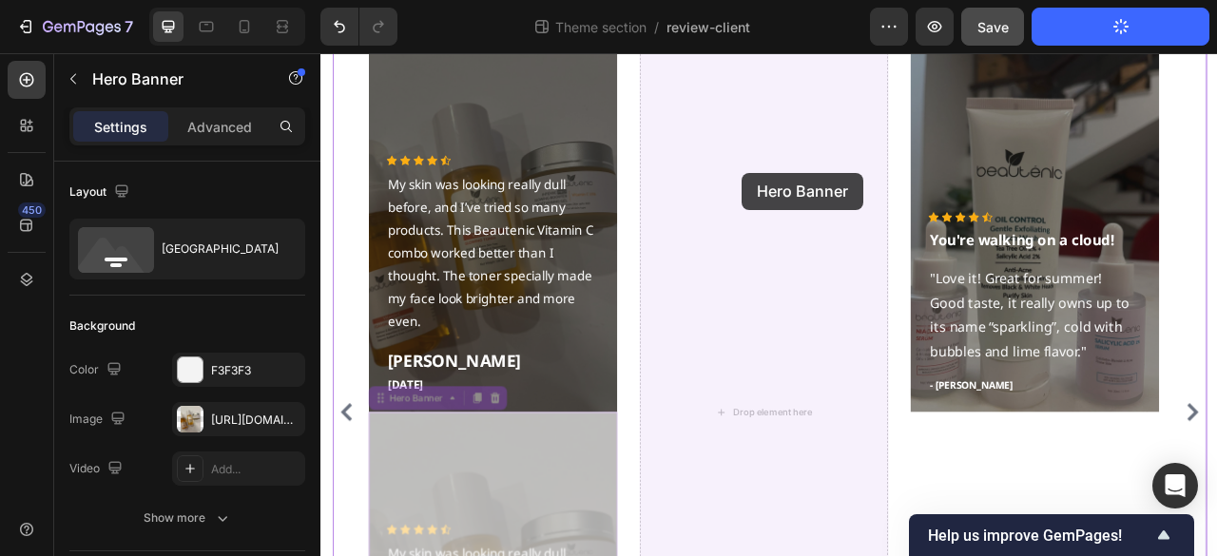
drag, startPoint x: 400, startPoint y: 194, endPoint x: 857, endPoint y: 205, distance: 456.5
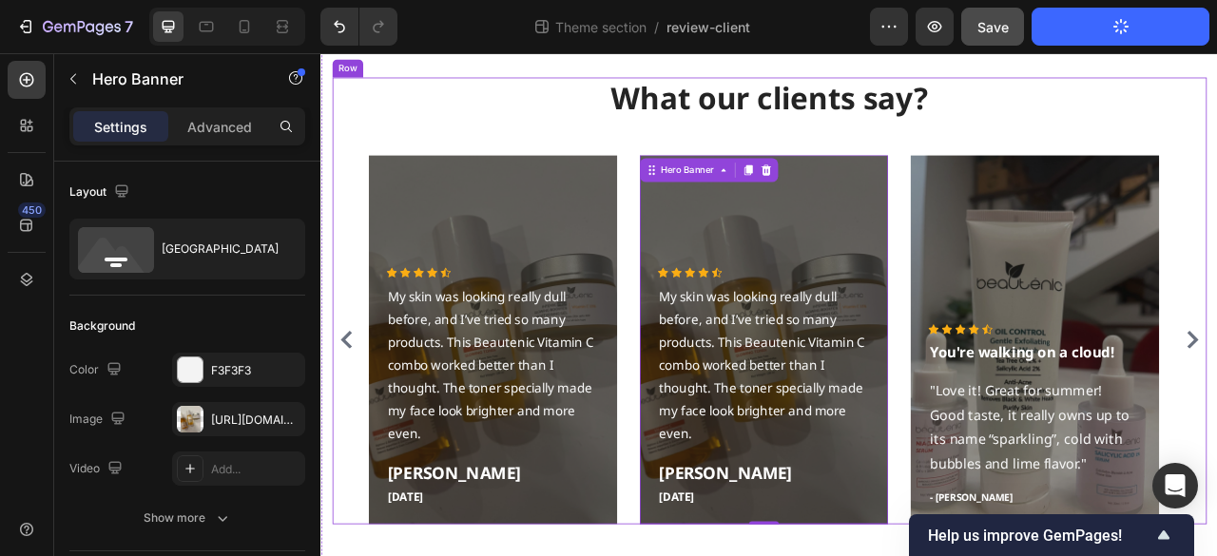
scroll to position [174, 0]
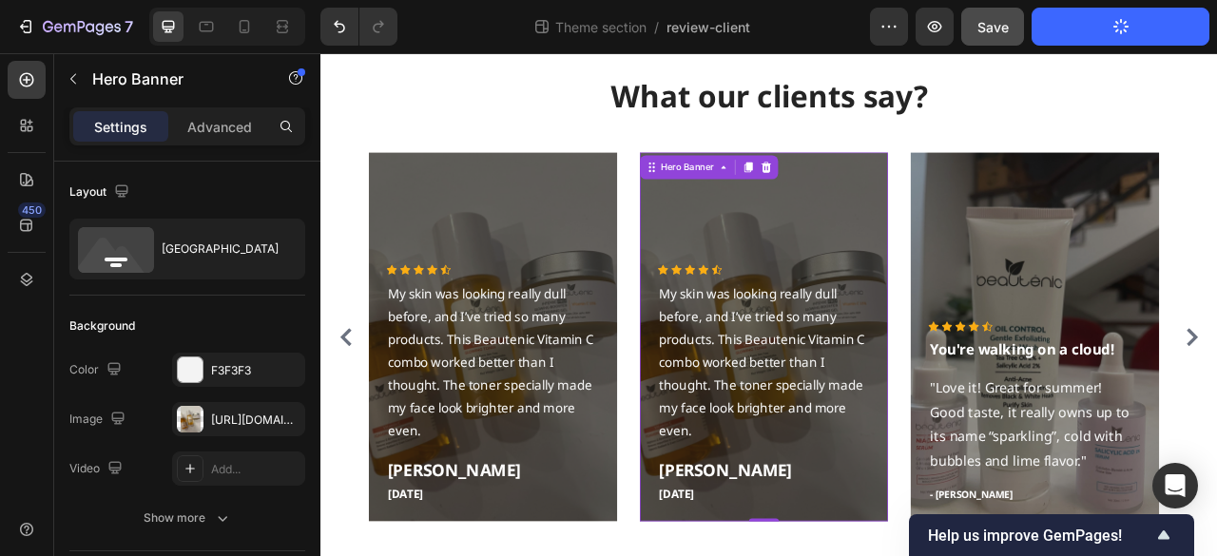
click at [916, 253] on div "Overlay" at bounding box center [883, 415] width 317 height 470
click at [1199, 243] on div "Overlay" at bounding box center [1229, 415] width 317 height 470
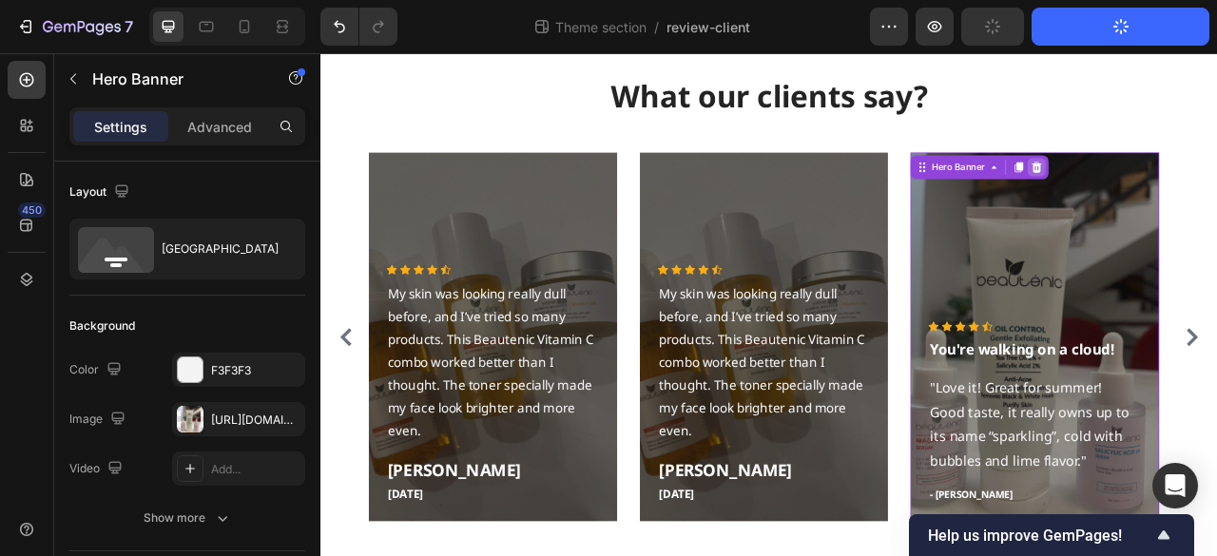
click at [1216, 192] on icon at bounding box center [1231, 198] width 15 height 15
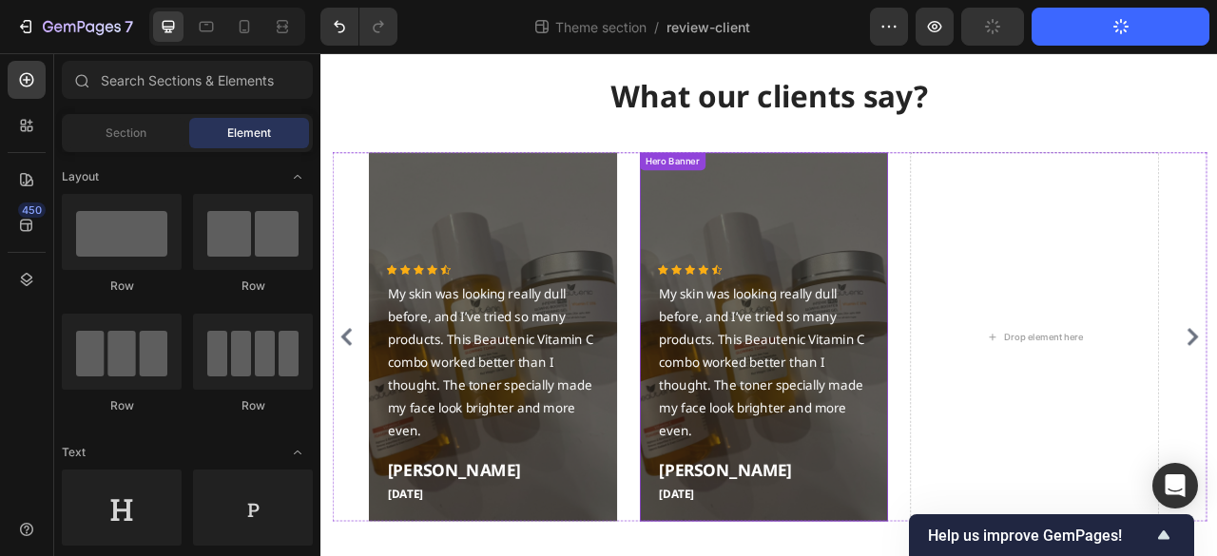
click at [846, 230] on div "Overlay" at bounding box center [883, 415] width 317 height 470
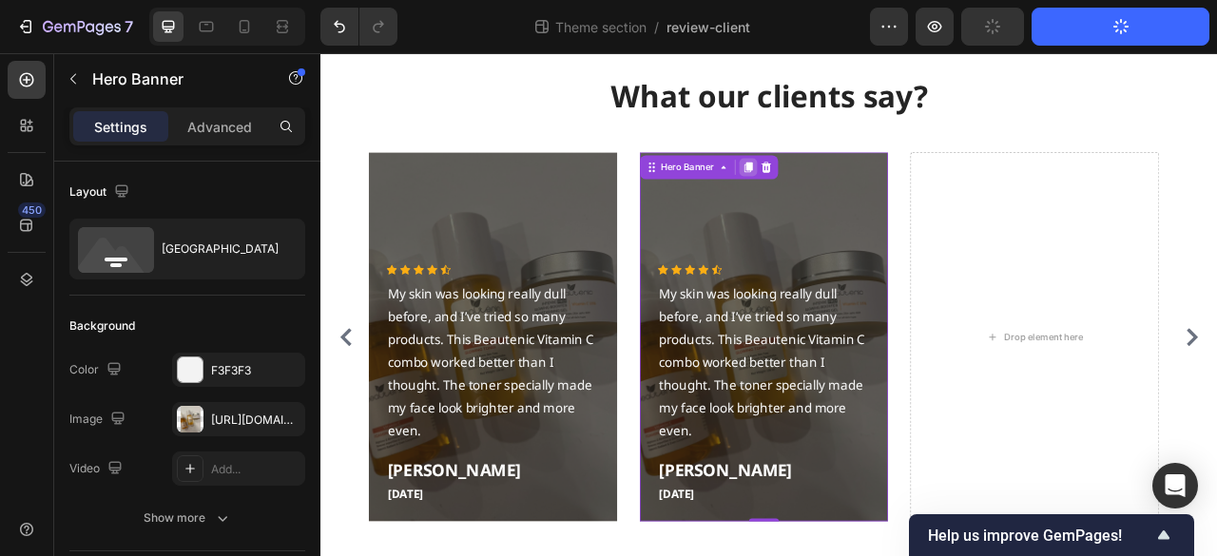
click at [864, 201] on icon at bounding box center [863, 198] width 10 height 13
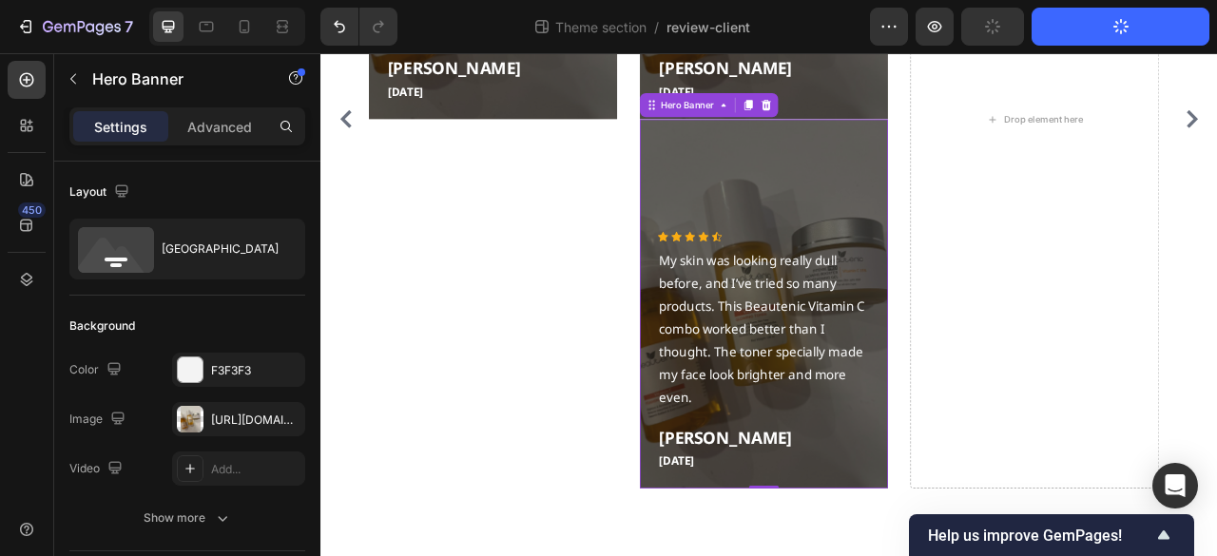
scroll to position [704, 0]
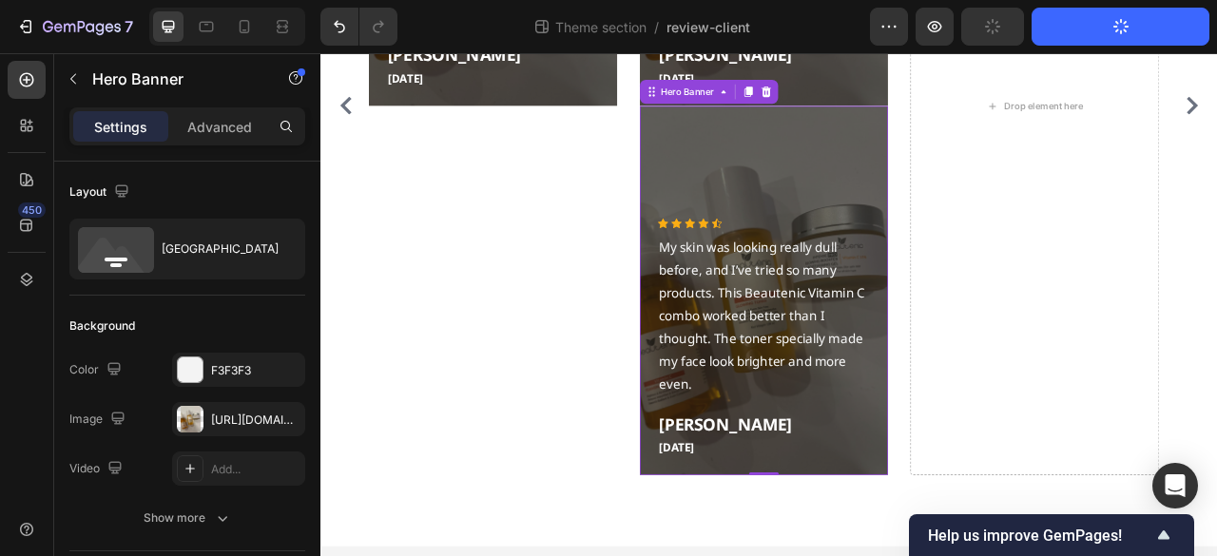
click at [877, 172] on div "Overlay" at bounding box center [883, 355] width 317 height 470
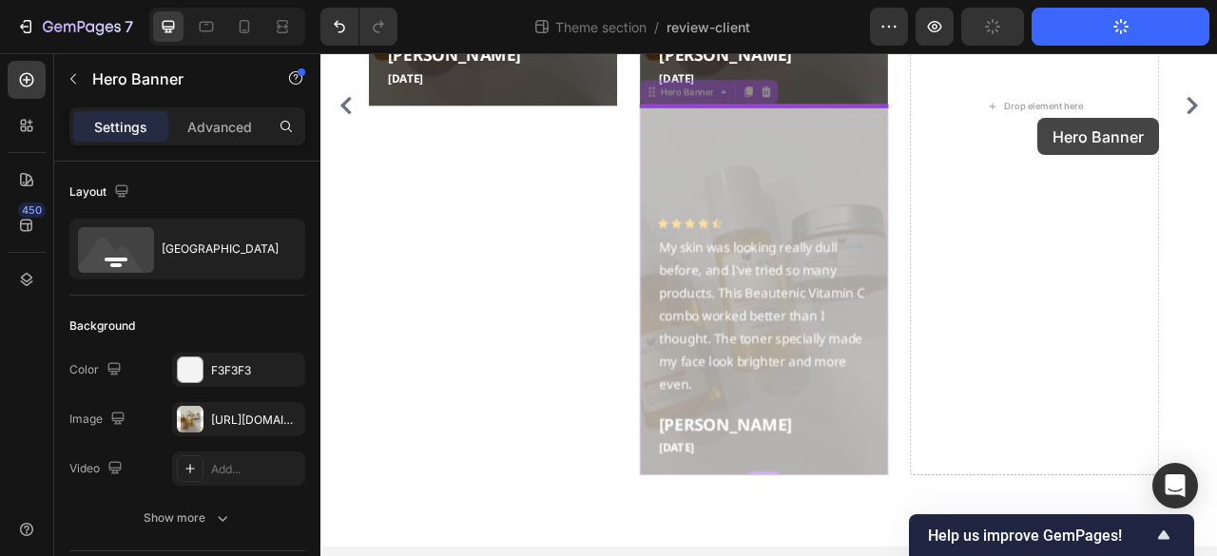
scroll to position [692, 0]
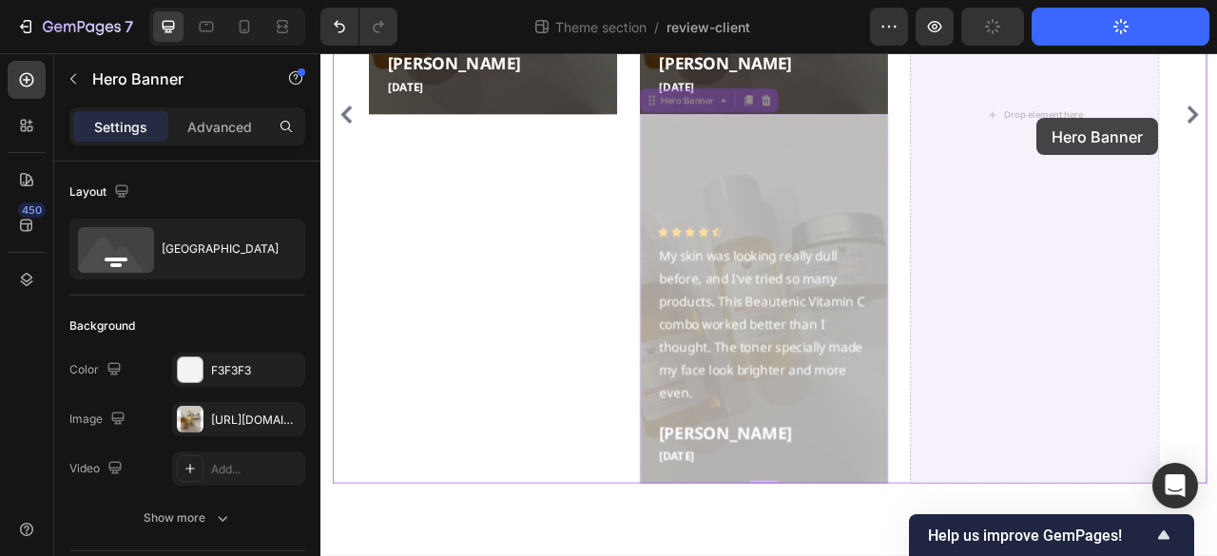
drag, startPoint x: 786, startPoint y: 110, endPoint x: 1231, endPoint y: 136, distance: 445.7
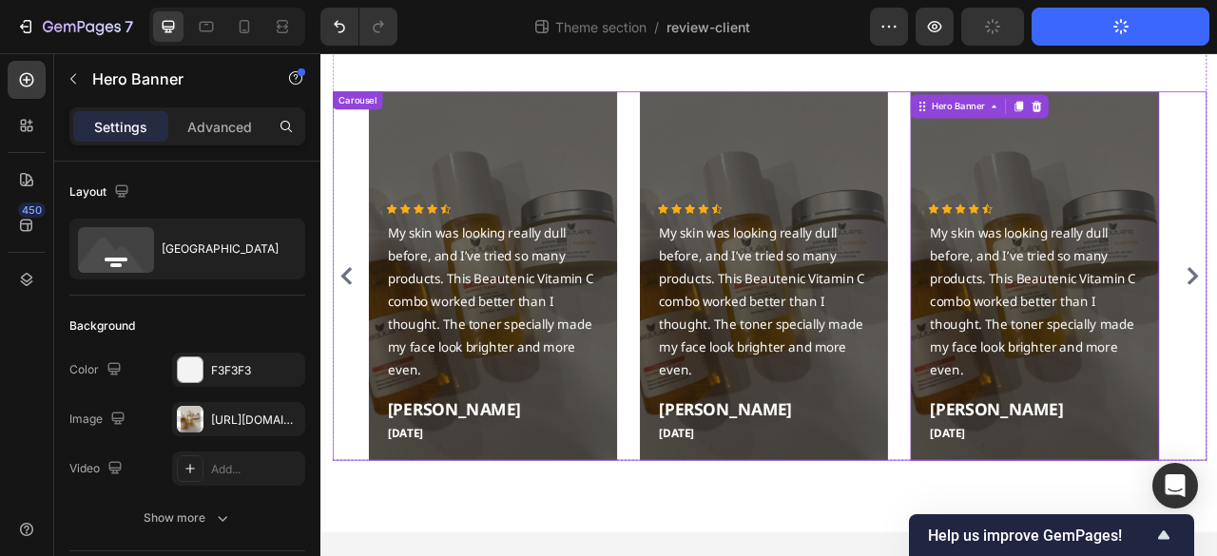
scroll to position [251, 0]
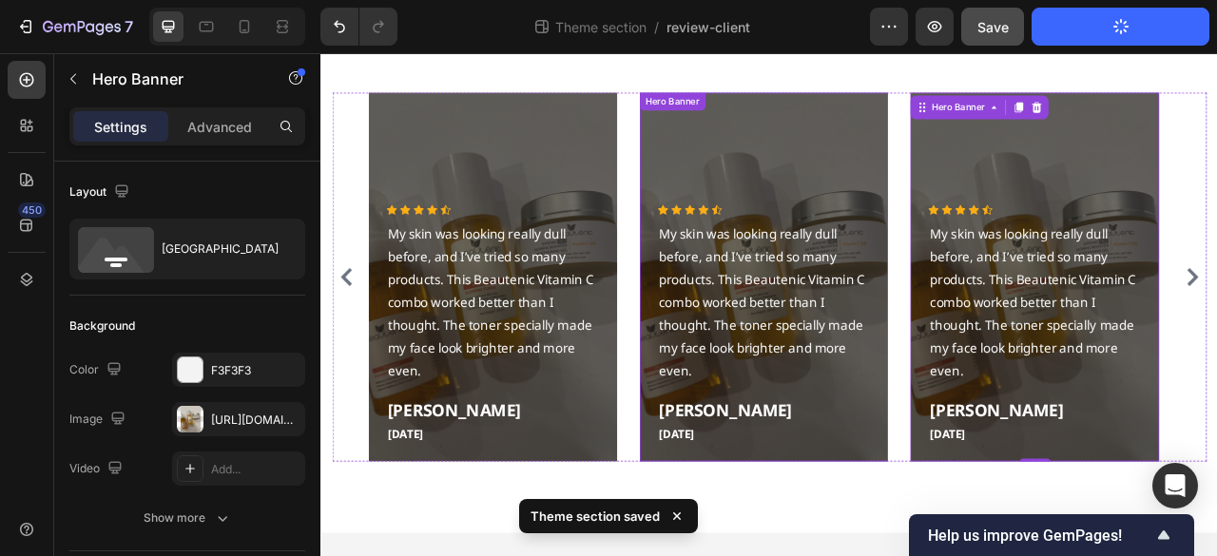
click at [802, 203] on div "Overlay" at bounding box center [883, 338] width 317 height 470
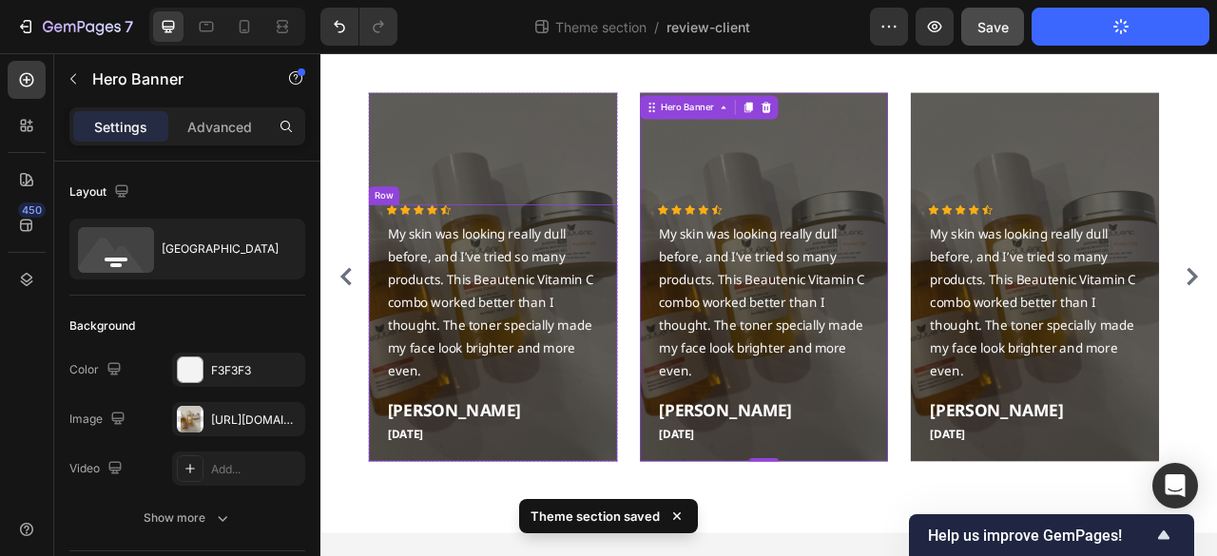
click at [697, 339] on div "Icon Icon Icon Icon Icon Icon List Hoz I used to struggle with breakouts almost…" at bounding box center [890, 338] width 1021 height 470
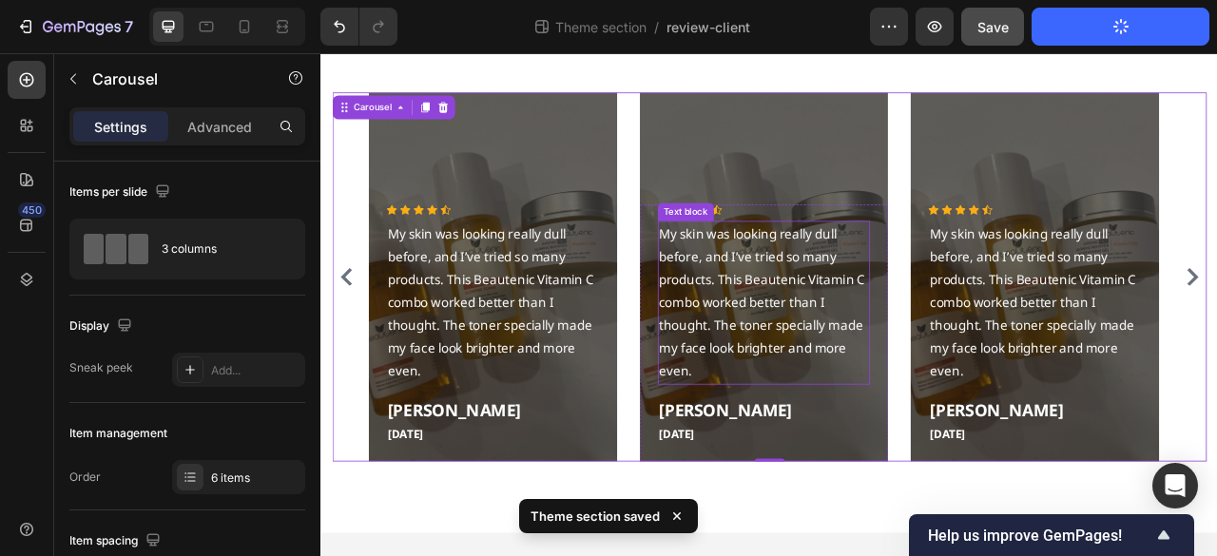
click at [822, 346] on p "My skin was looking really dull before, and I’ve tried so many products. This B…" at bounding box center [883, 369] width 267 height 203
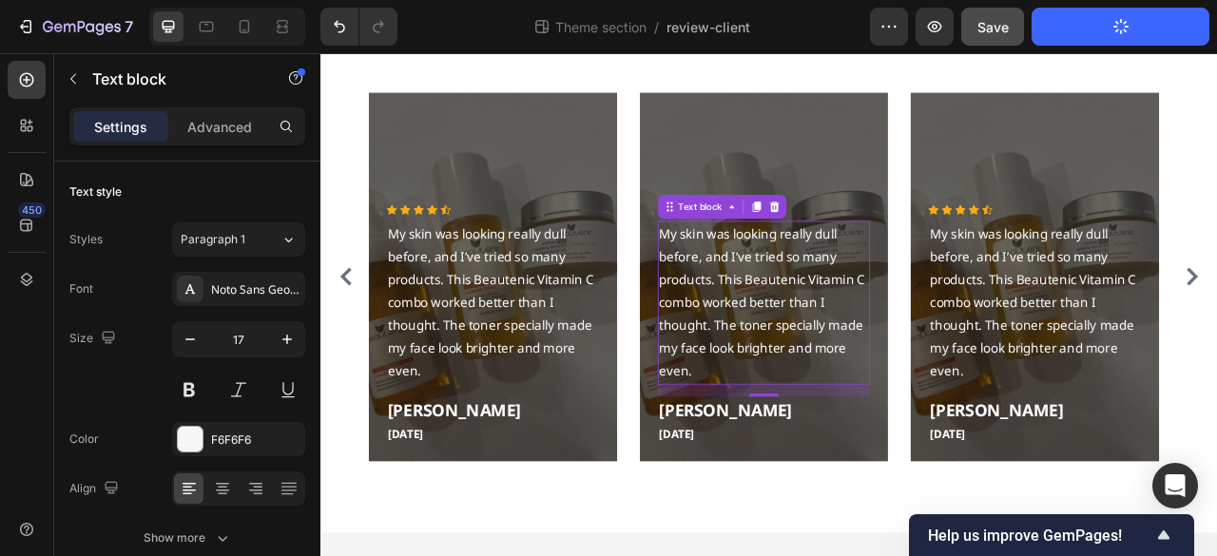
click at [829, 319] on p "My skin was looking really dull before, and I’ve tried so many products. This B…" at bounding box center [883, 369] width 267 height 203
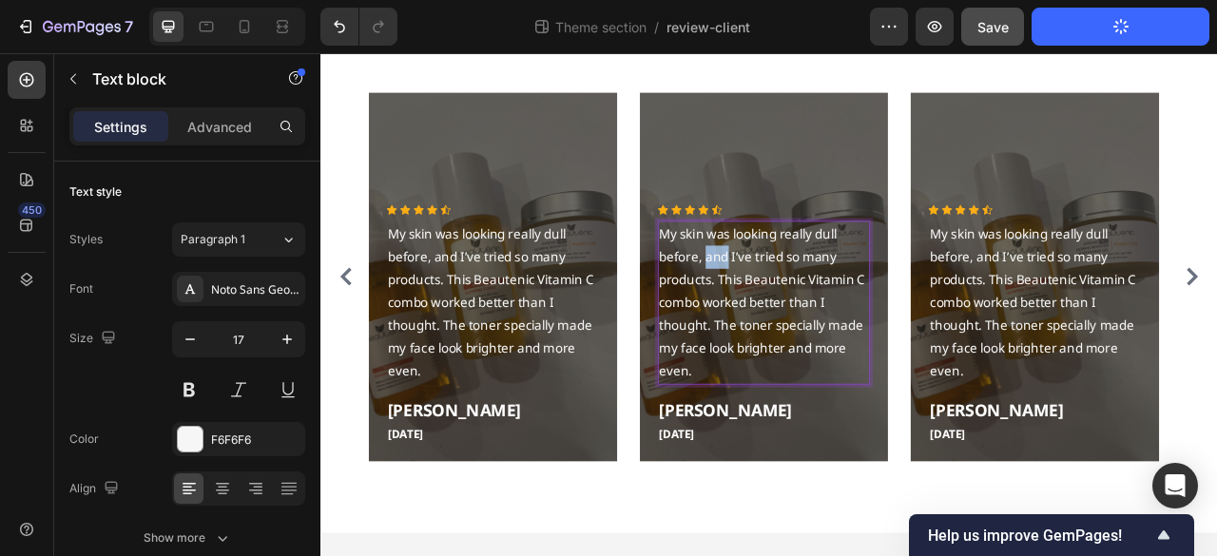
click at [832, 320] on p "My skin was looking really dull before, and I’ve tried so many products. This B…" at bounding box center [883, 369] width 267 height 203
click at [834, 320] on p "My skin was looking really dull before, and I’ve tried so many products. This B…" at bounding box center [883, 369] width 267 height 203
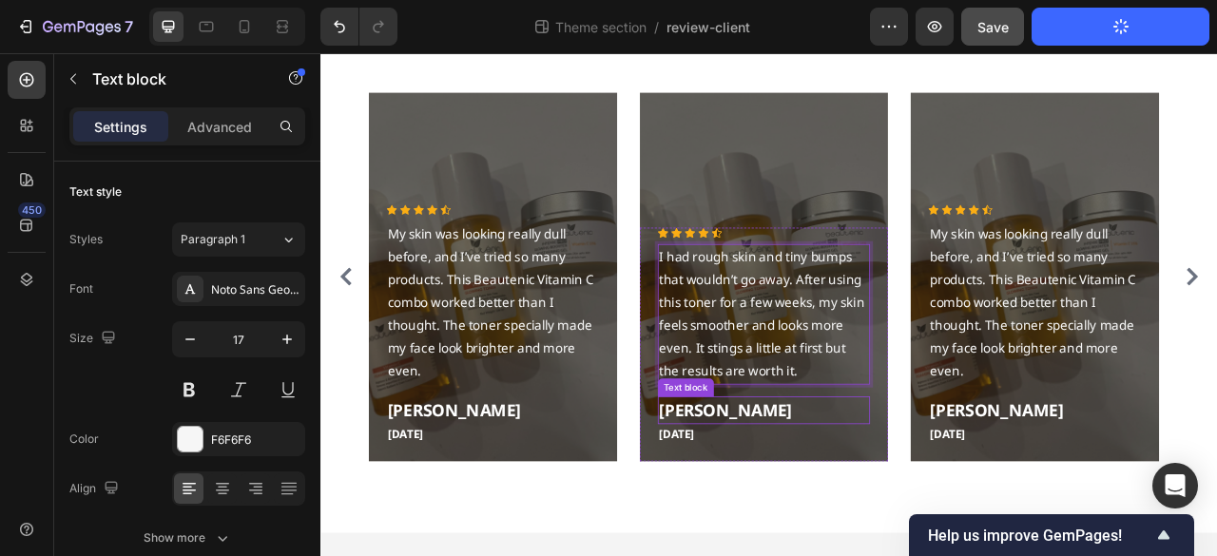
click at [806, 502] on p "[PERSON_NAME]" at bounding box center [883, 507] width 267 height 31
click at [807, 503] on p "[PERSON_NAME]" at bounding box center [883, 507] width 267 height 31
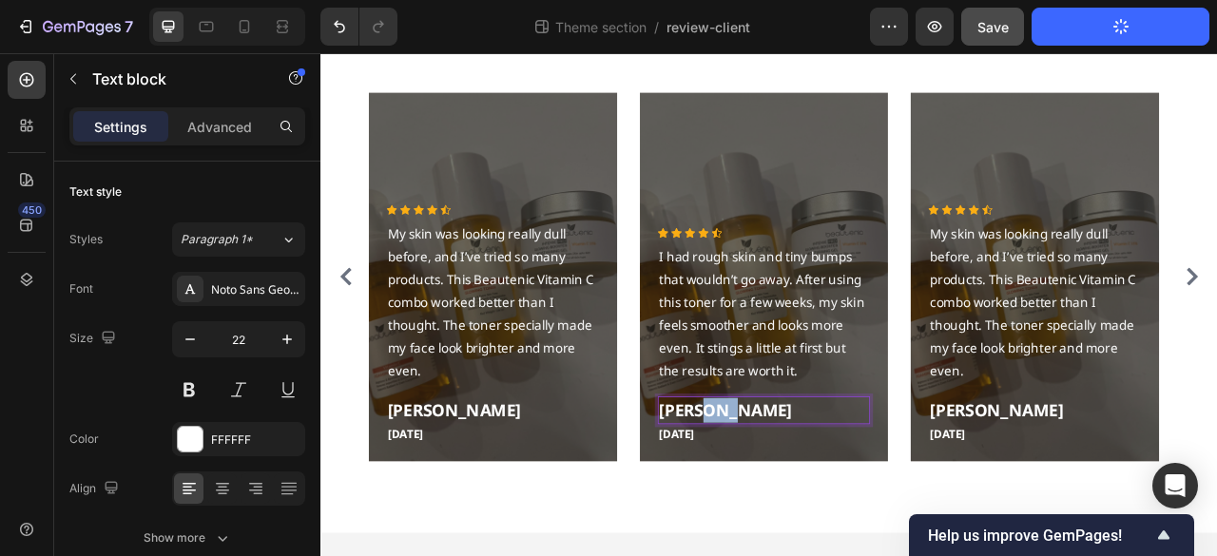
click at [810, 503] on p "[PERSON_NAME]" at bounding box center [883, 507] width 267 height 31
click at [821, 513] on p "[PERSON_NAME]" at bounding box center [883, 507] width 267 height 31
click at [823, 513] on p "[PERSON_NAME]" at bounding box center [883, 507] width 267 height 31
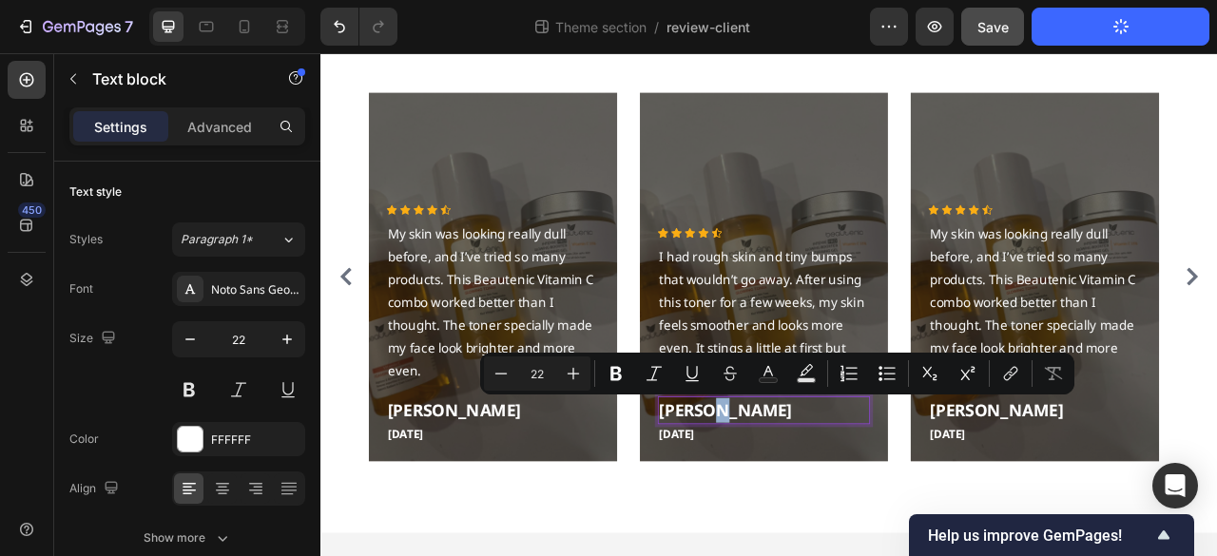
click at [787, 494] on p "[PERSON_NAME]" at bounding box center [883, 507] width 267 height 31
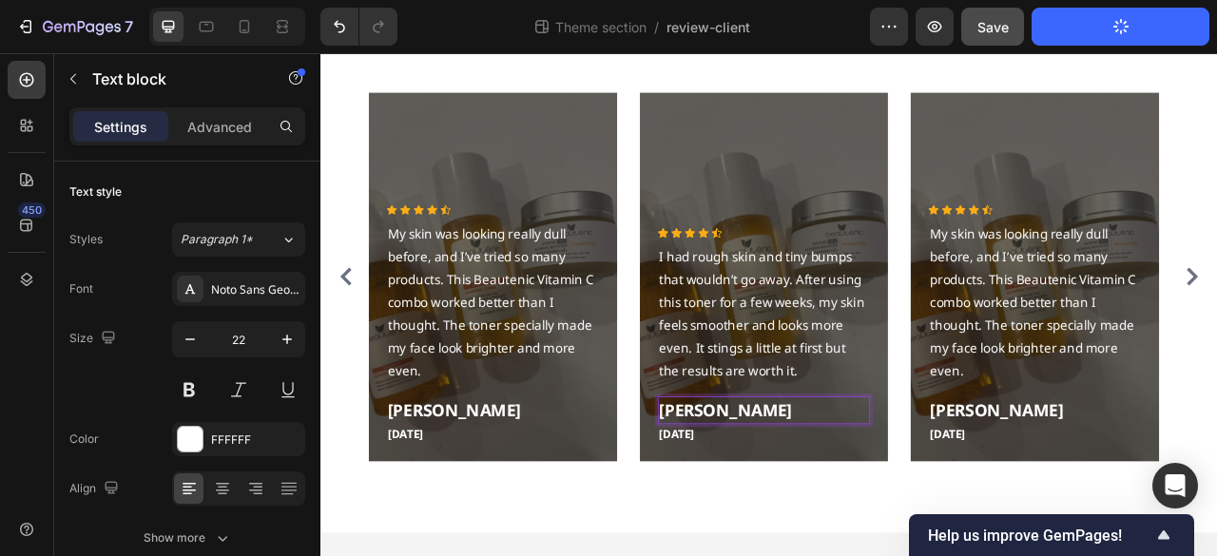
click at [825, 507] on p "[PERSON_NAME]" at bounding box center [883, 507] width 267 height 31
click at [805, 533] on p "[DATE]" at bounding box center [883, 538] width 267 height 22
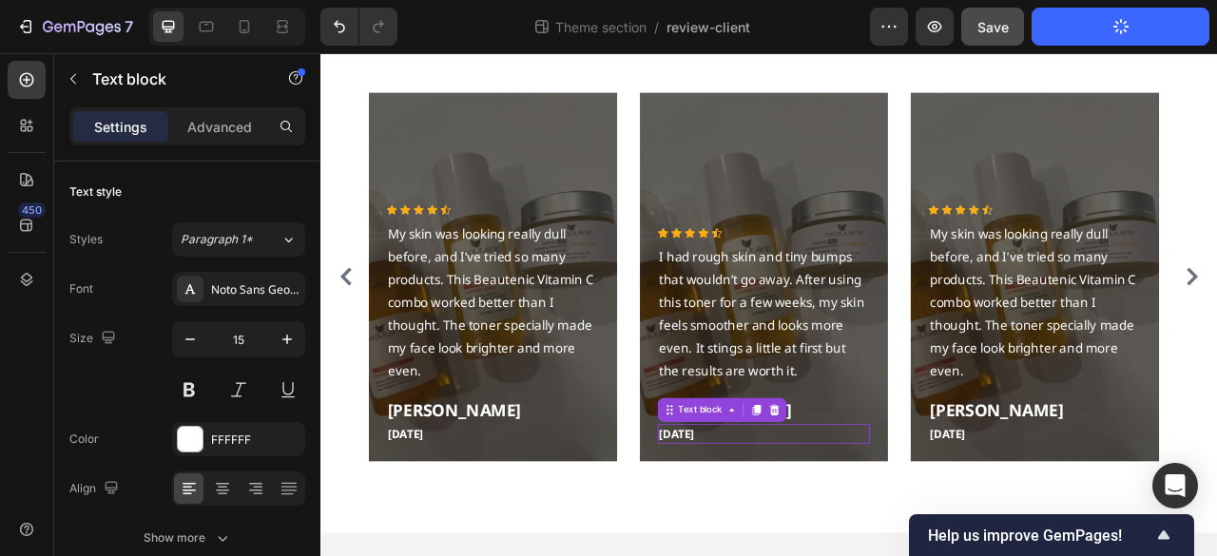
click at [805, 533] on p "[DATE]" at bounding box center [883, 538] width 267 height 22
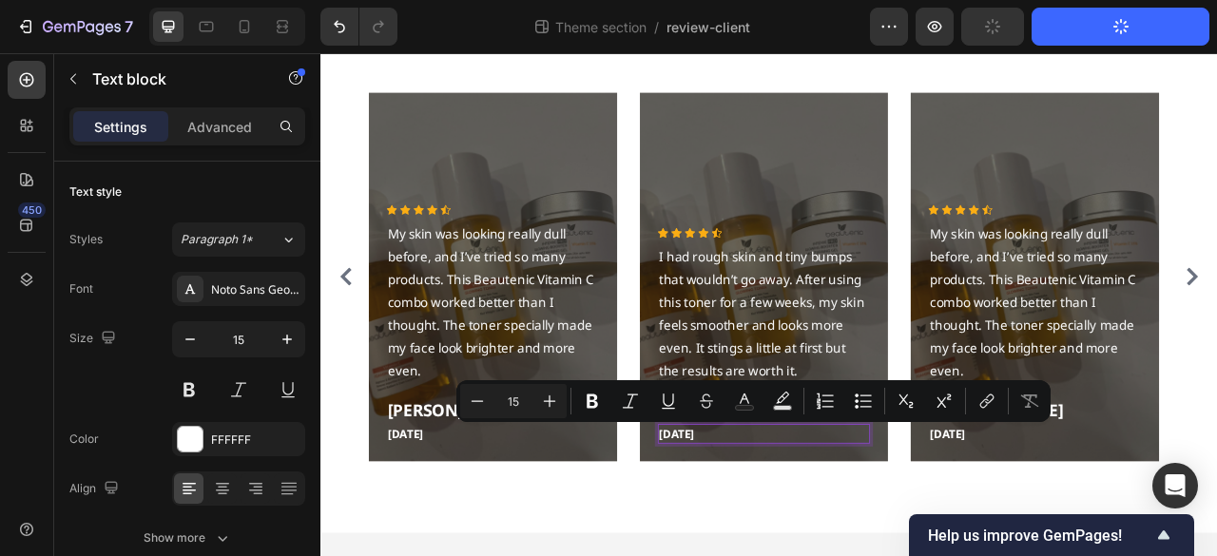
click at [788, 537] on p "[DATE]" at bounding box center [883, 538] width 267 height 22
click at [788, 540] on p "[DATE]" at bounding box center [883, 538] width 267 height 22
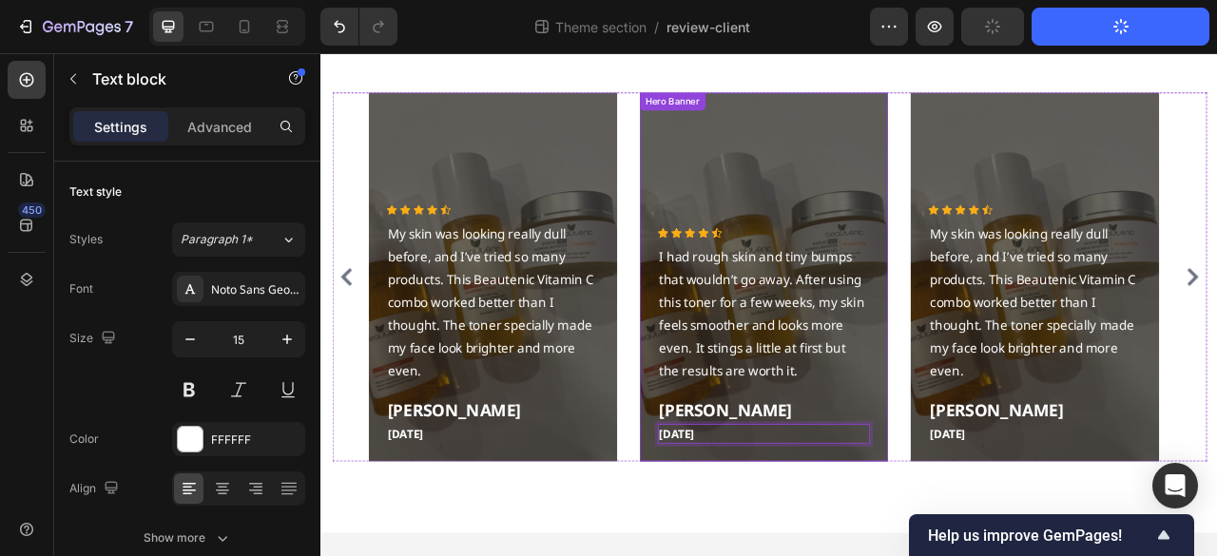
click at [878, 151] on div "Overlay" at bounding box center [883, 338] width 317 height 470
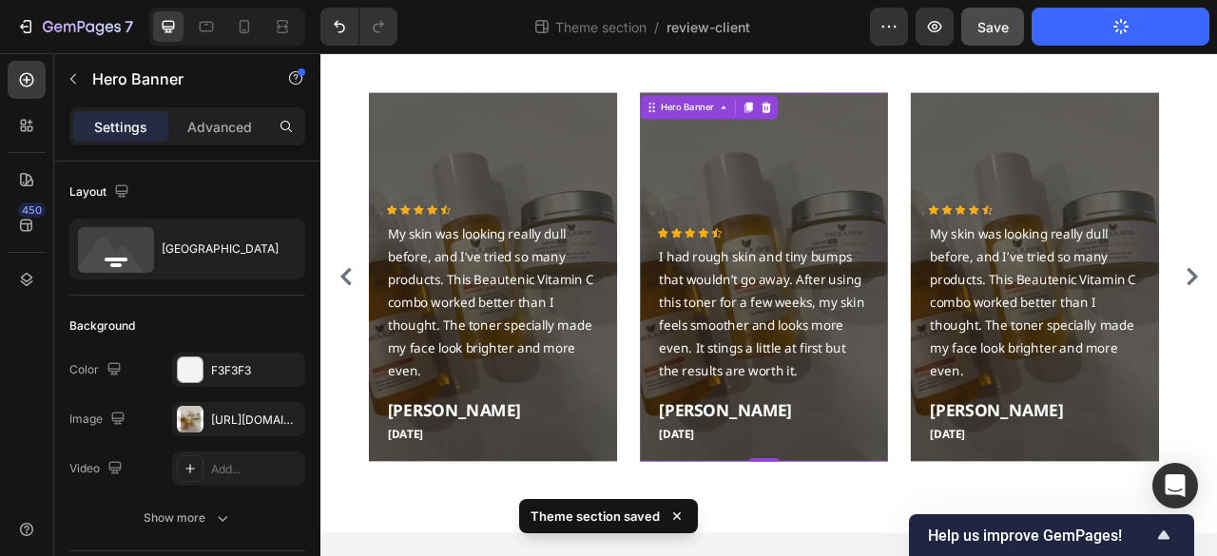
click at [859, 168] on div "Overlay" at bounding box center [883, 338] width 317 height 470
click at [232, 423] on div "https://cdn.shopify.com/s/files/1/0667/7908/7087/files/gempages_534514610045190…" at bounding box center [238, 420] width 55 height 17
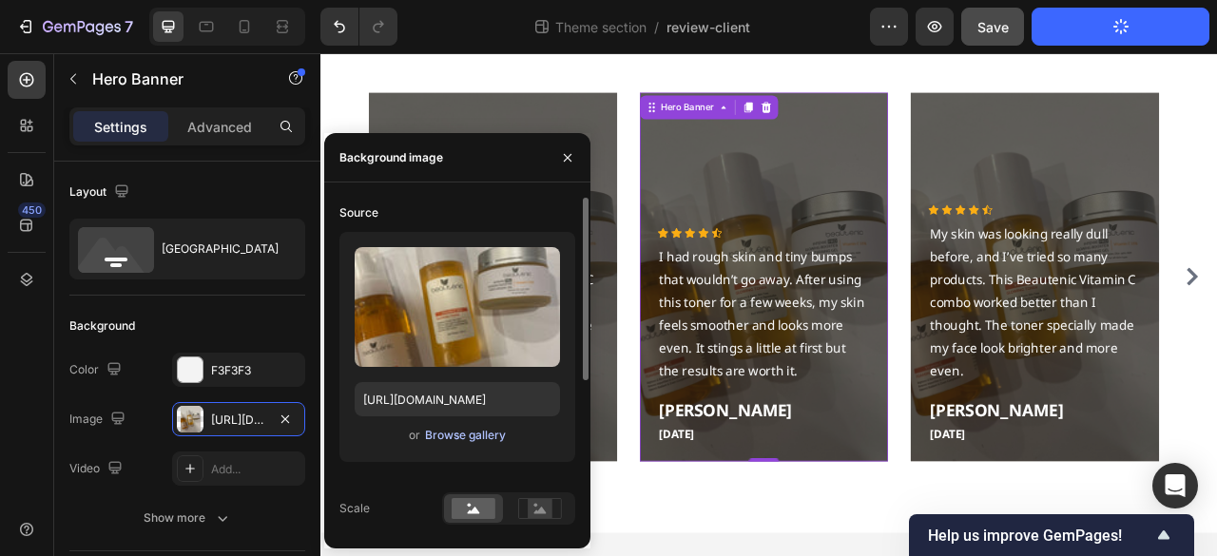
click at [454, 434] on div "Browse gallery" at bounding box center [465, 435] width 81 height 17
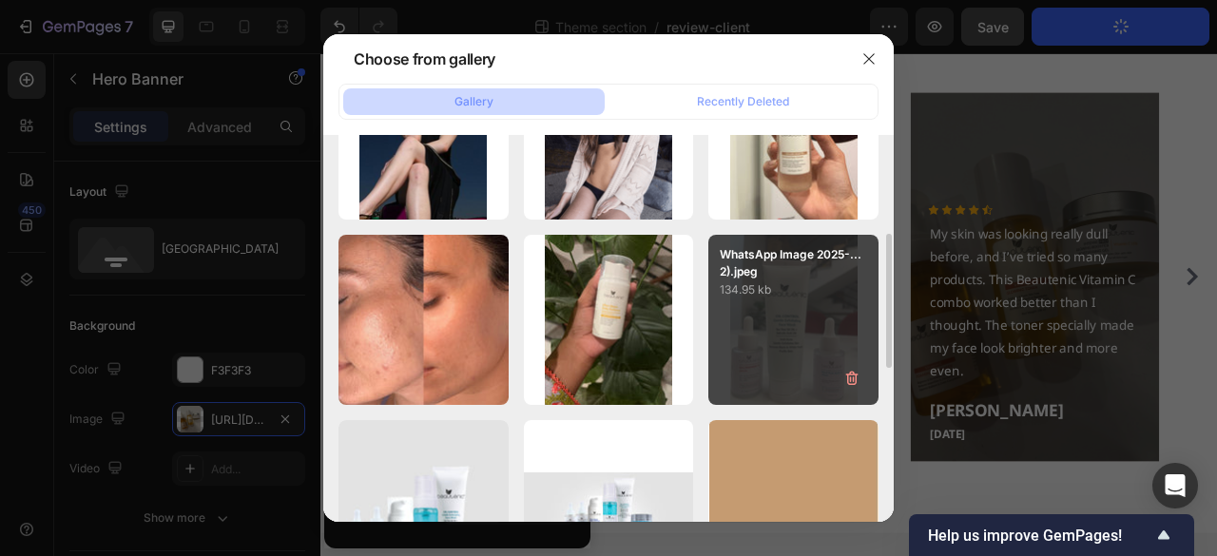
scroll to position [95, 0]
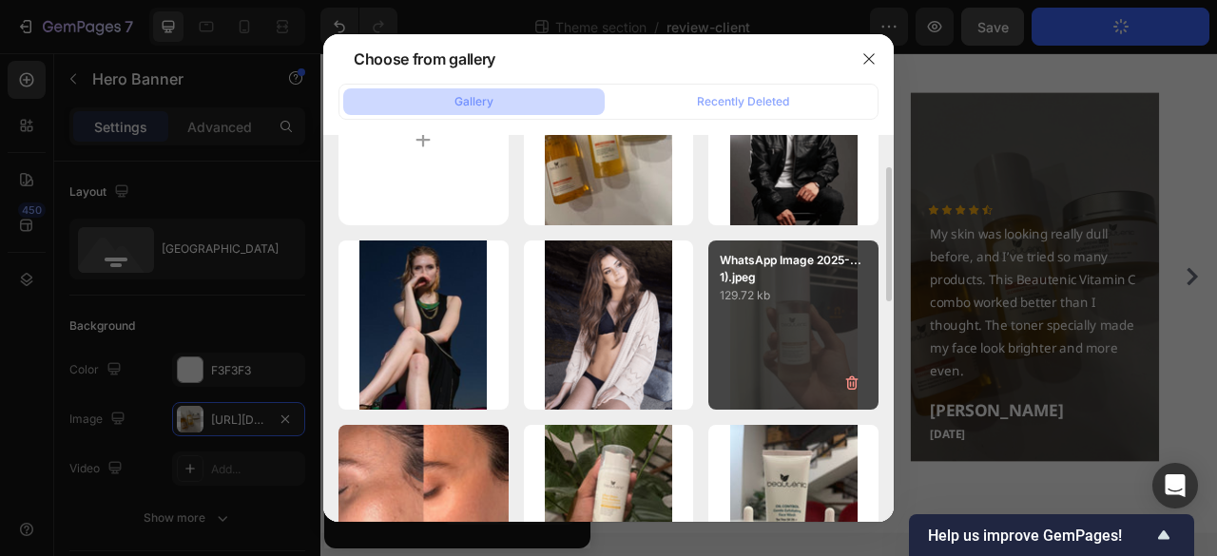
drag, startPoint x: 786, startPoint y: 296, endPoint x: 877, endPoint y: 415, distance: 150.0
click at [787, 296] on p "129.72 kb" at bounding box center [793, 295] width 147 height 19
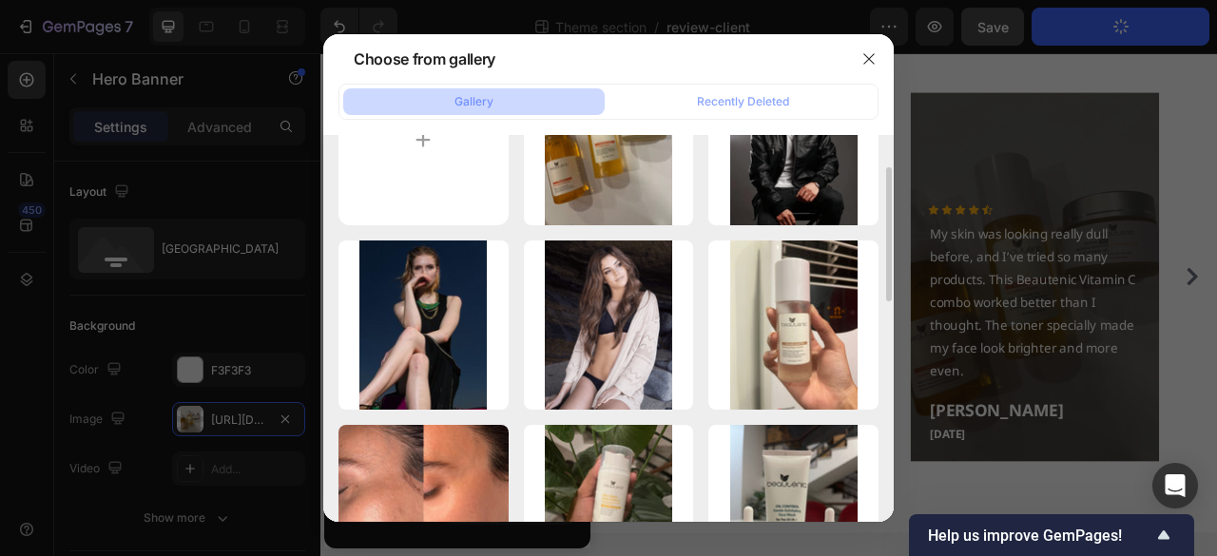
type input "[URL][DOMAIN_NAME]"
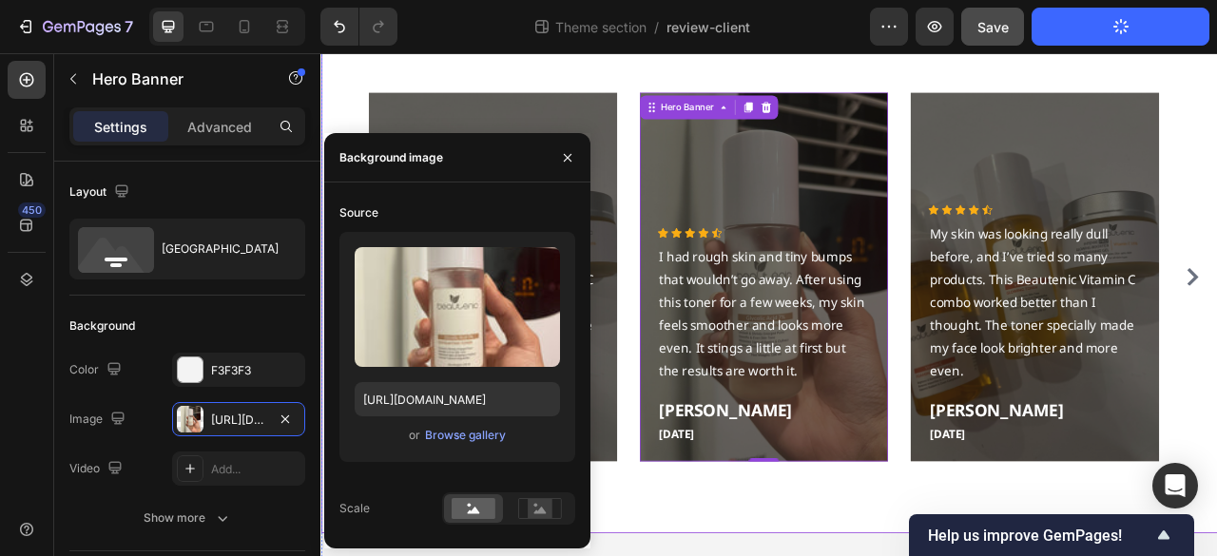
click at [796, 555] on div "What our clients say? Heading Icon Icon Icon Icon Icon Icon List Hoz I used to …" at bounding box center [890, 296] width 1141 height 736
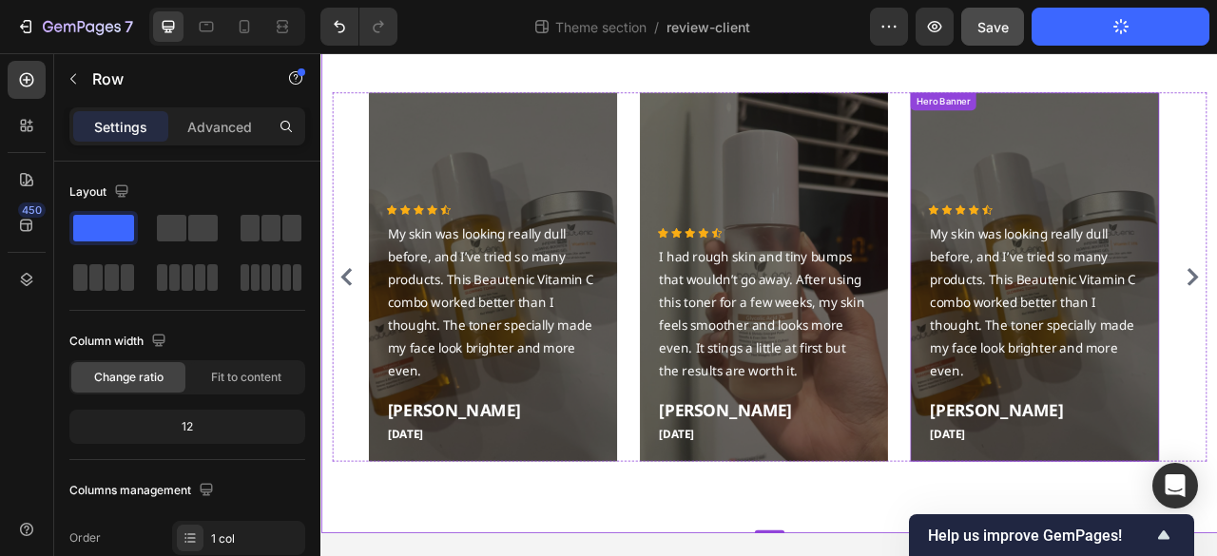
click at [1141, 202] on div "Overlay" at bounding box center [1229, 338] width 317 height 470
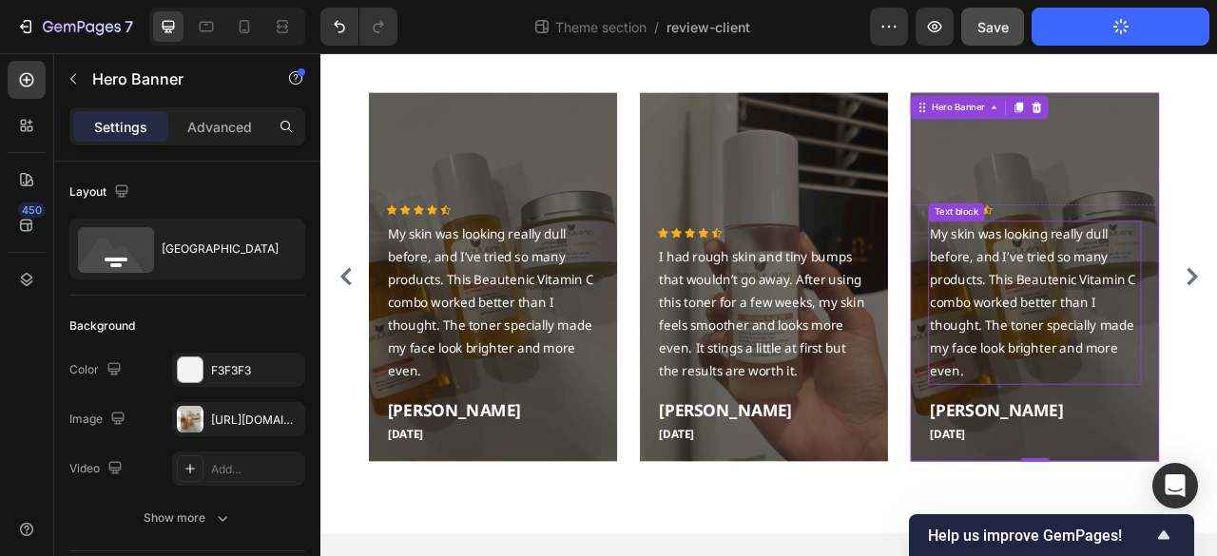
click at [1216, 376] on p "My skin was looking really dull before, and I’ve tried so many products. This B…" at bounding box center [1228, 369] width 267 height 203
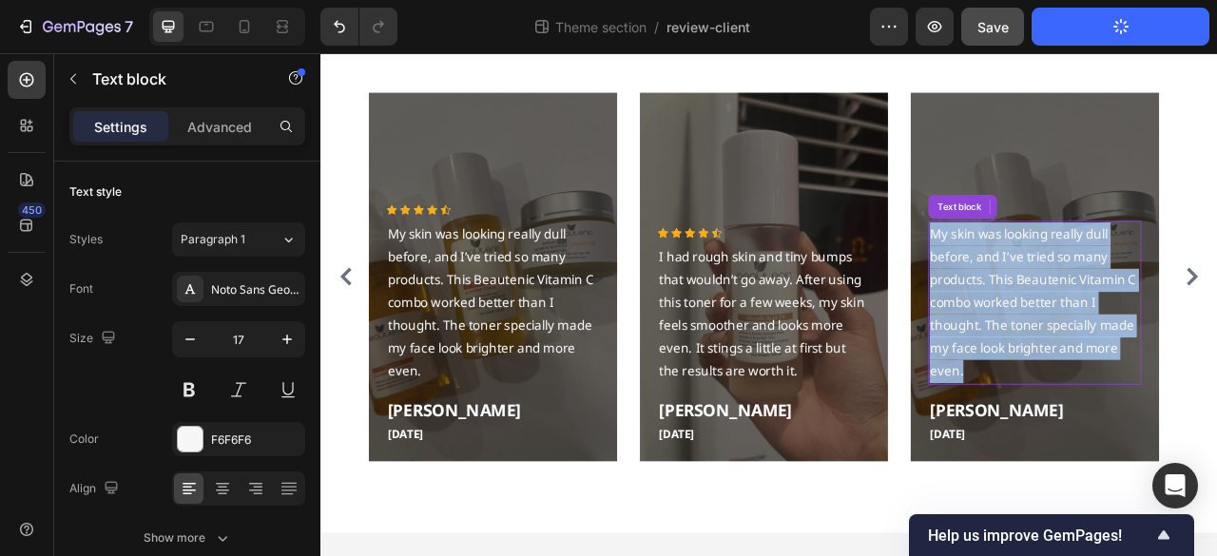
drag, startPoint x: 1223, startPoint y: 376, endPoint x: 1210, endPoint y: 377, distance: 12.5
click at [1216, 376] on p "My skin was looking really dull before, and I’ve tried so many products. This B…" at bounding box center [1228, 369] width 267 height 203
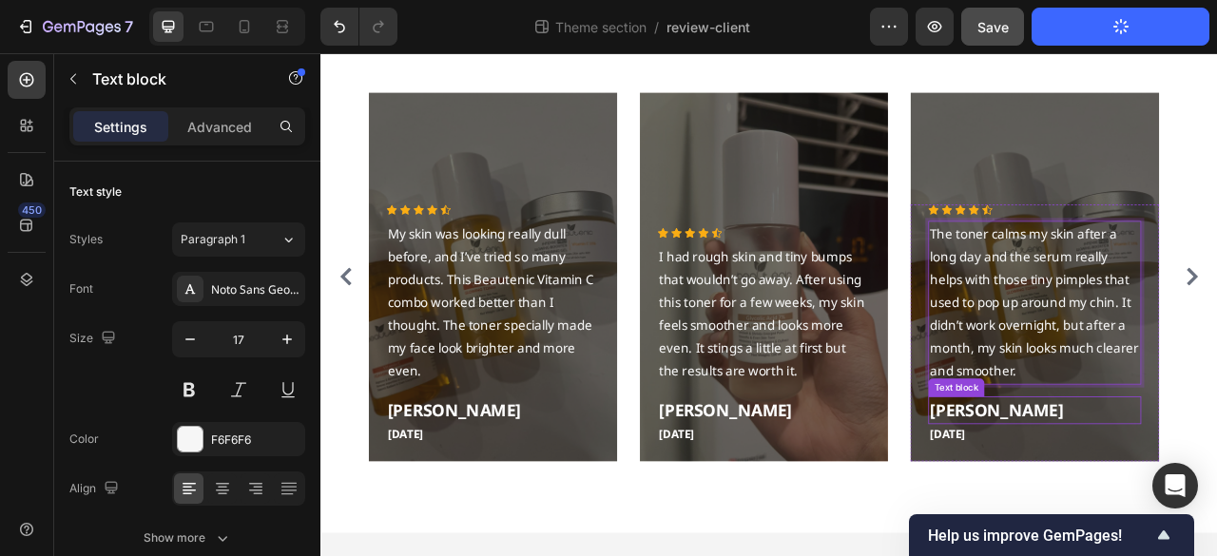
click at [1169, 516] on p "[PERSON_NAME]" at bounding box center [1228, 507] width 267 height 31
click at [1164, 516] on p "[PERSON_NAME]" at bounding box center [1228, 507] width 267 height 31
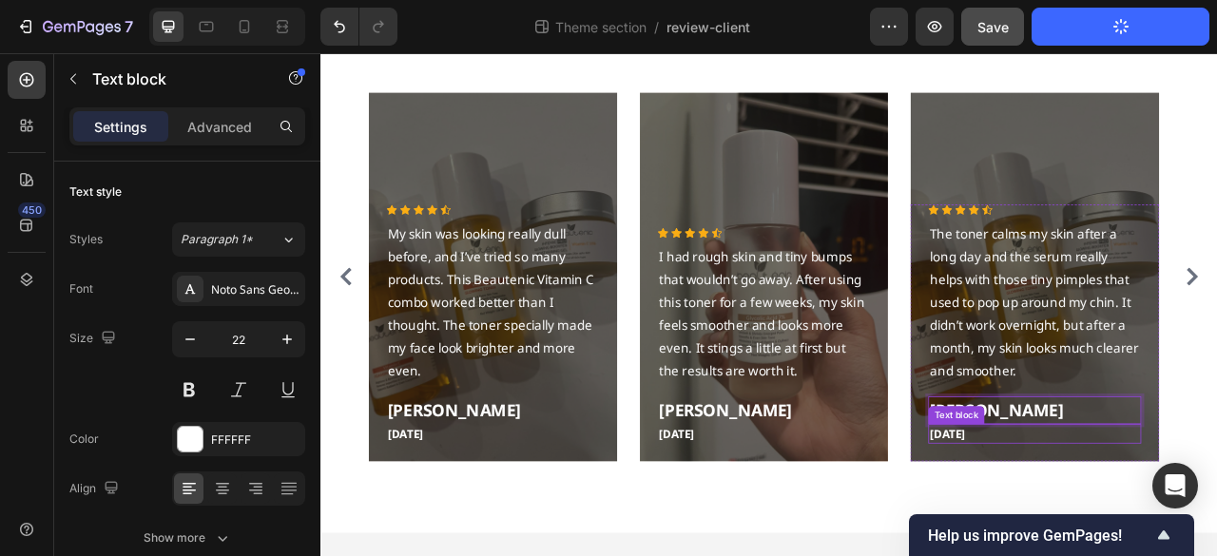
click at [1168, 538] on p "[DATE]" at bounding box center [1228, 538] width 267 height 22
click at [1167, 538] on p "[DATE]" at bounding box center [1228, 538] width 267 height 22
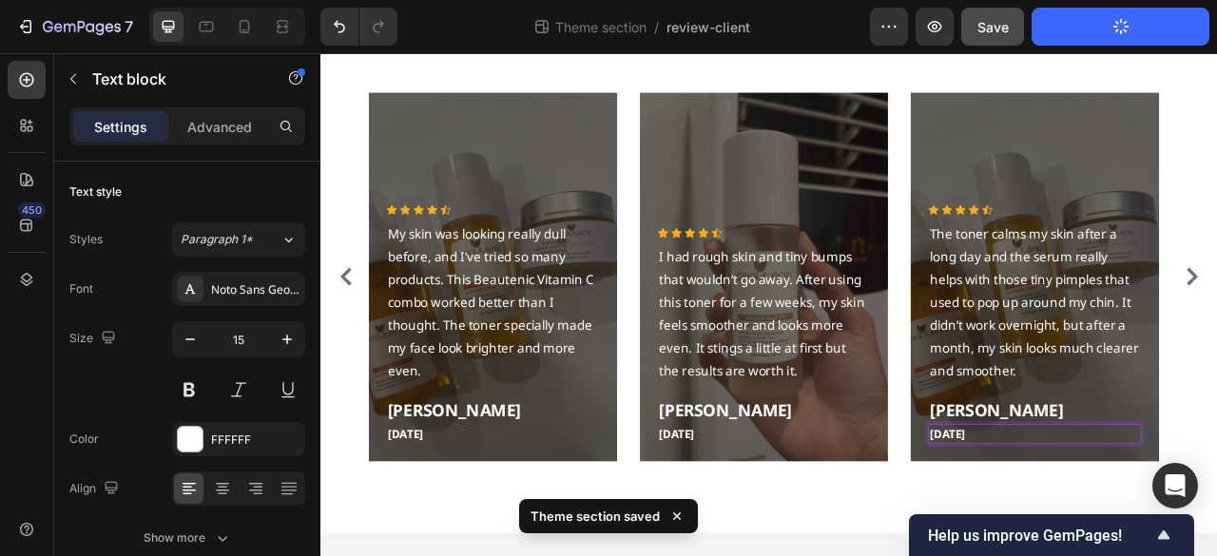
click at [998, 29] on span "Save" at bounding box center [992, 27] width 31 height 16
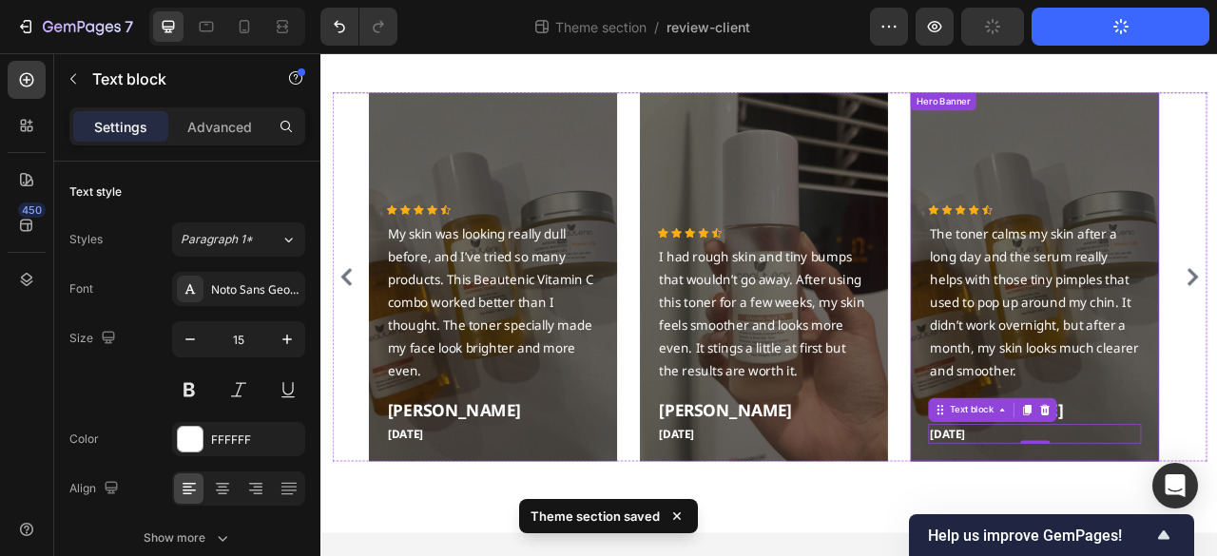
click at [1193, 164] on div "Overlay" at bounding box center [1229, 338] width 317 height 470
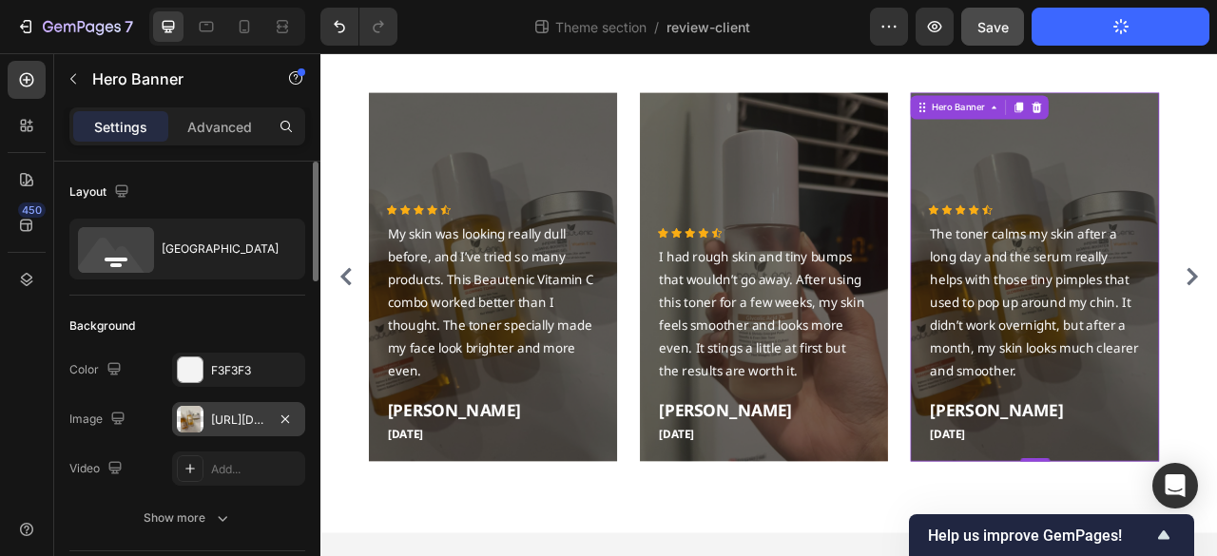
click at [253, 418] on div "https://cdn.shopify.com/s/files/1/0667/7908/7087/files/gempages_534514610045190…" at bounding box center [238, 420] width 55 height 17
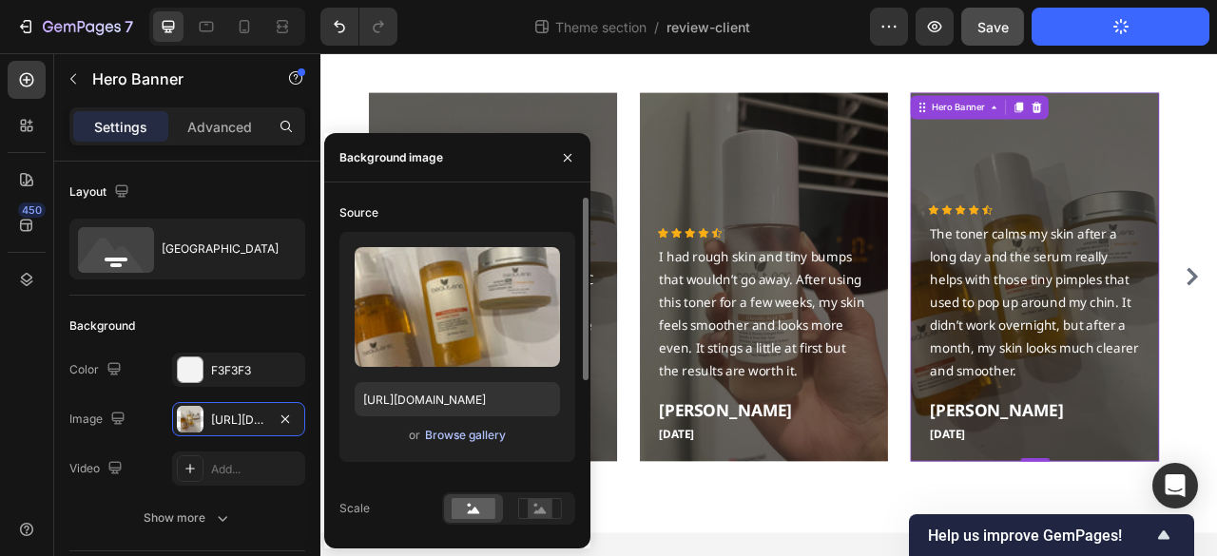
click at [460, 438] on div "Browse gallery" at bounding box center [465, 435] width 81 height 17
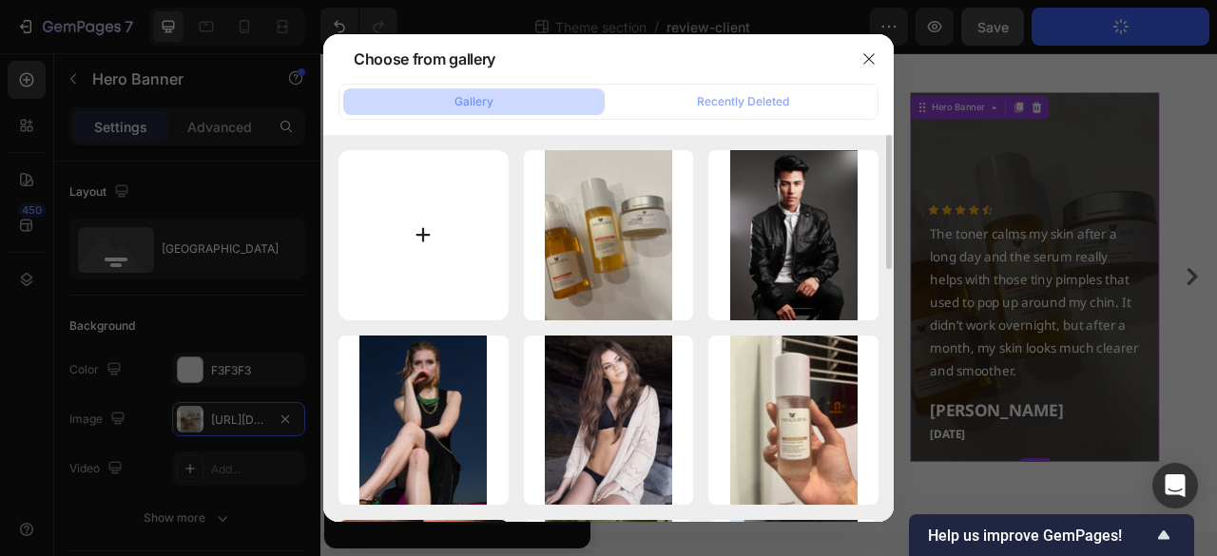
click at [478, 254] on input "file" at bounding box center [423, 235] width 170 height 170
type input "C:\fakepath\WhatsApp Image 2025-09-19 at 18.37.59.jpeg"
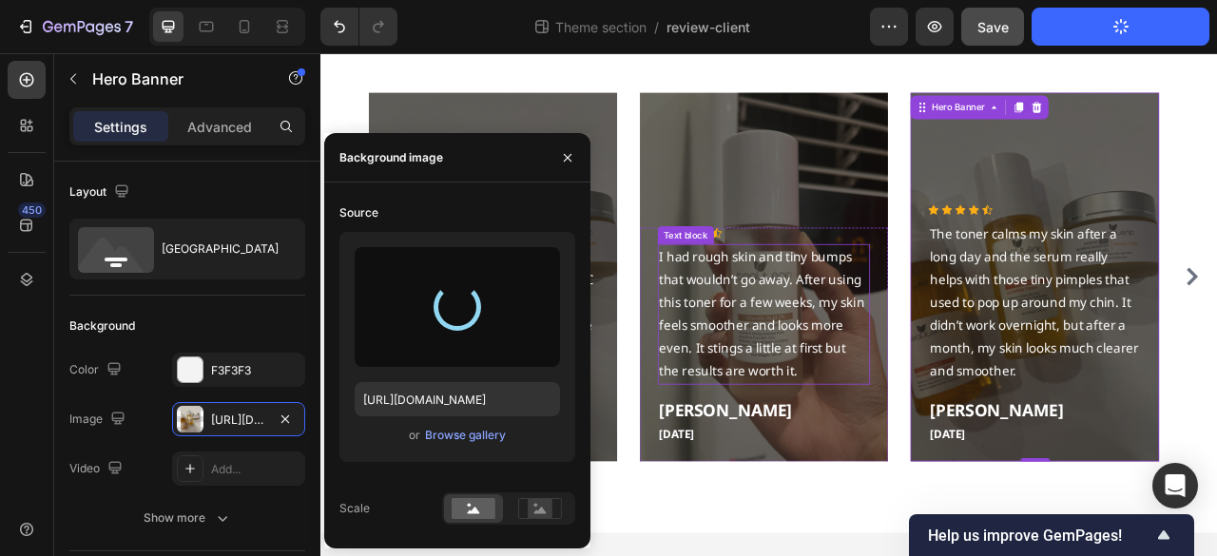
type input "https://cdn.shopify.com/s/files/1/0667/7908/7087/files/gempages_534514610045190…"
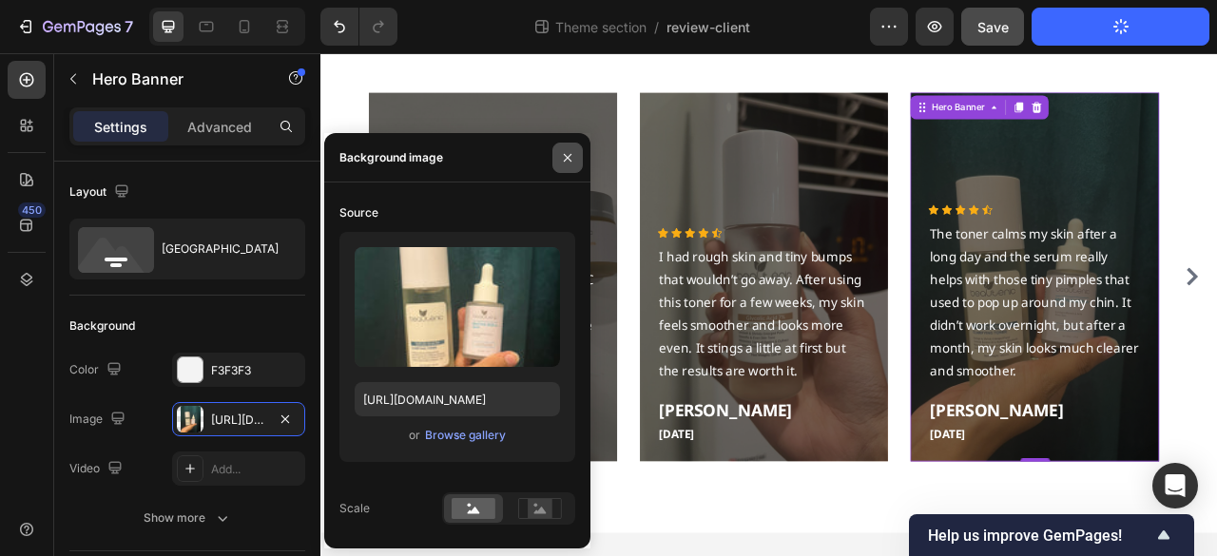
click at [580, 153] on button "button" at bounding box center [567, 158] width 30 height 30
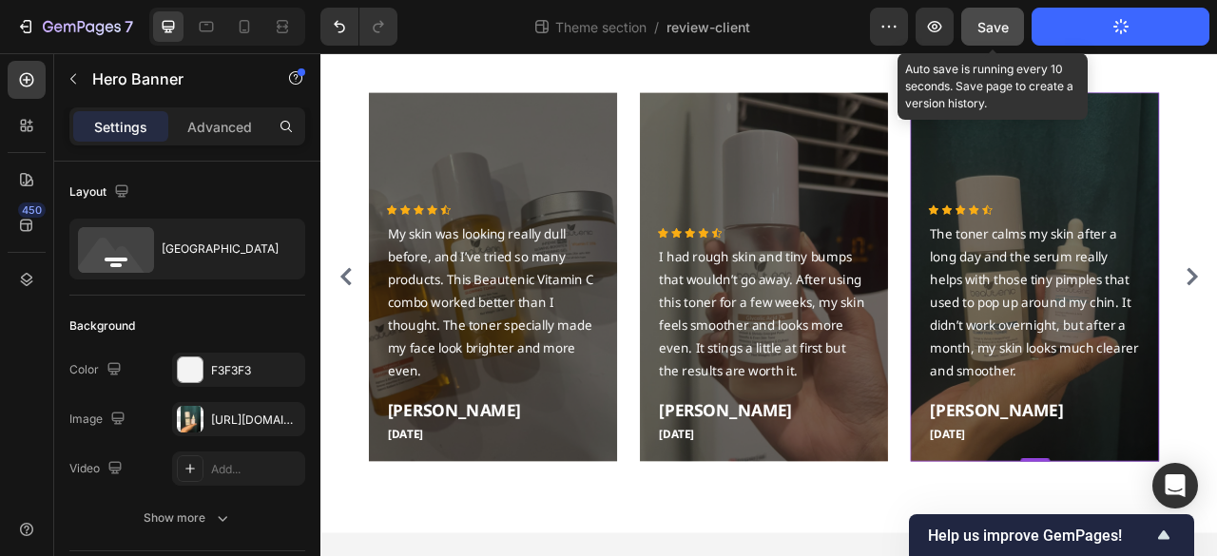
click at [983, 39] on button "Save" at bounding box center [992, 27] width 63 height 38
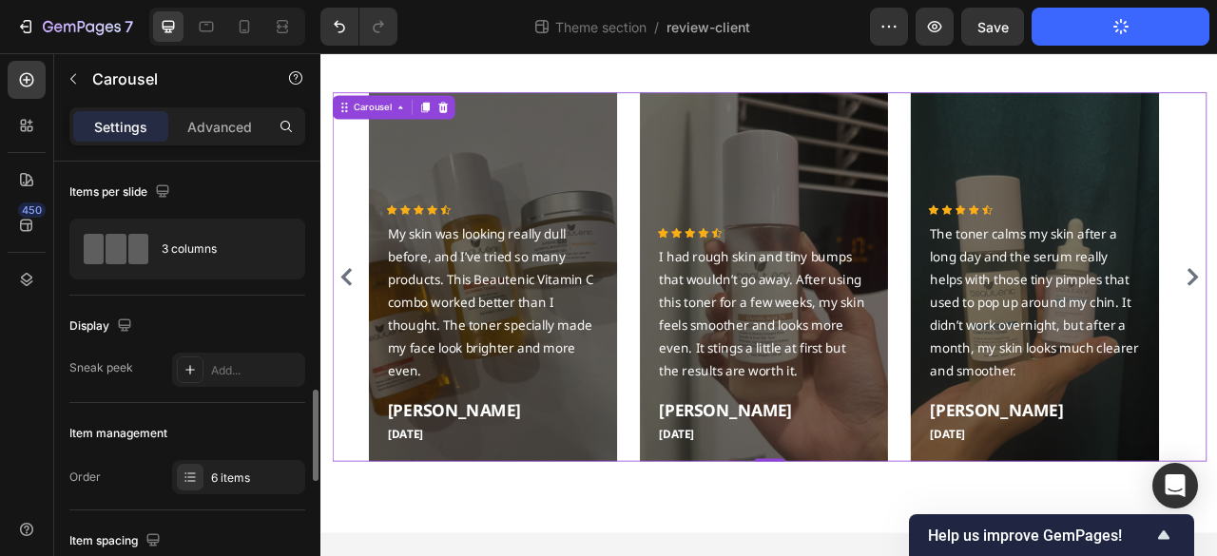
scroll to position [190, 0]
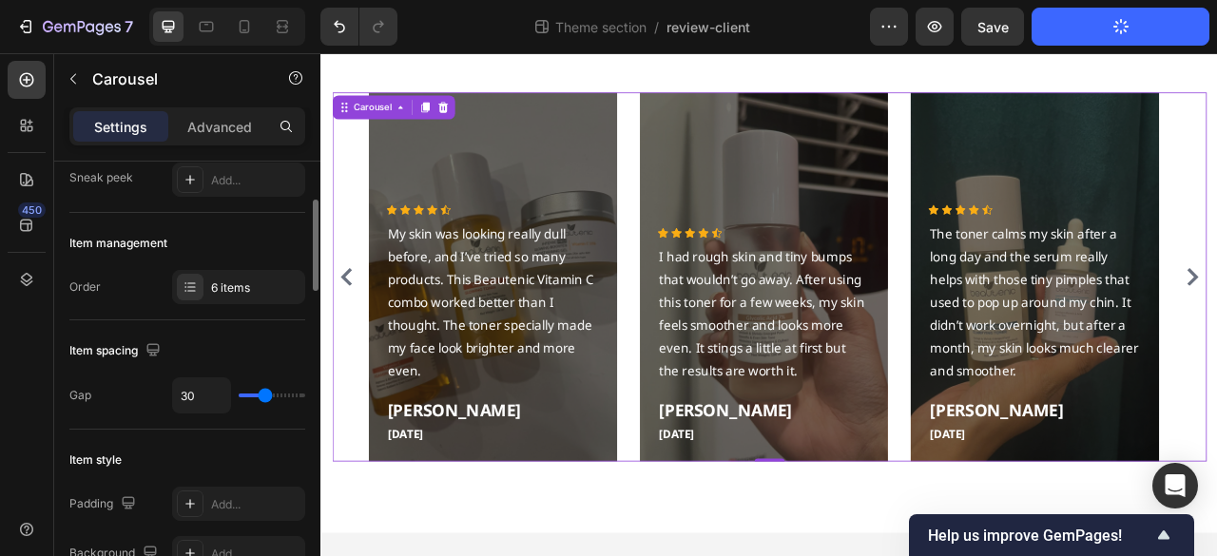
drag, startPoint x: 234, startPoint y: 284, endPoint x: 251, endPoint y: 336, distance: 54.1
click at [234, 288] on div "6 items" at bounding box center [255, 288] width 89 height 17
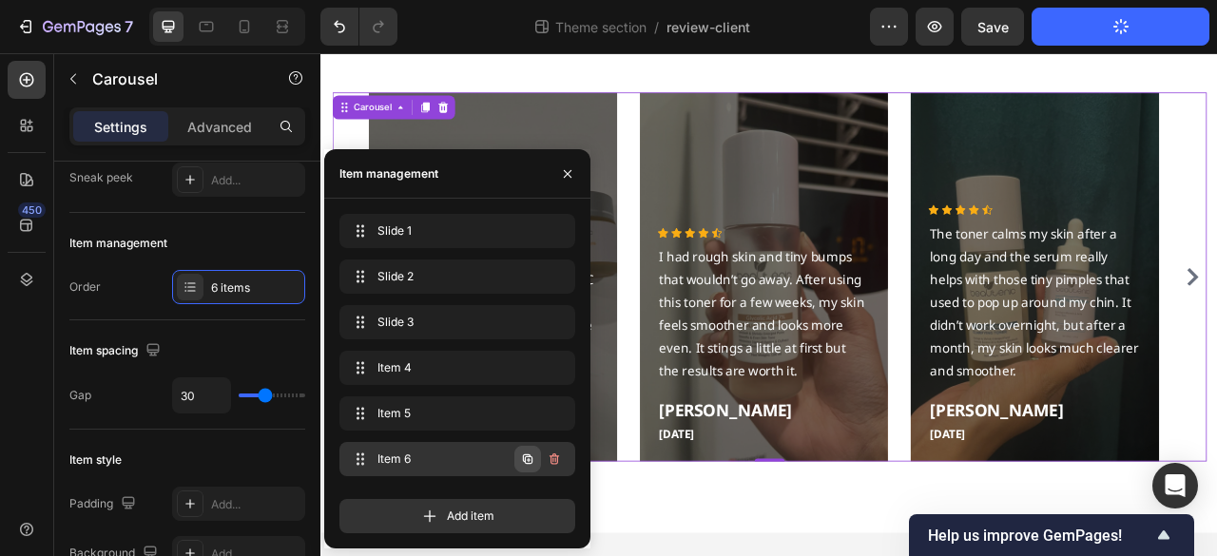
click at [524, 462] on icon "button" at bounding box center [528, 459] width 10 height 10
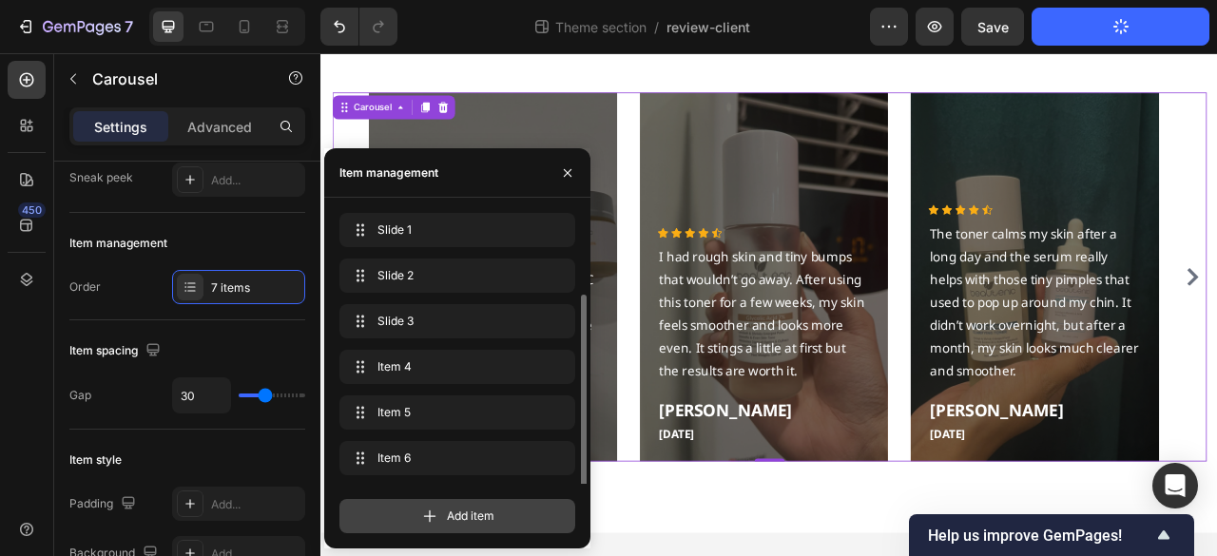
scroll to position [44, 0]
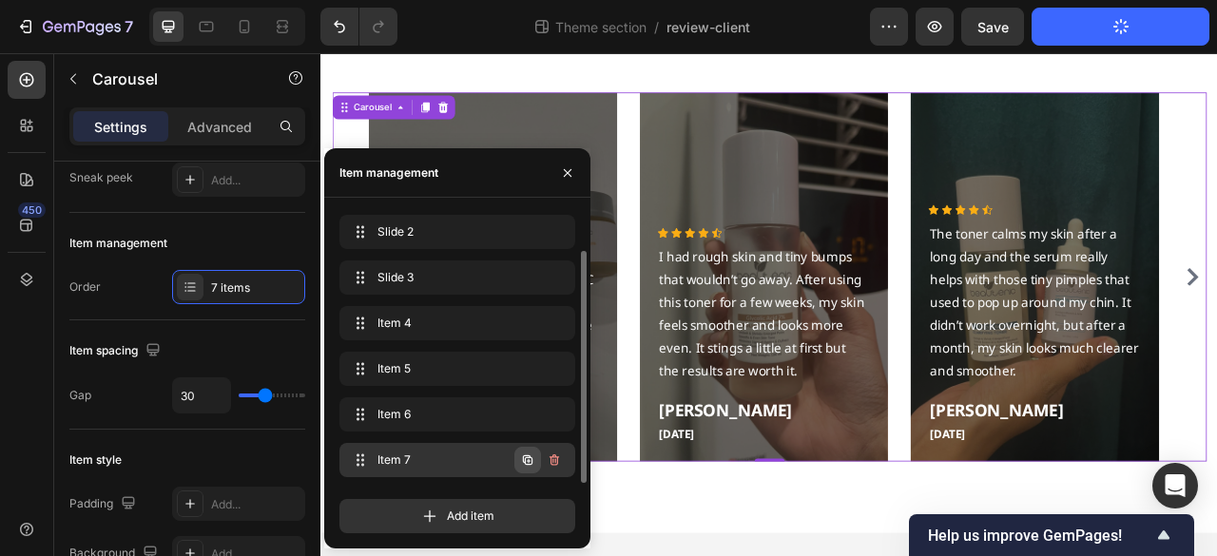
click at [520, 464] on icon "button" at bounding box center [527, 460] width 15 height 15
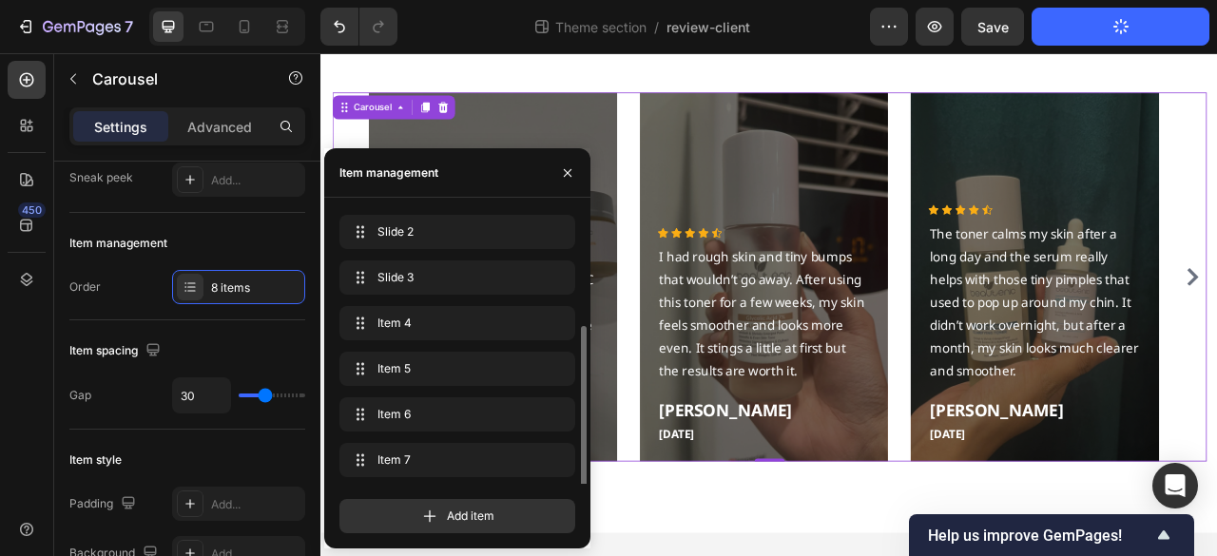
scroll to position [89, 0]
click at [517, 468] on button "button" at bounding box center [527, 460] width 27 height 27
click at [519, 467] on button "button" at bounding box center [527, 460] width 27 height 27
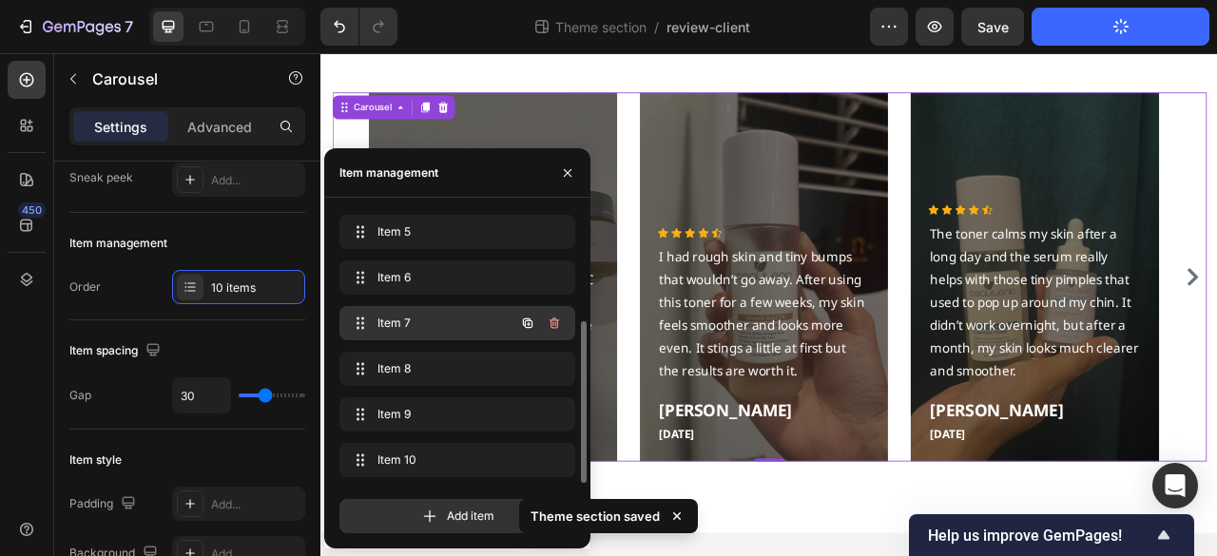
click at [449, 320] on span "Item 7" at bounding box center [430, 323] width 107 height 17
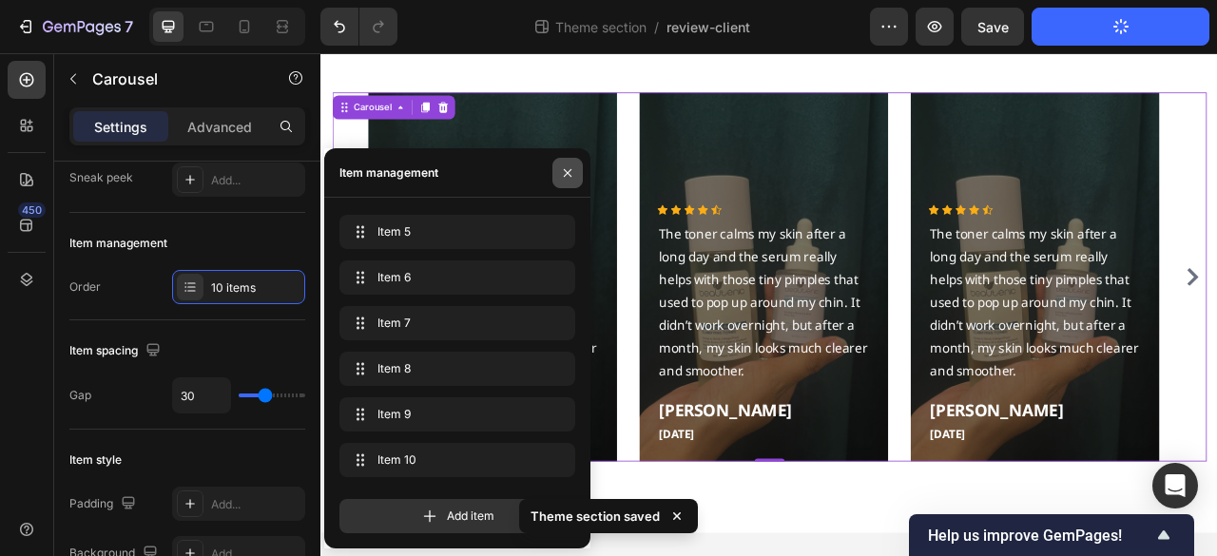
click at [560, 172] on icon "button" at bounding box center [567, 172] width 15 height 15
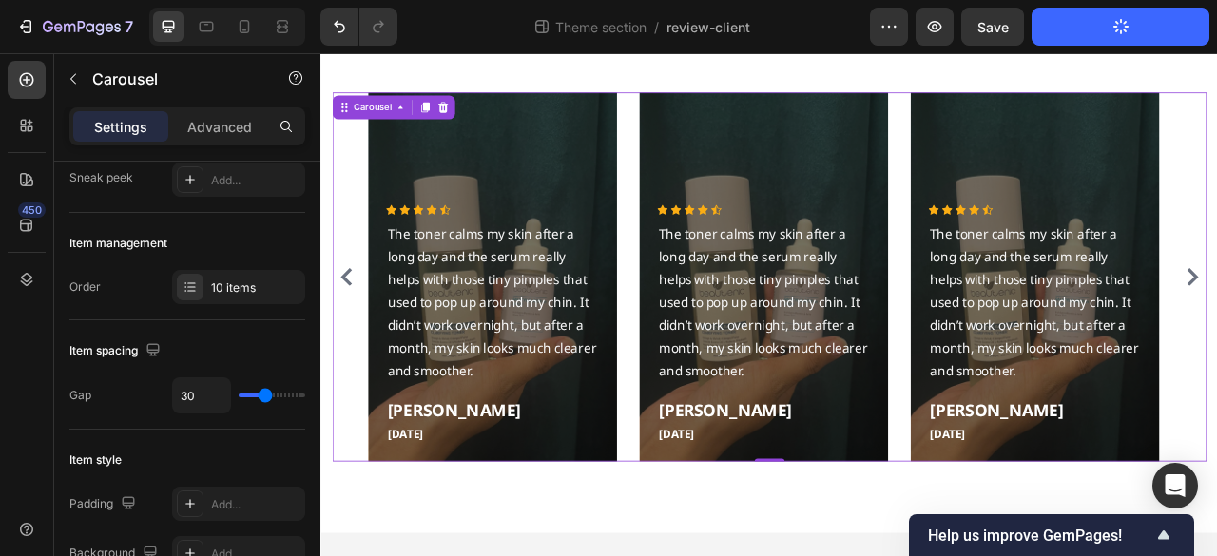
click at [355, 332] on icon "Carousel Back Arrow" at bounding box center [352, 337] width 23 height 23
click at [600, 209] on div "Overlay" at bounding box center [538, 338] width 317 height 470
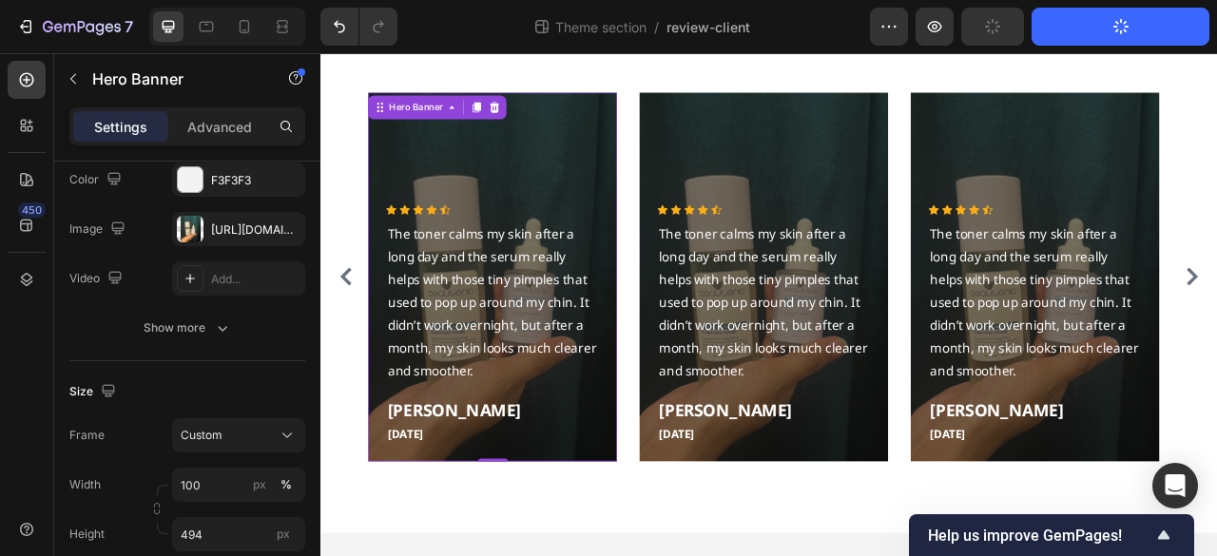
scroll to position [0, 0]
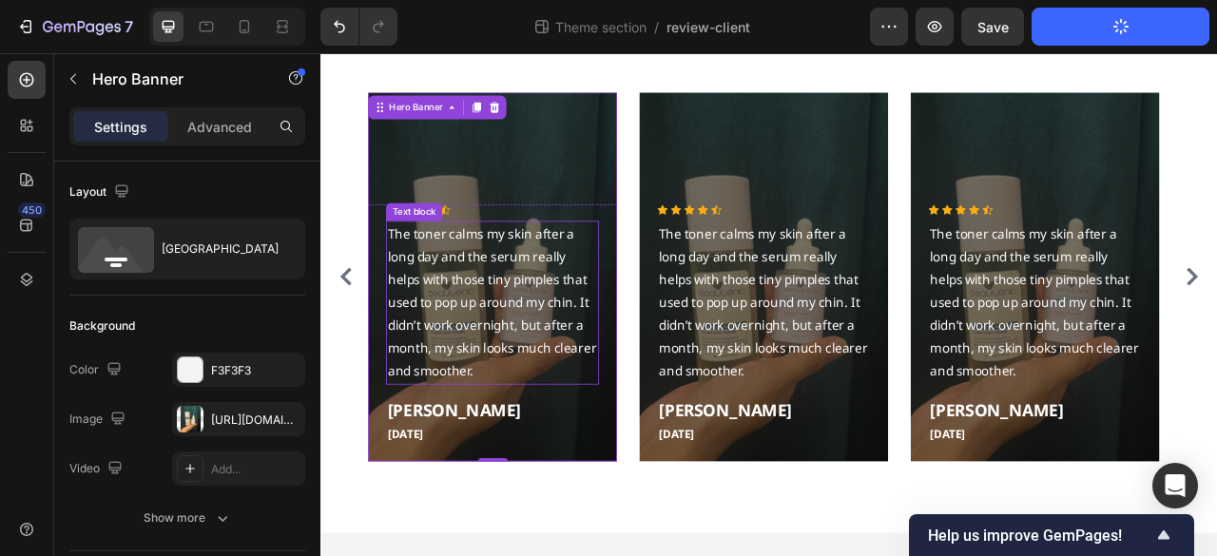
click at [517, 396] on p "The toner calms my skin after a long day and the serum really helps with those …" at bounding box center [538, 369] width 267 height 203
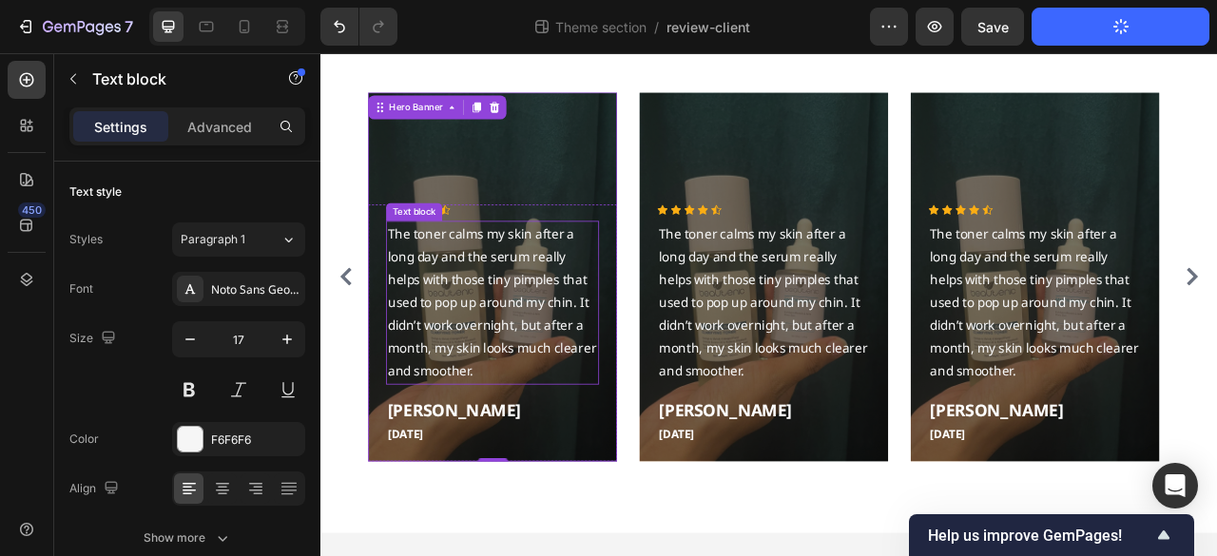
click at [517, 396] on p "The toner calms my skin after a long day and the serum really helps with those …" at bounding box center [538, 369] width 267 height 203
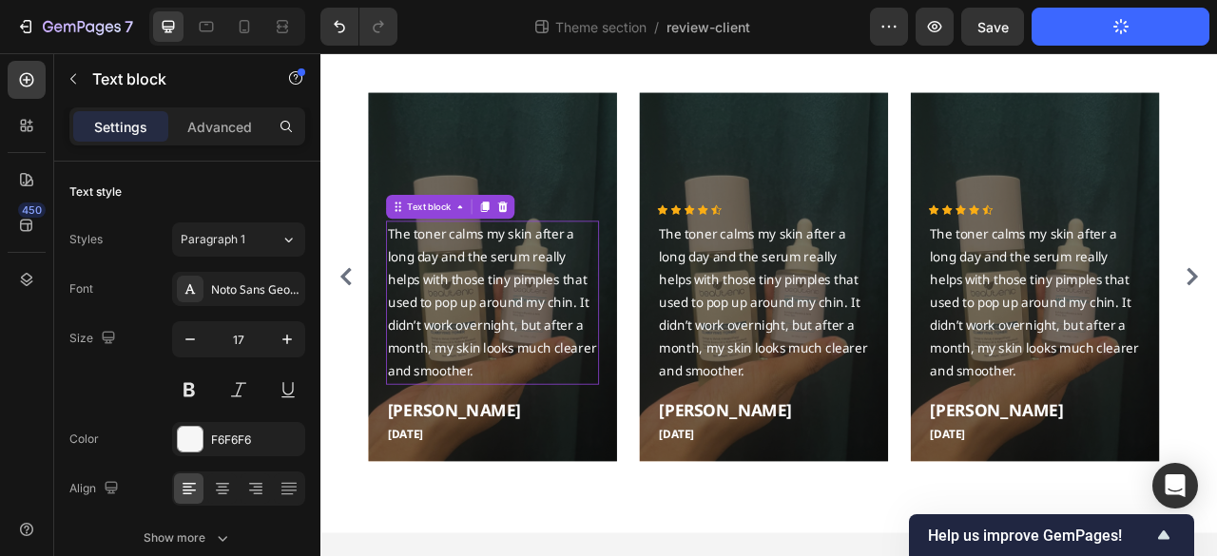
click at [517, 396] on p "The toner calms my skin after a long day and the serum really helps with those …" at bounding box center [538, 369] width 267 height 203
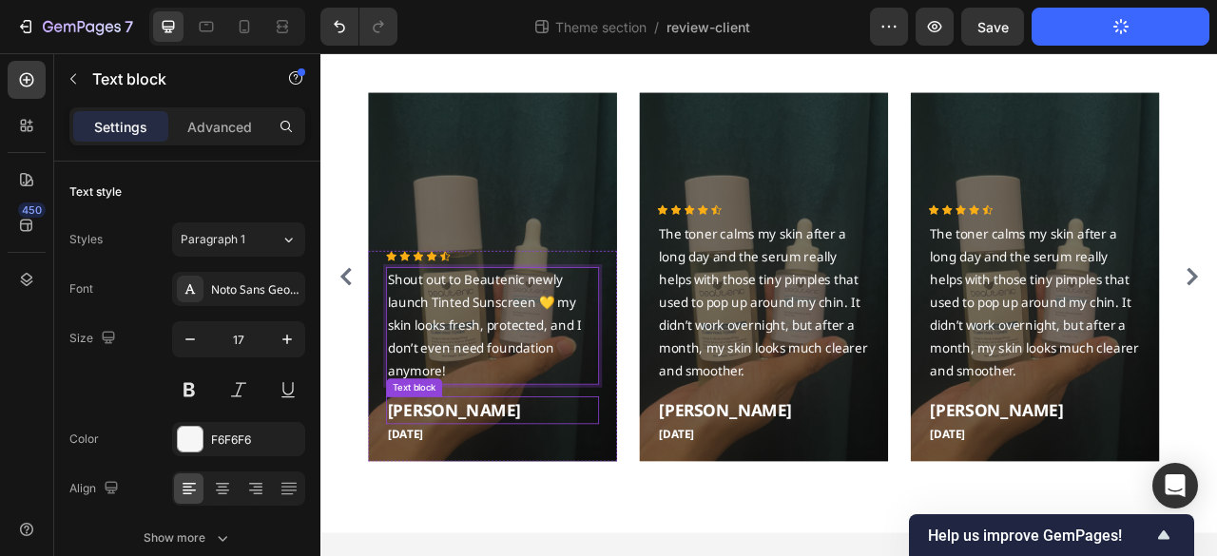
click at [466, 508] on p "Hiba Azeem" at bounding box center [538, 507] width 267 height 31
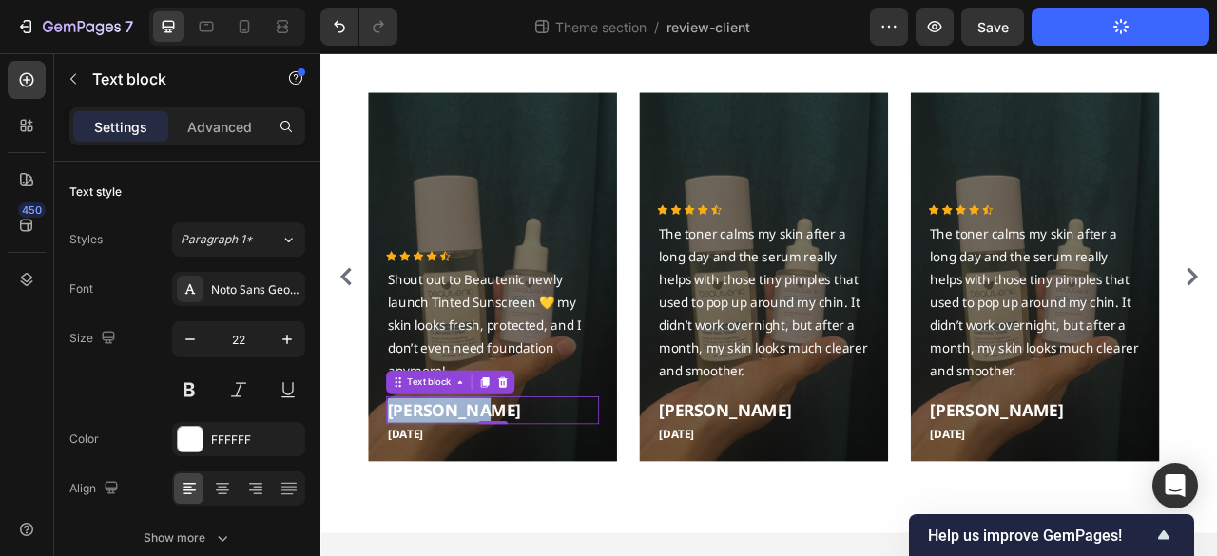
click at [466, 508] on p "Hiba Azeem" at bounding box center [538, 507] width 267 height 31
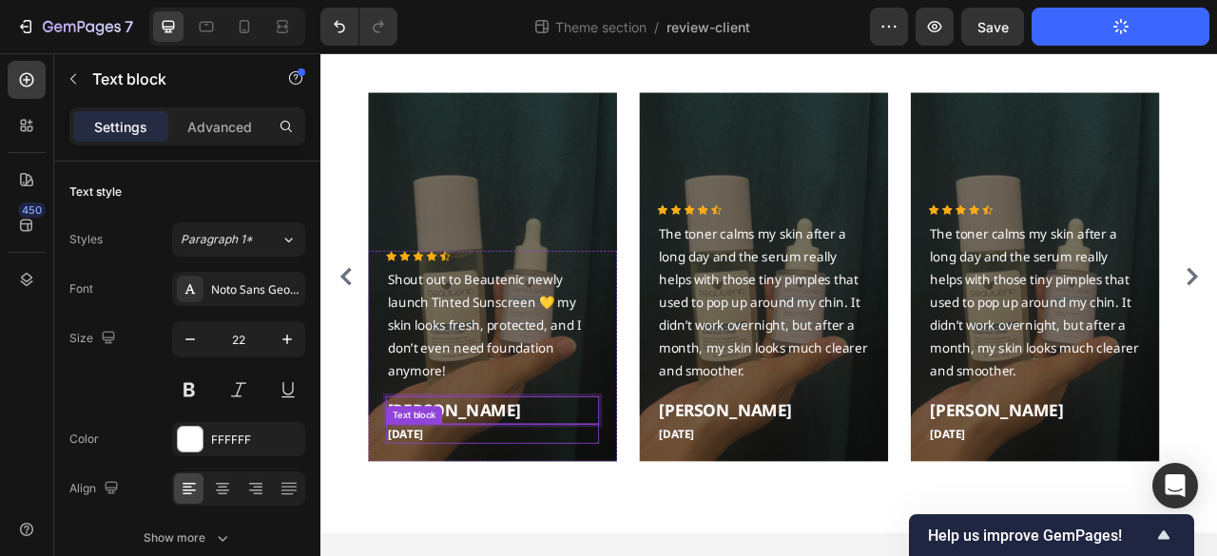
click at [465, 538] on p "May 5,2025" at bounding box center [538, 538] width 267 height 22
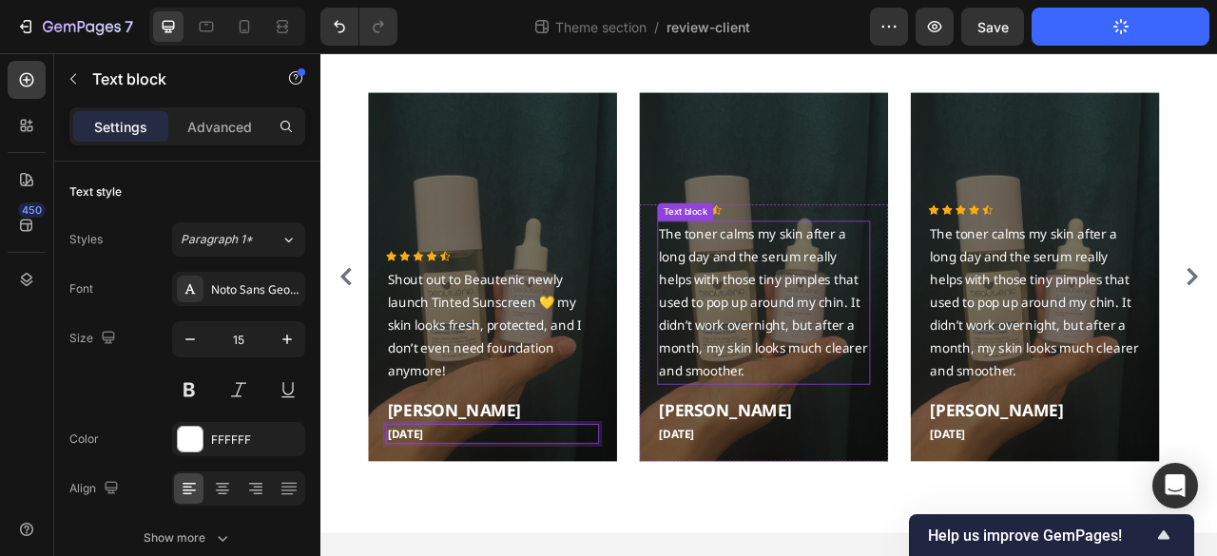
click at [817, 417] on p "The toner calms my skin after a long day and the serum really helps with those …" at bounding box center [883, 369] width 267 height 203
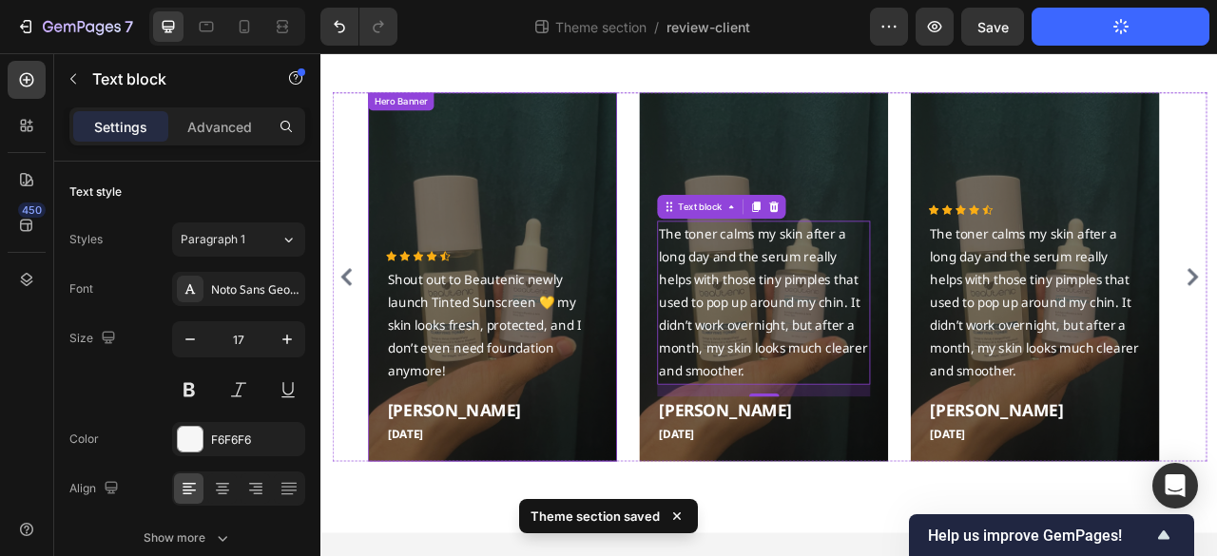
click at [614, 146] on div "Overlay" at bounding box center [538, 338] width 317 height 470
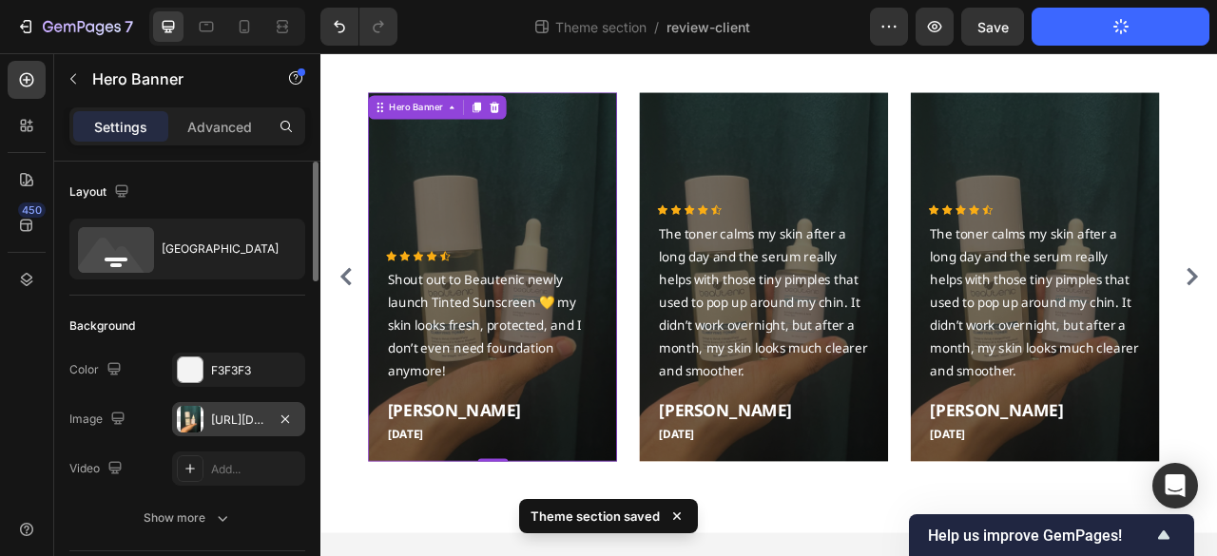
click at [231, 414] on div "https://cdn.shopify.com/s/files/1/0667/7908/7087/files/gempages_534514610045190…" at bounding box center [238, 420] width 55 height 17
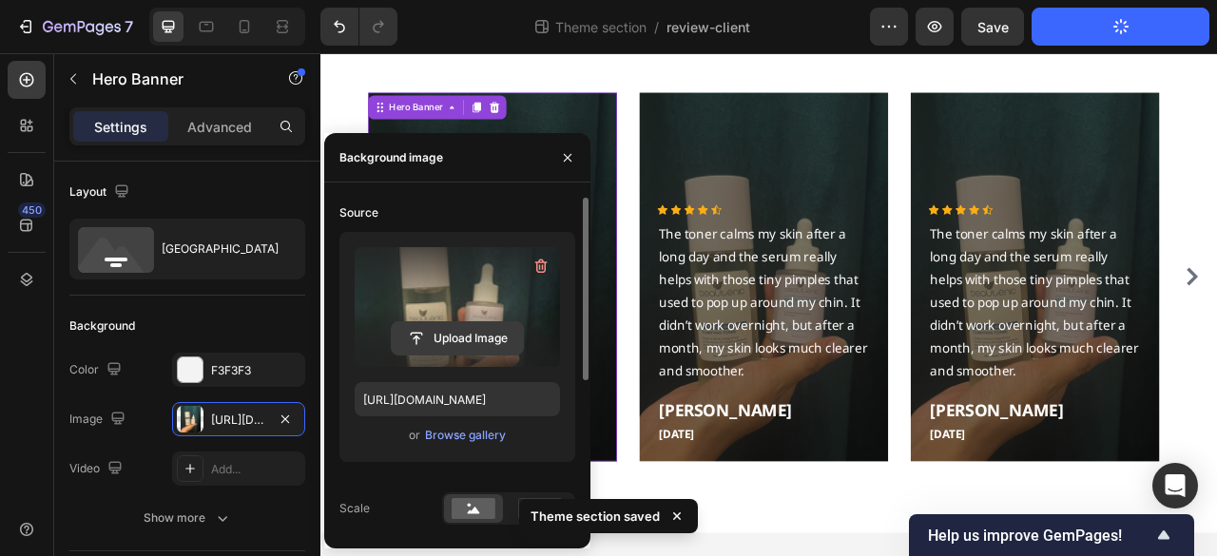
click at [472, 348] on input "file" at bounding box center [457, 338] width 131 height 32
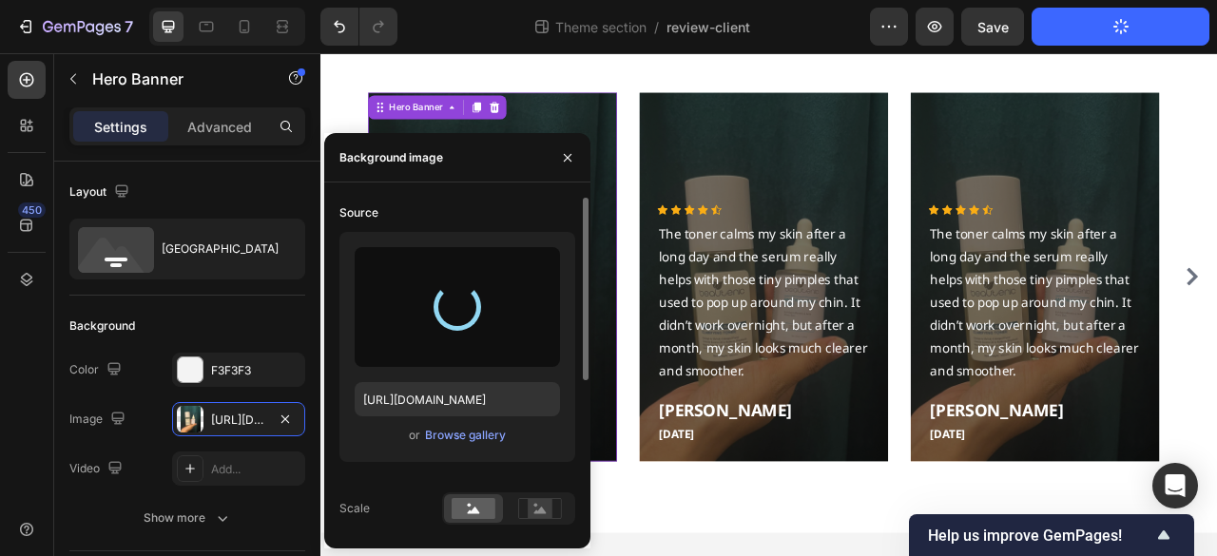
type input "https://cdn.shopify.com/s/files/1/0667/7908/7087/files/gempages_534514610045190…"
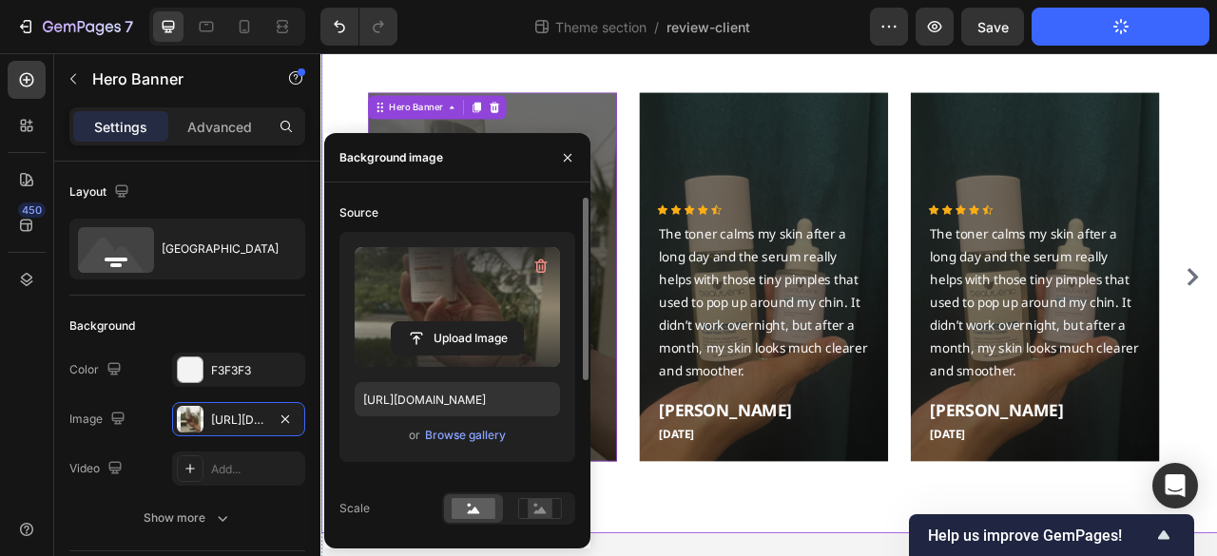
click at [743, 555] on div "What our clients say? Heading Icon Icon Icon Icon Icon Icon List Hoz I used to …" at bounding box center [890, 296] width 1141 height 736
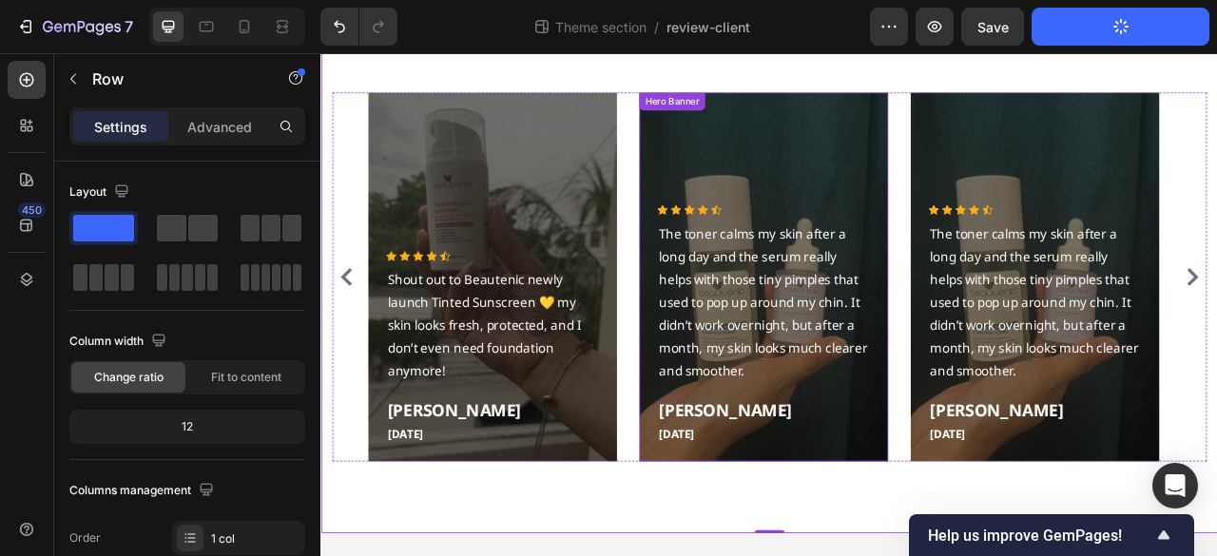
click at [850, 169] on div "Overlay" at bounding box center [883, 338] width 317 height 470
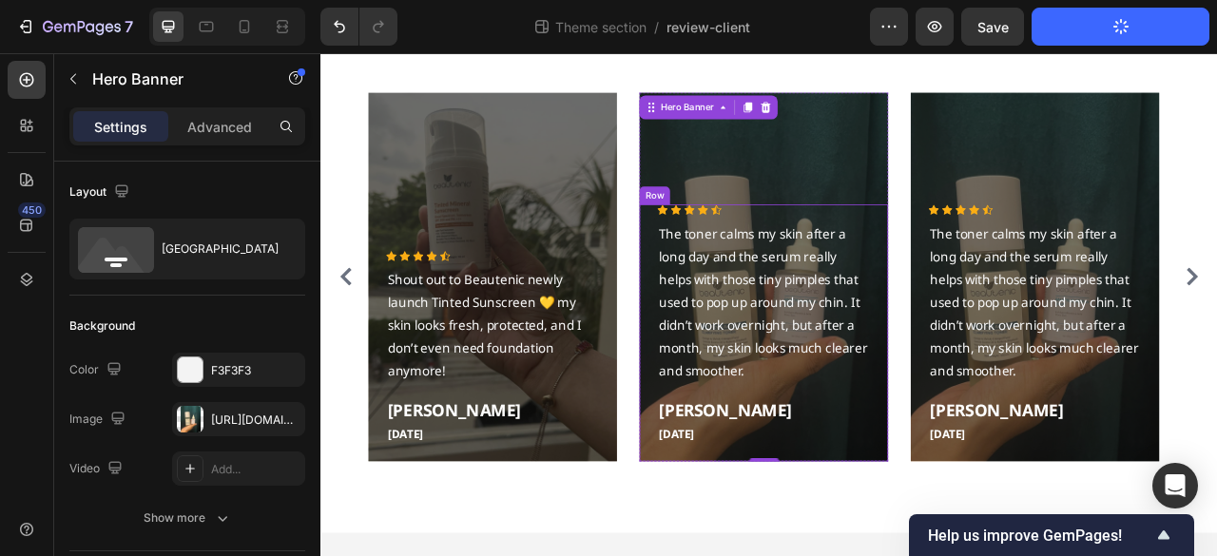
click at [737, 348] on div "Icon Icon Icon Icon Icon Icon List Hoz The toner calms my skin after a long day…" at bounding box center [883, 408] width 317 height 327
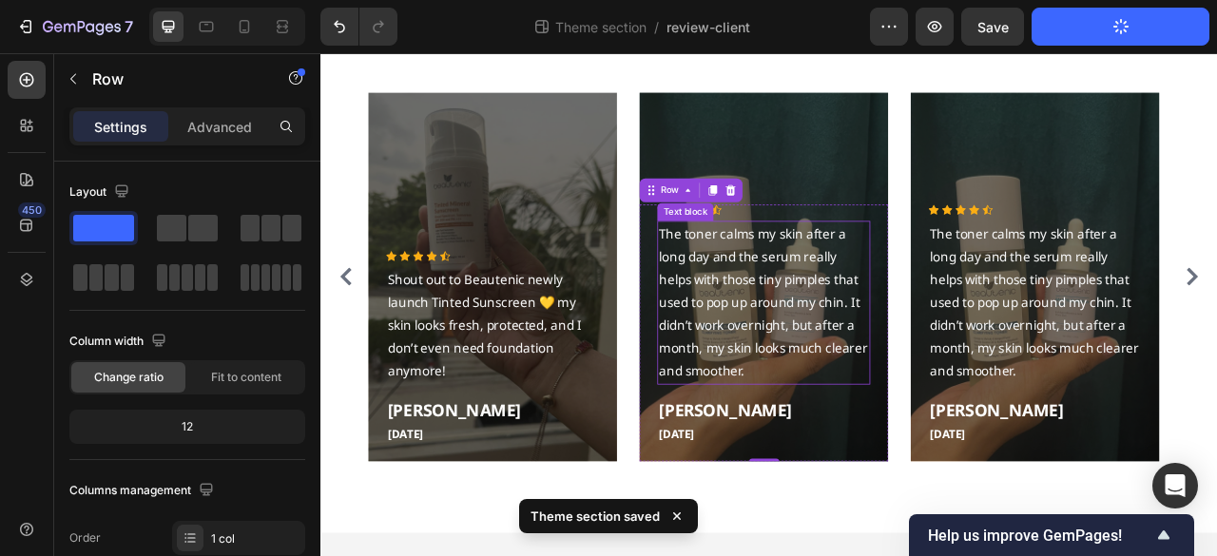
click at [873, 377] on p "The toner calms my skin after a long day and the serum really helps with those …" at bounding box center [883, 369] width 267 height 203
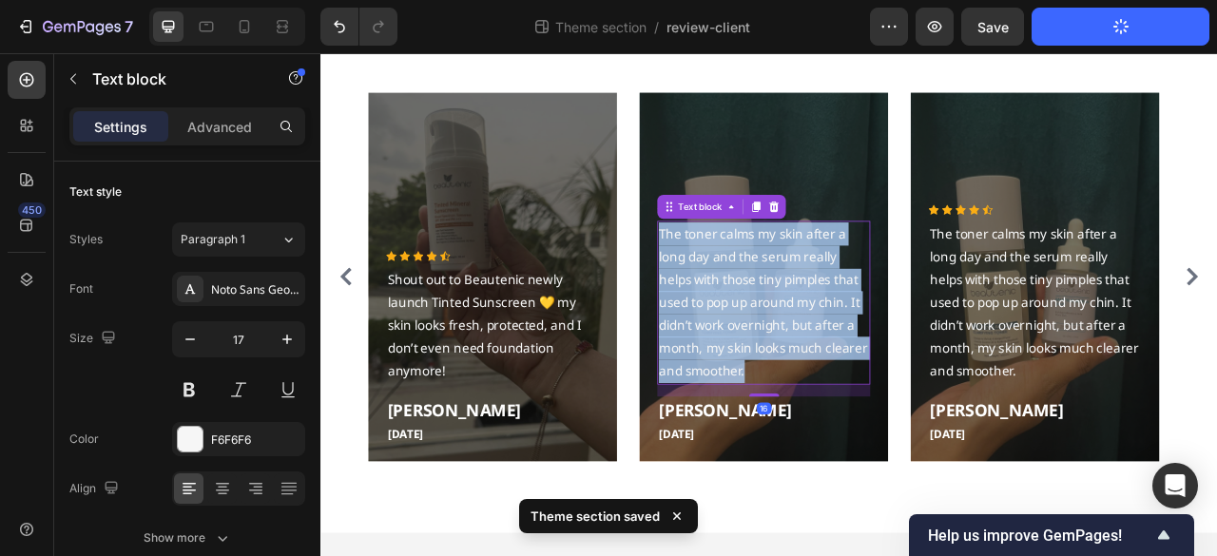
click at [873, 377] on p "The toner calms my skin after a long day and the serum really helps with those …" at bounding box center [883, 369] width 267 height 203
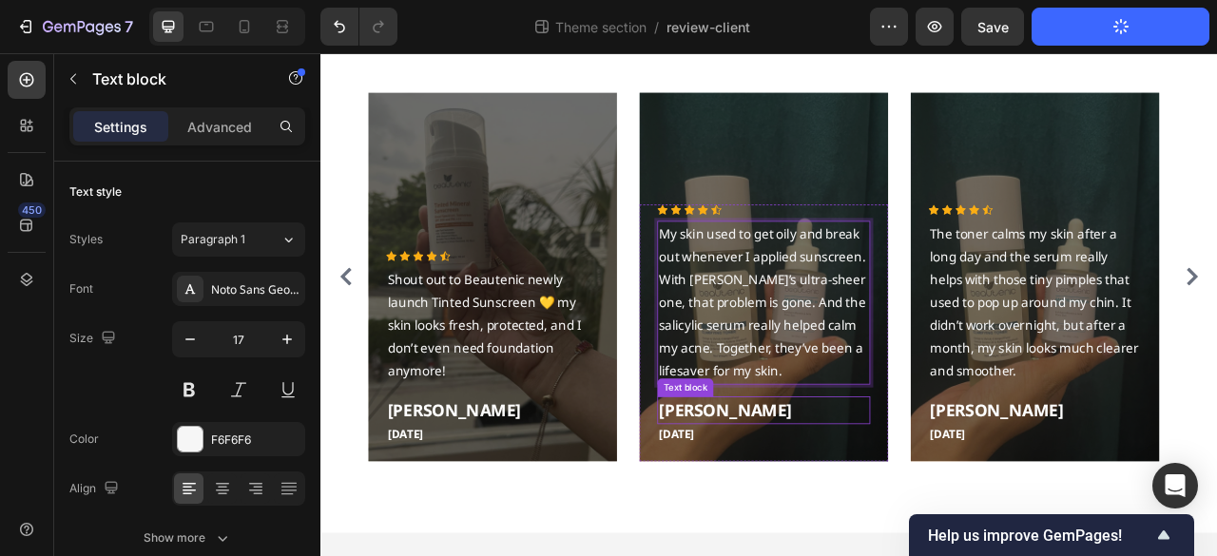
click at [822, 508] on p "Hiba Azeem" at bounding box center [883, 507] width 267 height 31
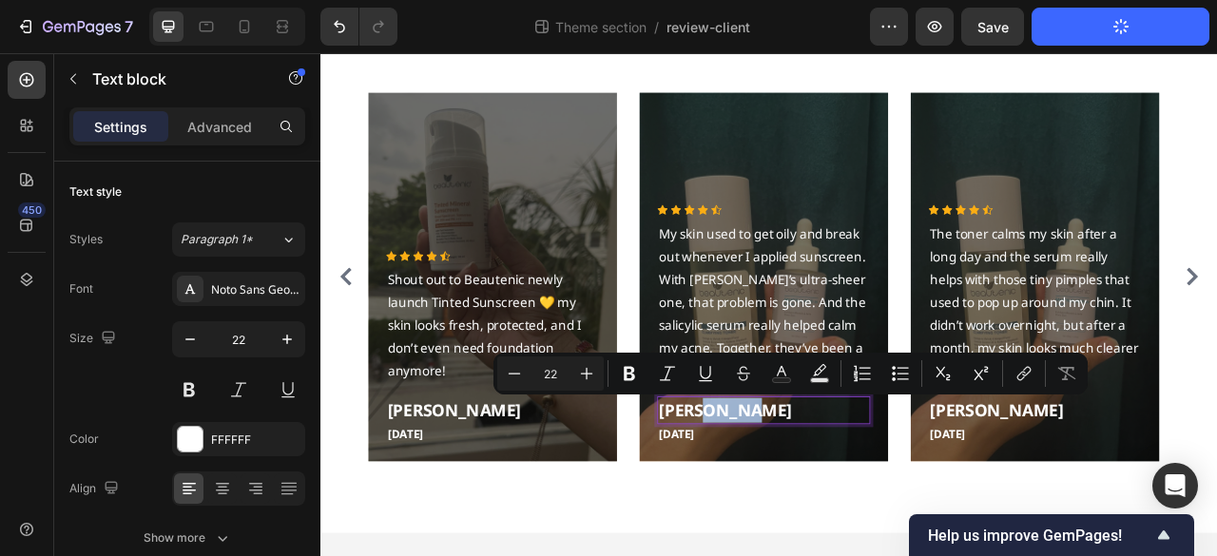
click at [822, 508] on p "Hiba Azeem" at bounding box center [883, 507] width 267 height 31
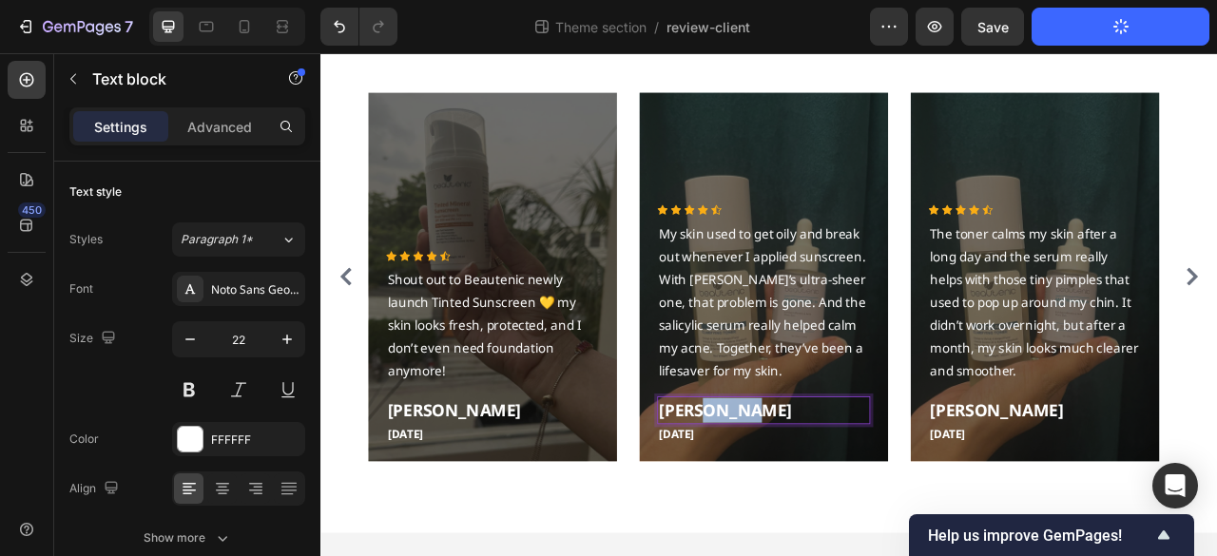
click at [822, 507] on p "Hiba Azeem" at bounding box center [883, 507] width 267 height 31
click at [811, 522] on div "Icon Icon Icon Icon Icon Icon List Hoz My skin used to get oily and break out w…" at bounding box center [883, 397] width 271 height 304
click at [811, 522] on div "Sobia Naseer" at bounding box center [883, 507] width 271 height 35
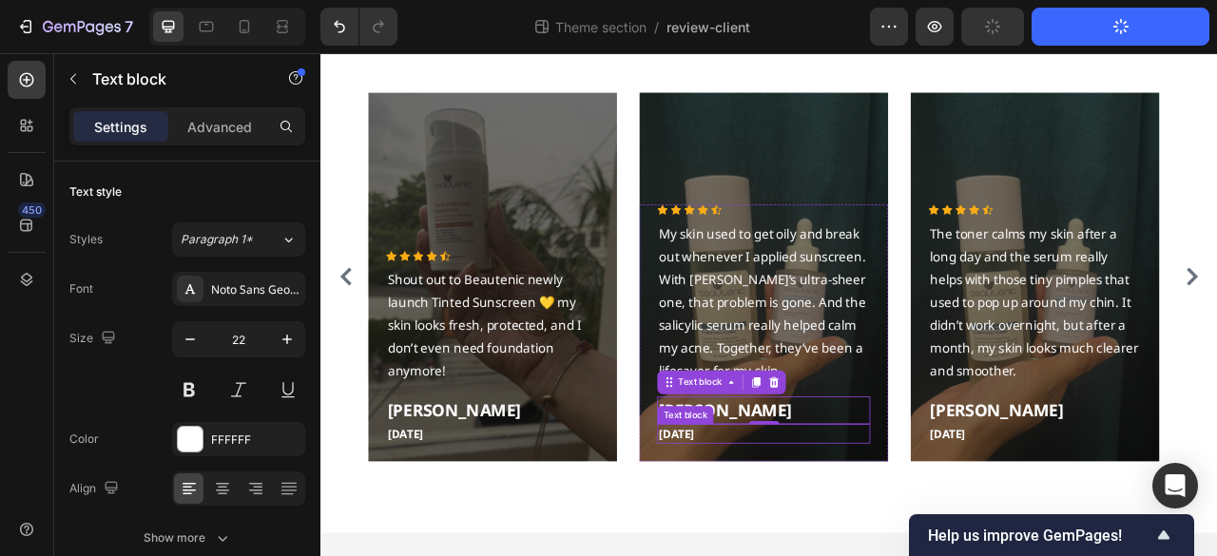
click at [817, 538] on p "May 5,2025" at bounding box center [883, 538] width 267 height 22
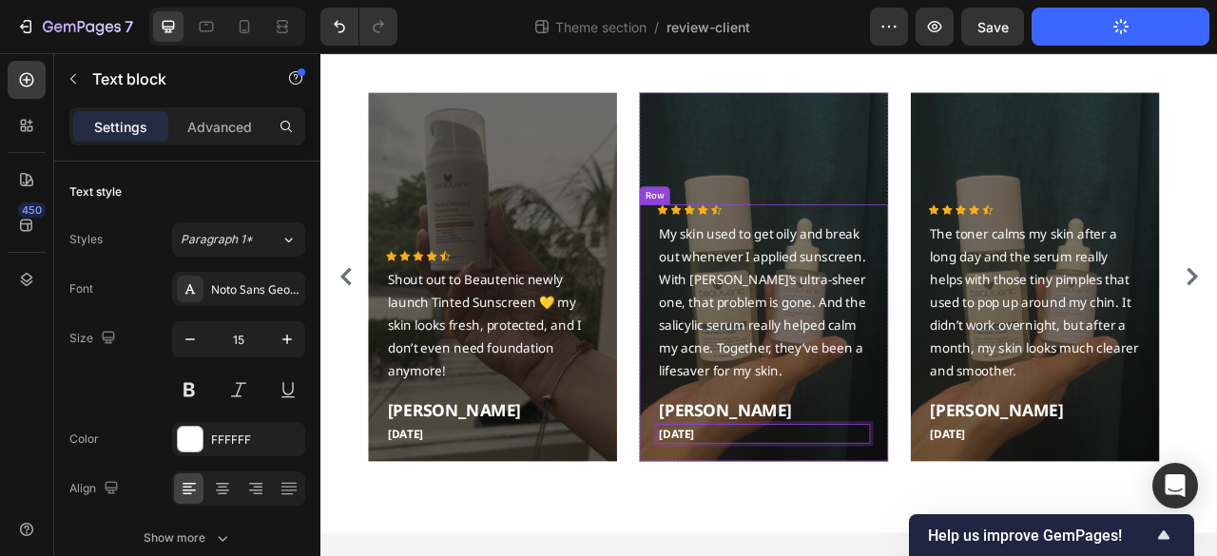
click at [935, 484] on div "Icon Icon Icon Icon Icon Icon List Hoz My skin used to get oily and break out w…" at bounding box center [883, 397] width 271 height 304
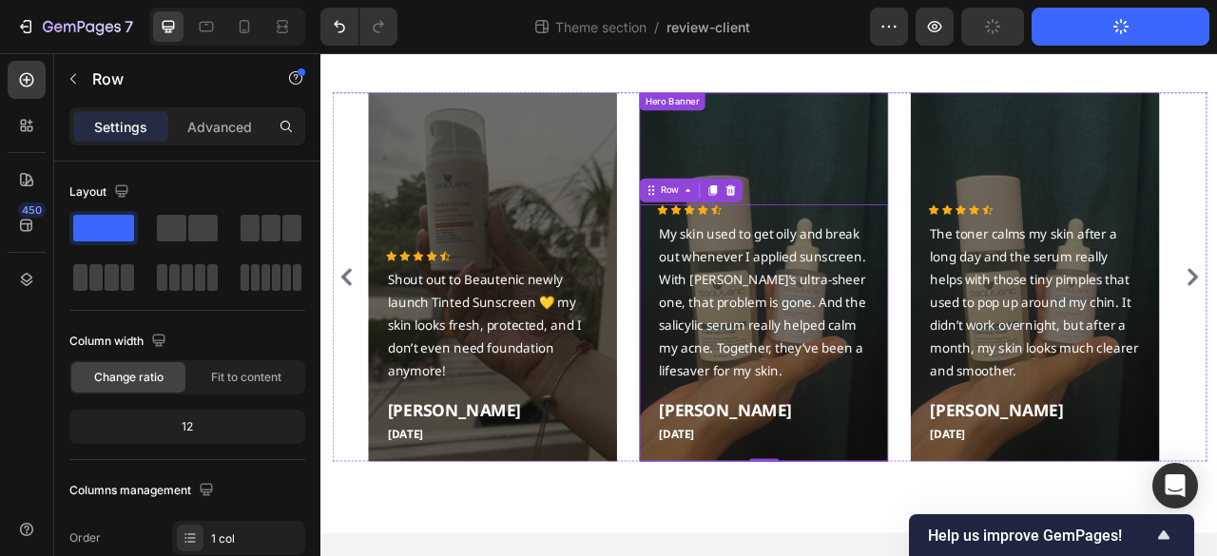
click at [846, 129] on div "Overlay" at bounding box center [883, 338] width 317 height 470
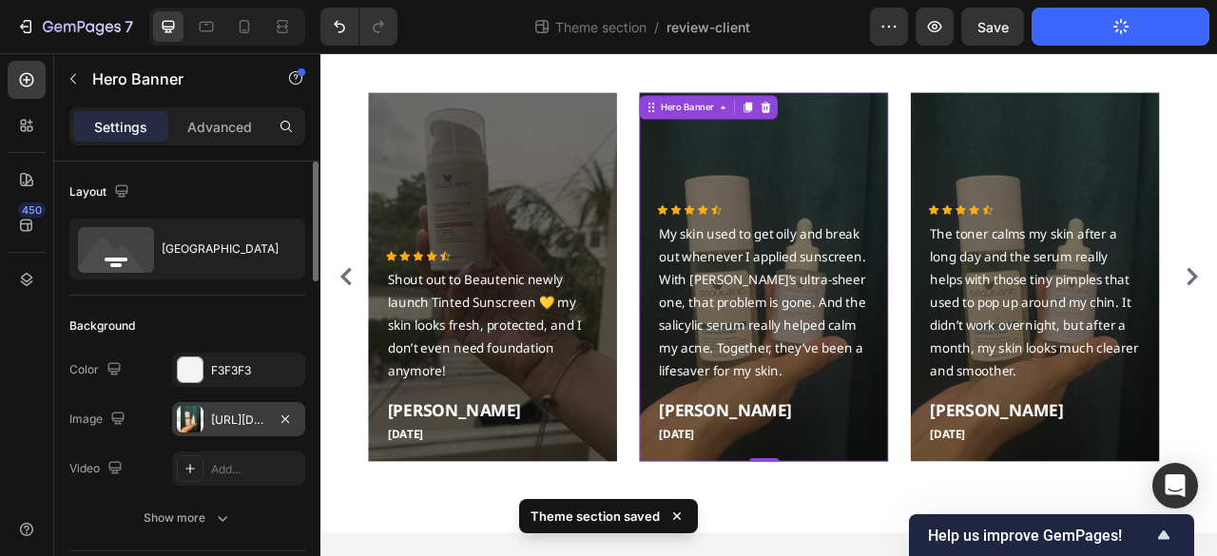
click at [235, 403] on div "https://cdn.shopify.com/s/files/1/0667/7908/7087/files/gempages_534514610045190…" at bounding box center [238, 419] width 133 height 34
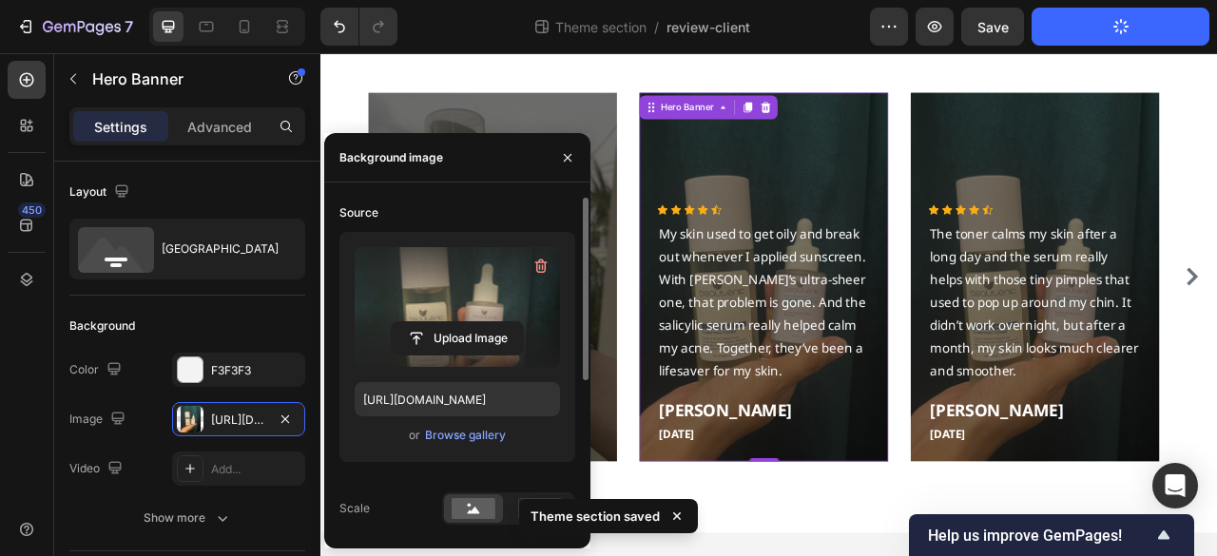
click at [434, 315] on label at bounding box center [457, 307] width 205 height 120
click at [434, 322] on input "file" at bounding box center [457, 338] width 131 height 32
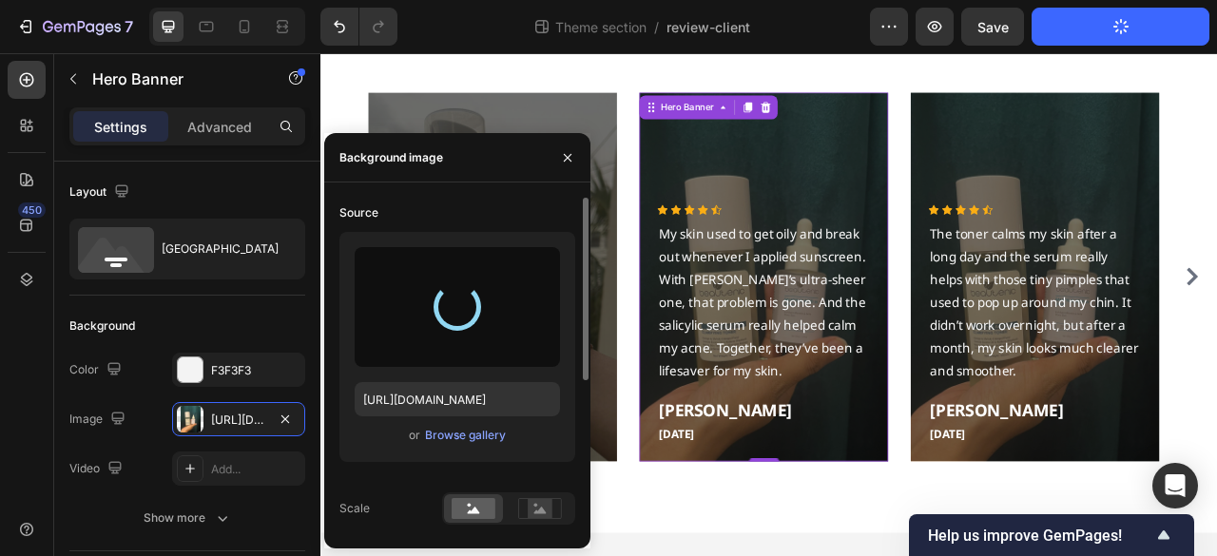
type input "https://cdn.shopify.com/s/files/1/0667/7908/7087/files/gempages_534514610045190…"
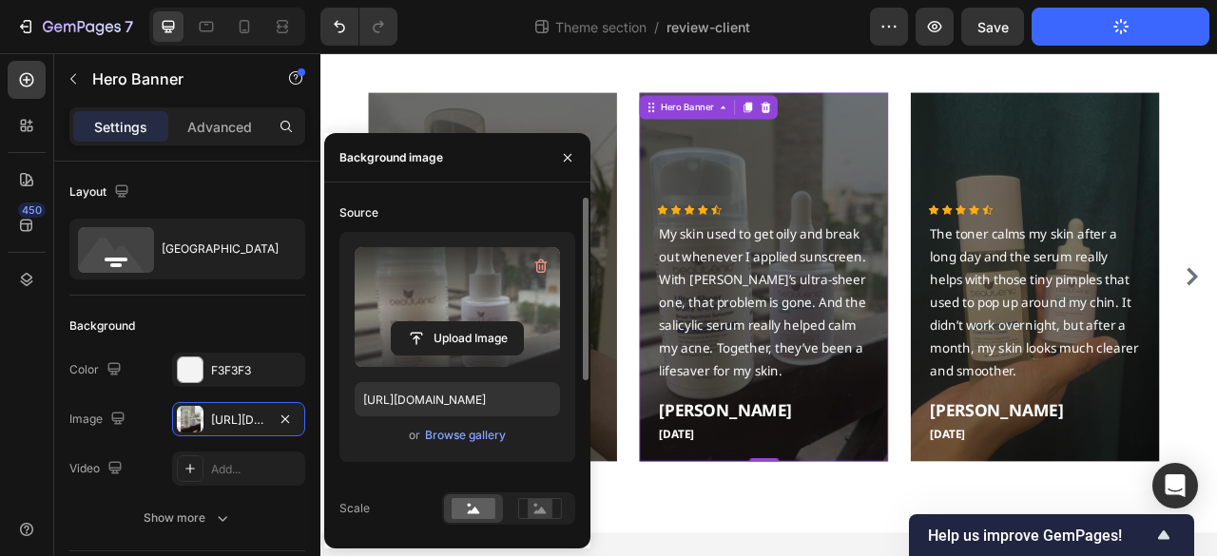
click at [858, 227] on div "Overlay" at bounding box center [883, 338] width 317 height 470
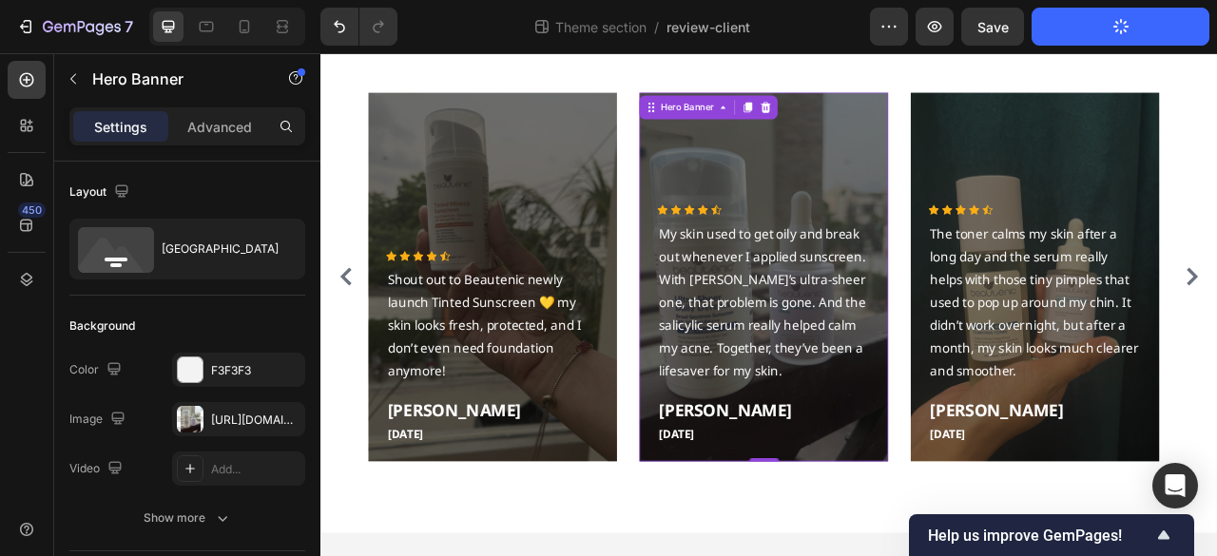
click at [1161, 227] on div "Overlay" at bounding box center [1229, 338] width 317 height 470
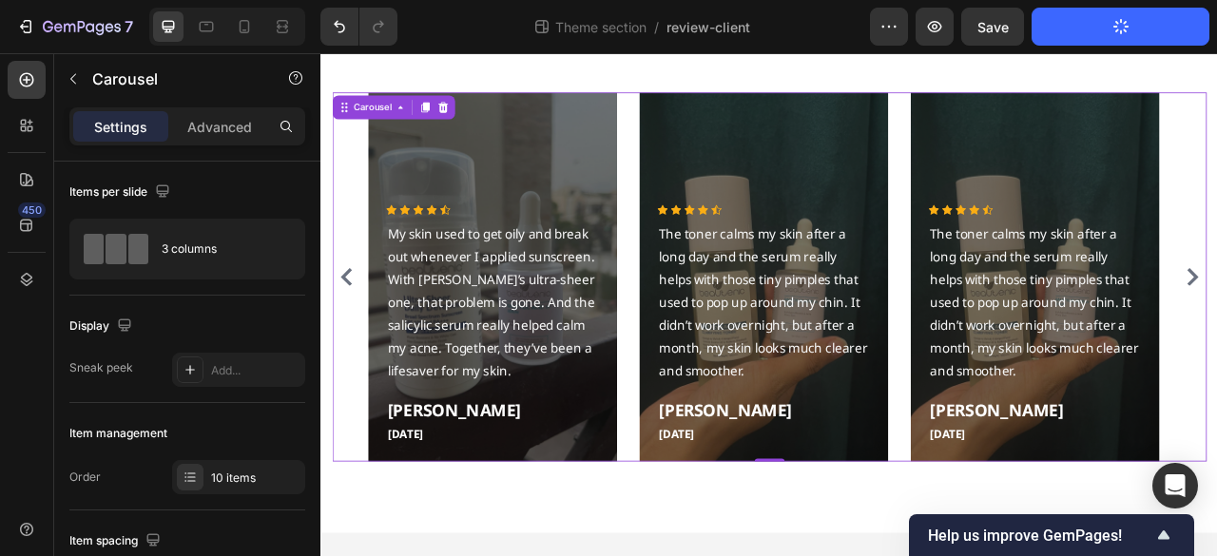
click at [351, 339] on icon "Carousel Back Arrow" at bounding box center [352, 337] width 14 height 23
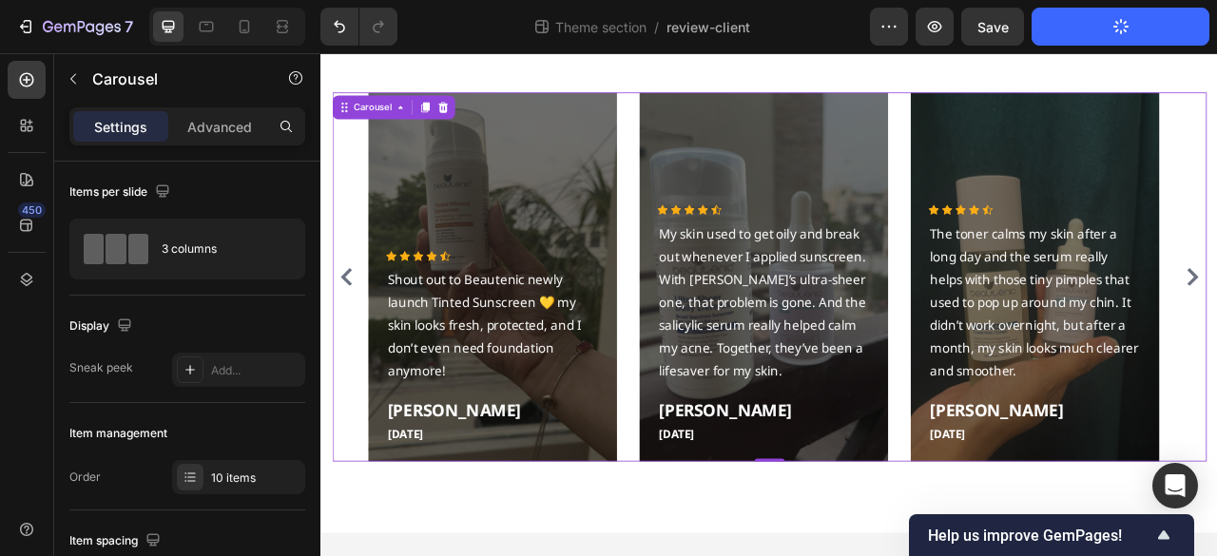
click at [351, 339] on icon "Carousel Back Arrow" at bounding box center [352, 337] width 14 height 23
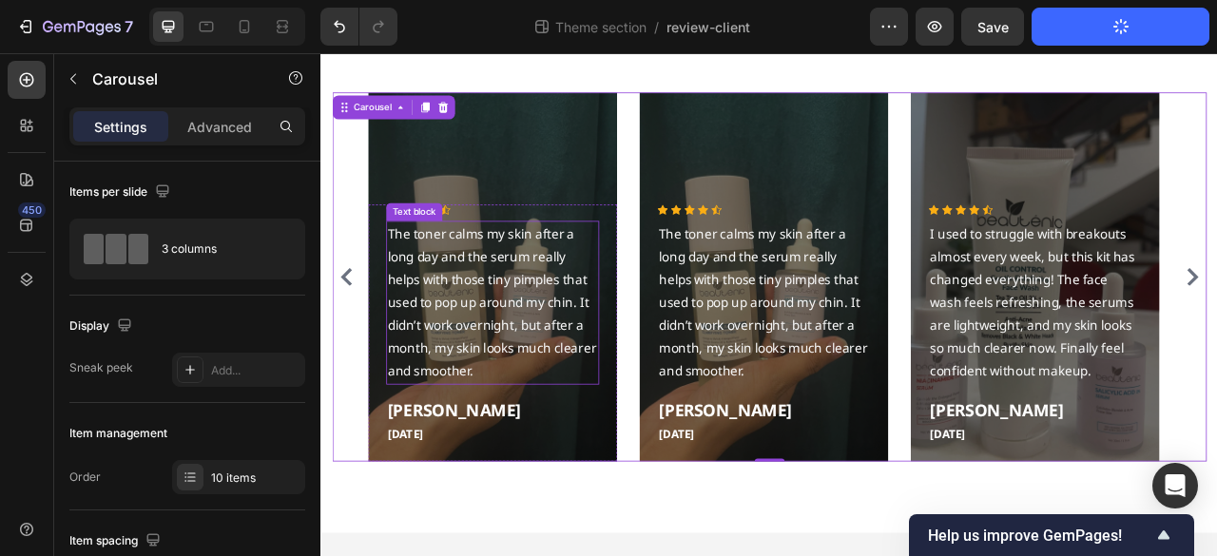
click at [536, 296] on p "The toner calms my skin after a long day and the serum really helps with those …" at bounding box center [538, 369] width 267 height 203
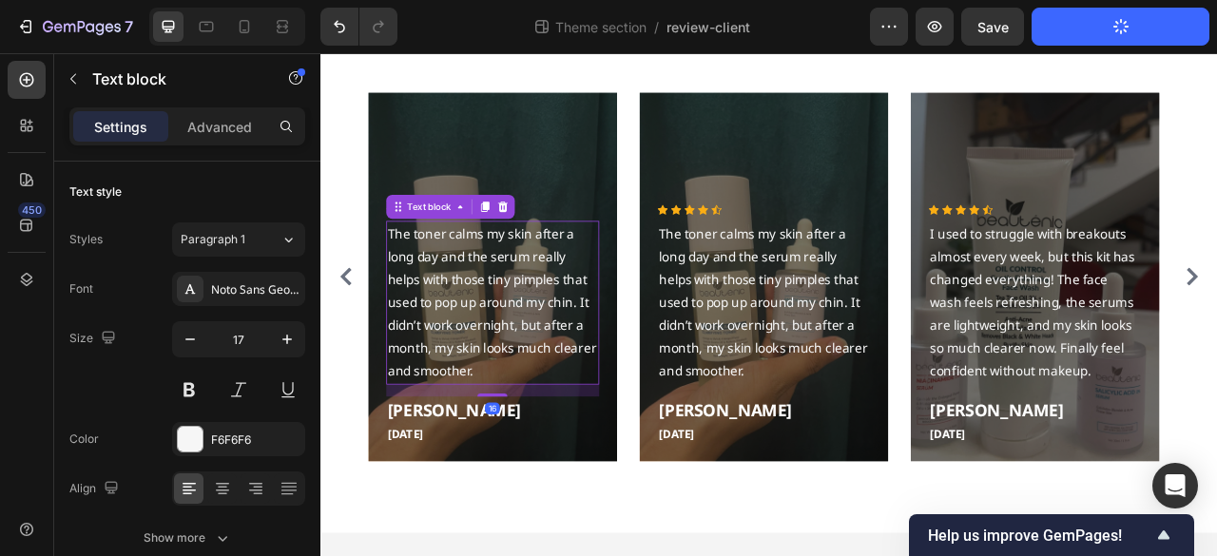
click at [536, 296] on p "The toner calms my skin after a long day and the serum really helps with those …" at bounding box center [538, 369] width 267 height 203
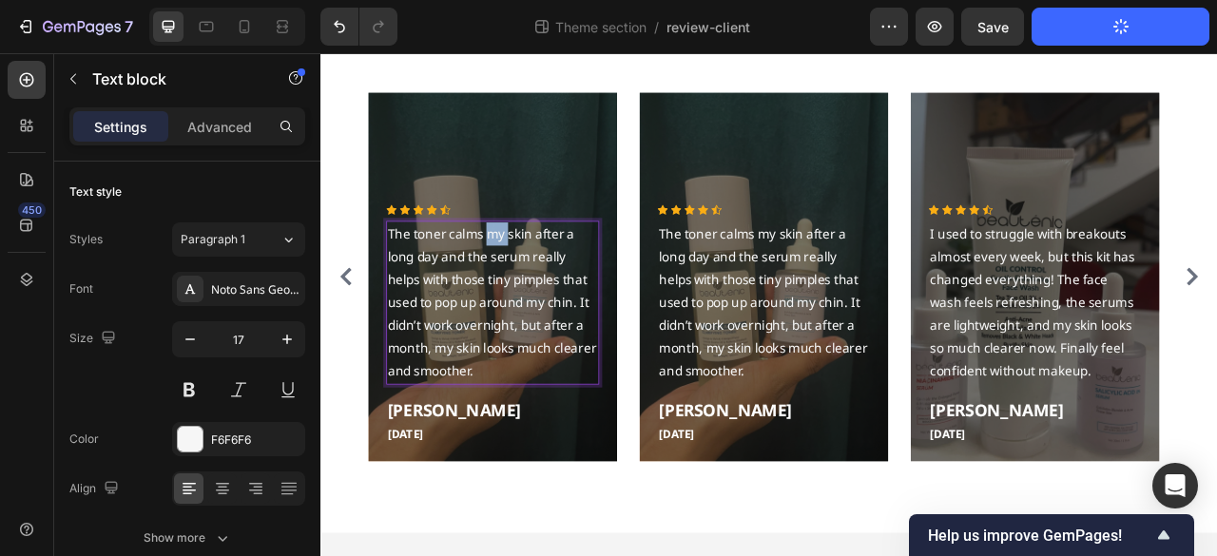
click at [536, 296] on p "The toner calms my skin after a long day and the serum really helps with those …" at bounding box center [538, 369] width 267 height 203
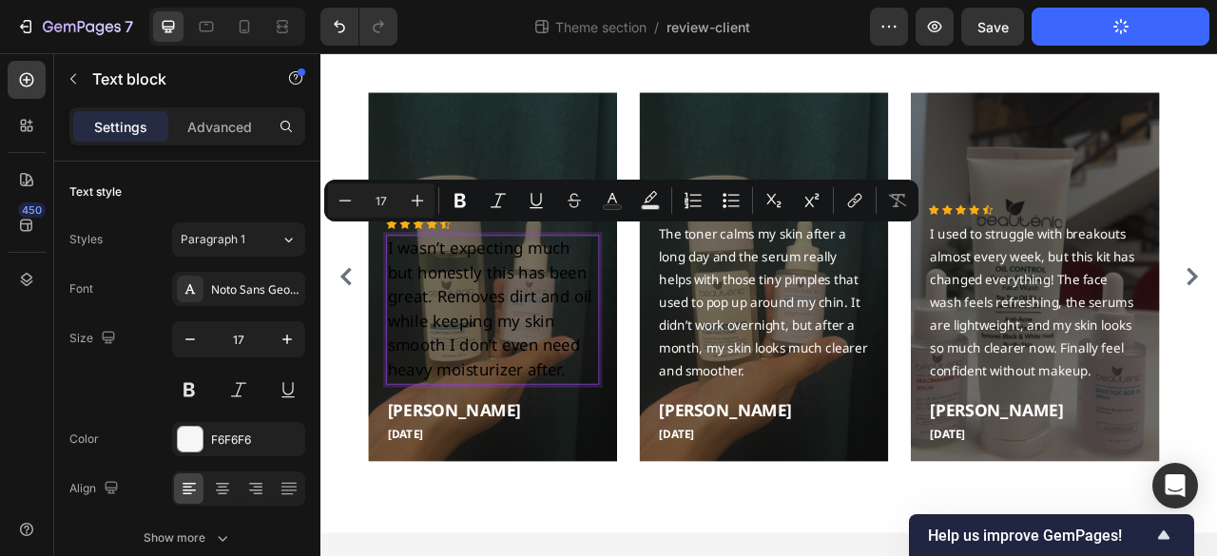
type input "16"
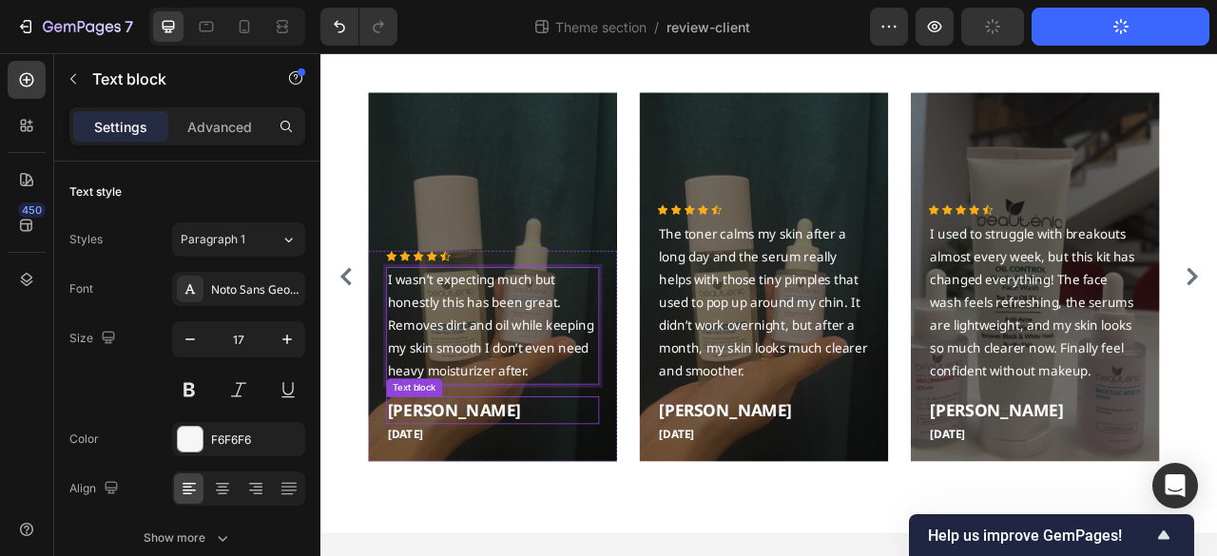
click at [496, 516] on p "Hiba Azeem" at bounding box center [538, 507] width 267 height 31
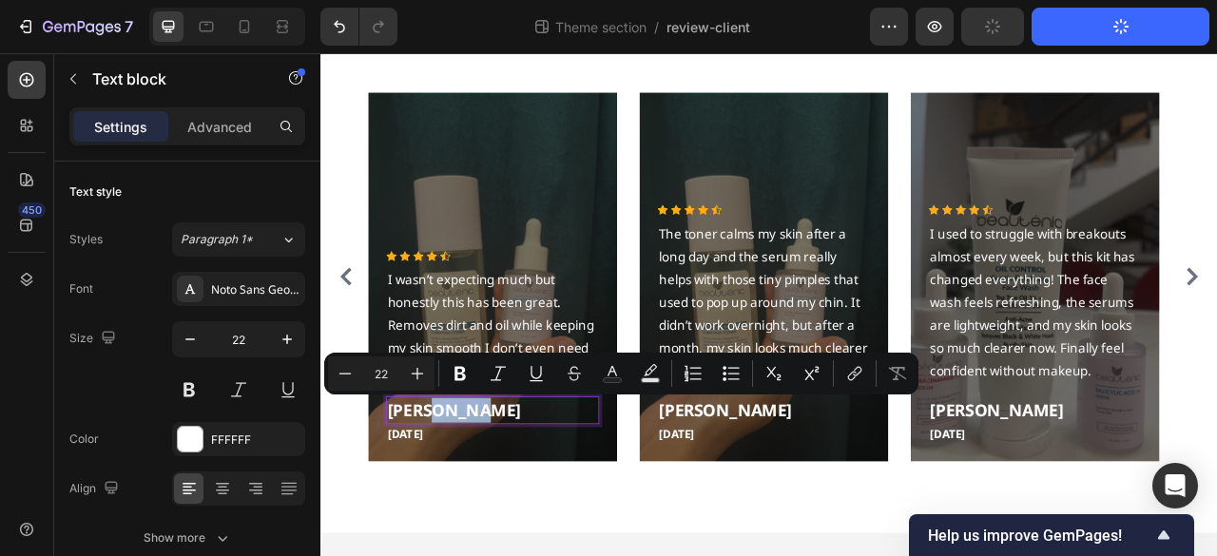
click at [489, 511] on p "Hiba Azeem" at bounding box center [538, 507] width 267 height 31
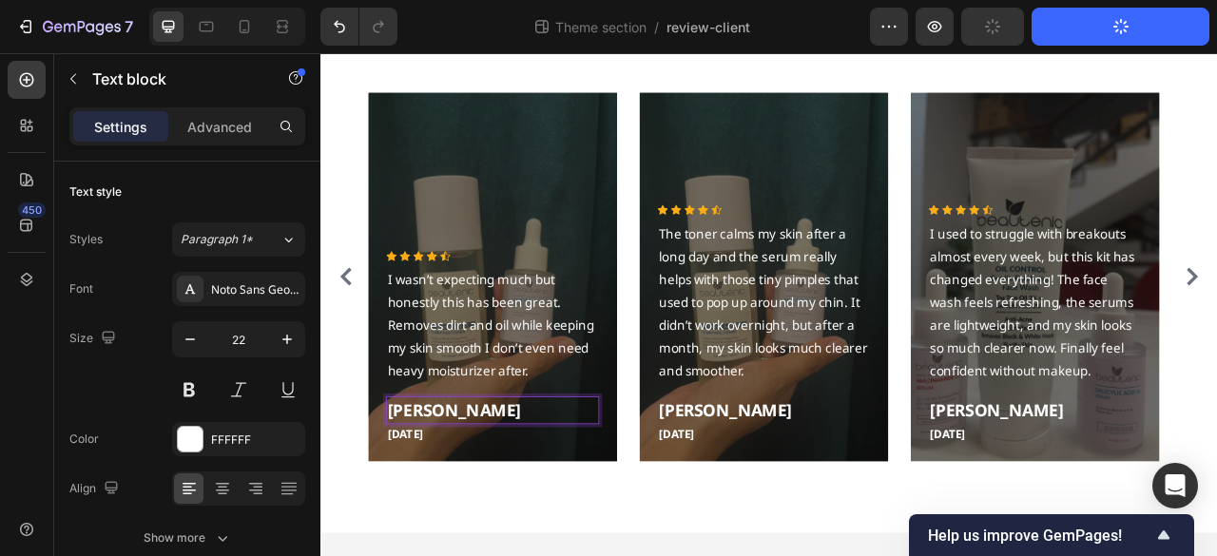
click at [452, 508] on p "Hiba Azeem" at bounding box center [538, 507] width 267 height 31
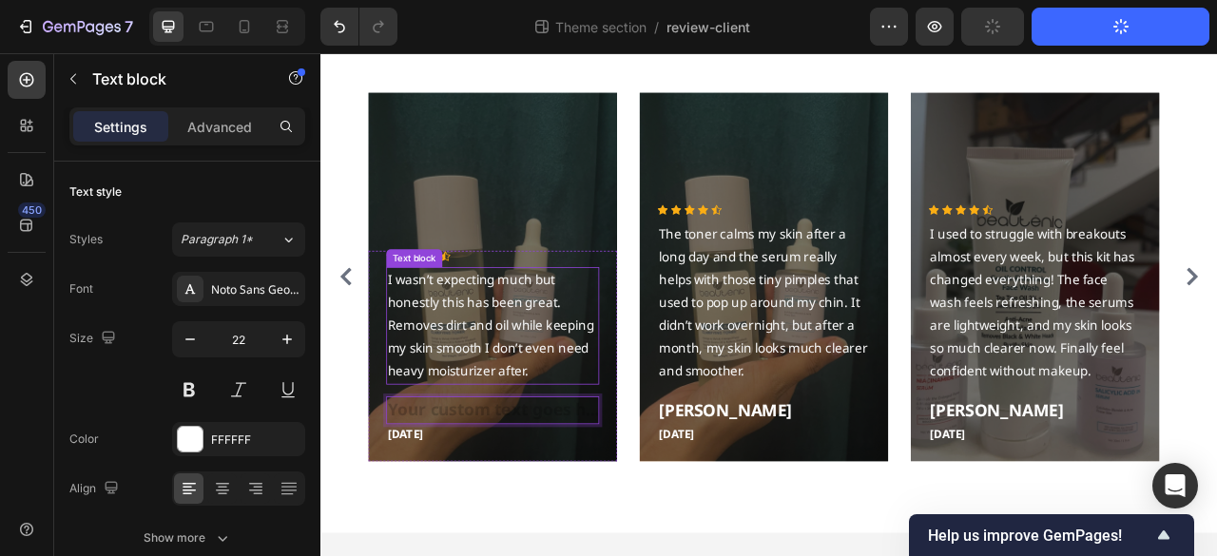
scroll to position [251, 0]
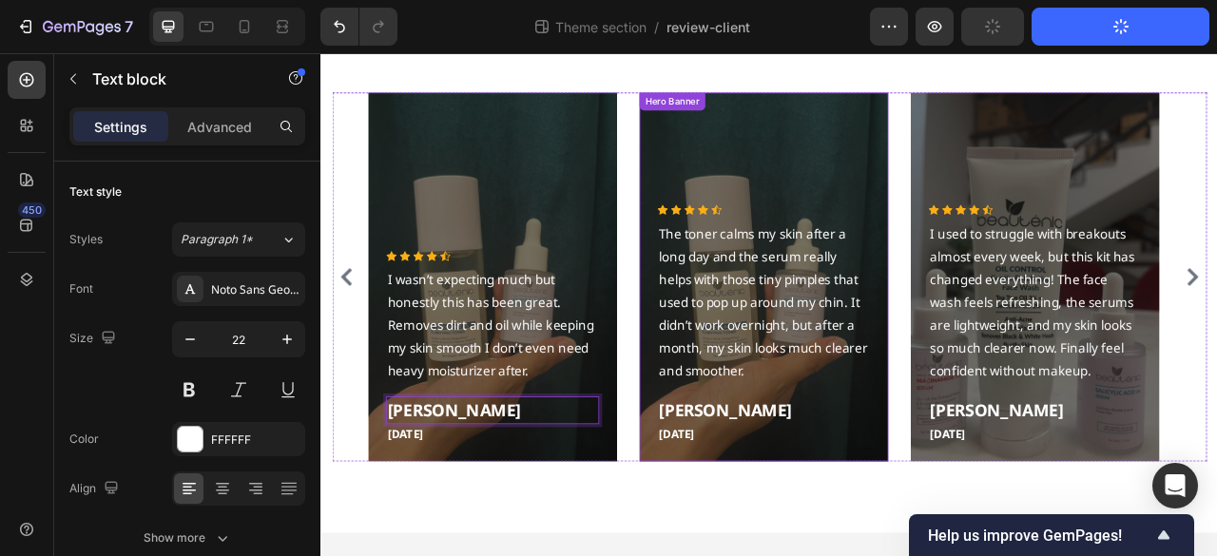
click at [755, 151] on div "Overlay" at bounding box center [883, 338] width 317 height 470
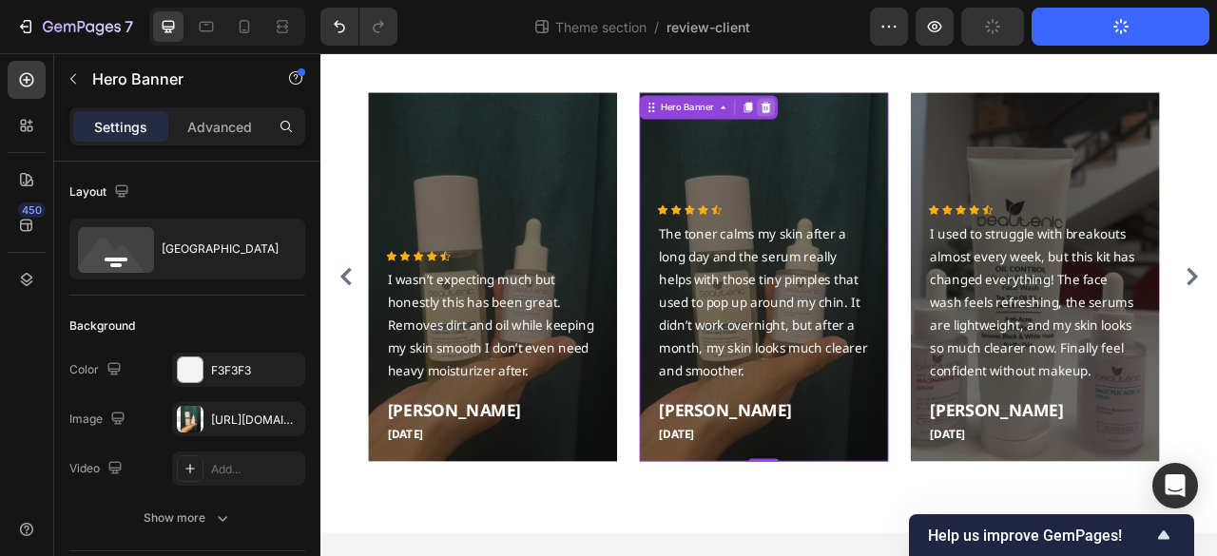
click at [888, 117] on icon at bounding box center [885, 121] width 12 height 13
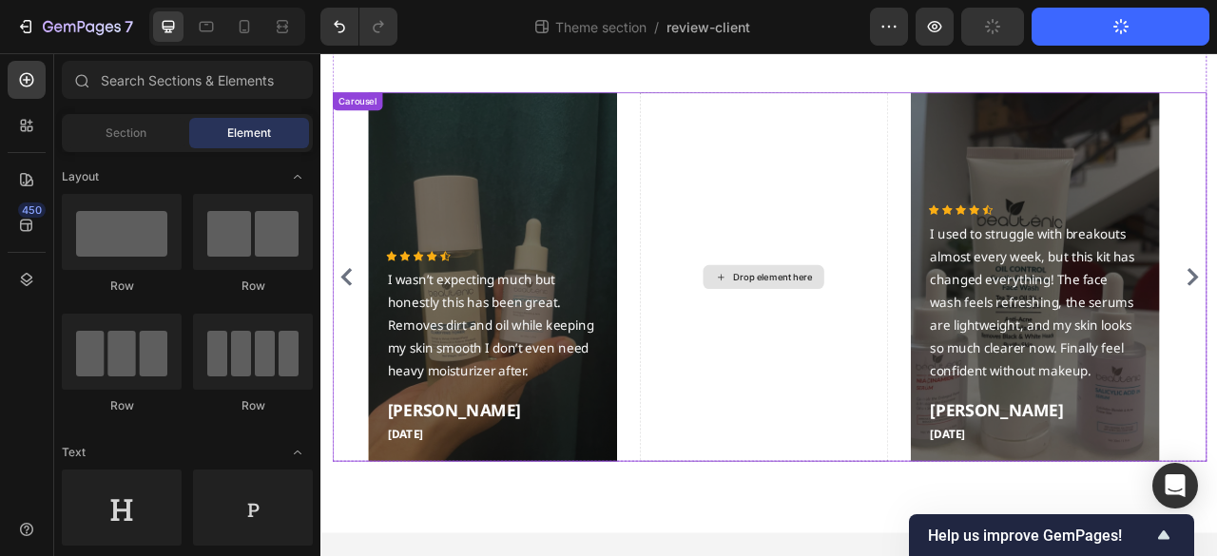
click at [833, 158] on div "Drop element here" at bounding box center [883, 338] width 317 height 470
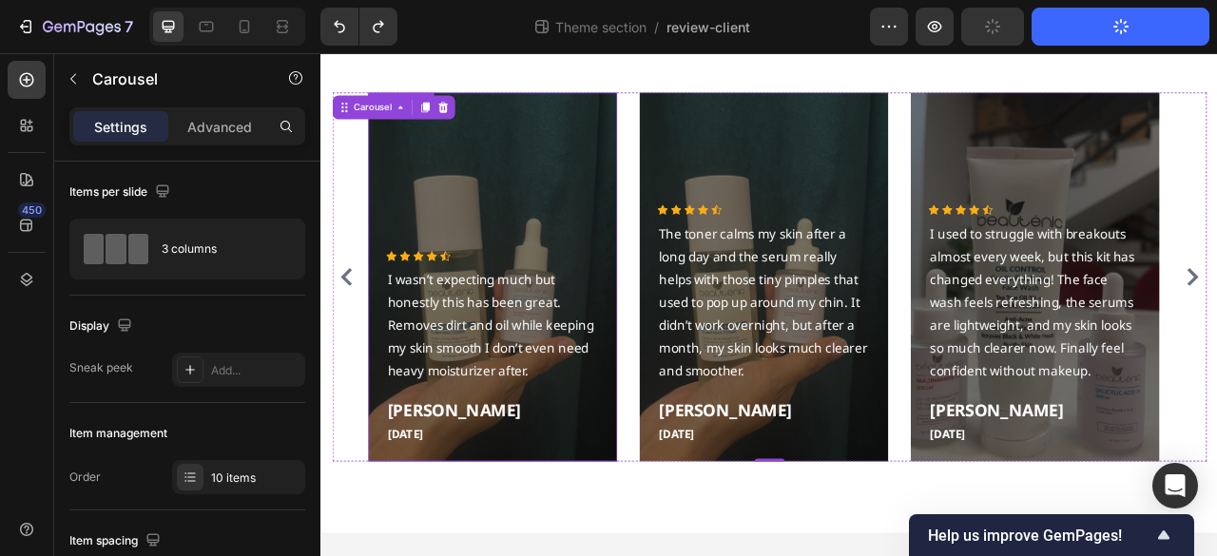
click at [478, 188] on div "Overlay" at bounding box center [538, 338] width 317 height 470
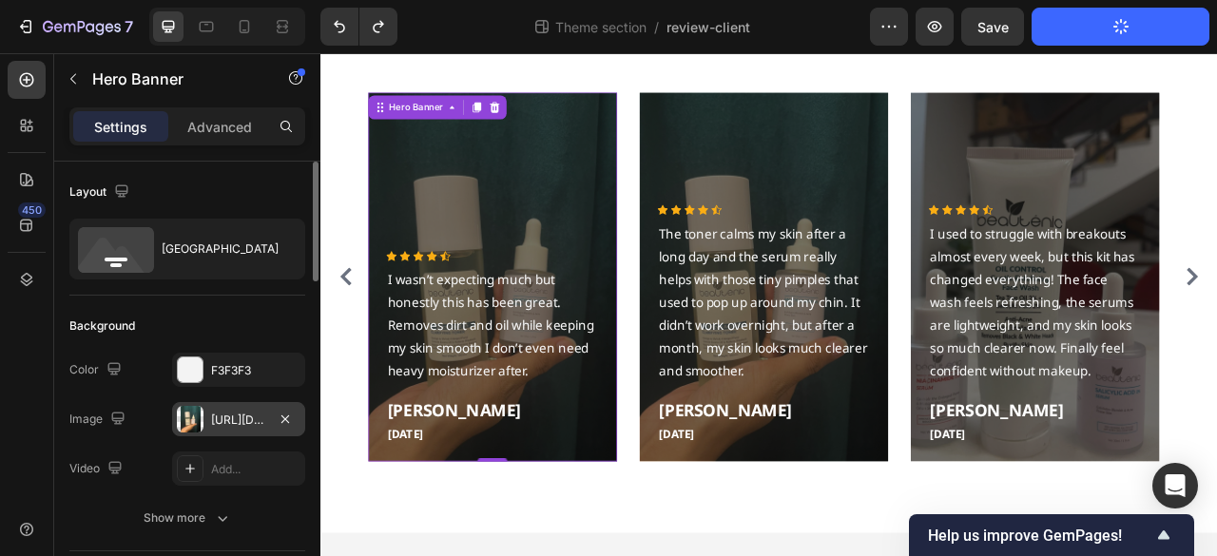
click at [214, 421] on div "https://cdn.shopify.com/s/files/1/0667/7908/7087/files/gempages_534514610045190…" at bounding box center [238, 420] width 55 height 17
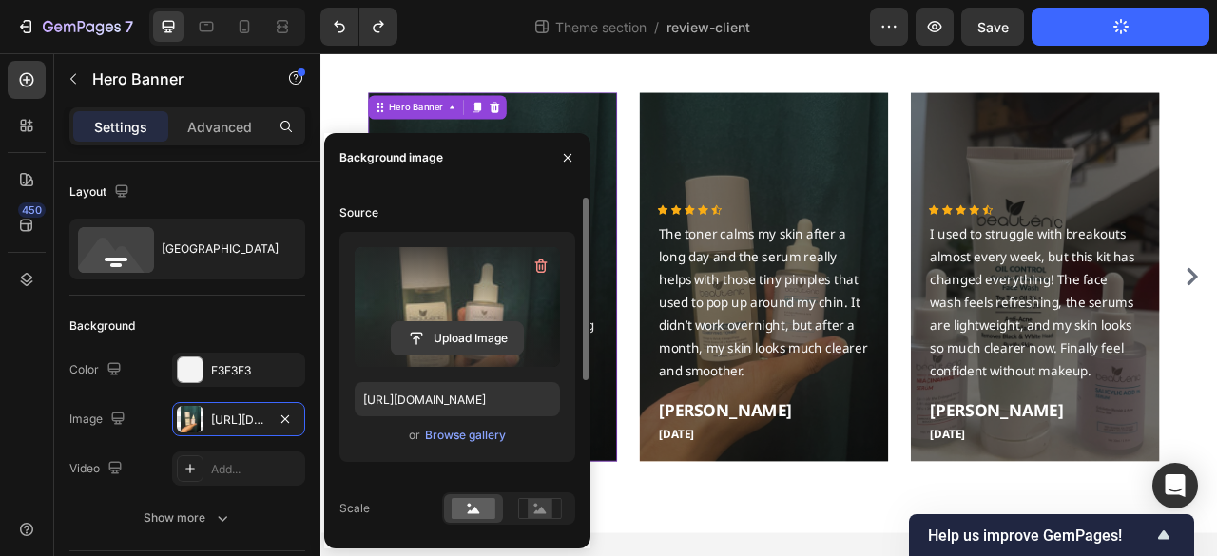
click at [450, 345] on input "file" at bounding box center [457, 338] width 131 height 32
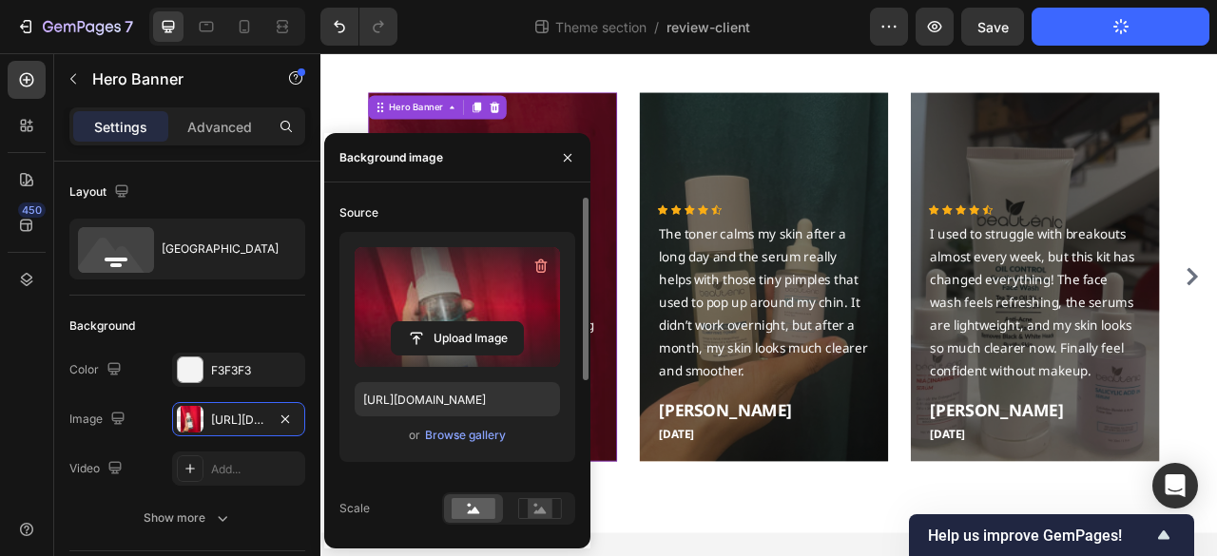
type input "https://cdn.shopify.com/s/files/1/0667/7908/7087/files/gempages_534514610045190…"
click at [360, 129] on div "Icon Icon Icon Icon Icon Icon List Hoz I used to struggle with breakouts almost…" at bounding box center [891, 338] width 1112 height 470
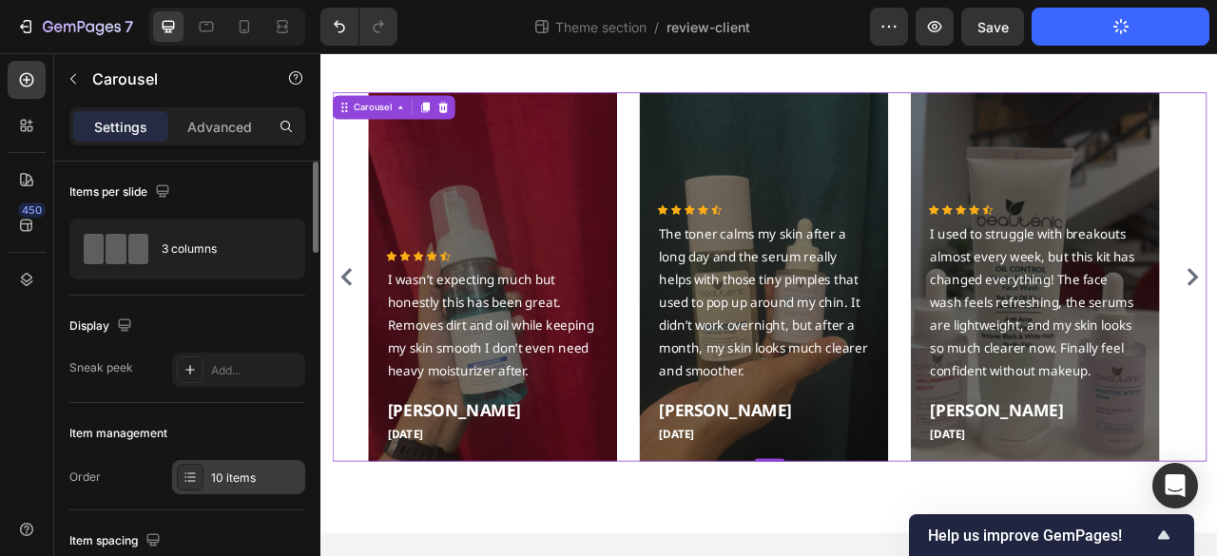
click at [224, 475] on div "10 items" at bounding box center [255, 478] width 89 height 17
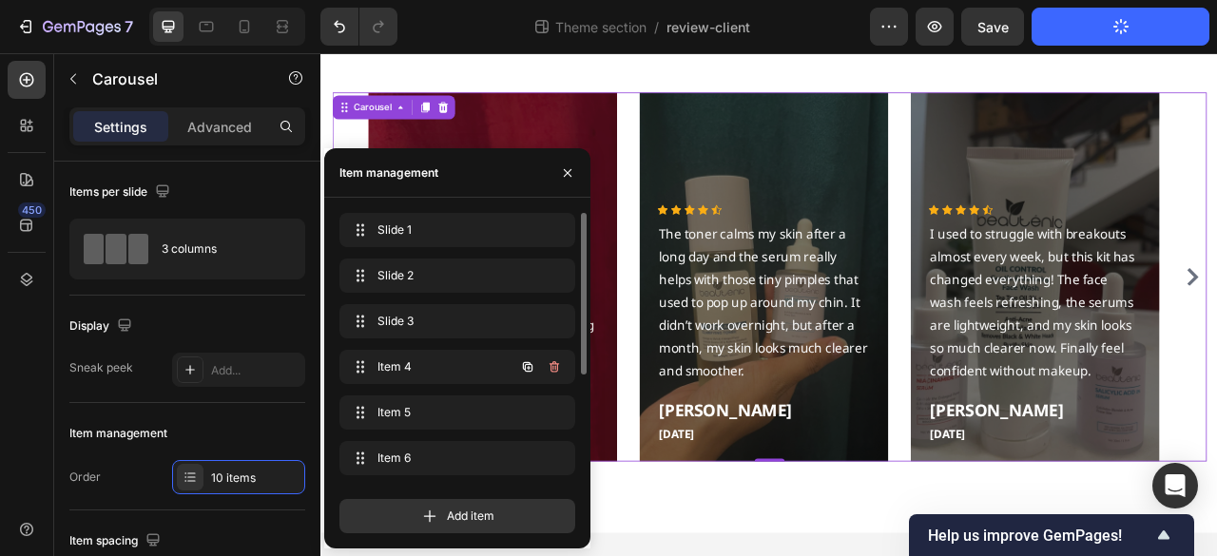
scroll to position [181, 0]
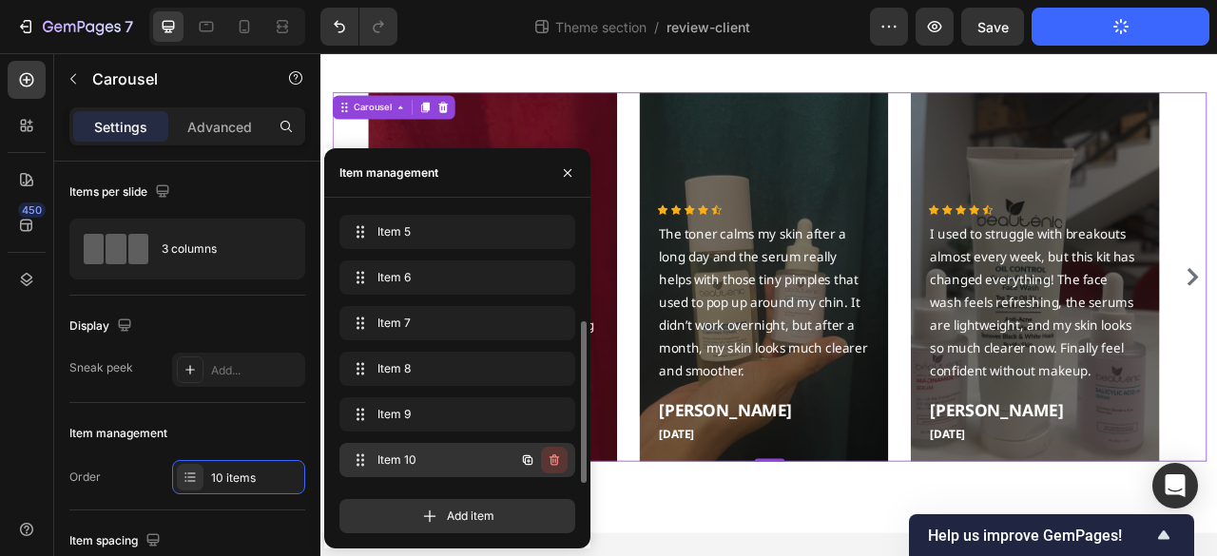
click at [558, 466] on icon "button" at bounding box center [554, 460] width 15 height 15
click at [549, 461] on div "Delete" at bounding box center [541, 460] width 35 height 17
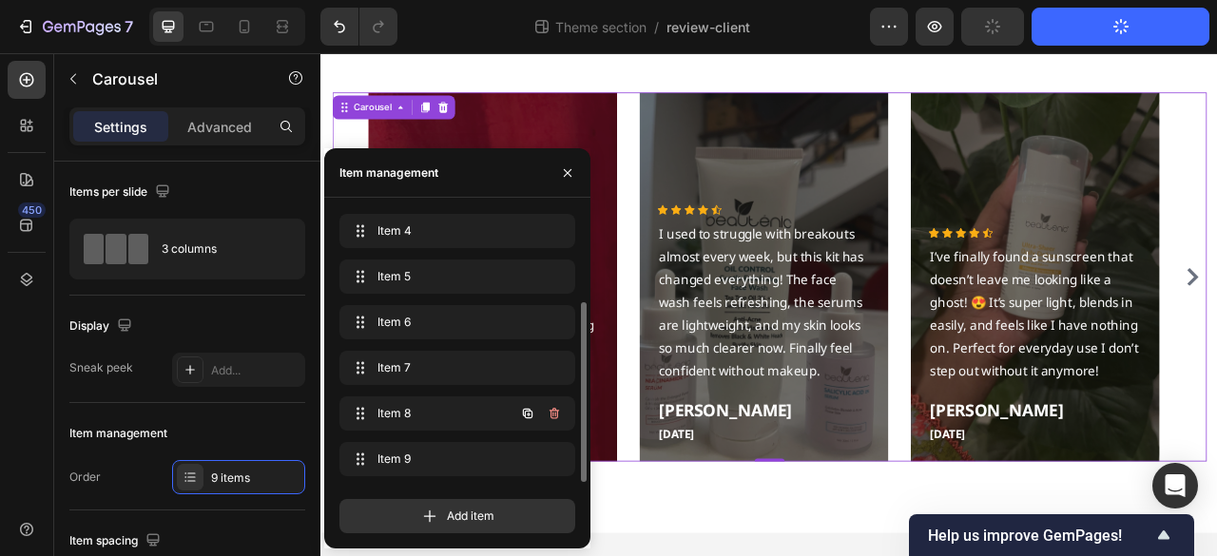
scroll to position [135, 0]
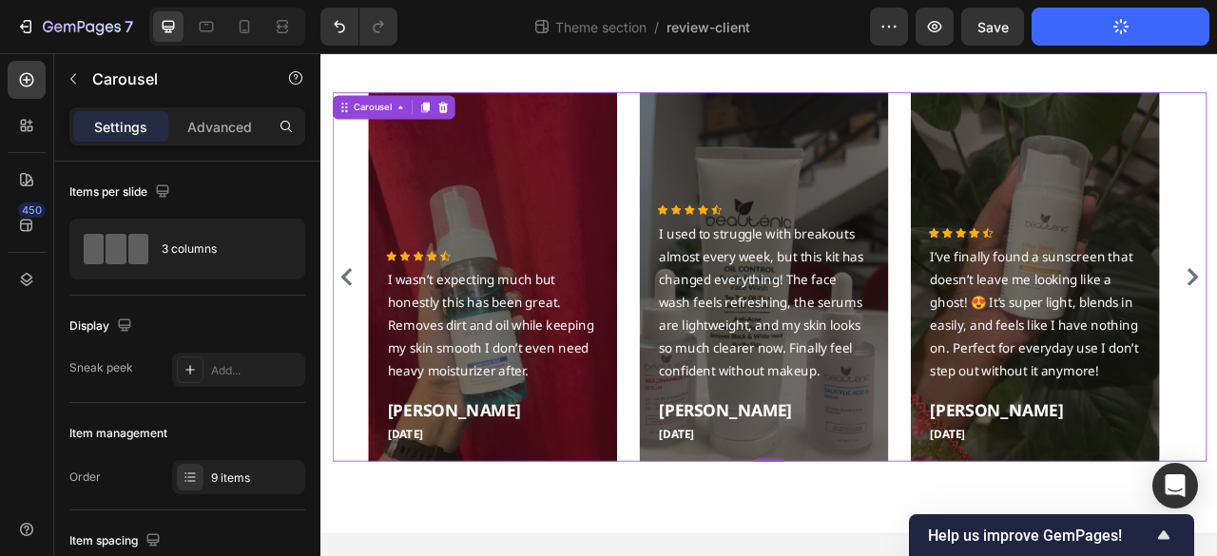
click at [345, 326] on button "Carousel Back Arrow" at bounding box center [353, 337] width 30 height 30
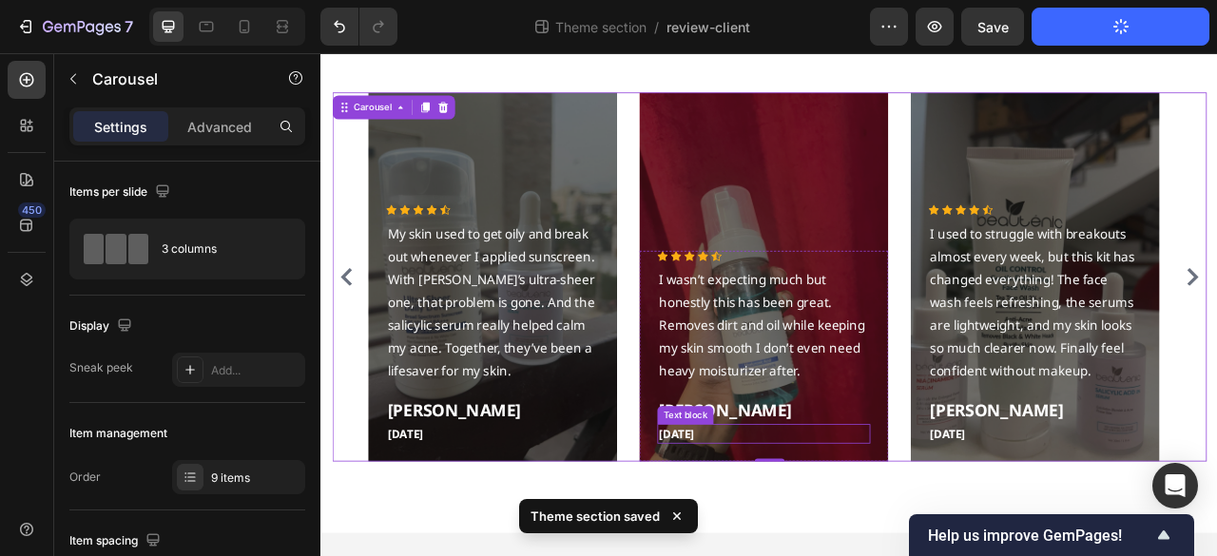
click at [801, 533] on p "May 5,2025" at bounding box center [883, 538] width 267 height 22
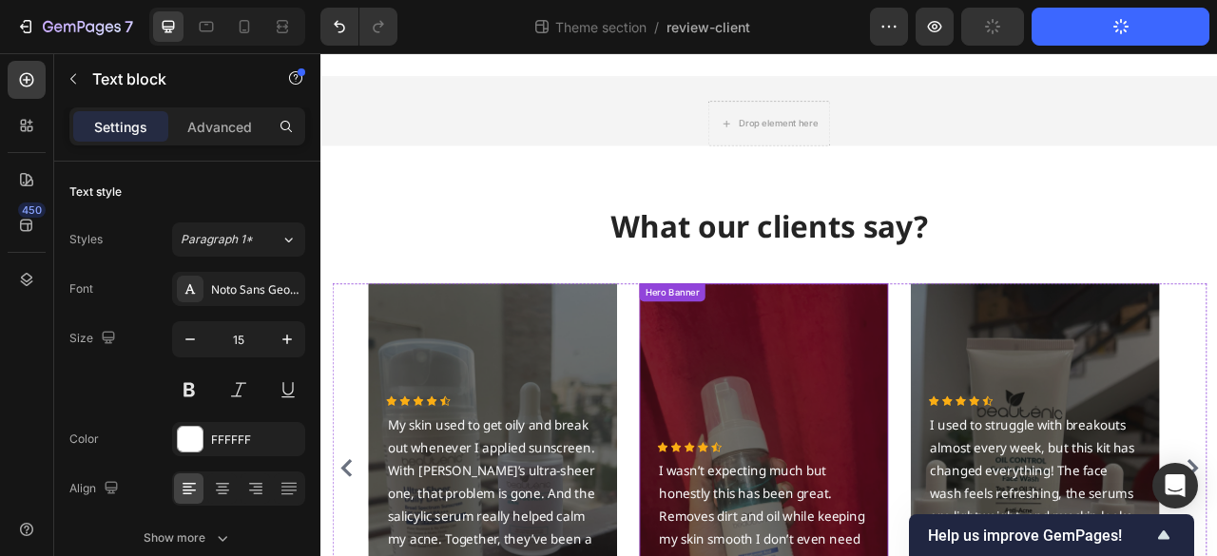
scroll to position [0, 0]
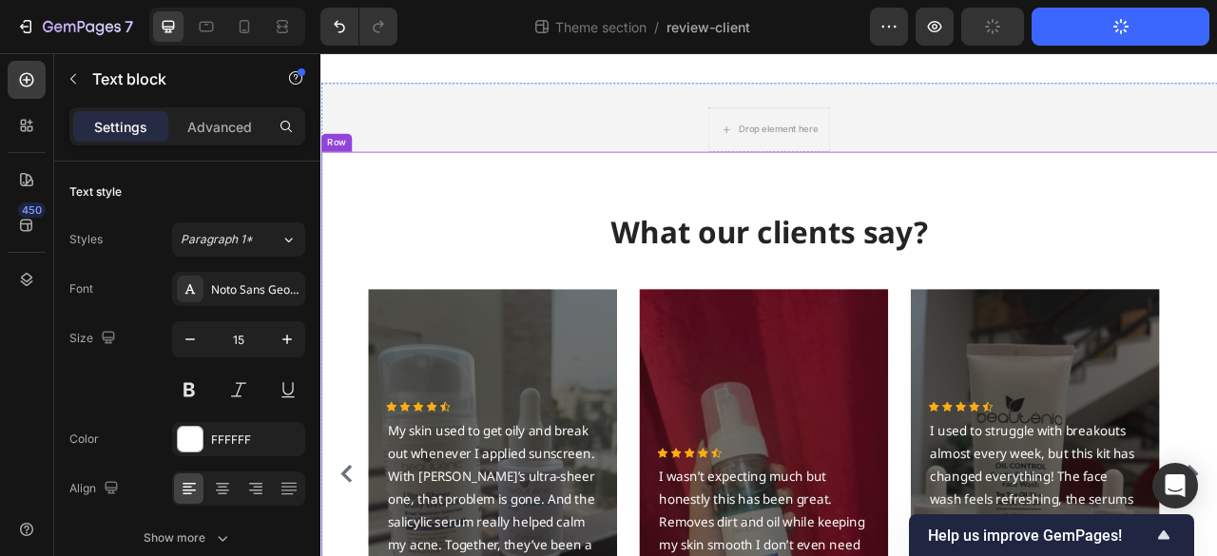
click at [960, 207] on div "What our clients say? Heading Icon Icon Icon Icon Icon Icon List Hoz I used to …" at bounding box center [890, 547] width 1141 height 736
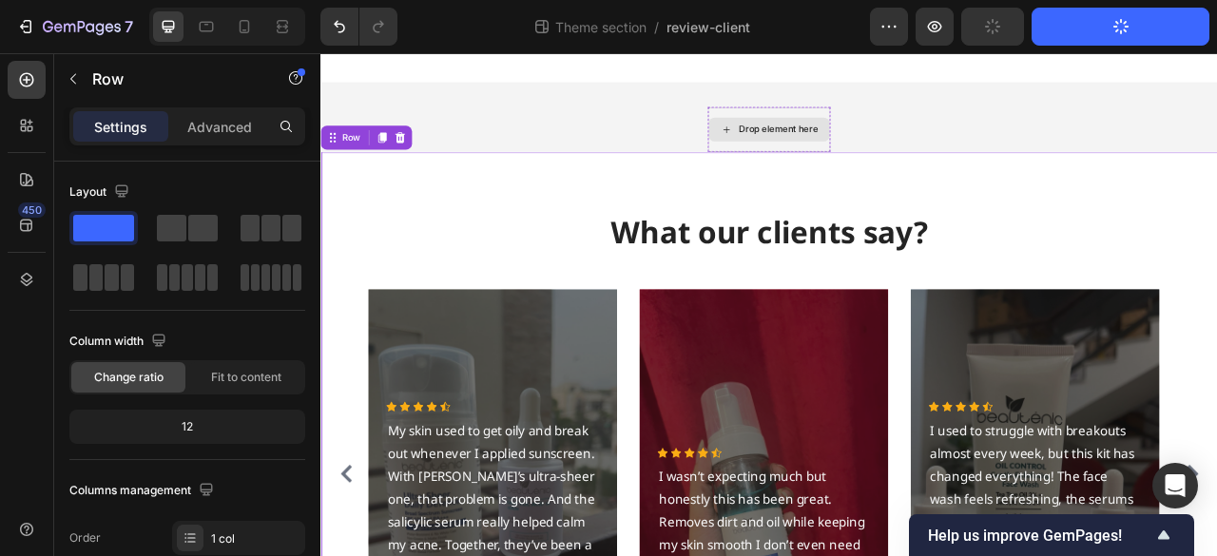
click at [817, 127] on div "Drop element here" at bounding box center [891, 150] width 156 height 57
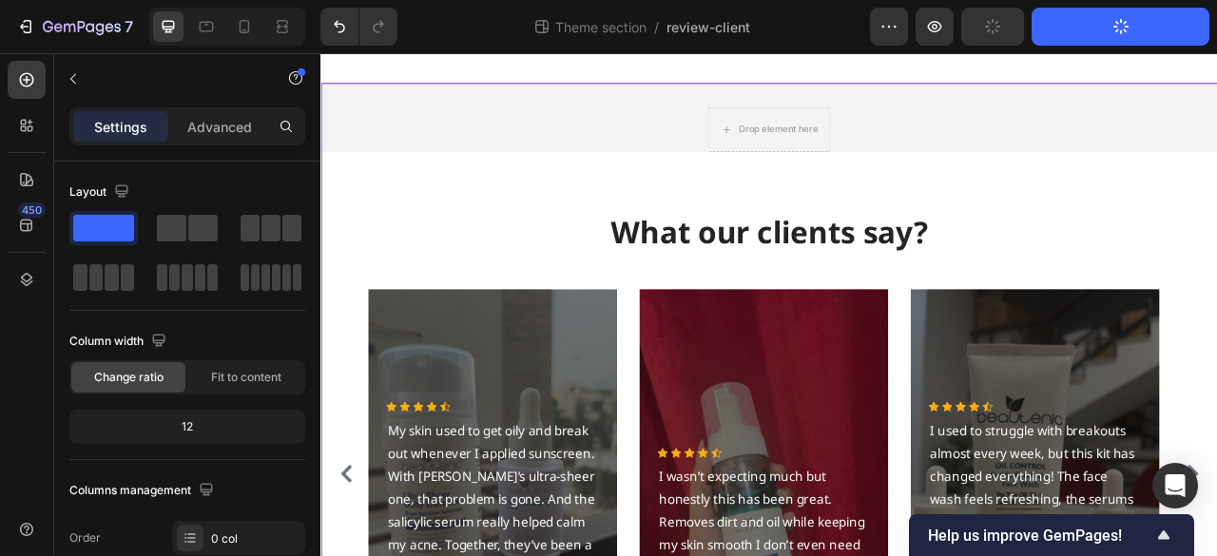
click at [759, 134] on div "Drop element here Row What our clients say? Heading Icon Icon Icon Icon Icon Ic…" at bounding box center [890, 518] width 1141 height 793
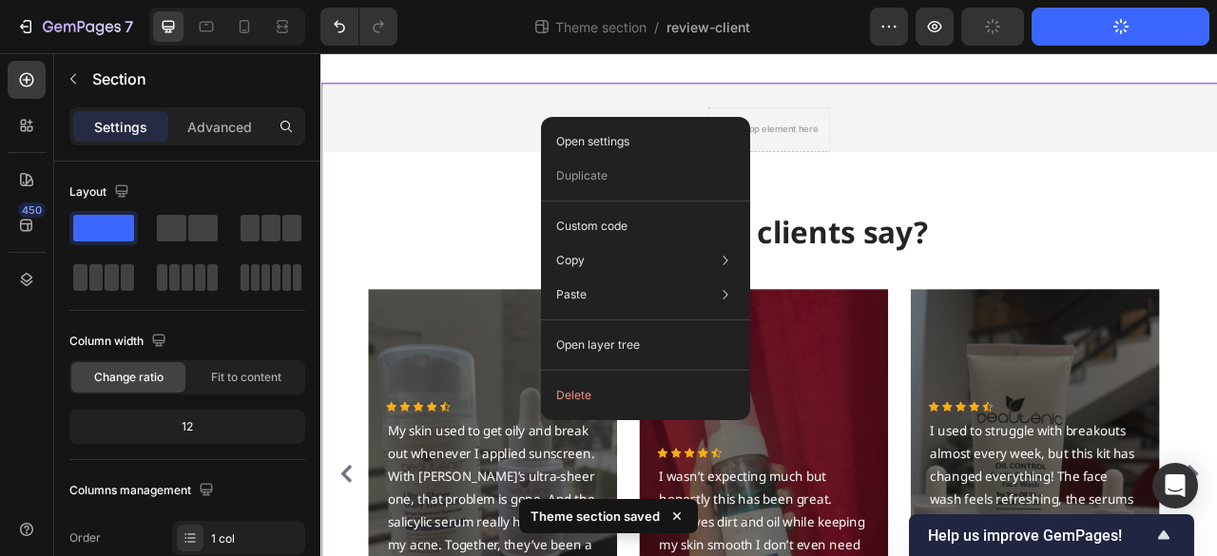
click at [664, 117] on div "Open settings Duplicate Custom code Copy Copy section Ctrl + C Copy style Copy …" at bounding box center [645, 268] width 209 height 303
click at [1150, 247] on div "What our clients say? Heading Icon Icon Icon Icon Icon Icon List Hoz I used to …" at bounding box center [890, 547] width 1141 height 736
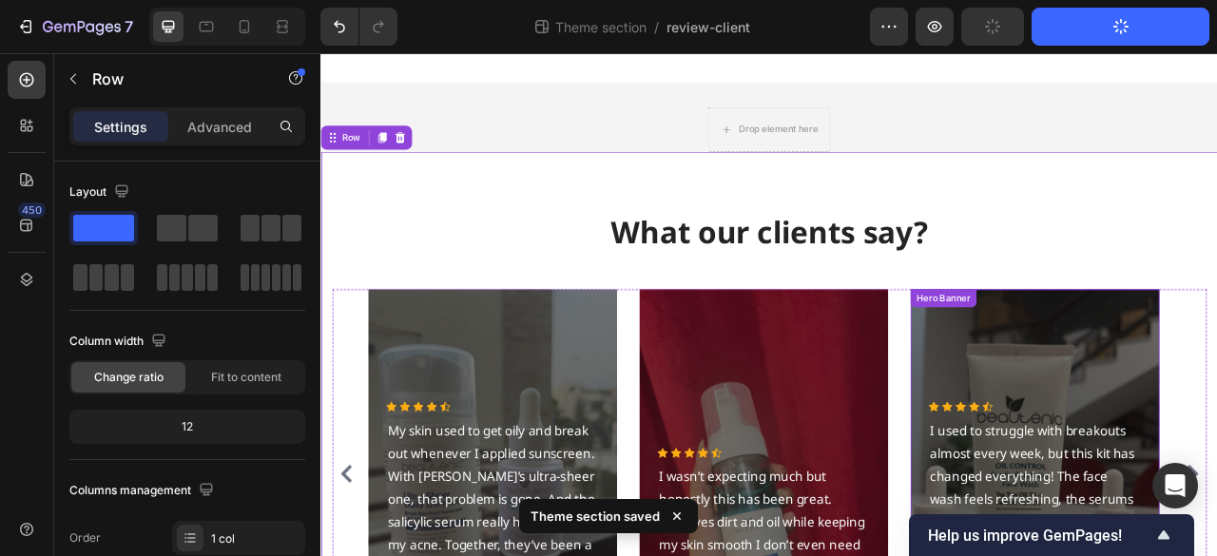
scroll to position [251, 0]
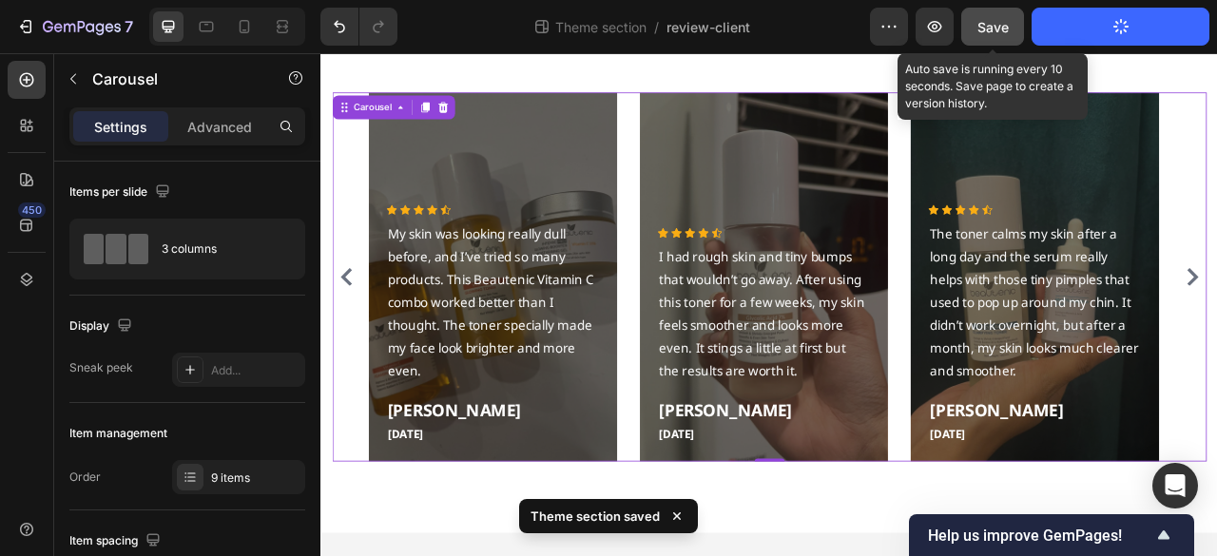
click at [990, 24] on span "Save" at bounding box center [992, 27] width 31 height 16
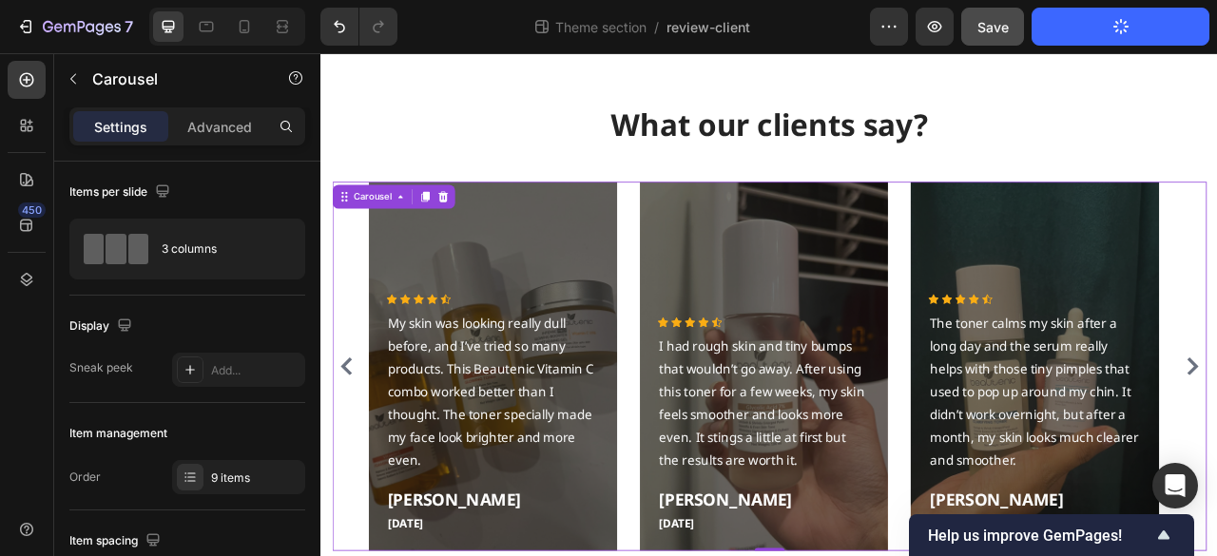
scroll to position [0, 0]
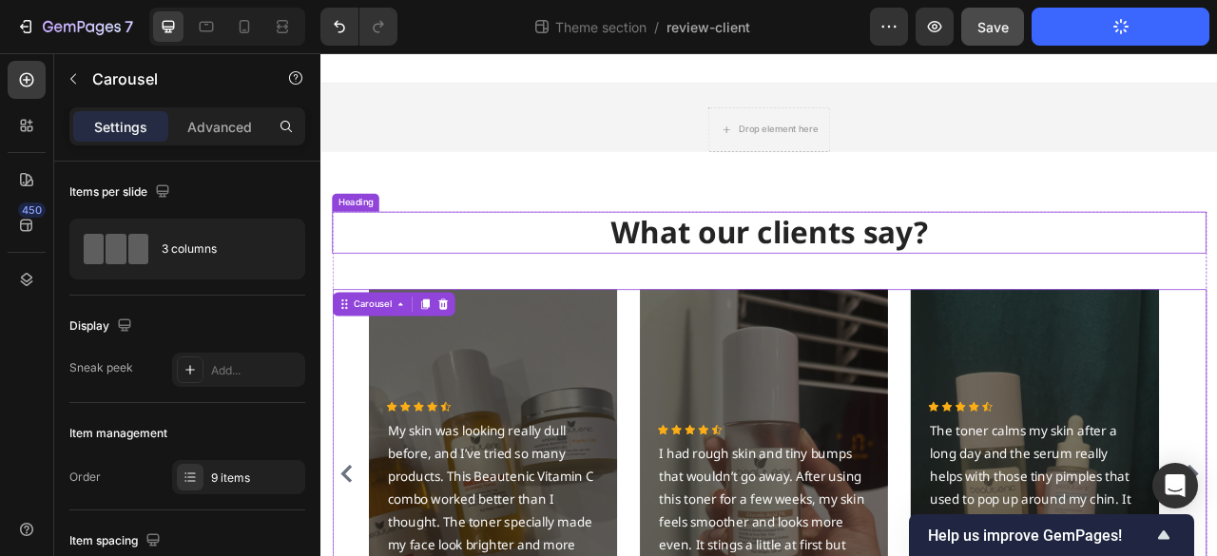
click at [886, 280] on p "What our clients say?" at bounding box center [891, 281] width 1109 height 49
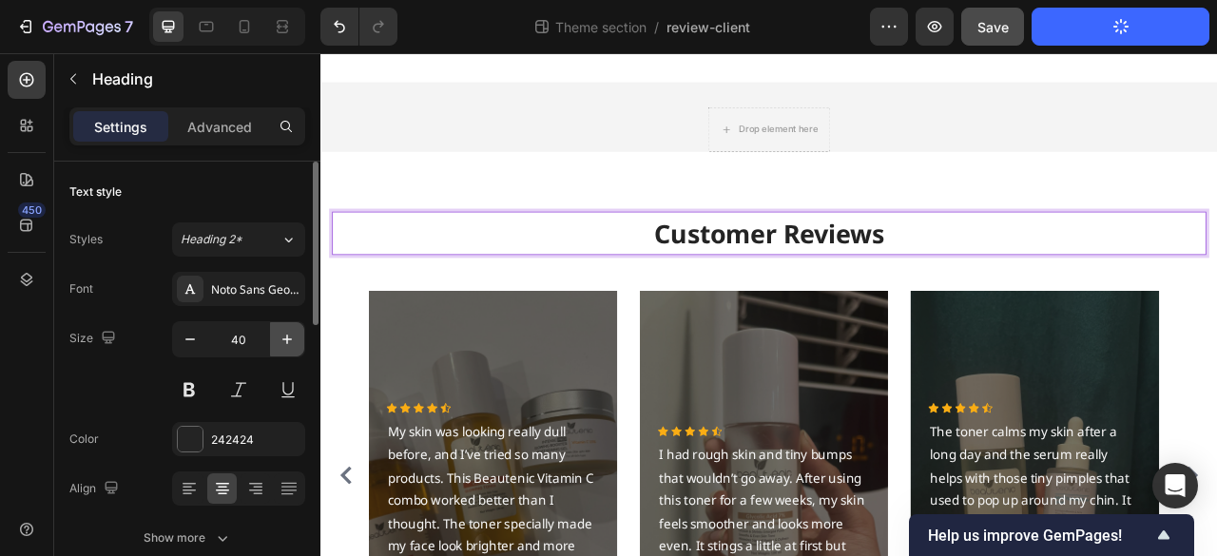
click at [287, 339] on icon "button" at bounding box center [287, 340] width 10 height 10
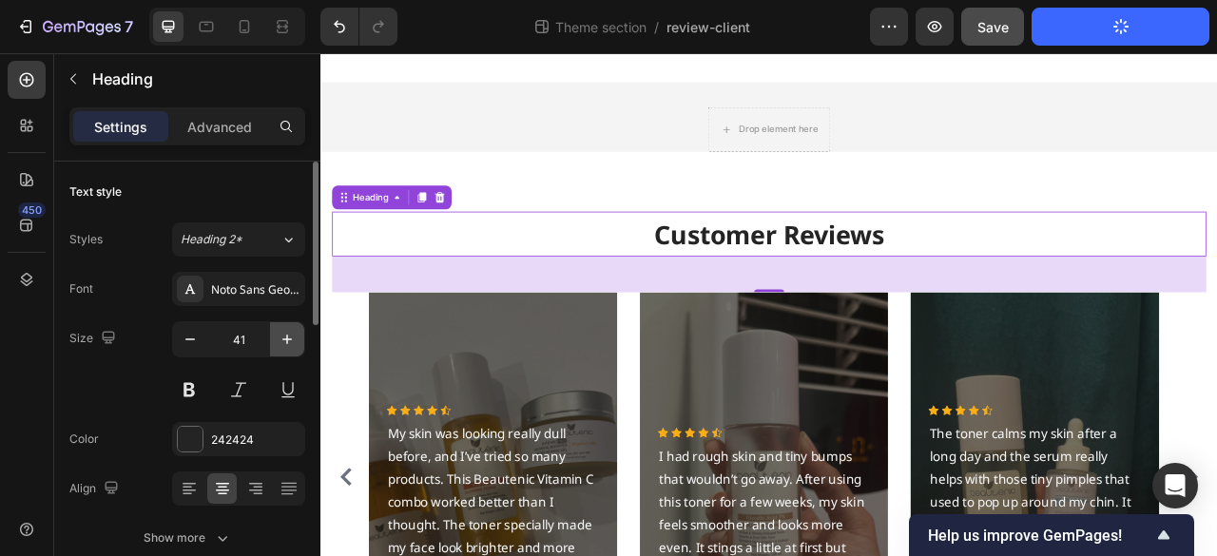
click at [287, 339] on icon "button" at bounding box center [287, 340] width 10 height 10
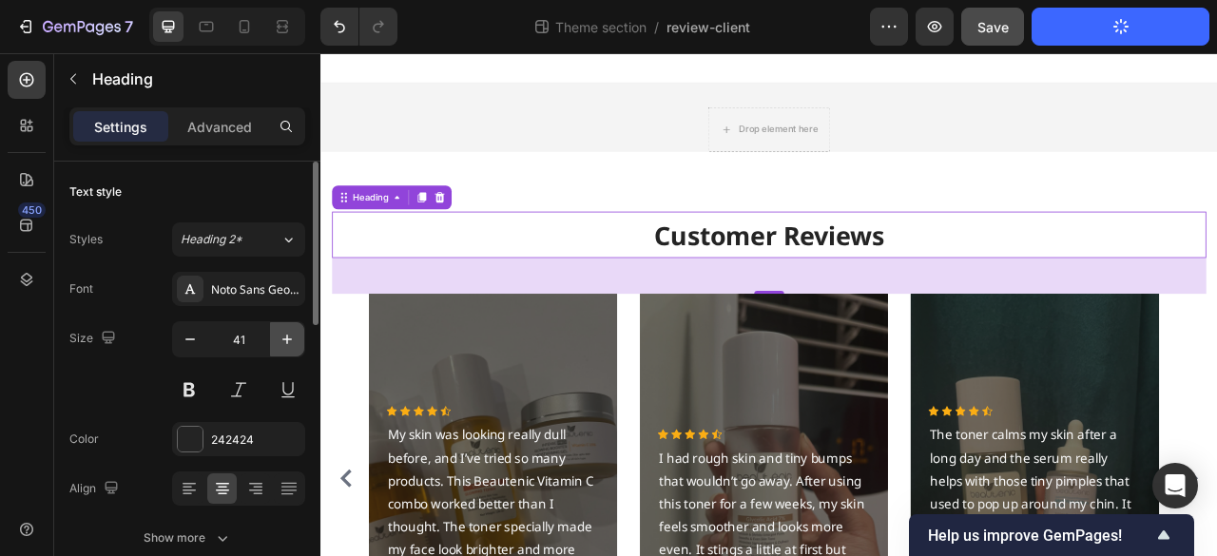
type input "42"
click at [257, 348] on input "42" at bounding box center [238, 339] width 63 height 34
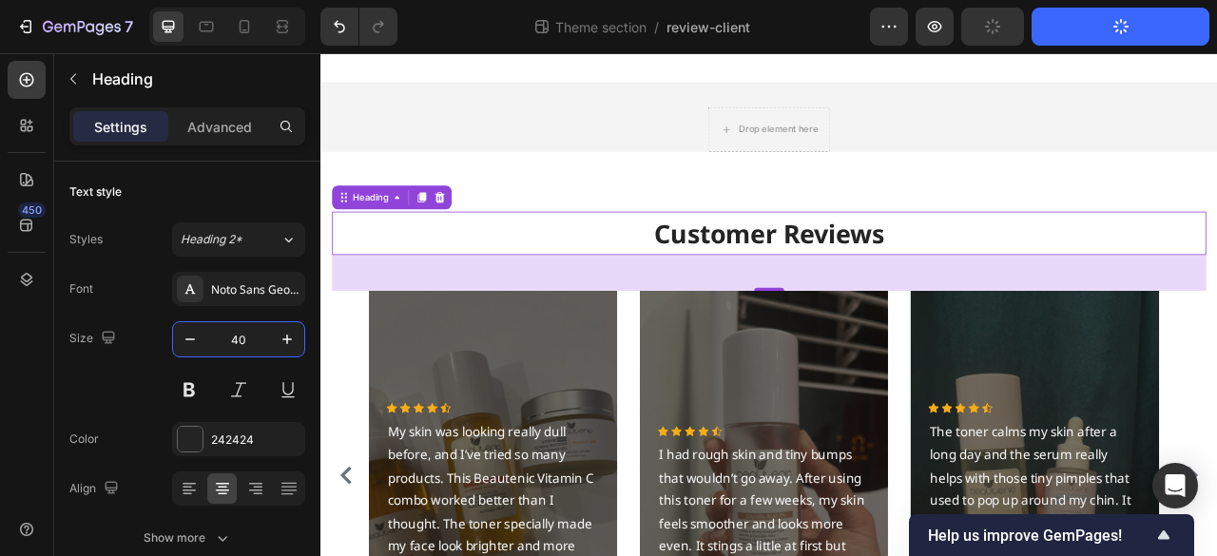
type input "40"
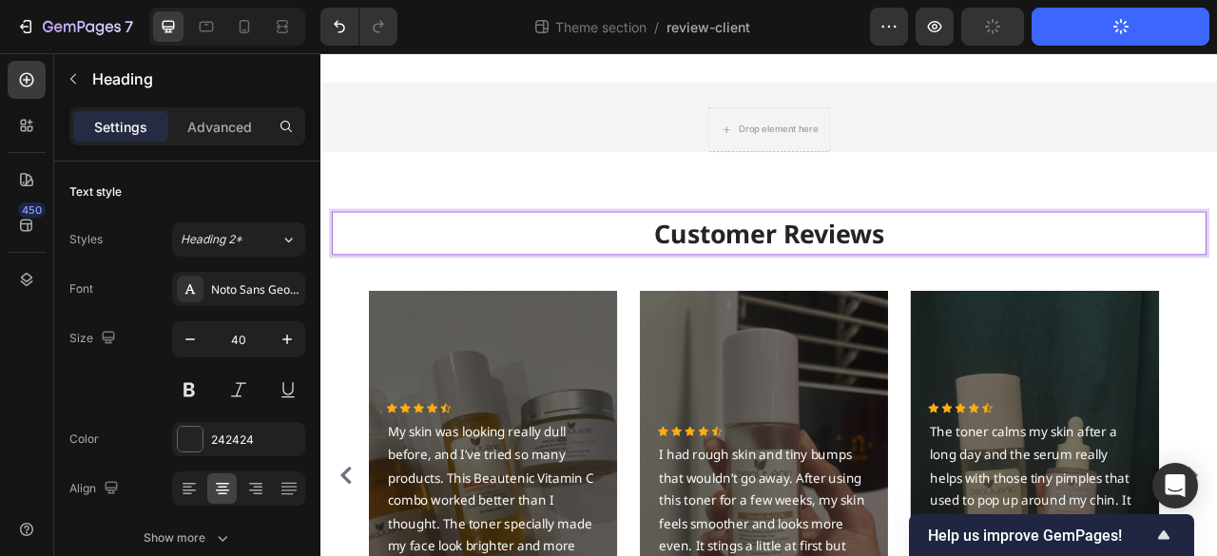
click at [983, 287] on strong "Customer Reviews" at bounding box center [890, 283] width 293 height 44
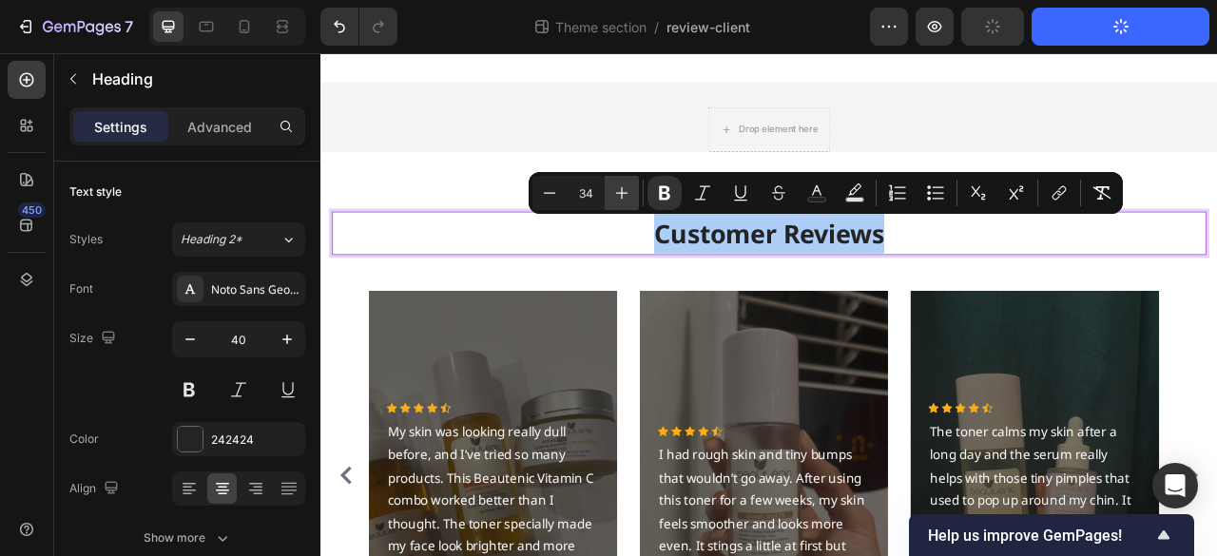
click at [626, 197] on icon "Editor contextual toolbar" at bounding box center [621, 192] width 19 height 19
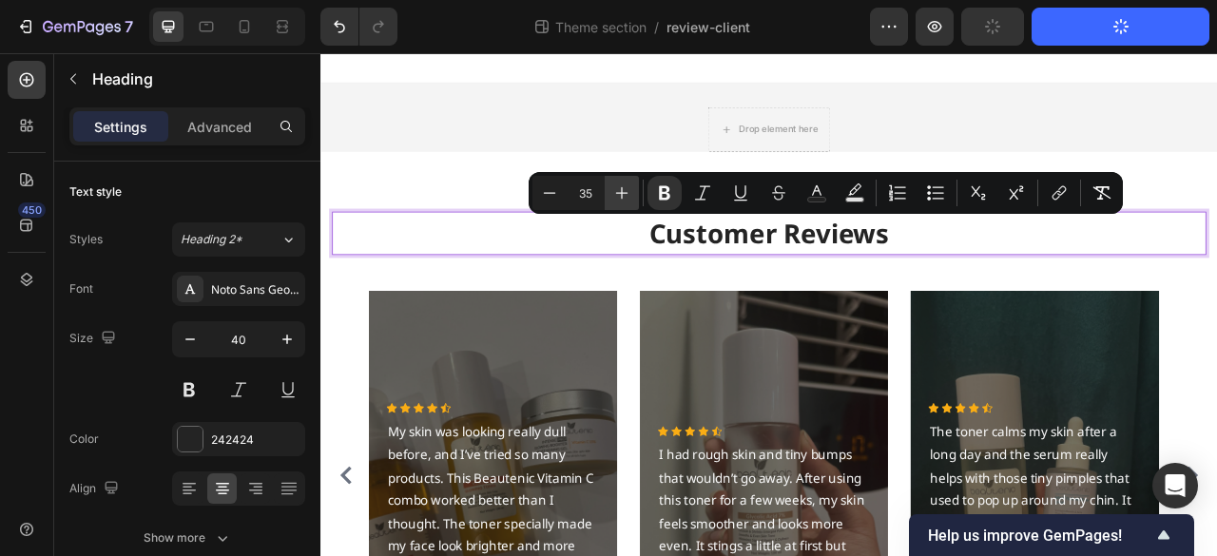
click at [626, 197] on icon "Editor contextual toolbar" at bounding box center [621, 192] width 19 height 19
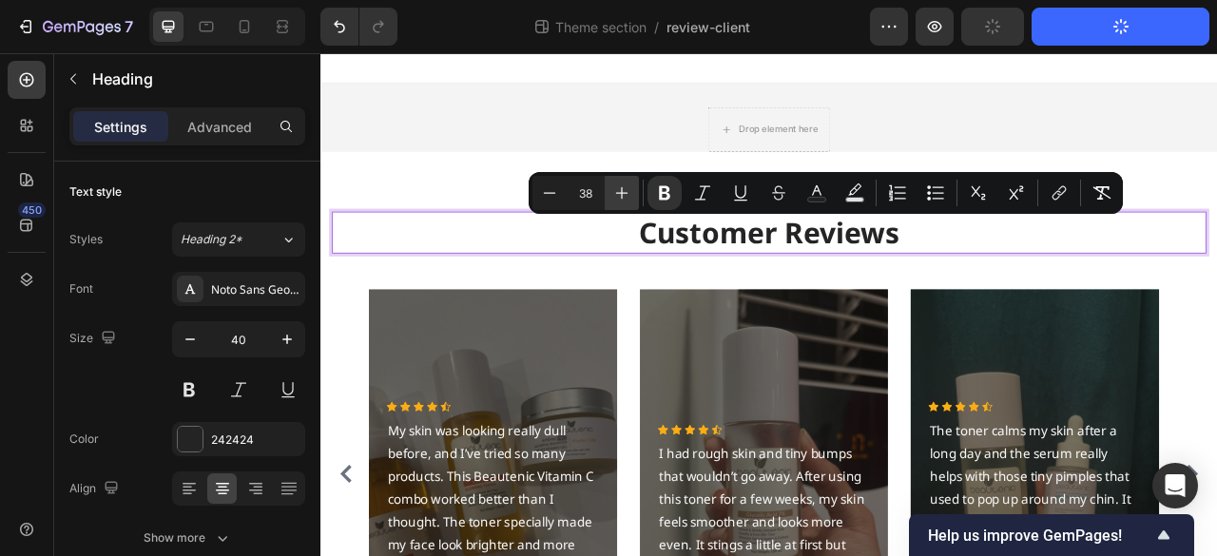
click at [626, 197] on icon "Editor contextual toolbar" at bounding box center [621, 192] width 19 height 19
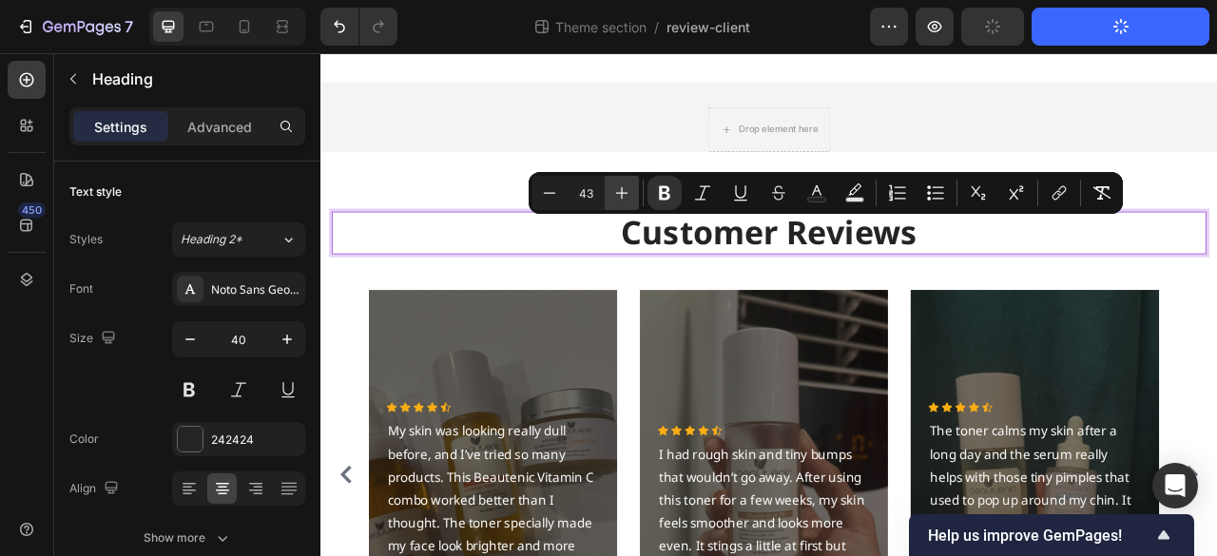
click at [626, 197] on icon "Editor contextual toolbar" at bounding box center [621, 192] width 19 height 19
type input "45"
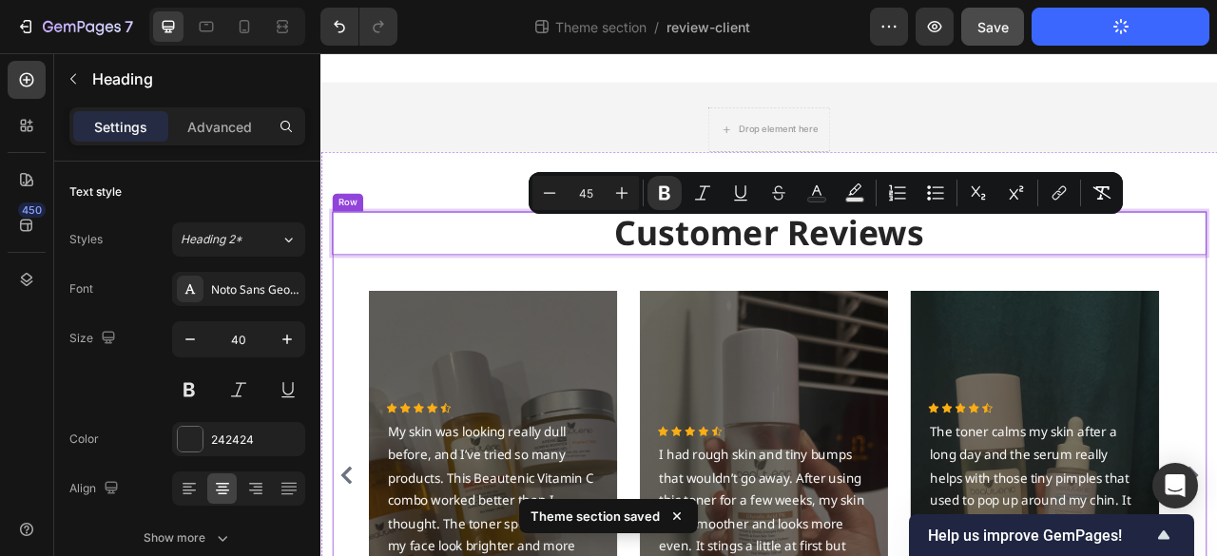
click at [1216, 324] on div "Customer Reviews Heading 48 Icon Icon Icon Icon Icon Icon List Hoz I used to st…" at bounding box center [891, 540] width 1112 height 570
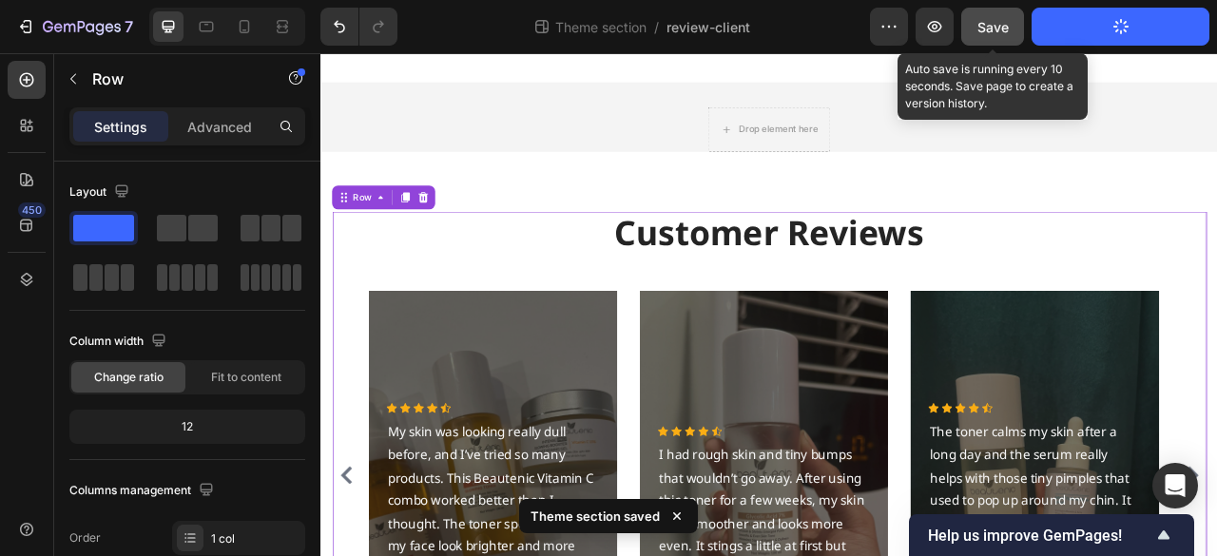
click at [1013, 22] on button "Save" at bounding box center [992, 27] width 63 height 38
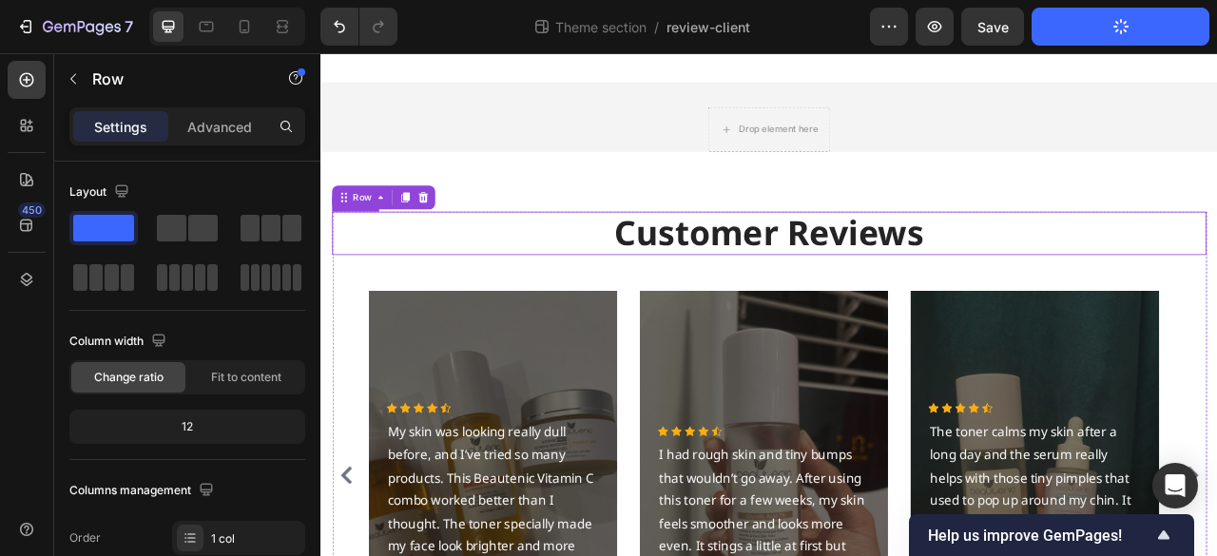
click at [911, 281] on strong "Customer Reviews" at bounding box center [891, 281] width 394 height 58
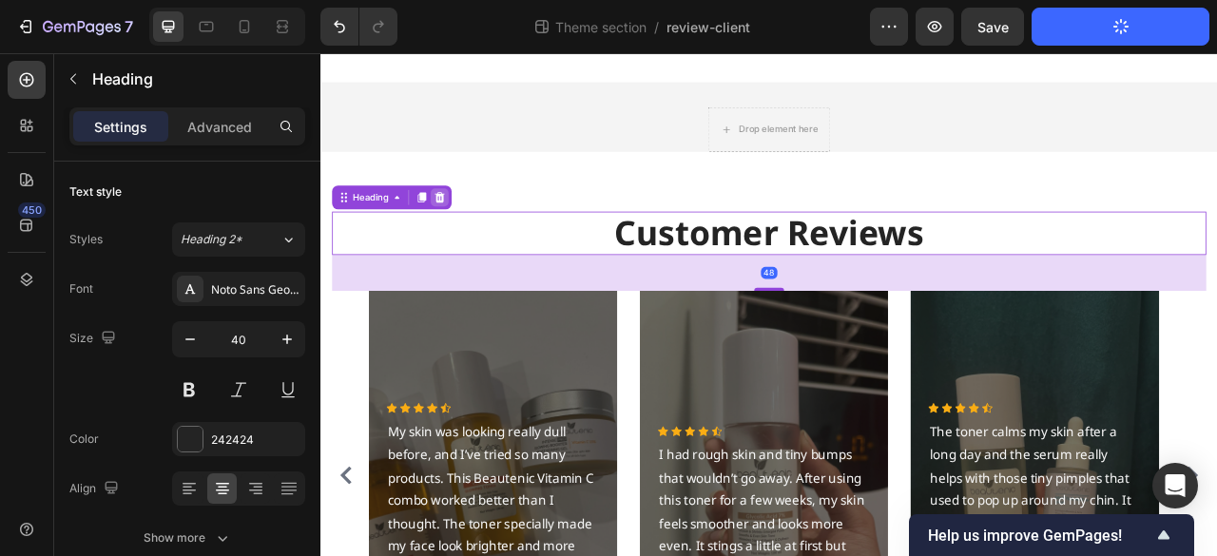
click at [474, 230] on icon at bounding box center [471, 236] width 15 height 15
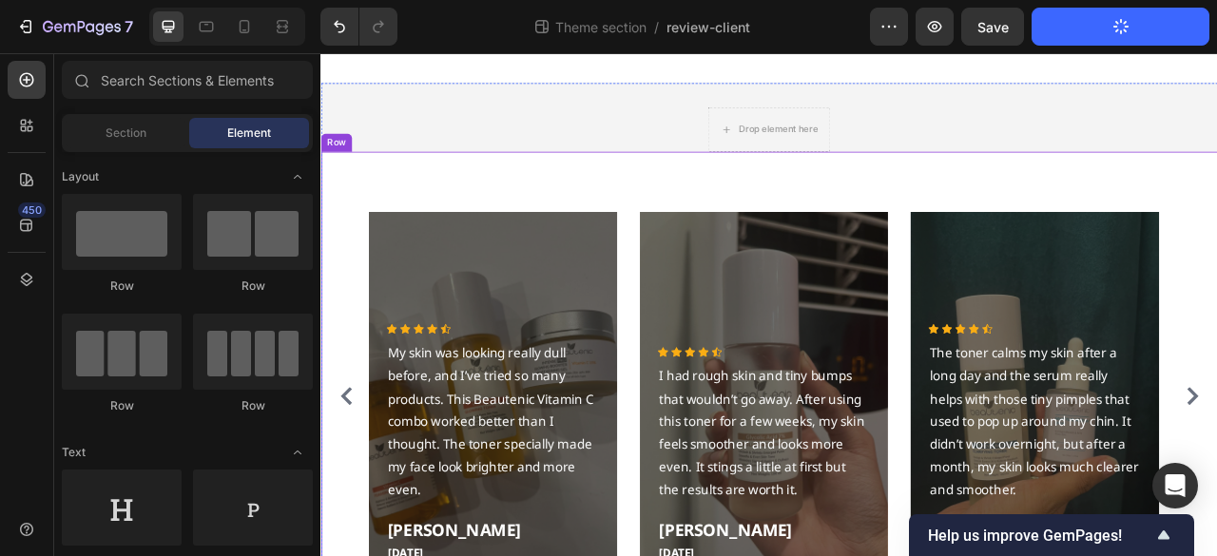
click at [716, 215] on div "Icon Icon Icon Icon Icon Icon List Hoz I used to struggle with breakouts almost…" at bounding box center [890, 497] width 1141 height 637
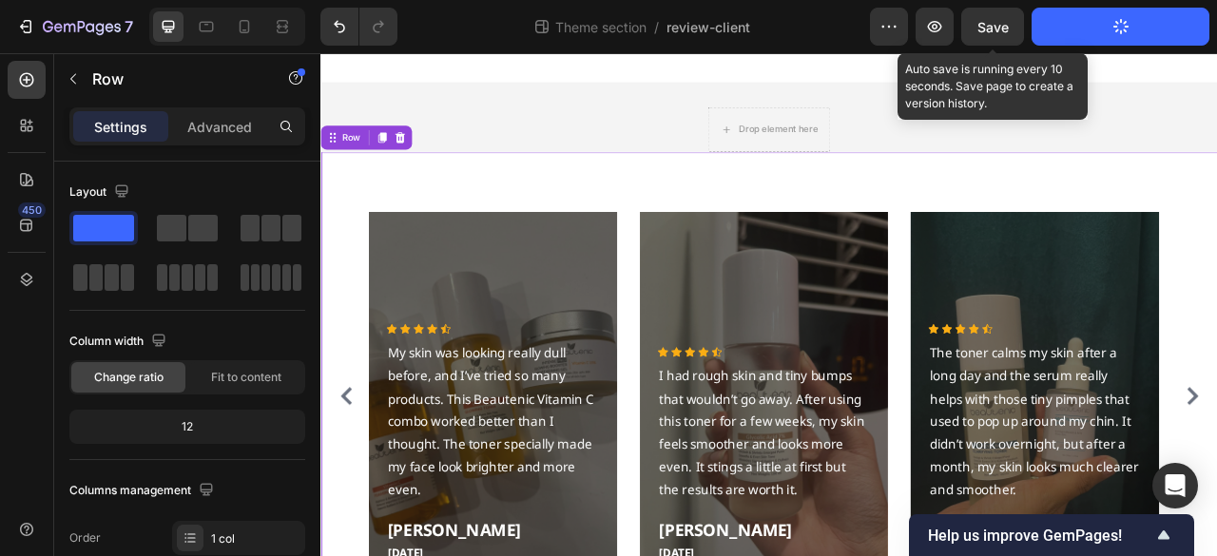
click at [1000, 29] on span "Save" at bounding box center [992, 27] width 31 height 16
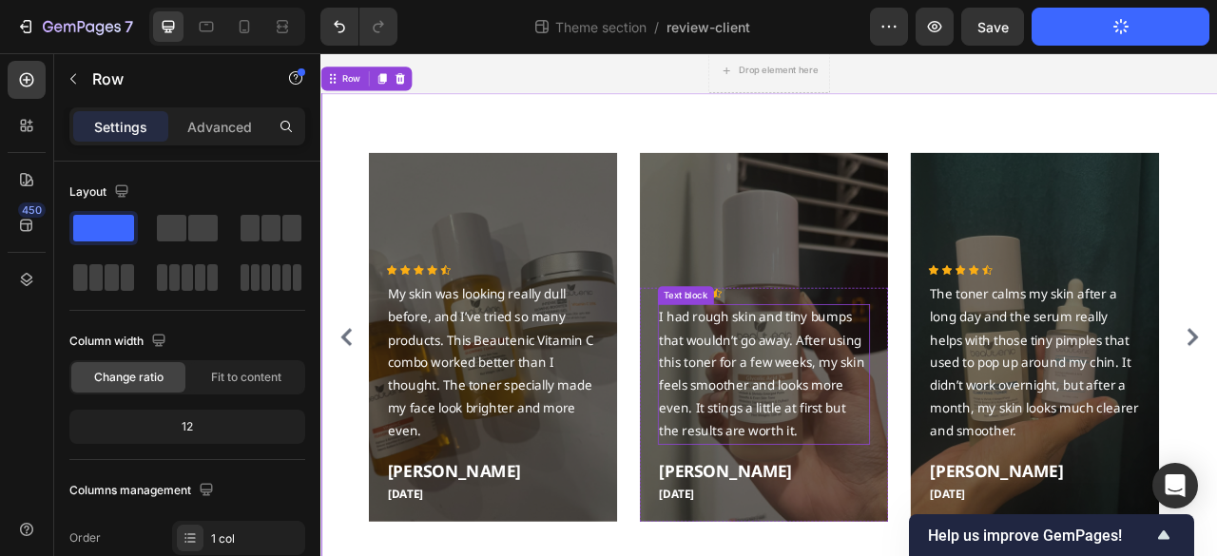
scroll to position [57, 0]
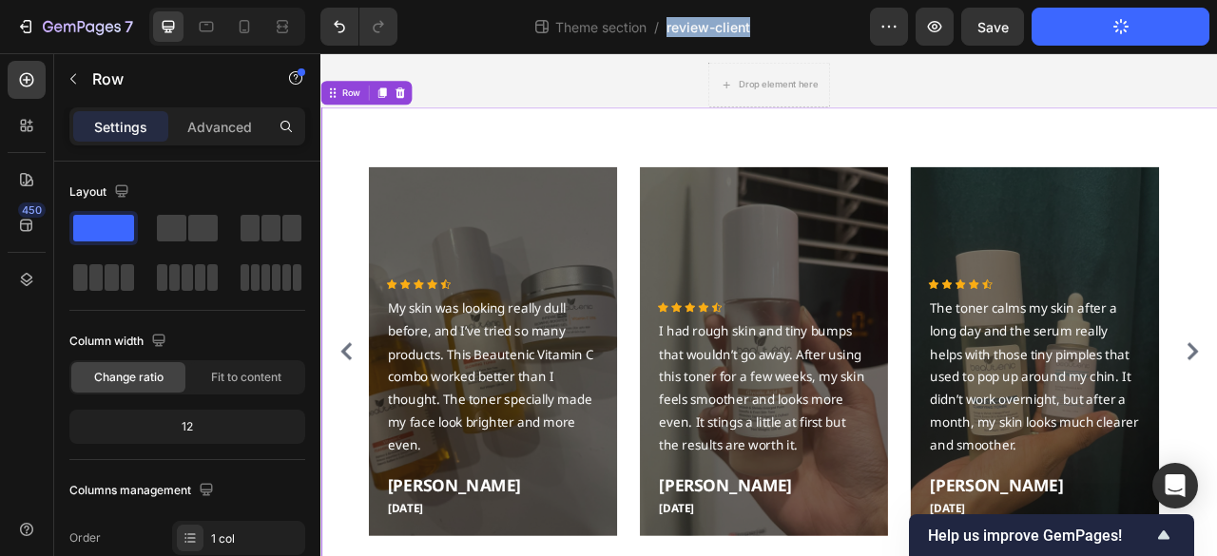
drag, startPoint x: 786, startPoint y: 24, endPoint x: 677, endPoint y: 24, distance: 109.3
click at [665, 26] on div "Theme section / review-client" at bounding box center [641, 27] width 457 height 38
copy span "review-client"
click at [1086, 30] on button "Publish Theme Section" at bounding box center [1121, 27] width 178 height 38
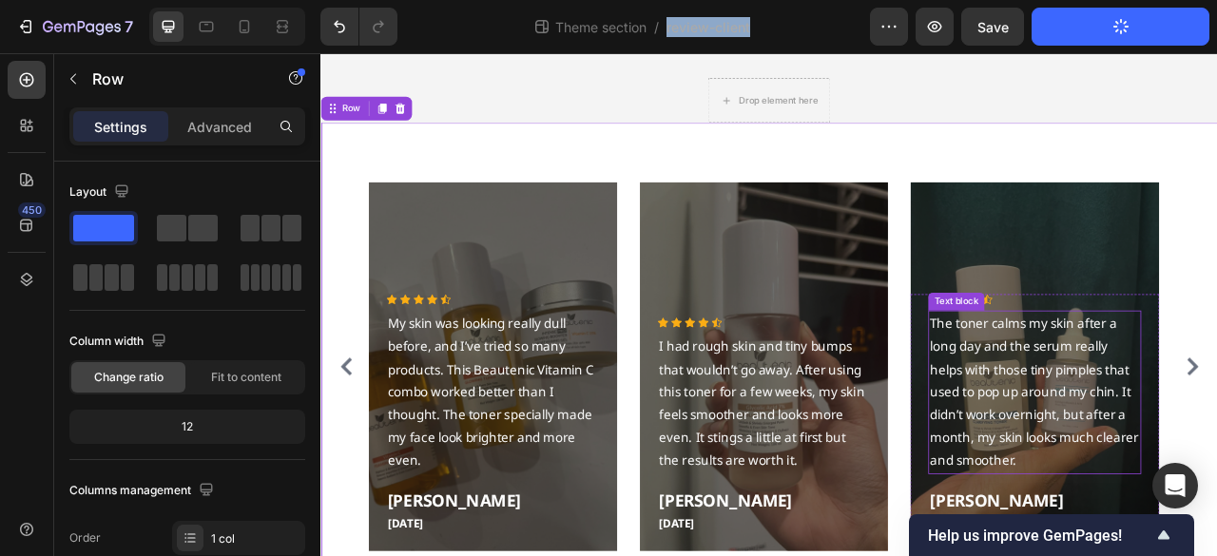
scroll to position [0, 0]
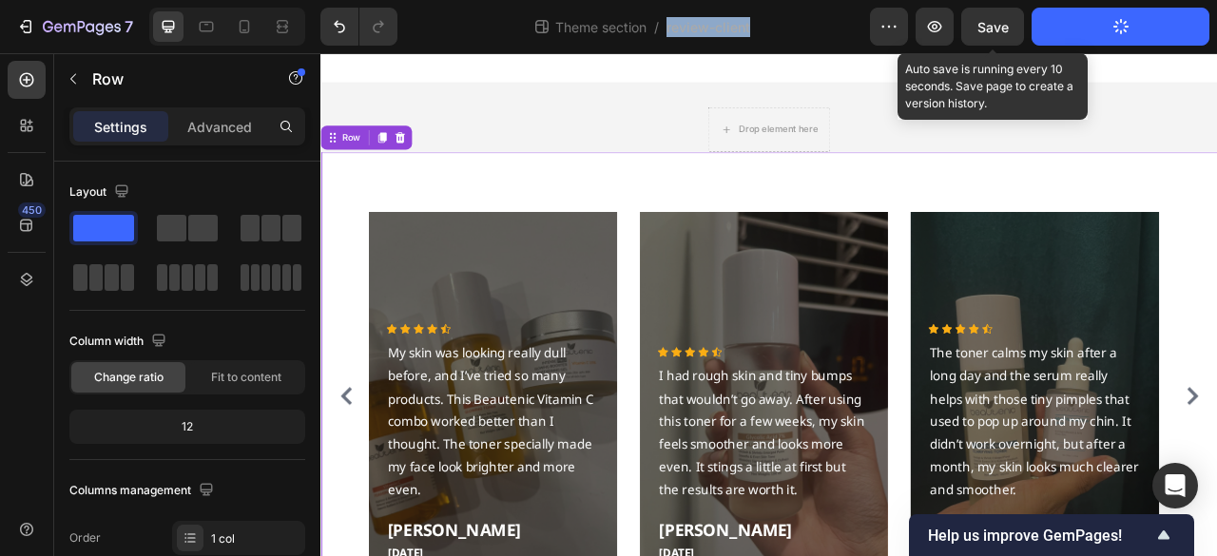
click at [977, 35] on div "Save" at bounding box center [992, 27] width 31 height 20
click at [1009, 31] on button "Save" at bounding box center [992, 27] width 63 height 38
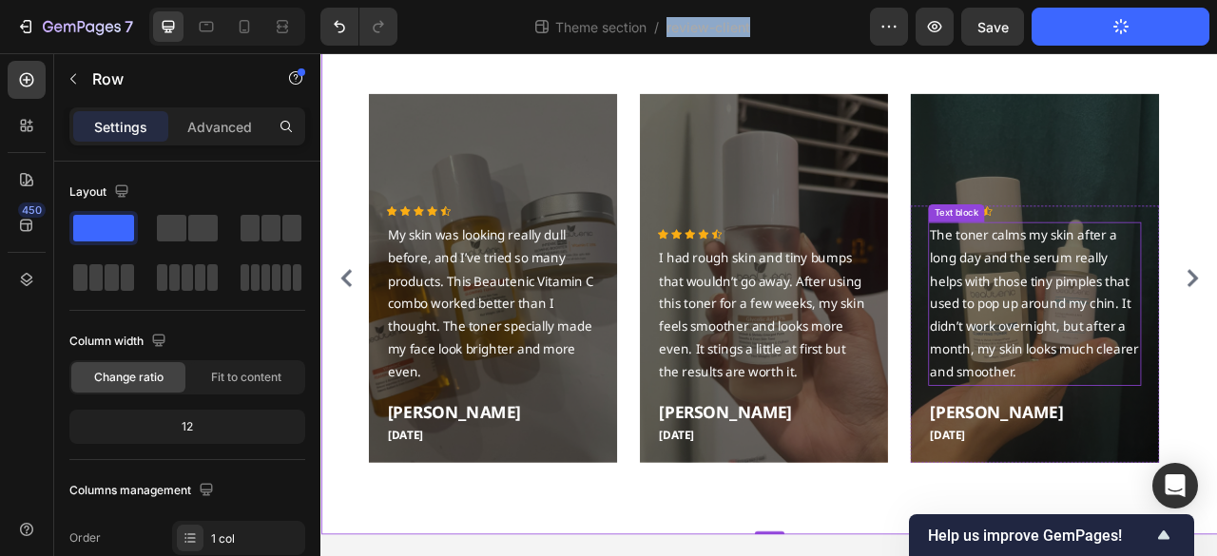
scroll to position [152, 0]
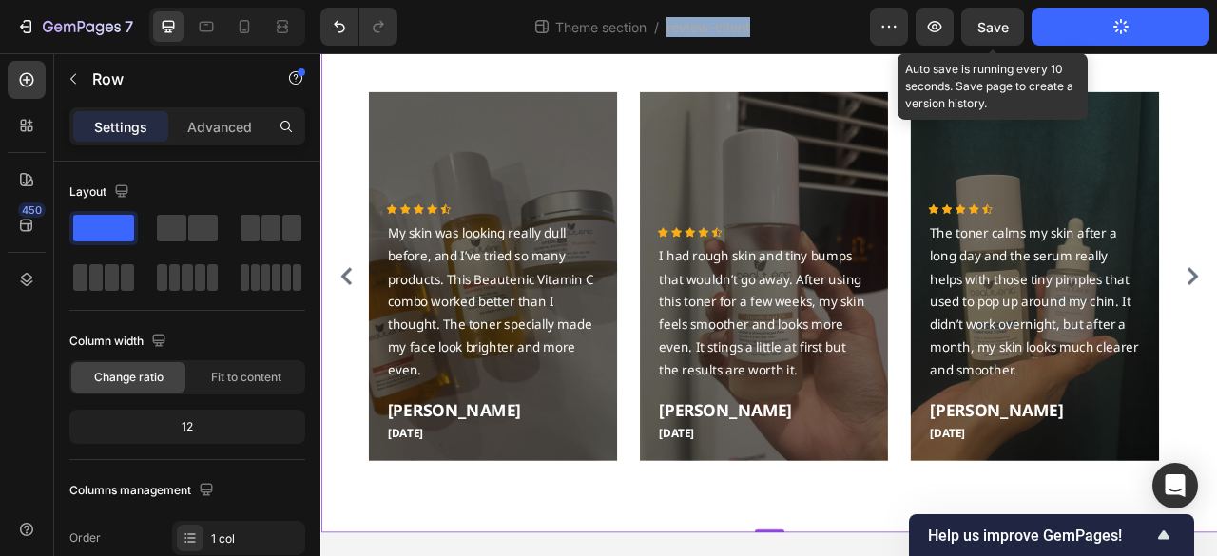
click at [993, 24] on span "Save" at bounding box center [992, 27] width 31 height 16
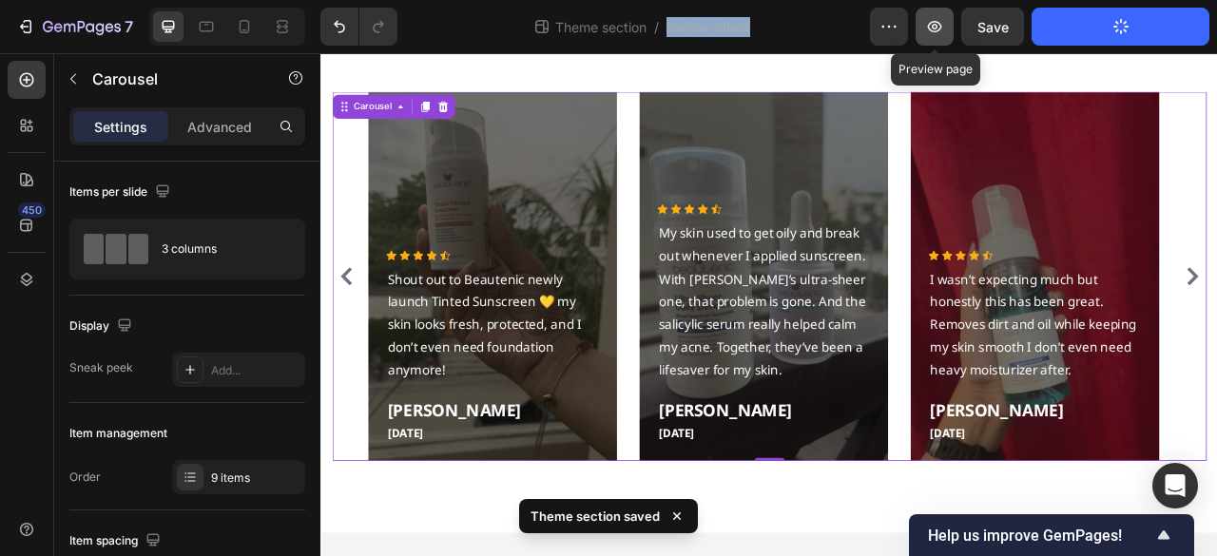
drag, startPoint x: 941, startPoint y: 31, endPoint x: 952, endPoint y: 36, distance: 11.5
click at [943, 32] on icon "button" at bounding box center [934, 26] width 19 height 19
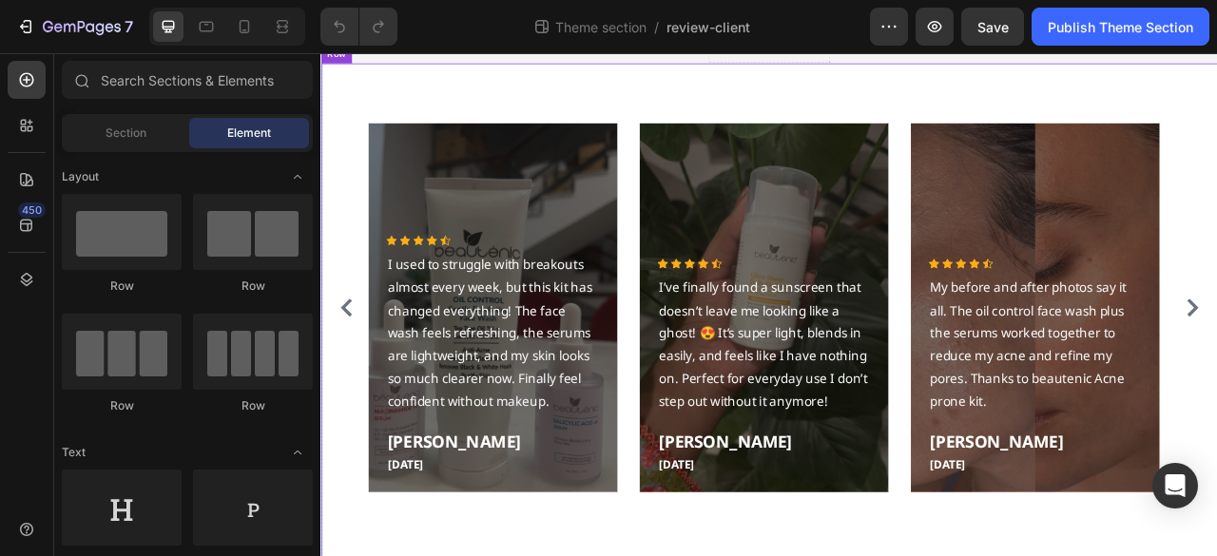
scroll to position [152, 0]
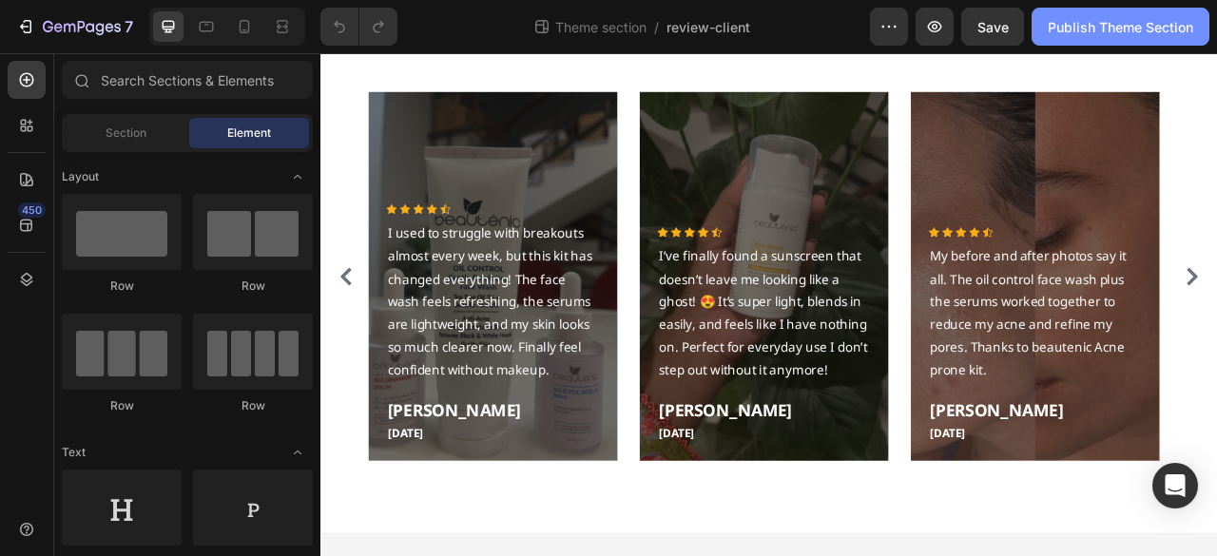
click at [1094, 40] on button "Publish Theme Section" at bounding box center [1121, 27] width 178 height 38
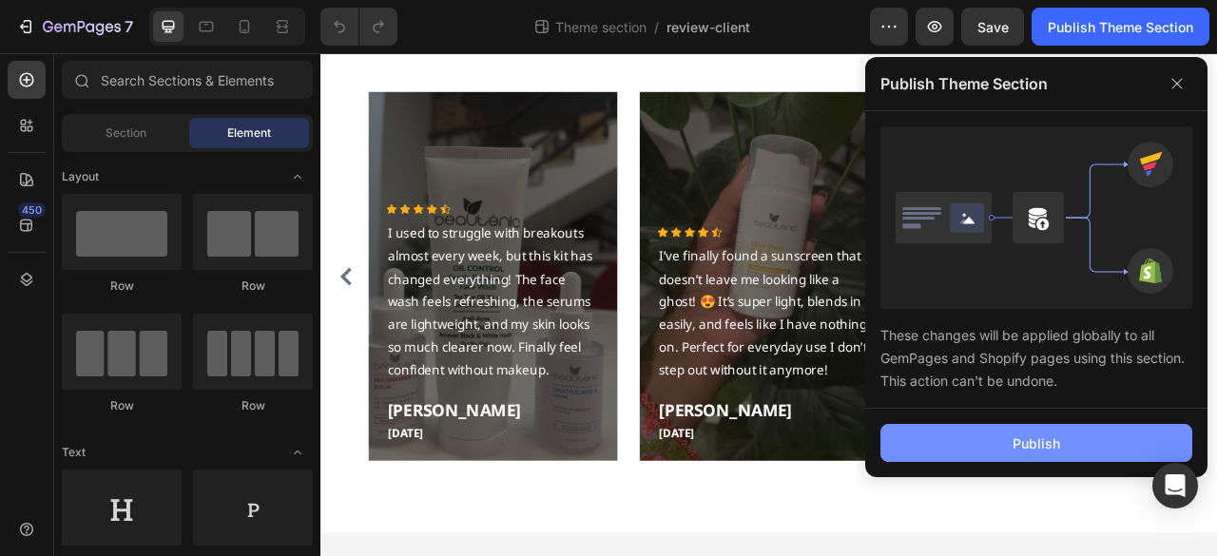
click at [1010, 449] on button "Publish" at bounding box center [1036, 443] width 312 height 38
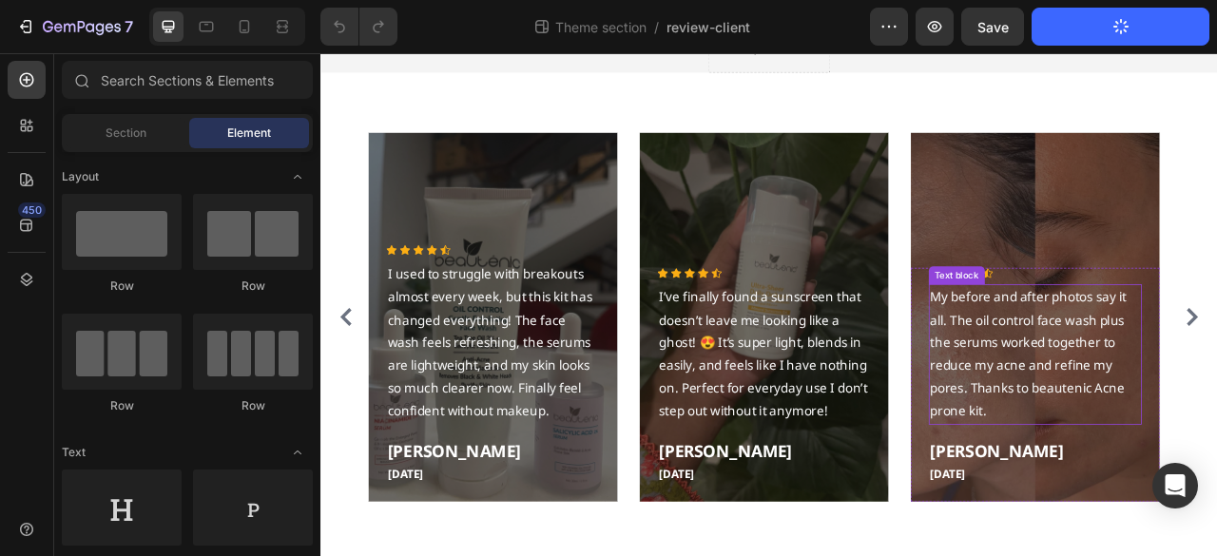
scroll to position [57, 0]
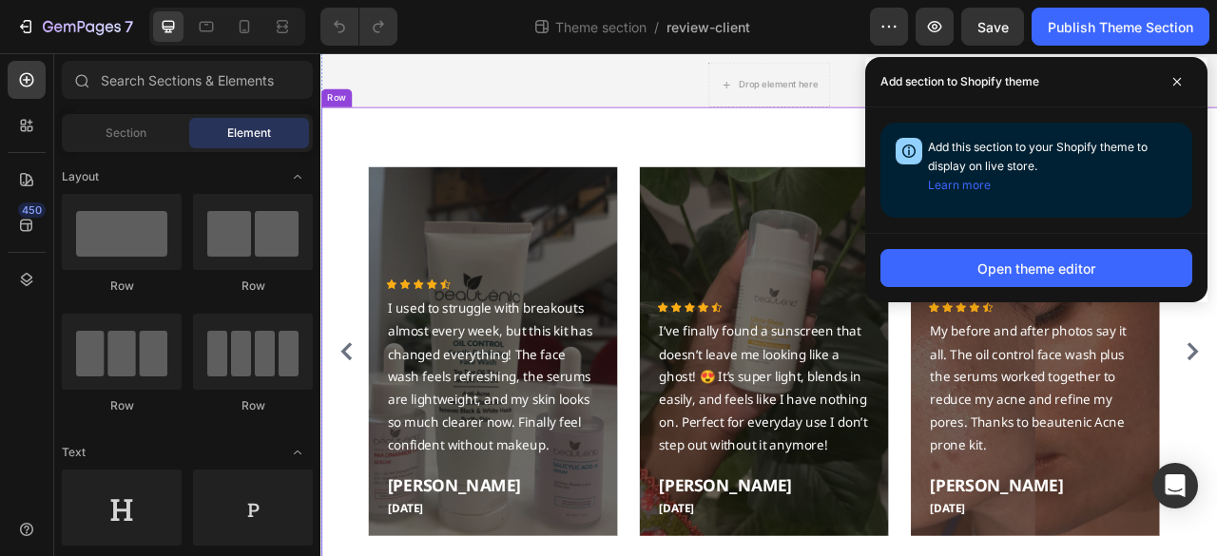
click at [852, 158] on div "Icon Icon Icon Icon Icon Icon List Hoz I used to struggle with breakouts almost…" at bounding box center [890, 440] width 1141 height 637
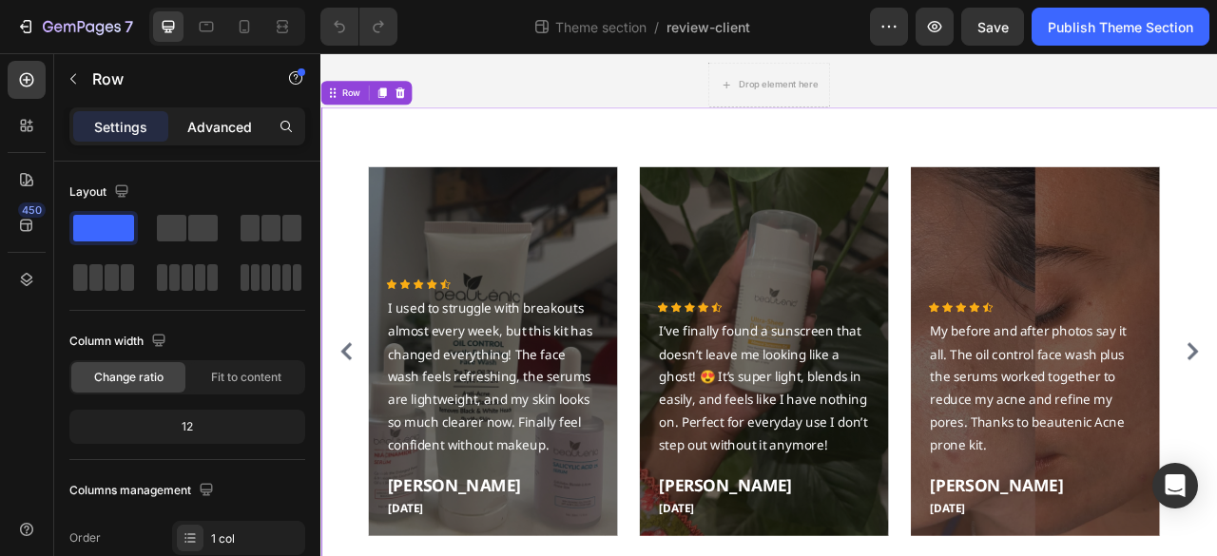
click at [256, 121] on div "Advanced" at bounding box center [219, 126] width 95 height 30
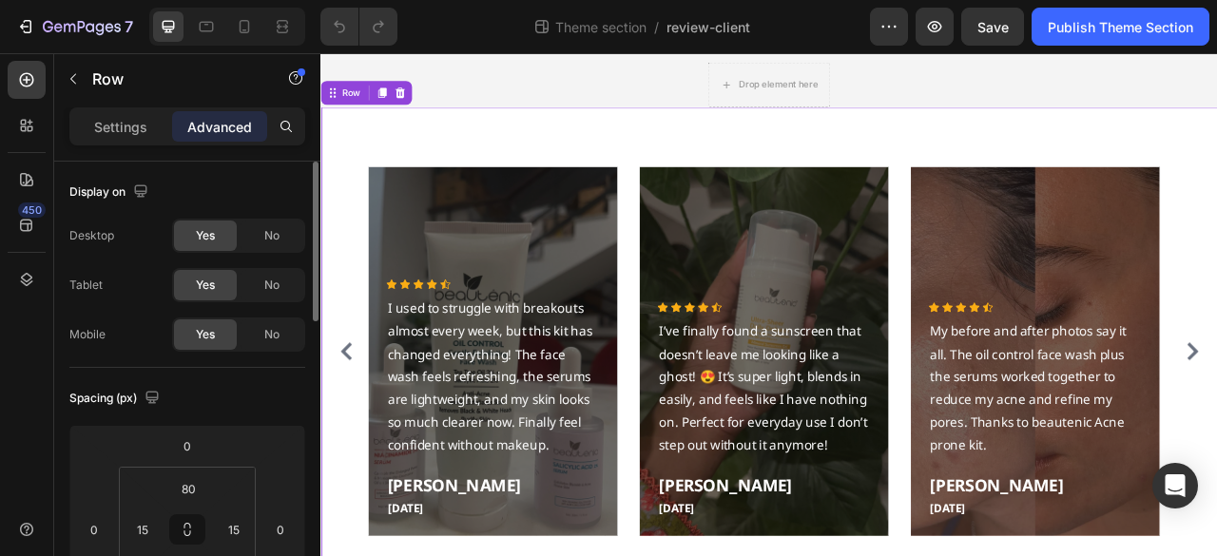
scroll to position [190, 0]
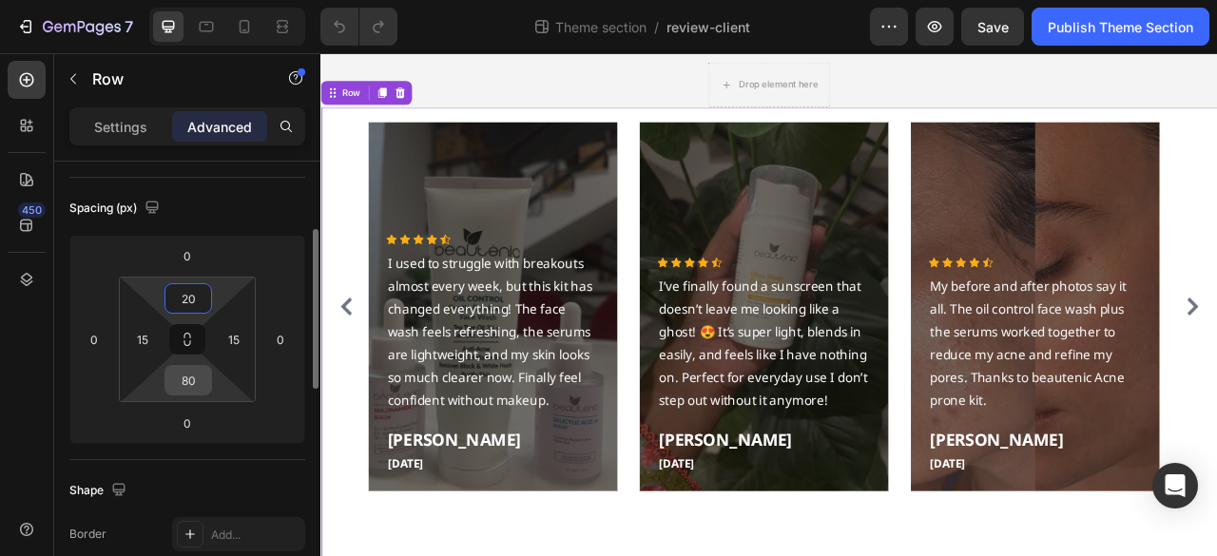
type input "20"
click at [192, 393] on input "80" at bounding box center [188, 380] width 38 height 29
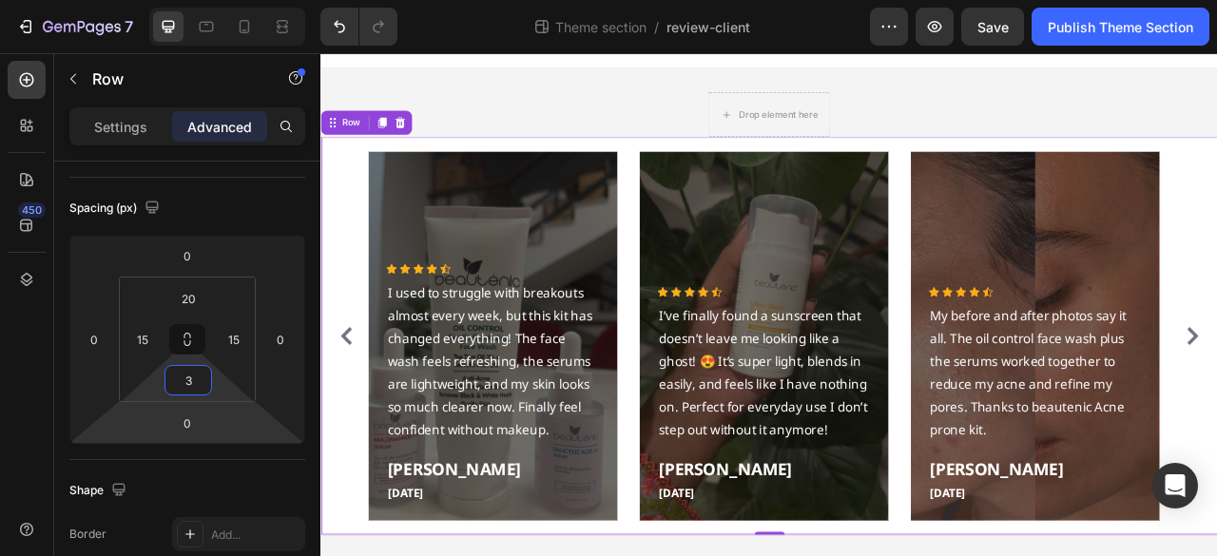
scroll to position [48, 0]
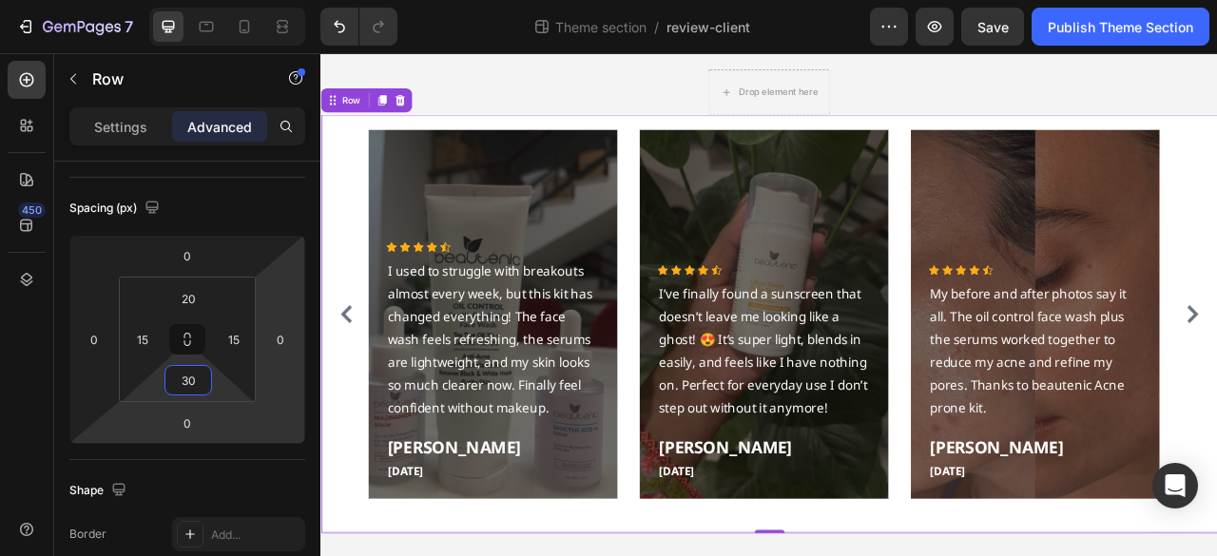
type input "30"
click at [1101, 37] on button "Publish Theme Section" at bounding box center [1121, 27] width 178 height 38
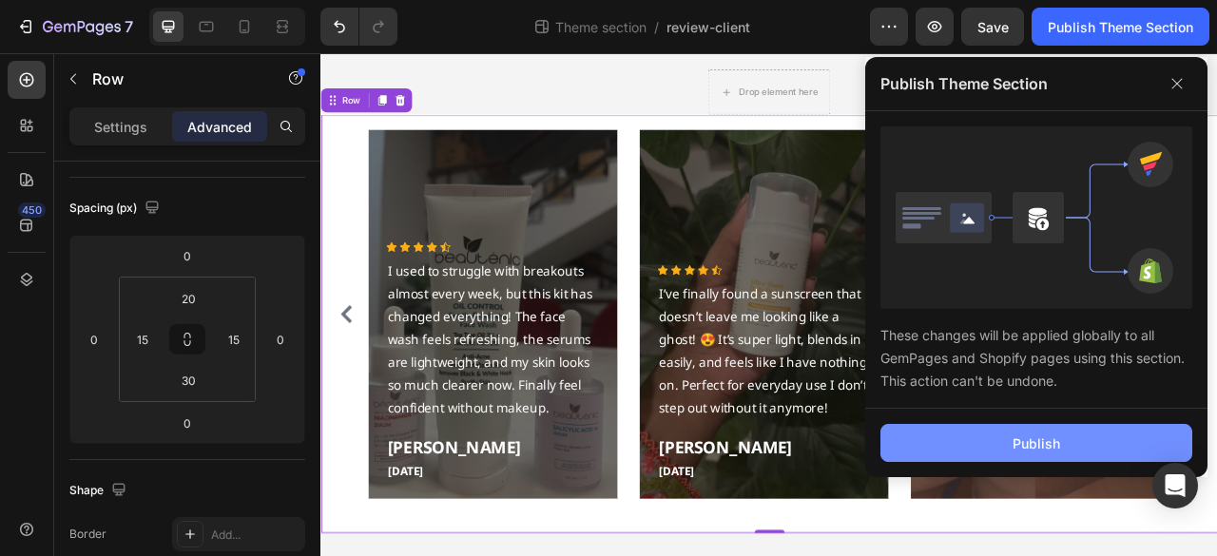
click at [1086, 452] on button "Publish" at bounding box center [1036, 443] width 312 height 38
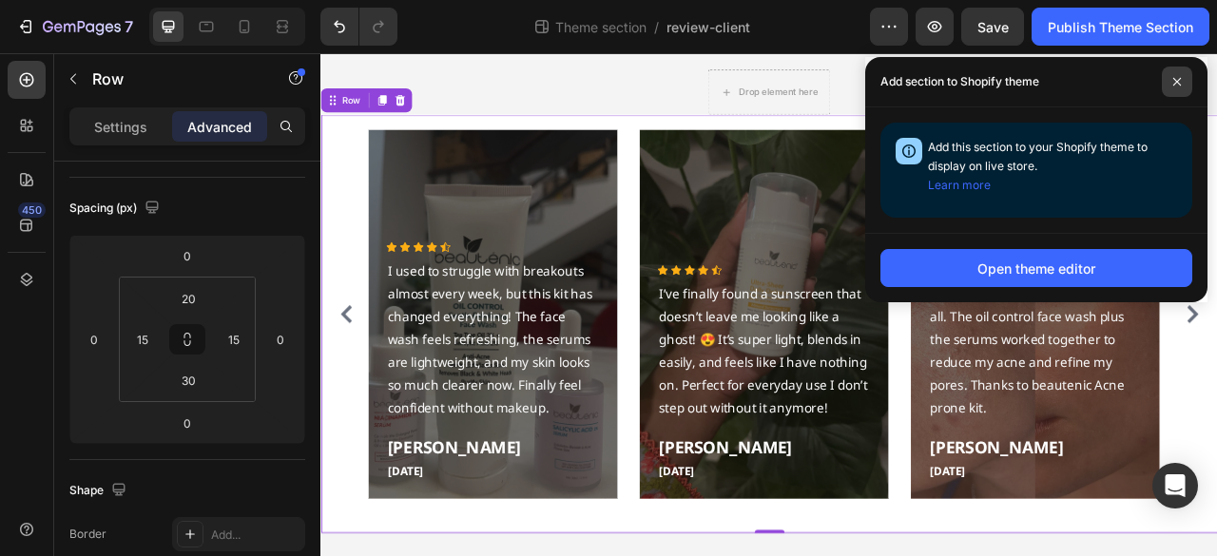
click at [1189, 83] on span at bounding box center [1177, 82] width 30 height 30
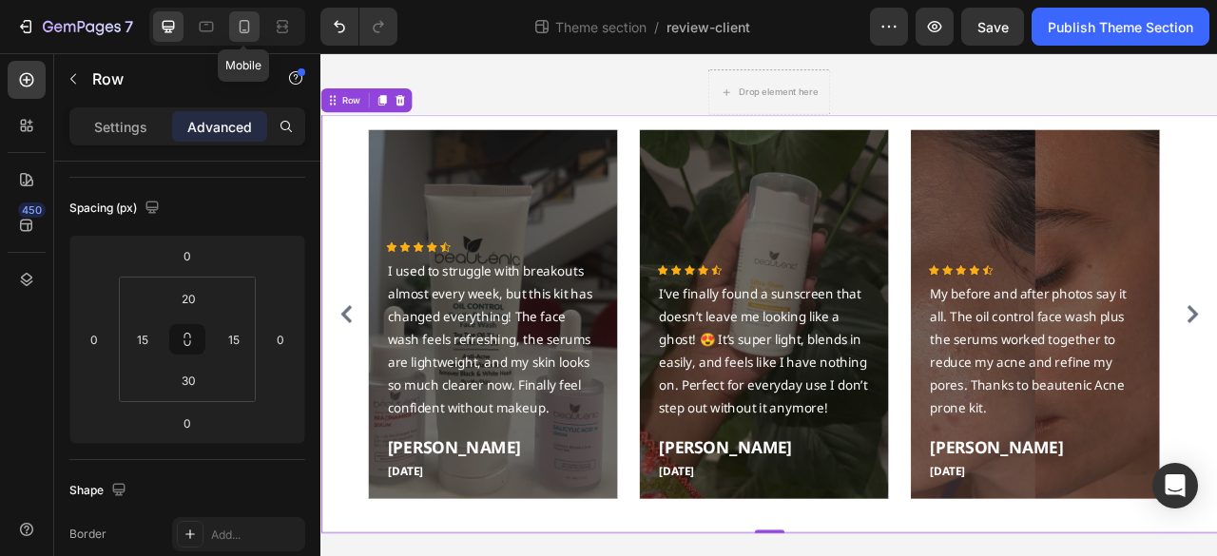
click at [249, 24] on icon at bounding box center [244, 26] width 19 height 19
type input "80"
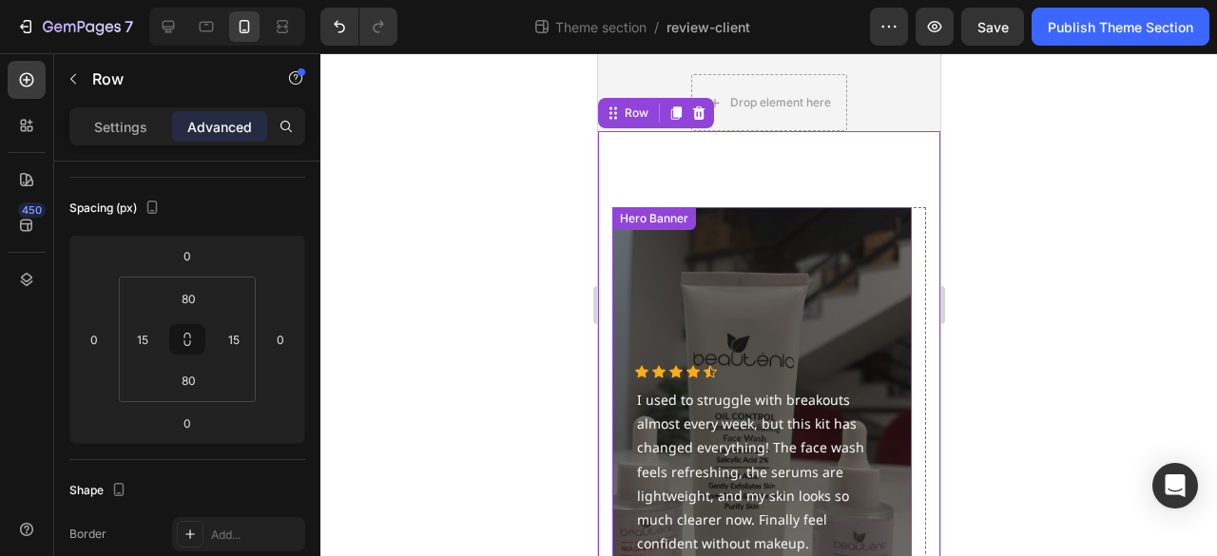
scroll to position [59, 0]
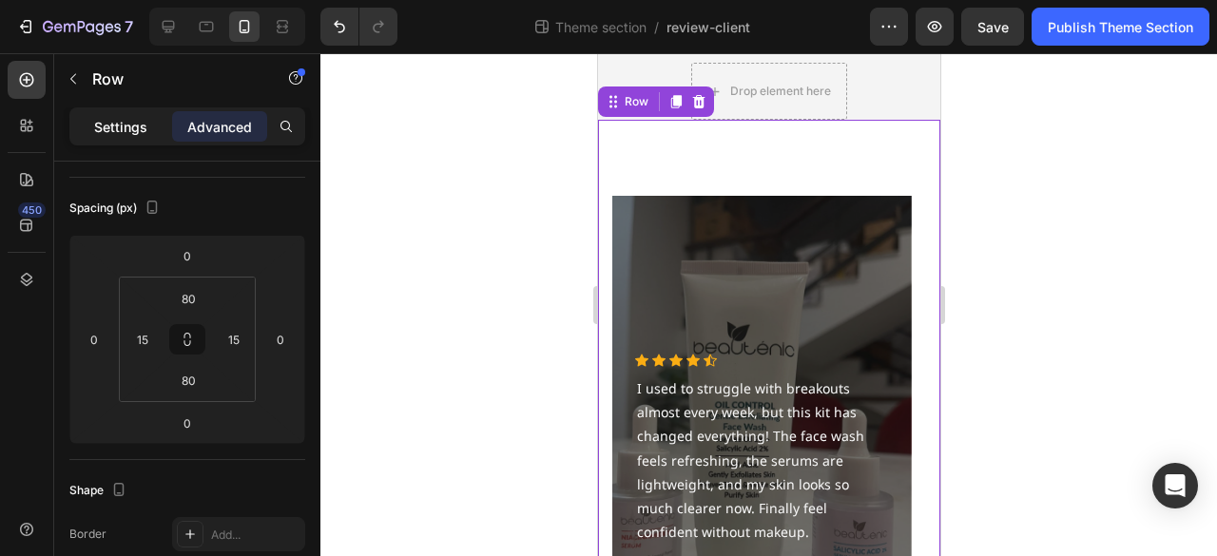
click at [118, 134] on p "Settings" at bounding box center [120, 127] width 53 height 20
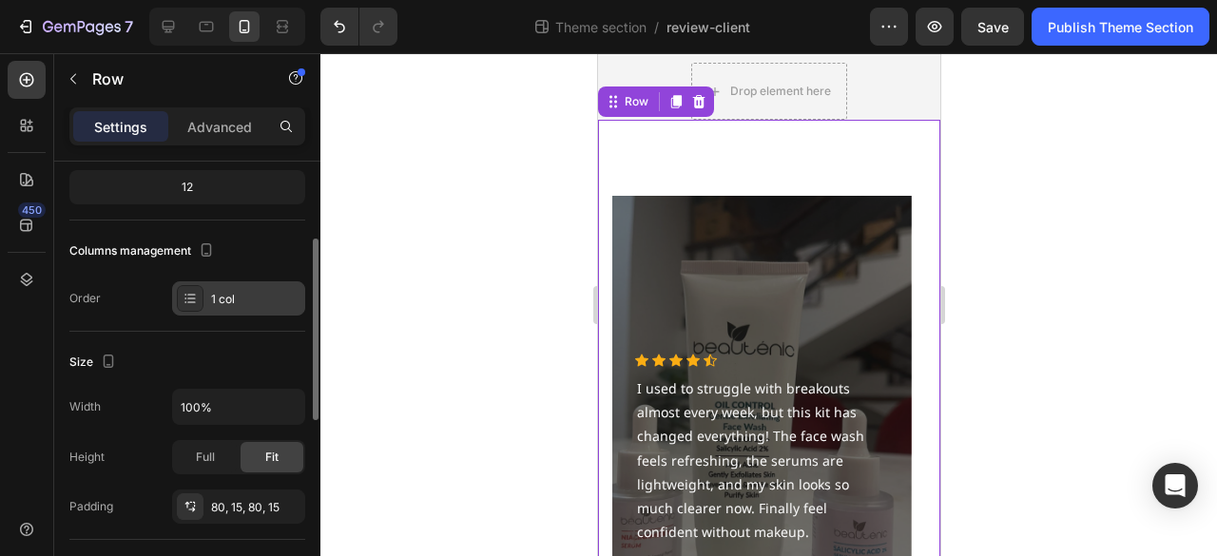
click at [238, 300] on div "1 col" at bounding box center [255, 299] width 89 height 17
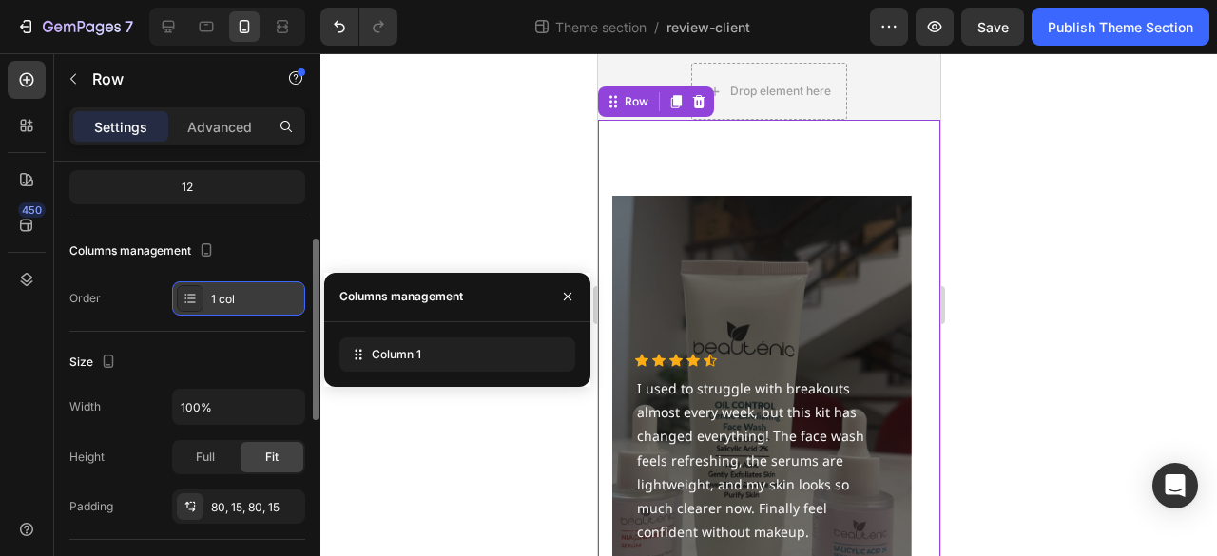
click at [238, 300] on div "1 col" at bounding box center [255, 299] width 89 height 17
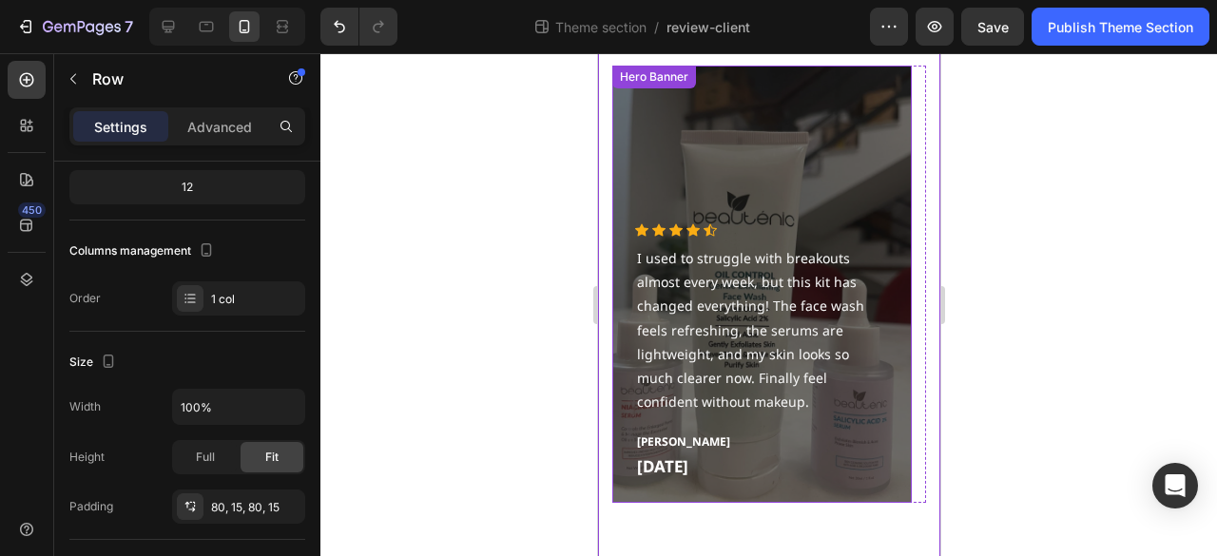
scroll to position [162, 0]
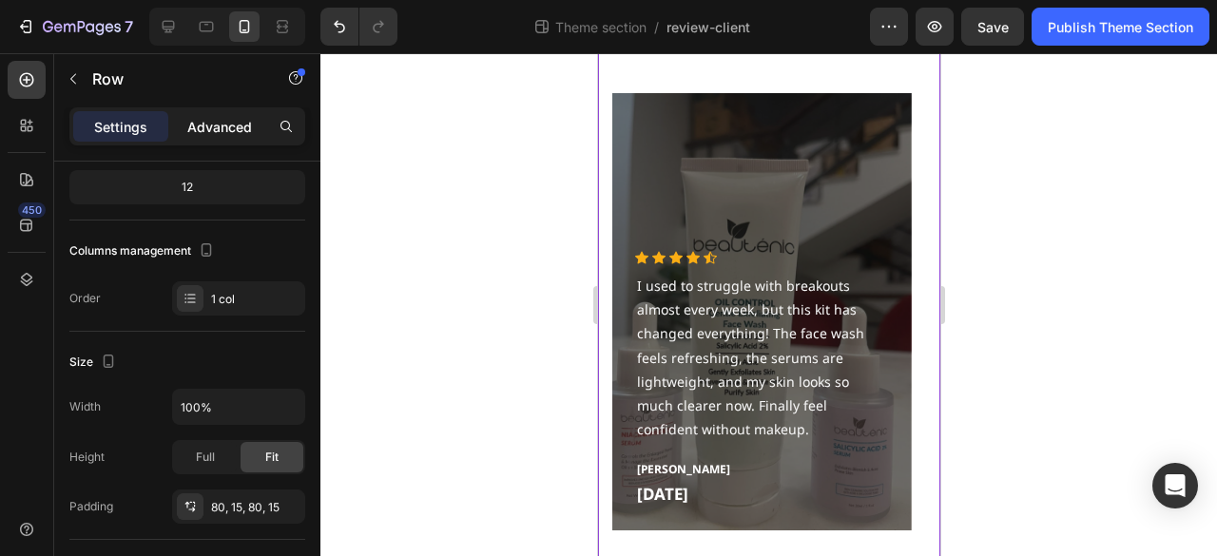
click at [214, 137] on div "Advanced" at bounding box center [219, 126] width 95 height 30
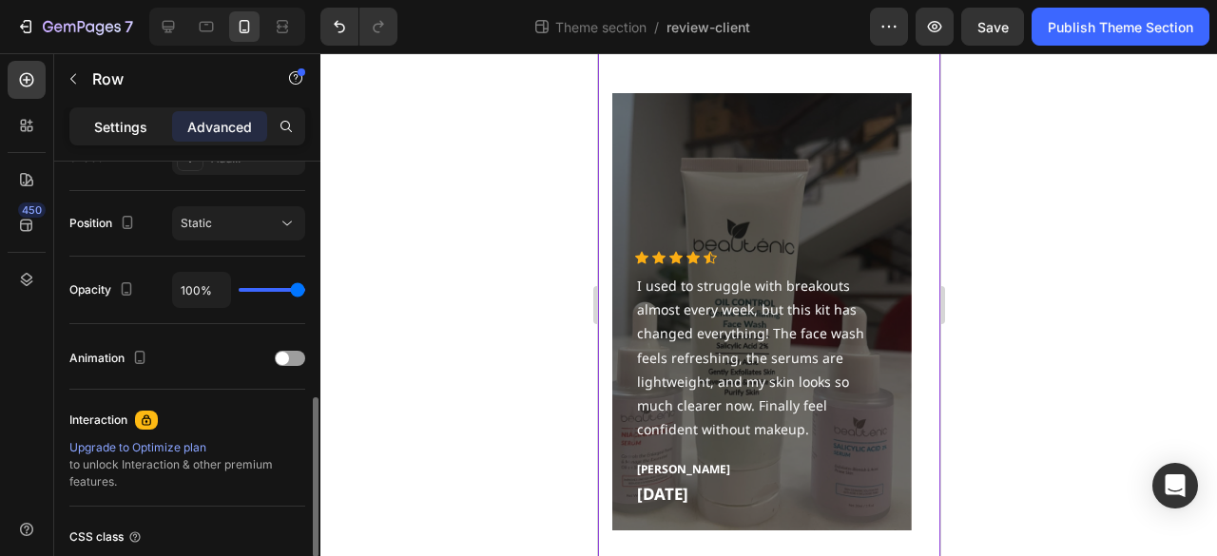
click at [132, 137] on div "Settings" at bounding box center [120, 126] width 95 height 30
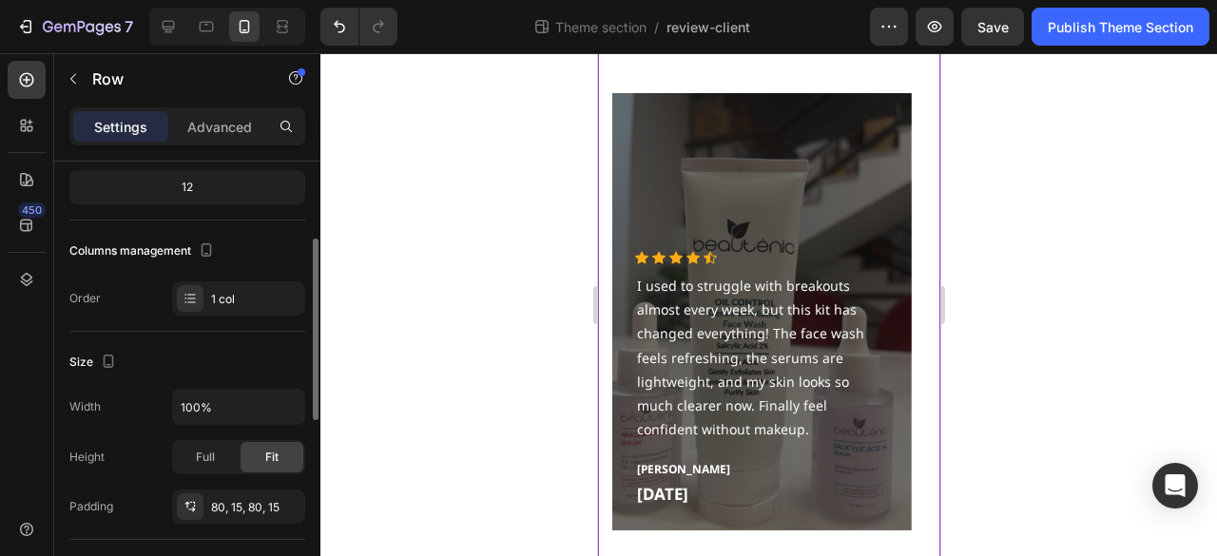
scroll to position [0, 0]
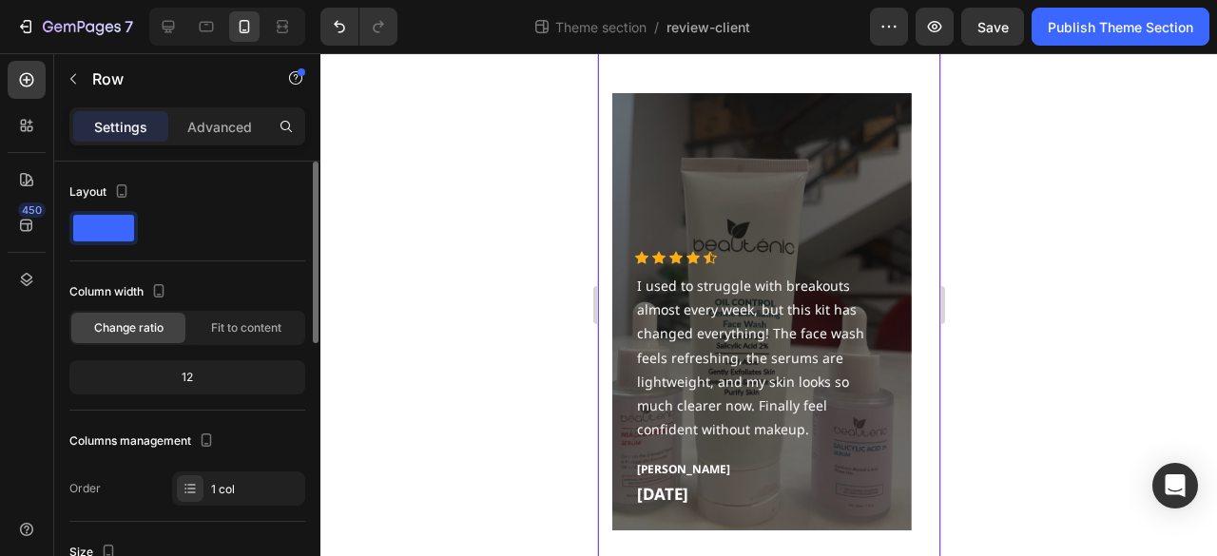
click at [122, 231] on span at bounding box center [103, 228] width 61 height 27
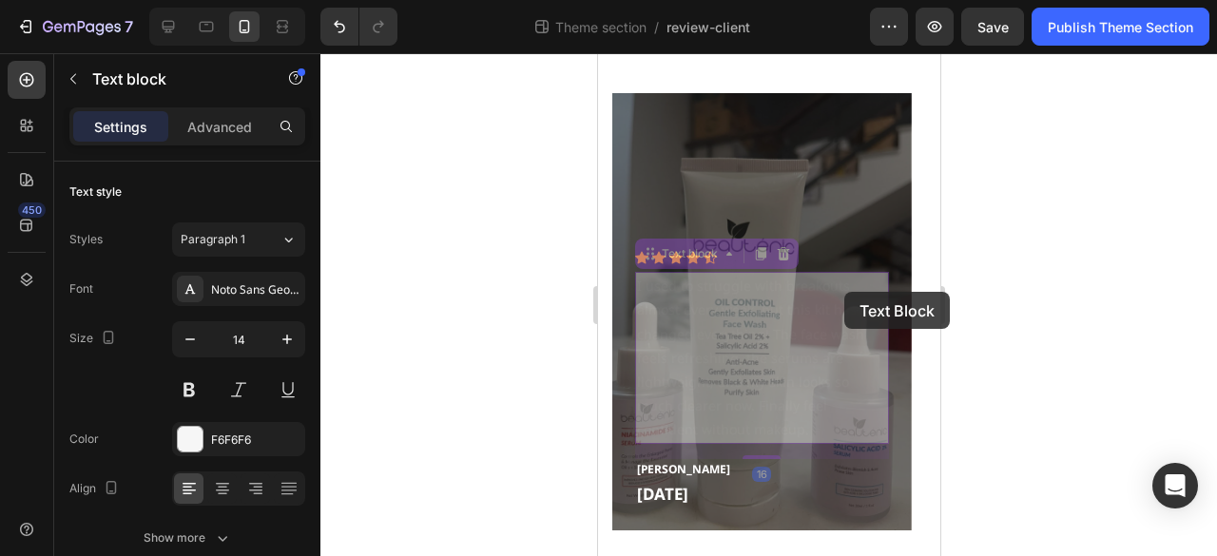
drag, startPoint x: 844, startPoint y: 292, endPoint x: 856, endPoint y: 294, distance: 11.6
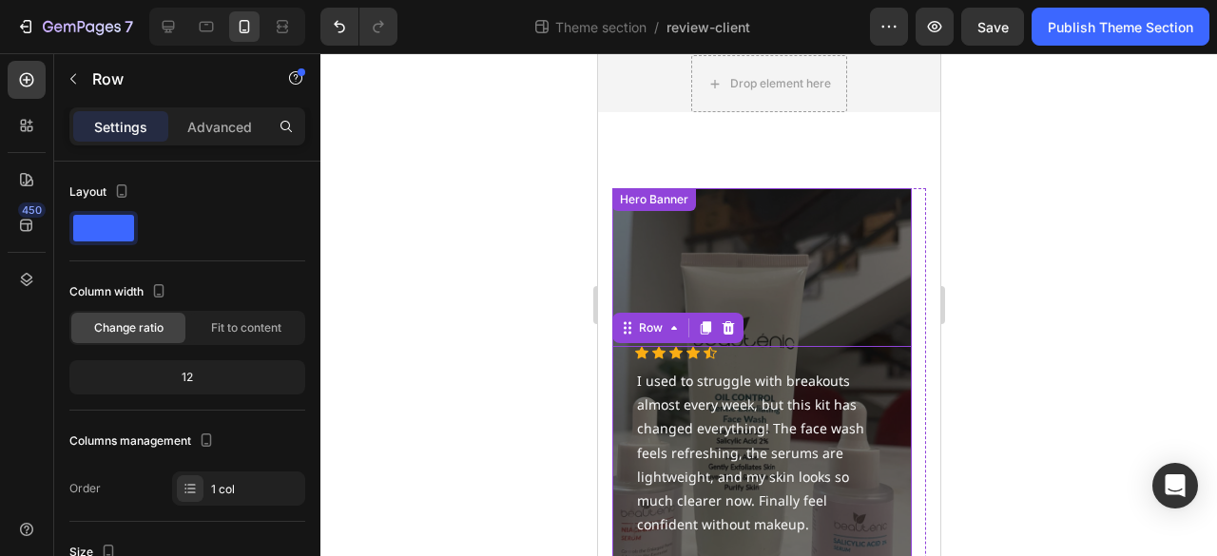
scroll to position [162, 0]
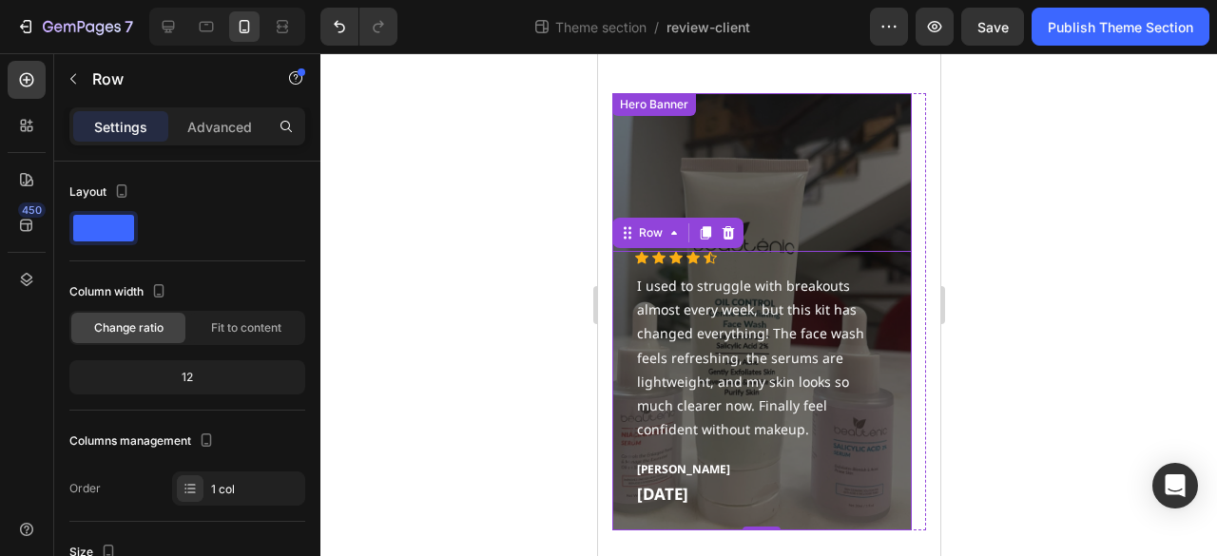
click at [648, 106] on div "Hero Banner" at bounding box center [653, 104] width 76 height 17
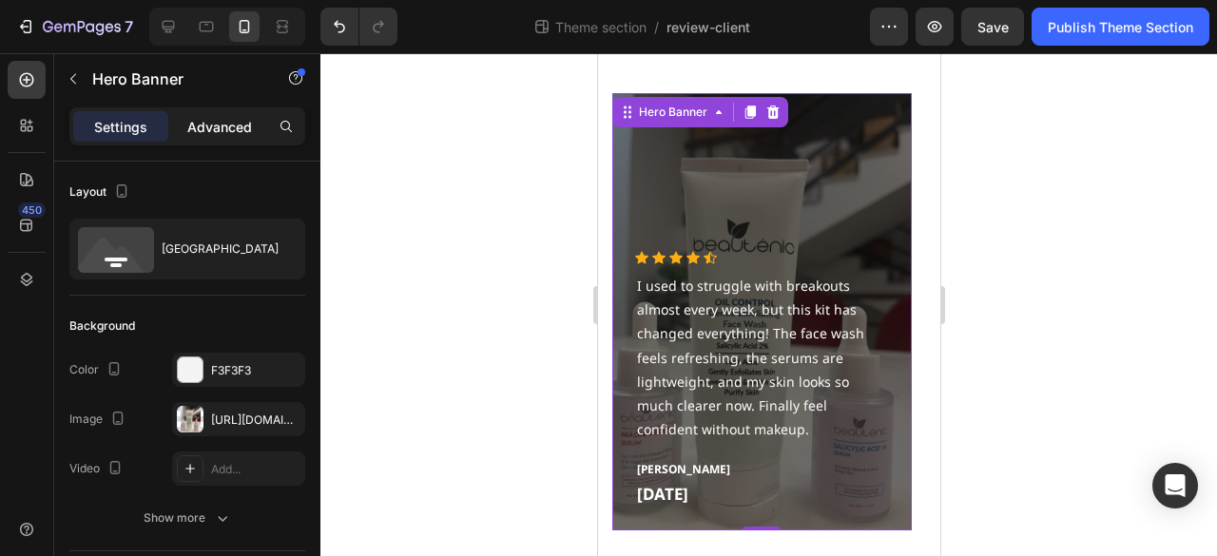
click at [210, 128] on p "Advanced" at bounding box center [219, 127] width 65 height 20
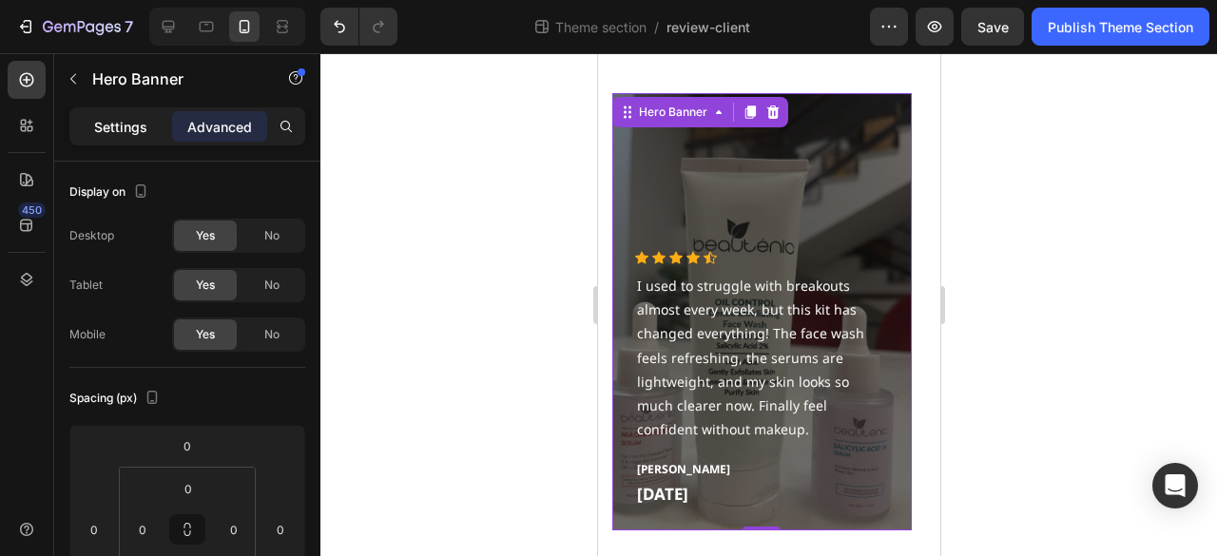
click at [145, 120] on p "Settings" at bounding box center [120, 127] width 53 height 20
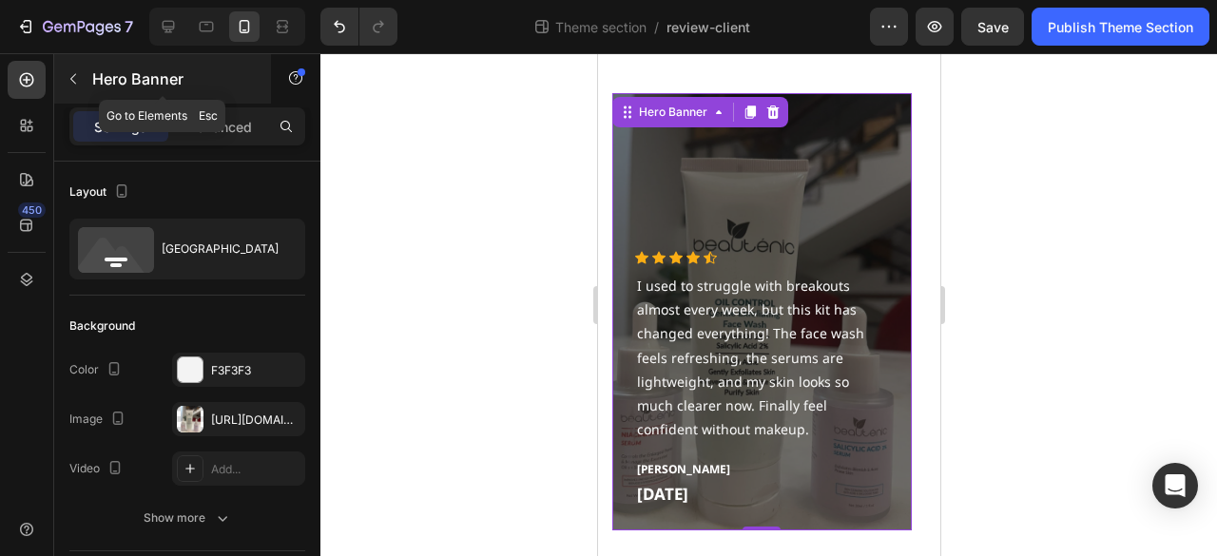
click at [74, 85] on icon "button" at bounding box center [73, 78] width 15 height 15
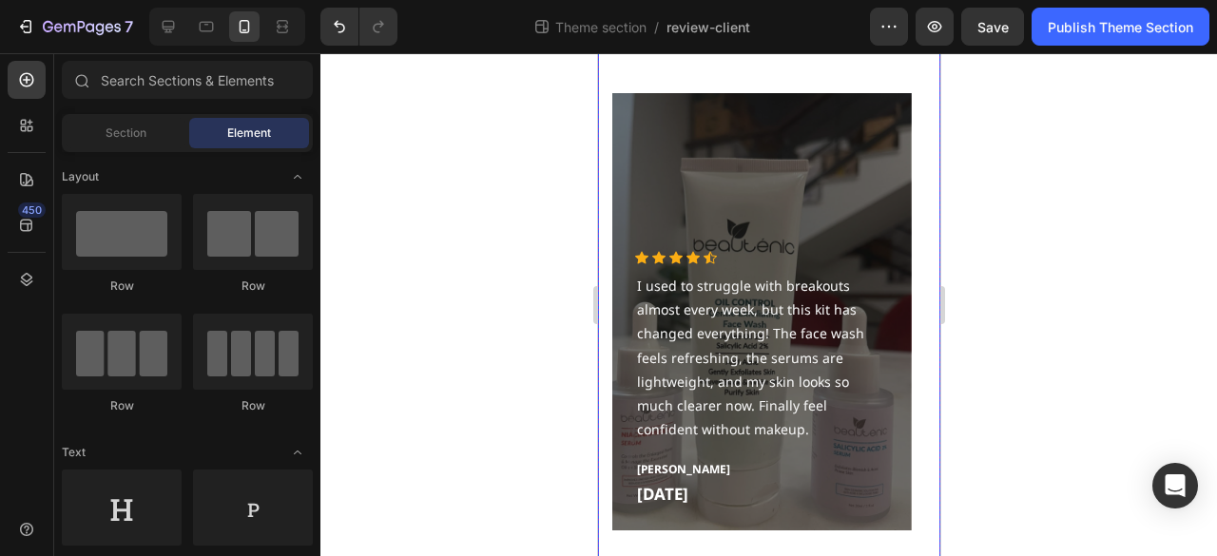
click at [738, 87] on div "Icon Icon Icon Icon Icon Icon List Hoz I used to struggle with breakouts almost…" at bounding box center [768, 319] width 342 height 605
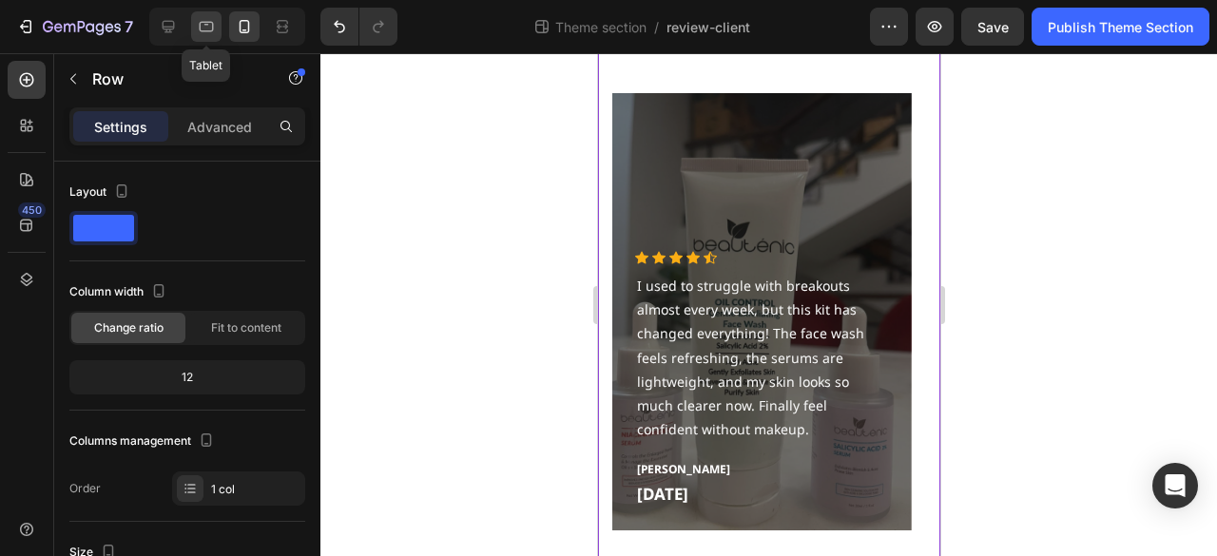
click at [213, 27] on icon at bounding box center [206, 26] width 19 height 19
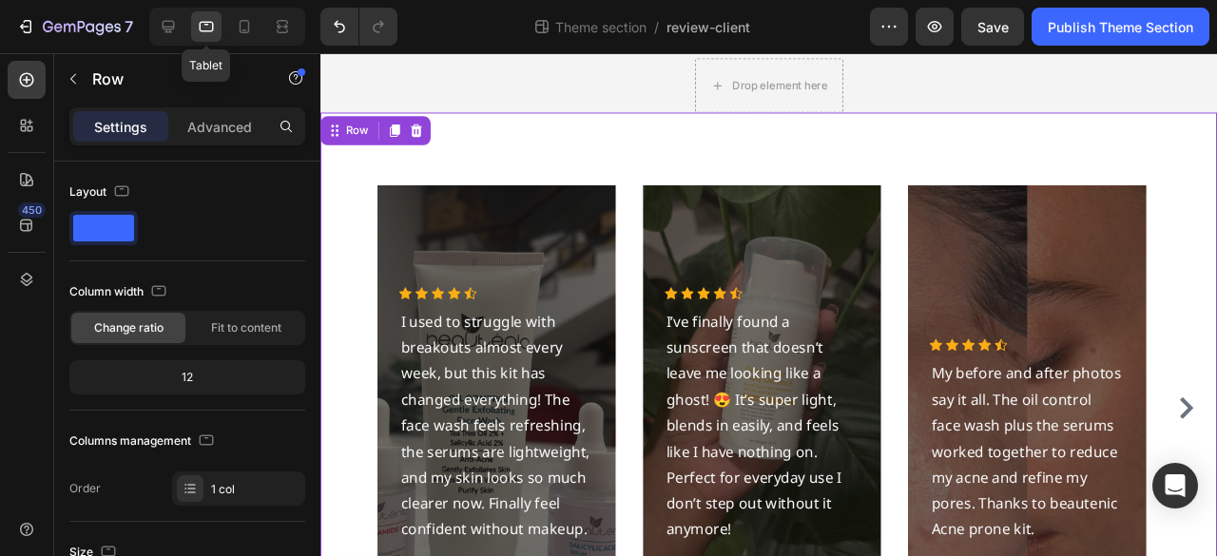
scroll to position [59, 0]
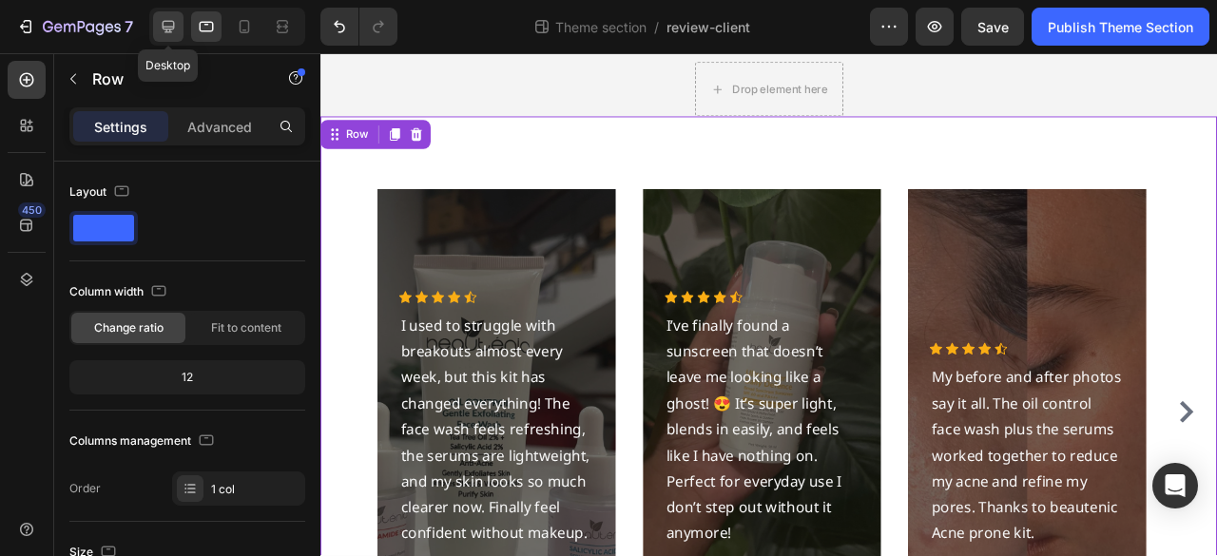
click at [172, 18] on icon at bounding box center [168, 26] width 19 height 19
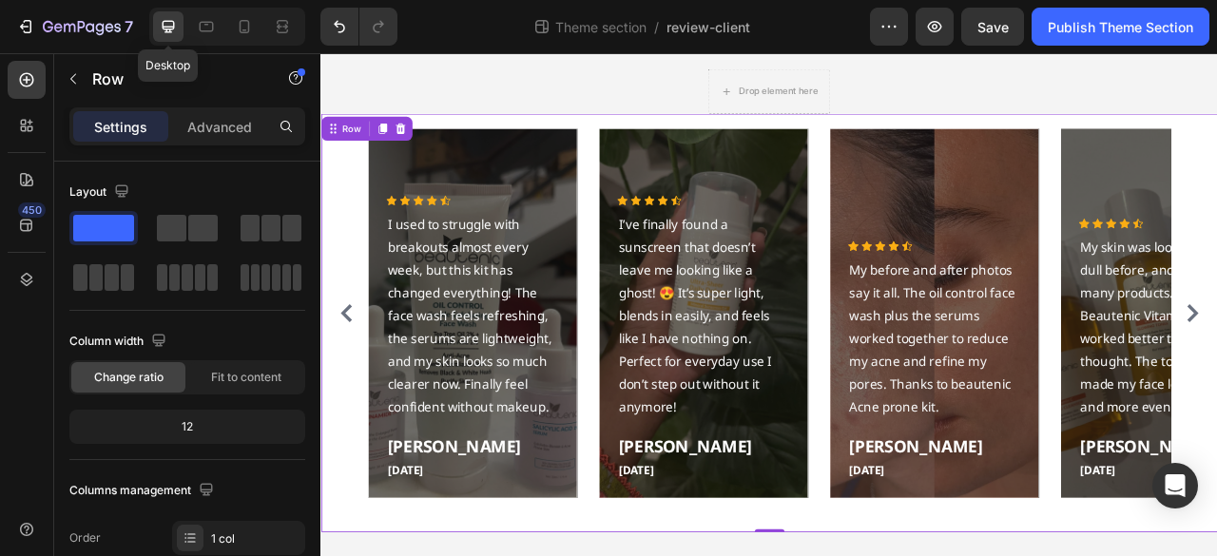
scroll to position [48, 0]
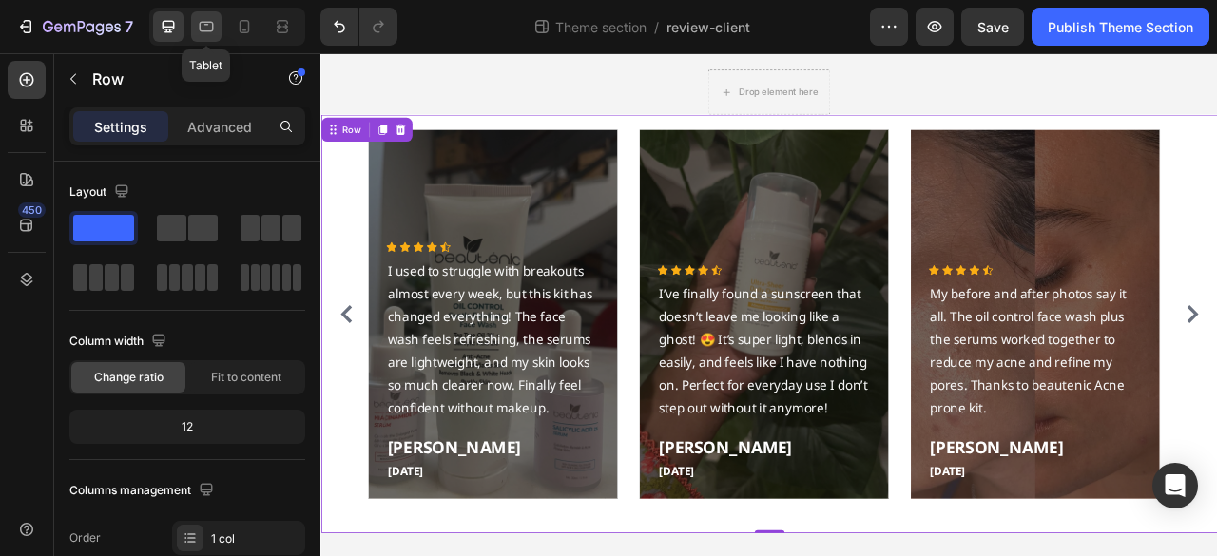
click at [203, 31] on icon at bounding box center [207, 27] width 14 height 10
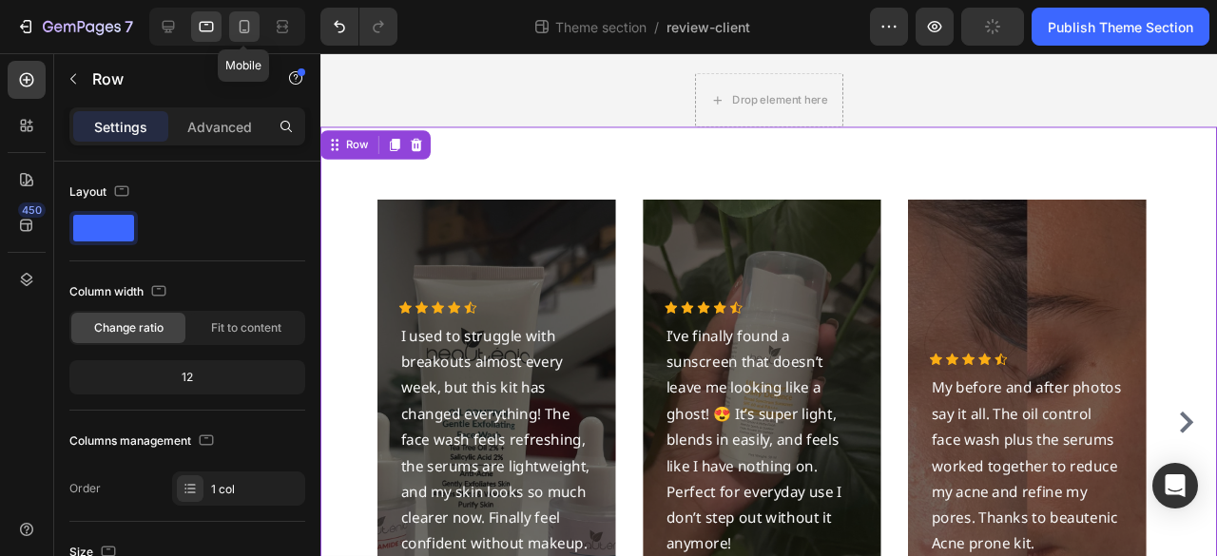
scroll to position [59, 0]
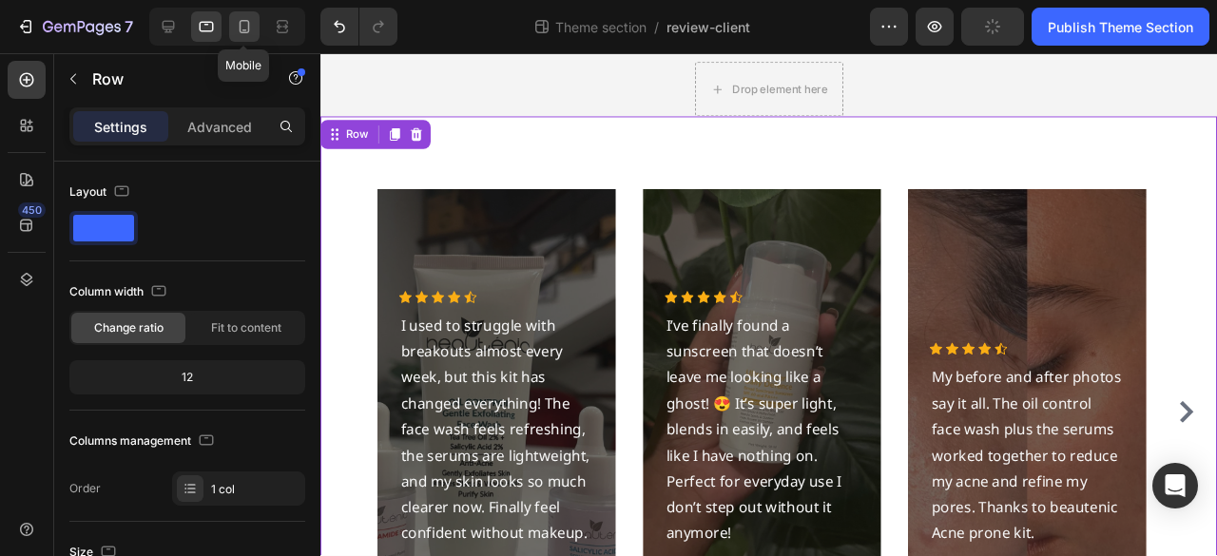
click at [238, 35] on icon at bounding box center [244, 26] width 19 height 19
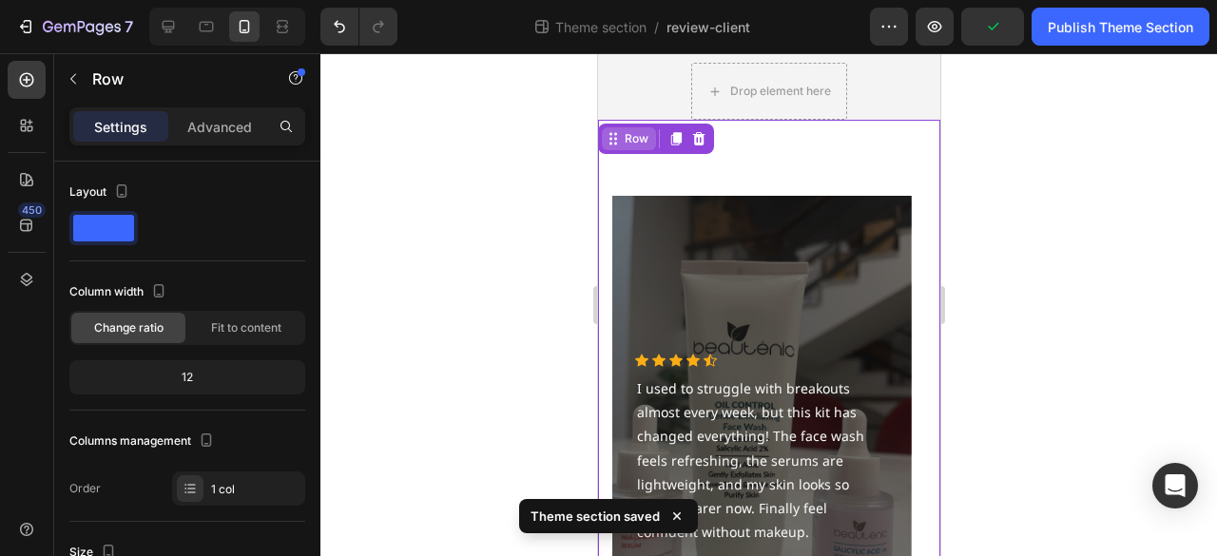
click at [627, 147] on div "Row" at bounding box center [628, 138] width 54 height 23
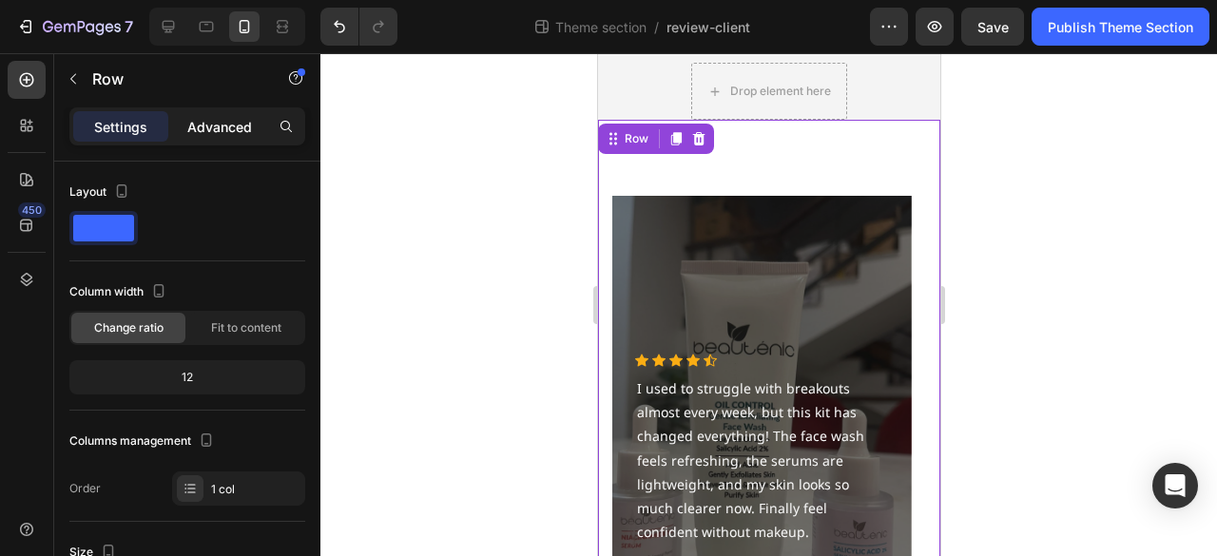
click at [232, 130] on p "Advanced" at bounding box center [219, 127] width 65 height 20
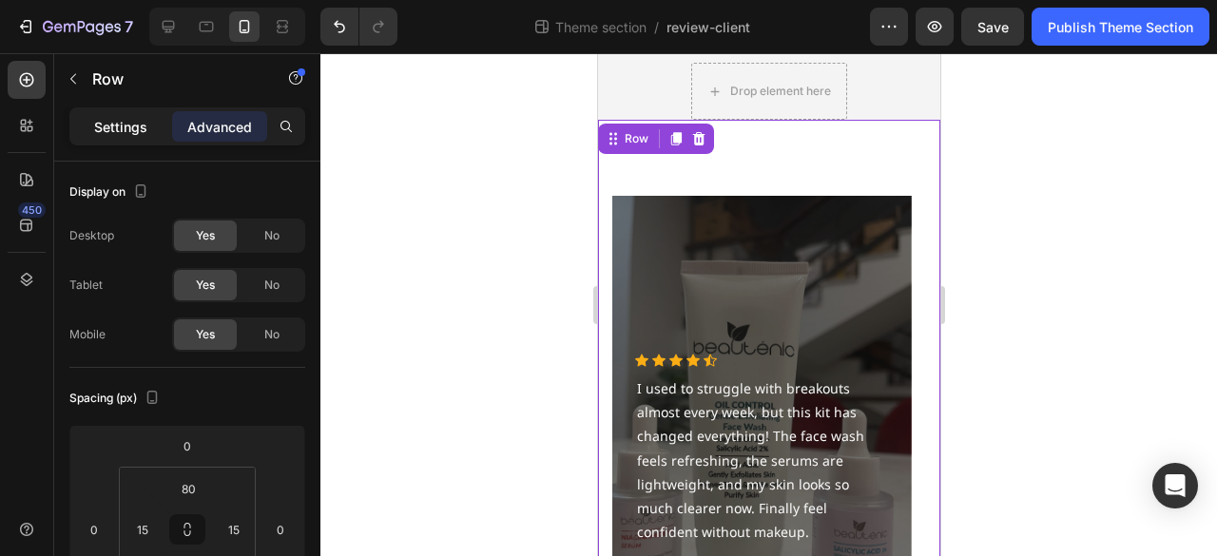
click at [141, 112] on div "Settings" at bounding box center [120, 126] width 95 height 30
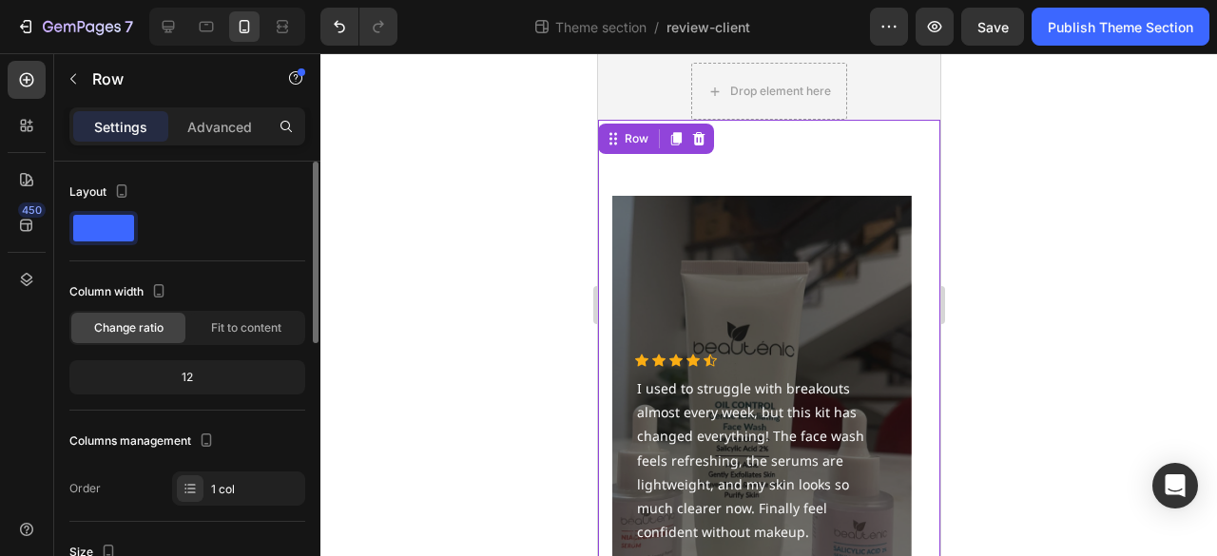
scroll to position [95, 0]
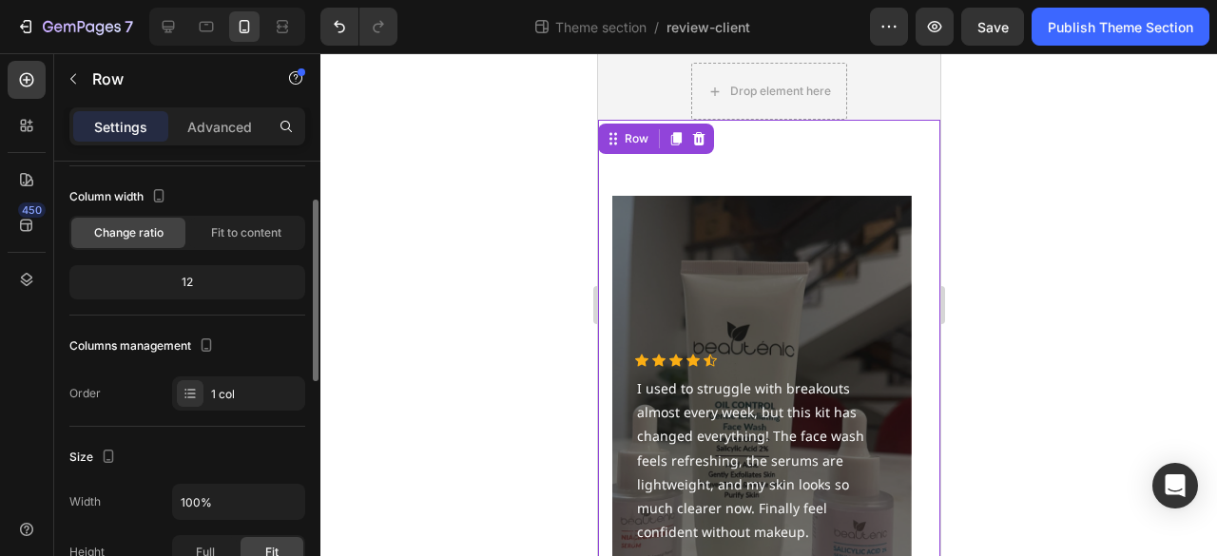
click at [225, 286] on div "12" at bounding box center [187, 282] width 228 height 27
click at [194, 389] on icon at bounding box center [191, 389] width 8 height 1
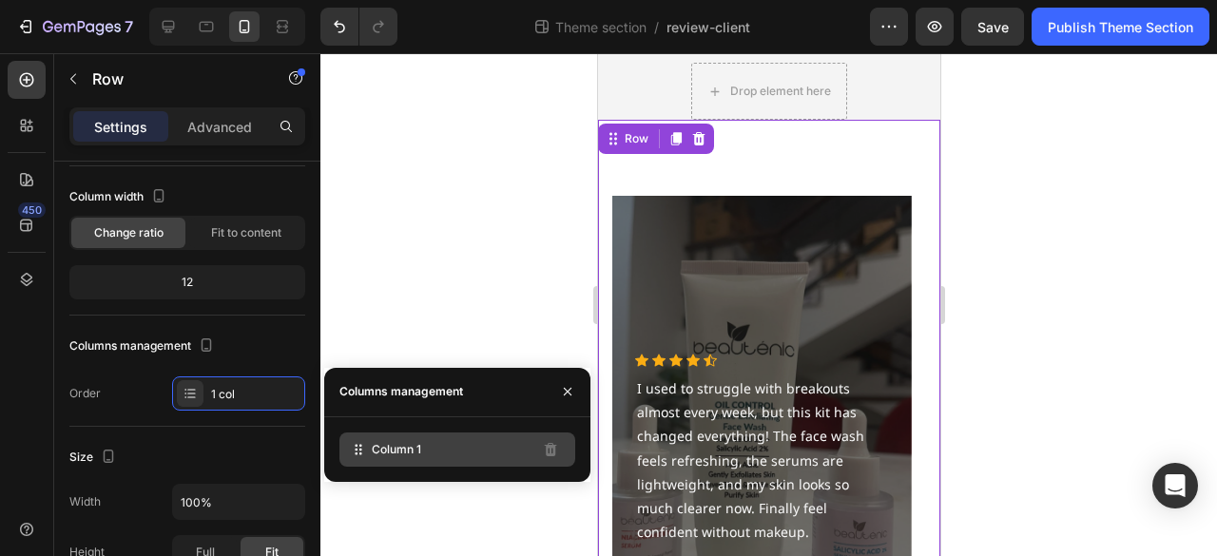
click at [479, 453] on div "Column 1" at bounding box center [457, 450] width 236 height 34
click at [443, 429] on div "Column 1" at bounding box center [457, 449] width 266 height 65
click at [441, 434] on div "Column 1" at bounding box center [457, 449] width 266 height 65
click at [441, 448] on div "Column 1" at bounding box center [457, 450] width 236 height 34
click at [355, 444] on icon at bounding box center [358, 449] width 19 height 19
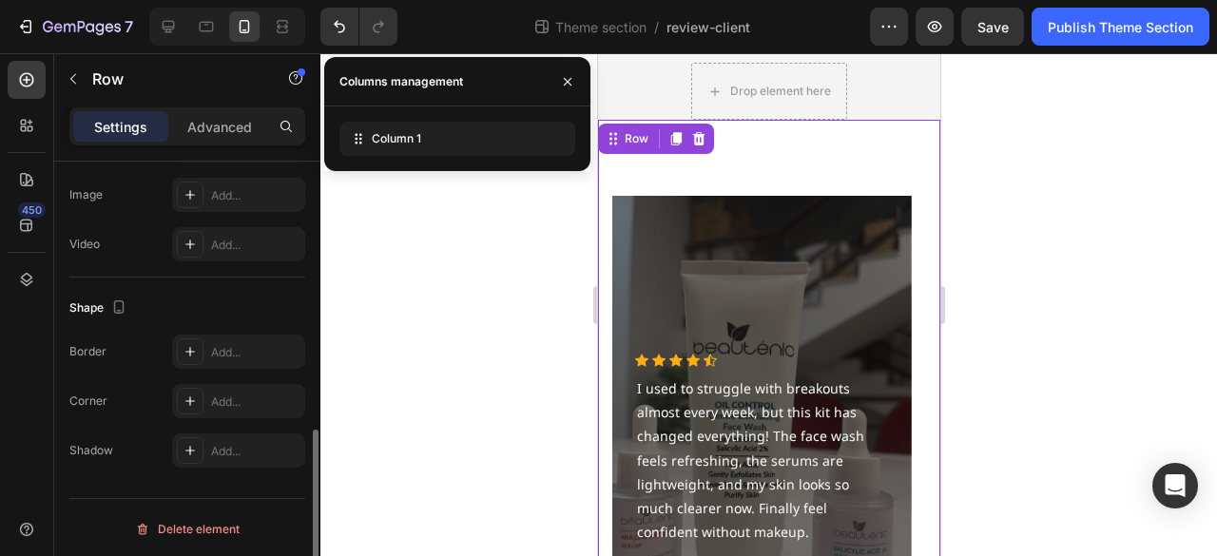
scroll to position [0, 0]
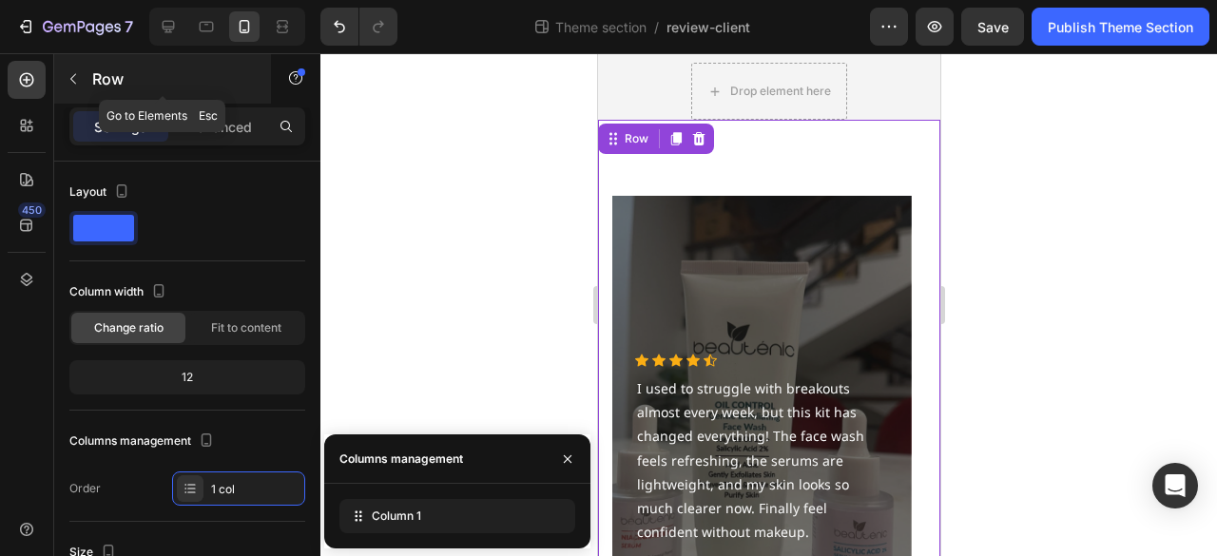
click at [84, 77] on button "button" at bounding box center [73, 79] width 30 height 30
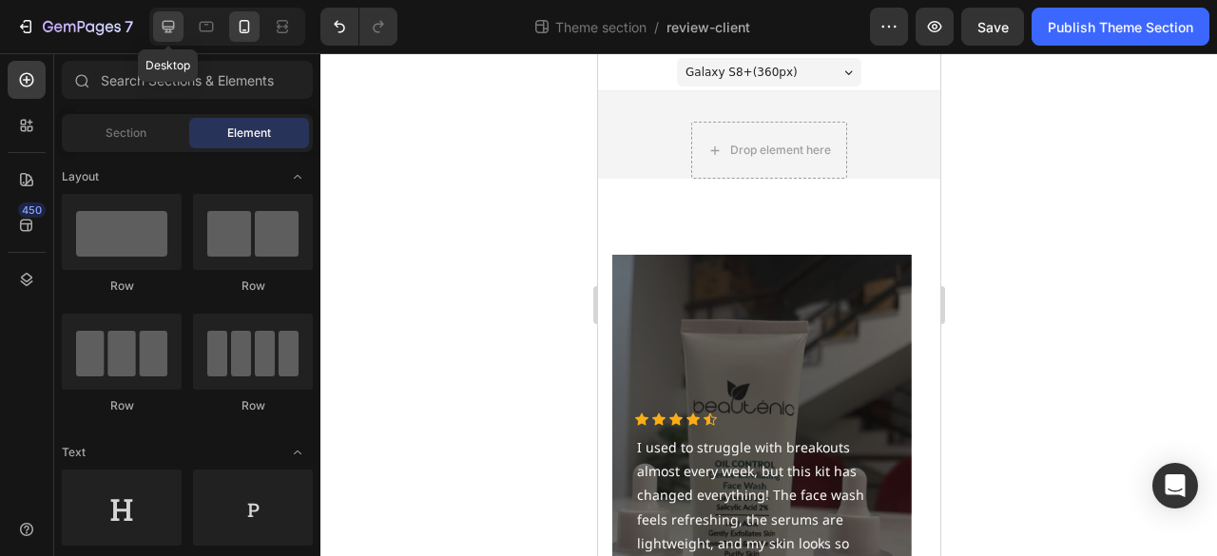
click at [182, 17] on div at bounding box center [168, 26] width 30 height 30
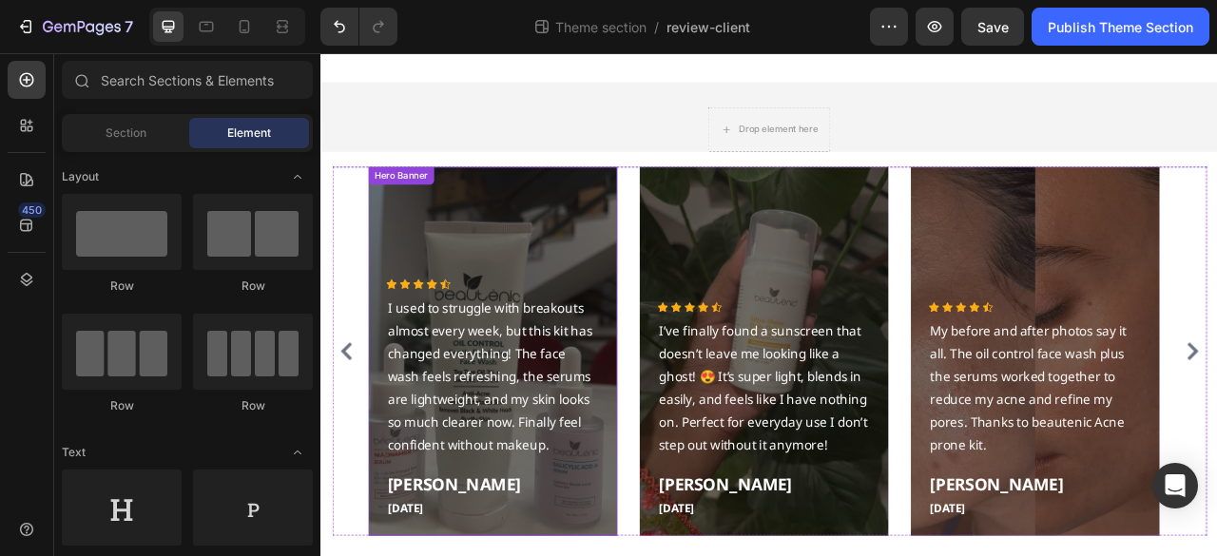
click at [399, 203] on div "Hero Banner" at bounding box center [422, 209] width 84 height 23
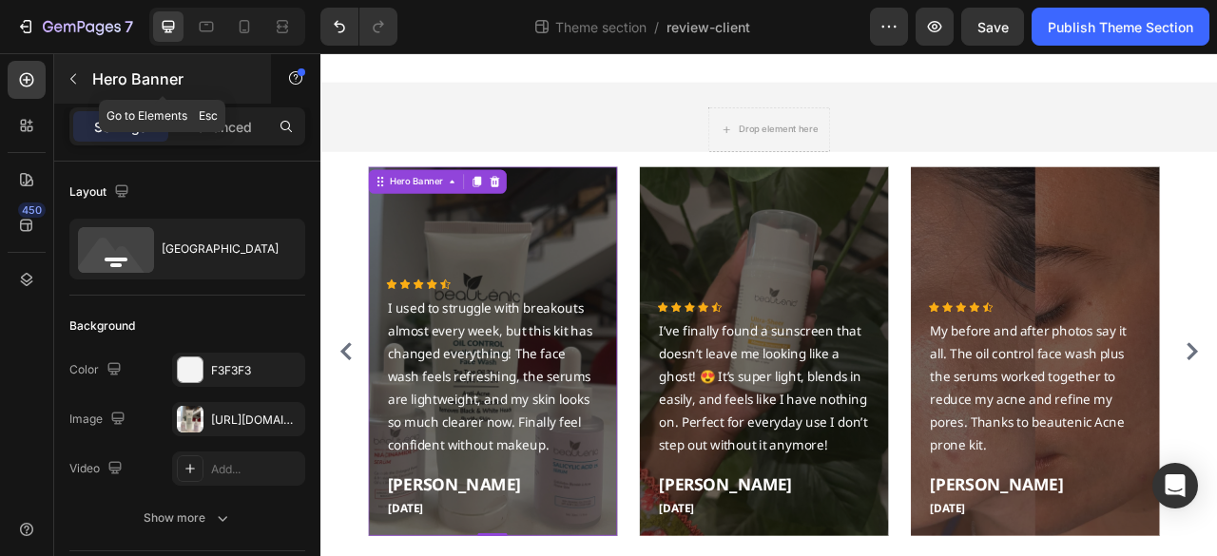
click at [84, 79] on button "button" at bounding box center [73, 79] width 30 height 30
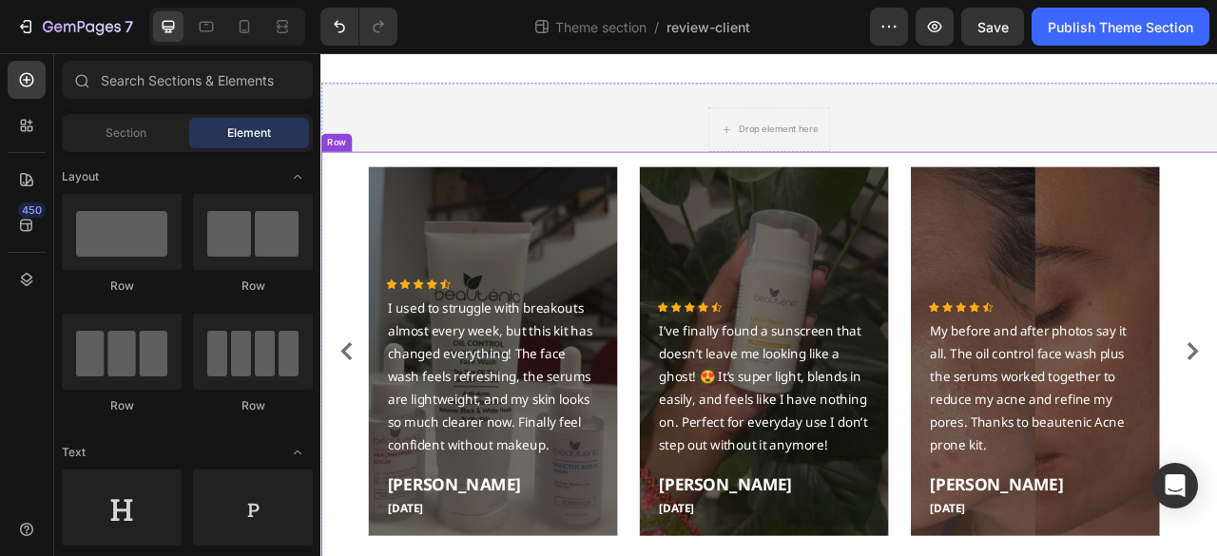
click at [436, 181] on div "Icon Icon Icon Icon Icon Icon List Hoz I used to struggle with breakouts almost…" at bounding box center [890, 445] width 1141 height 532
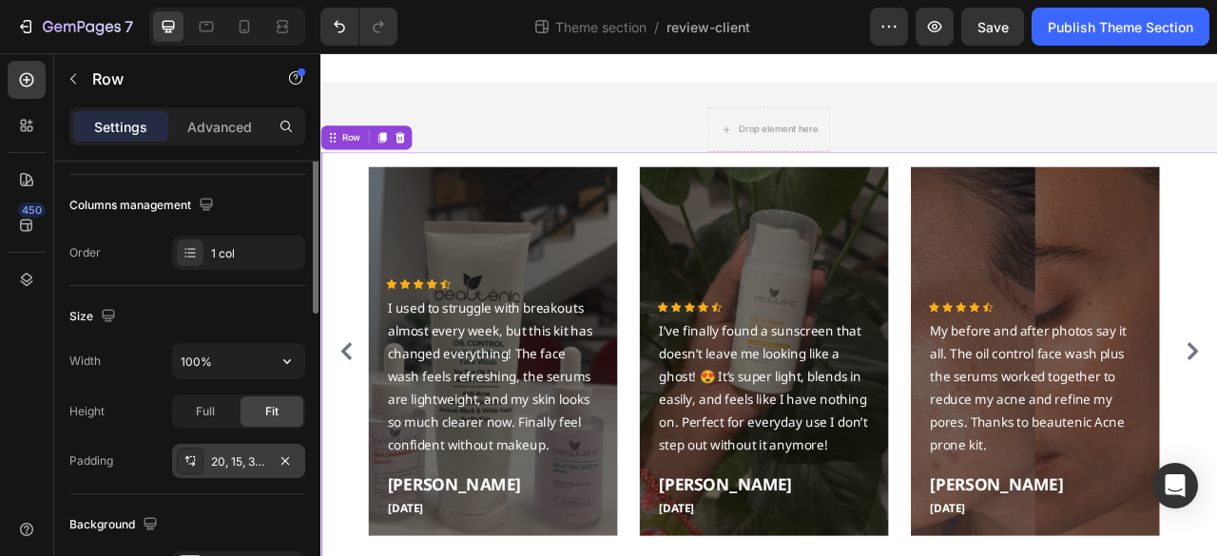
scroll to position [95, 0]
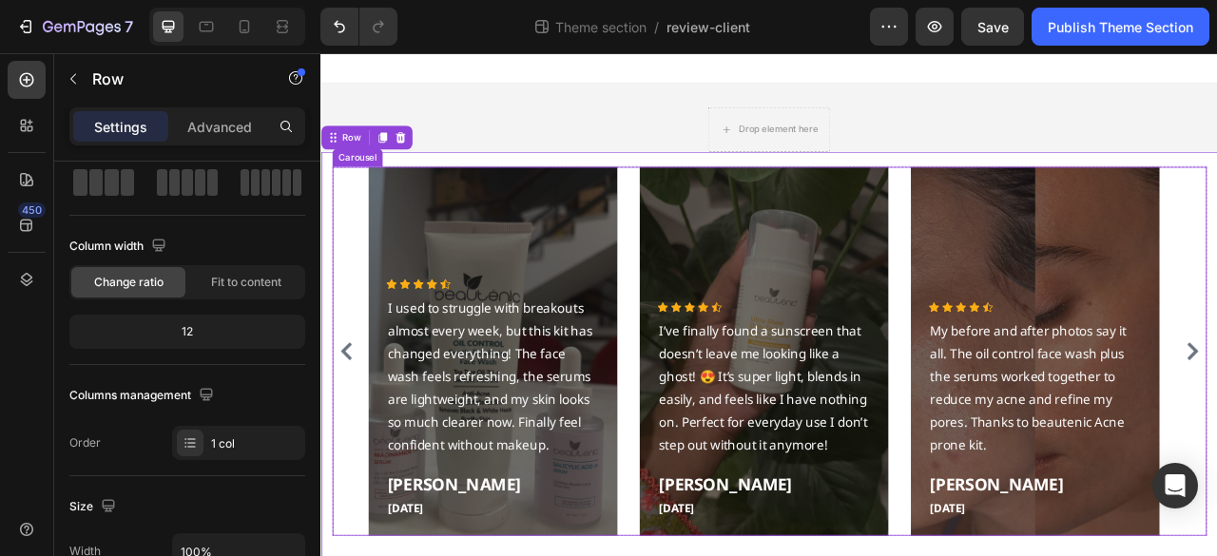
click at [358, 192] on div "Carousel" at bounding box center [367, 186] width 64 height 23
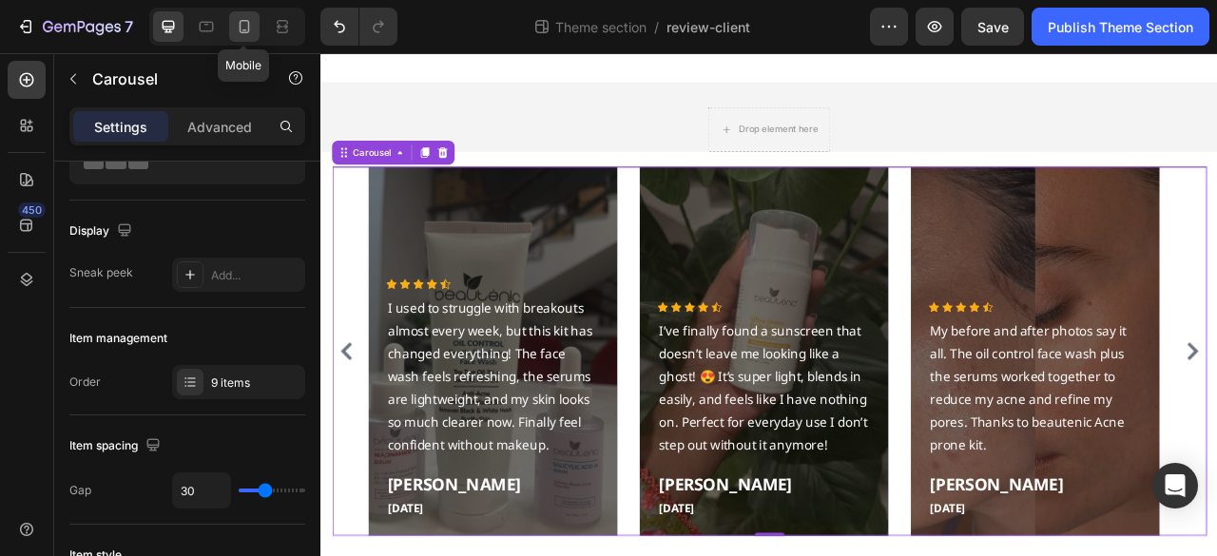
click at [230, 32] on div at bounding box center [244, 26] width 30 height 30
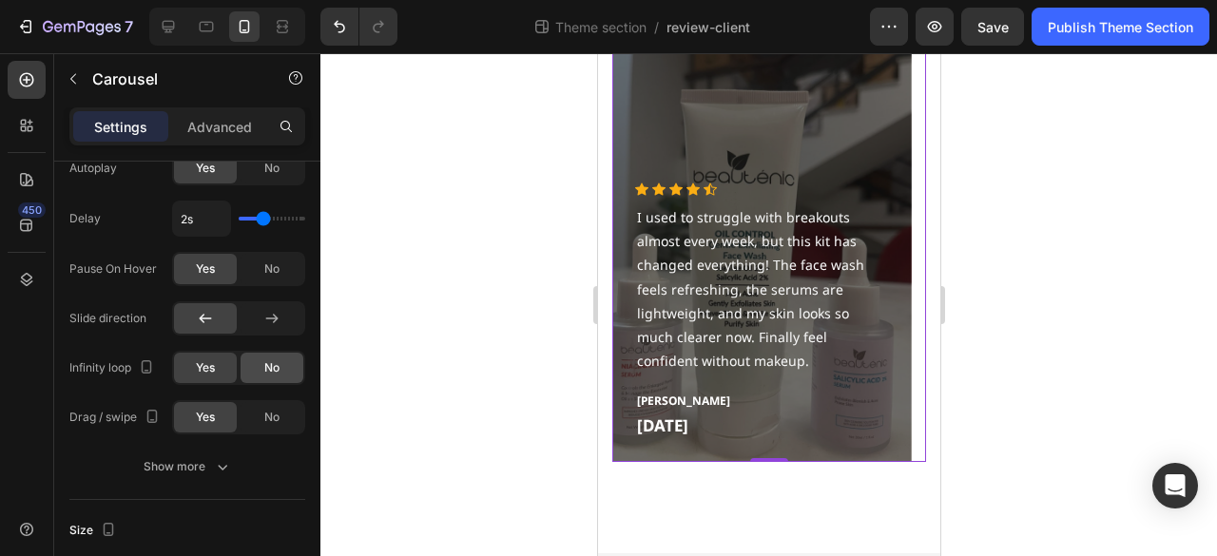
scroll to position [95, 0]
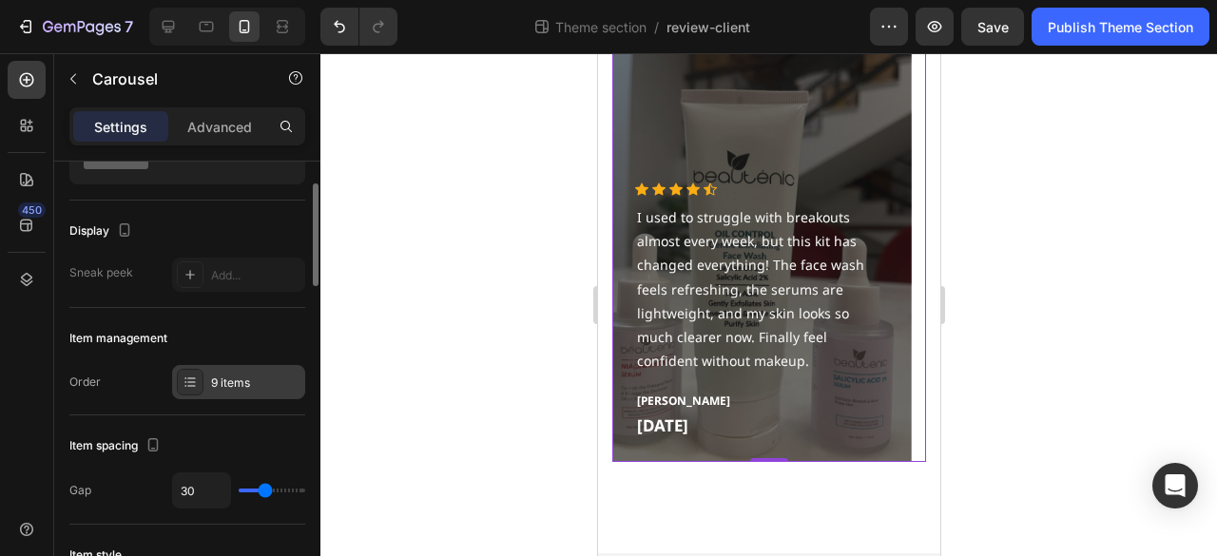
click at [259, 375] on div "9 items" at bounding box center [255, 383] width 89 height 17
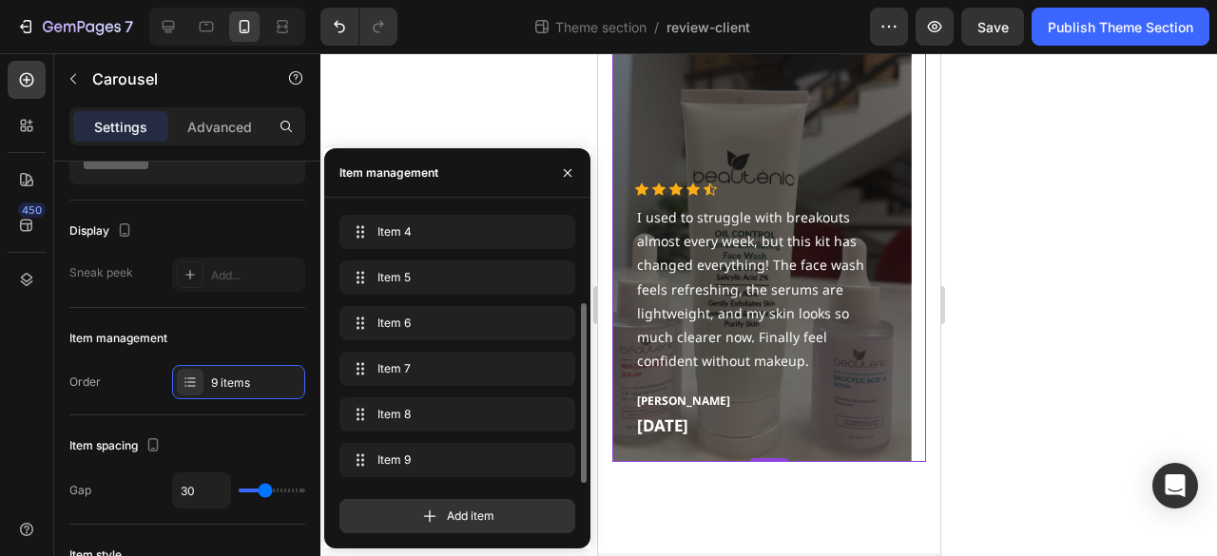
scroll to position [0, 0]
click at [234, 309] on div "Item management Order 9 items" at bounding box center [187, 361] width 236 height 107
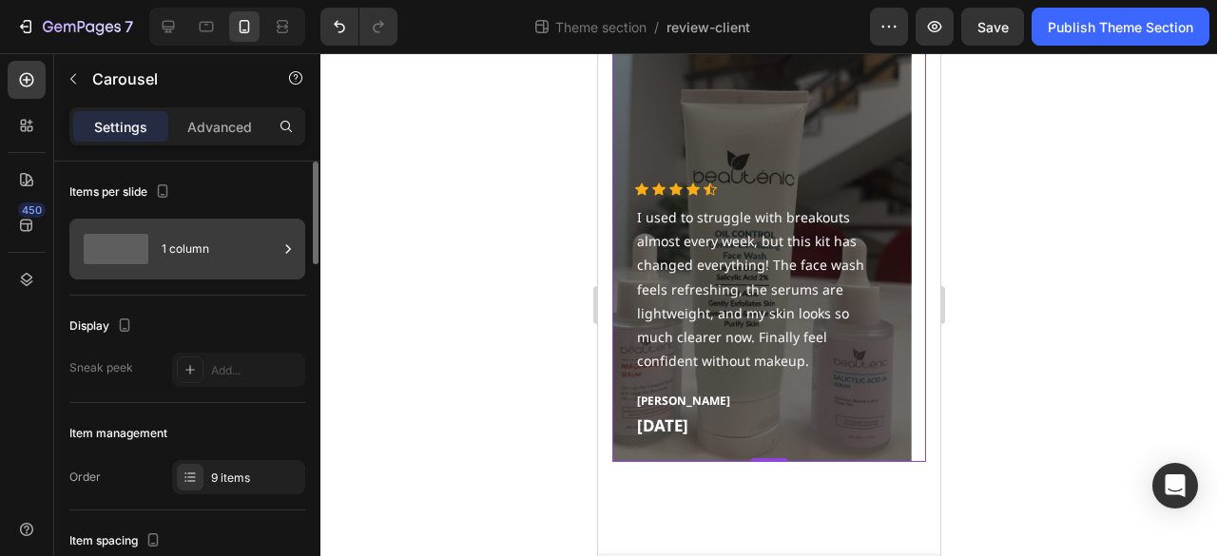
click at [177, 239] on div "1 column" at bounding box center [220, 249] width 116 height 44
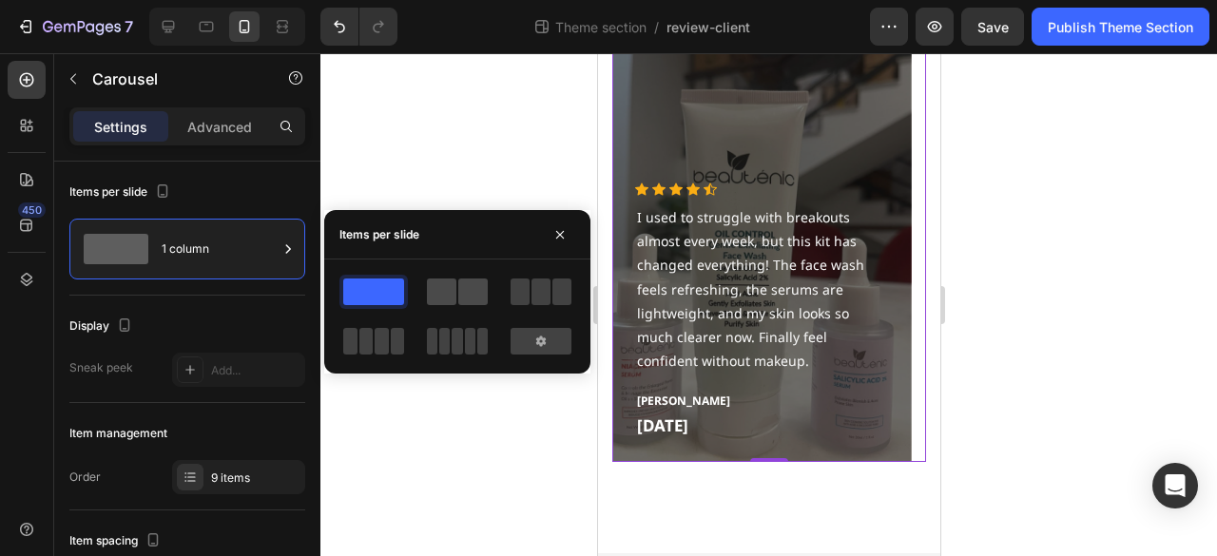
click at [453, 286] on span at bounding box center [441, 292] width 29 height 27
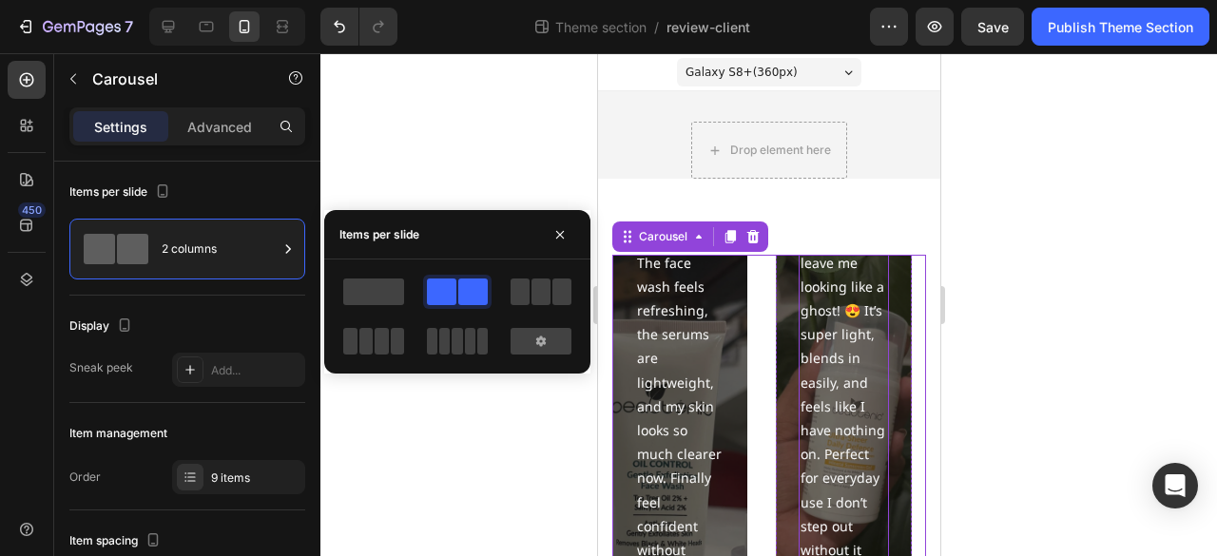
scroll to position [95, 0]
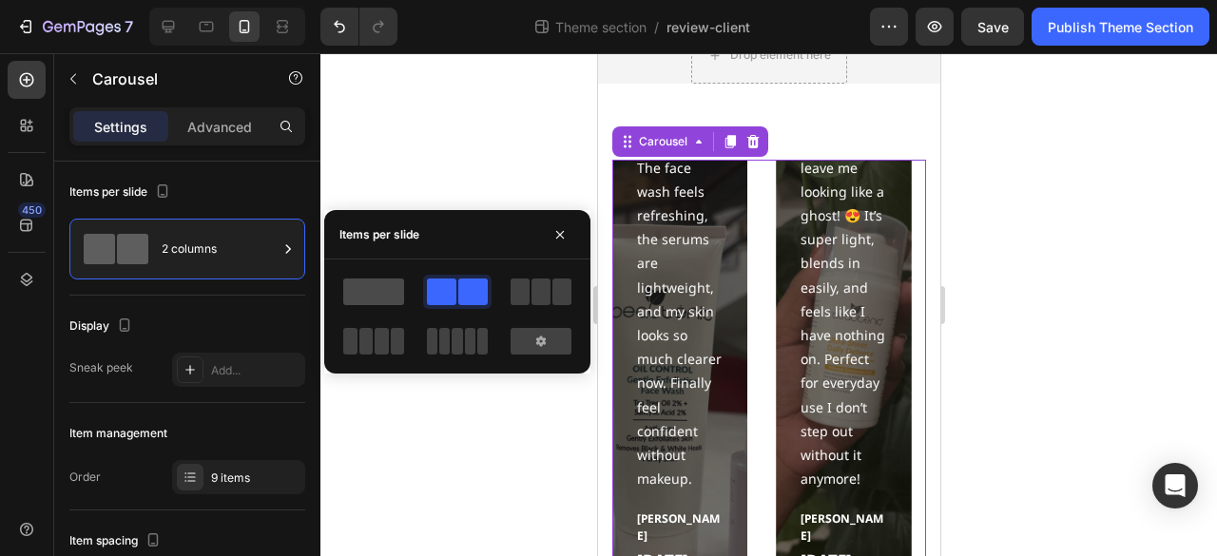
click at [390, 301] on span at bounding box center [373, 292] width 61 height 27
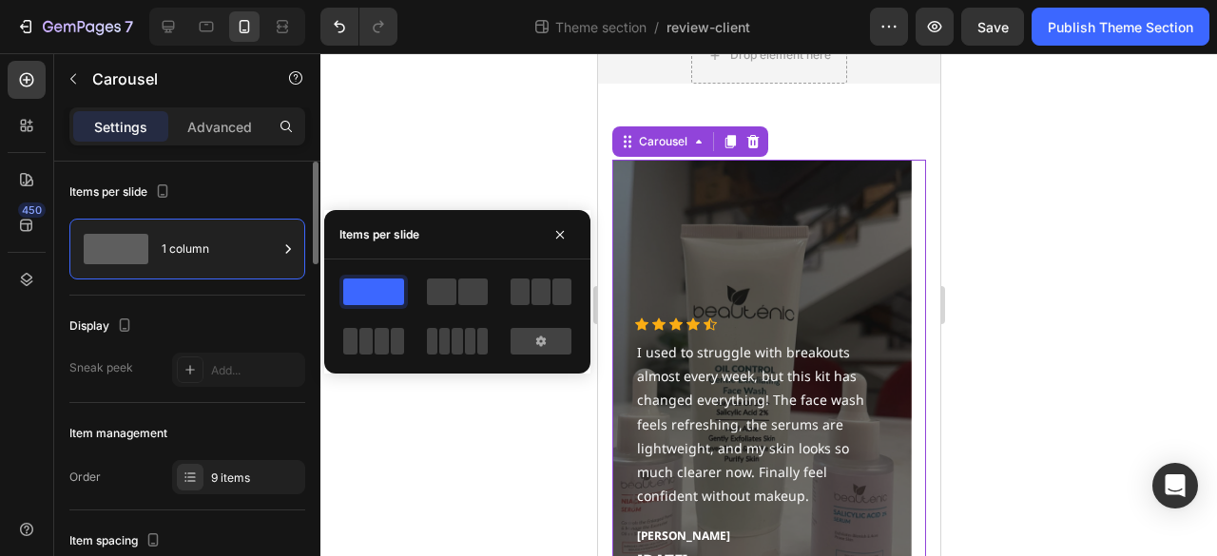
click at [203, 307] on div "Display Sneak peek Add..." at bounding box center [187, 349] width 236 height 107
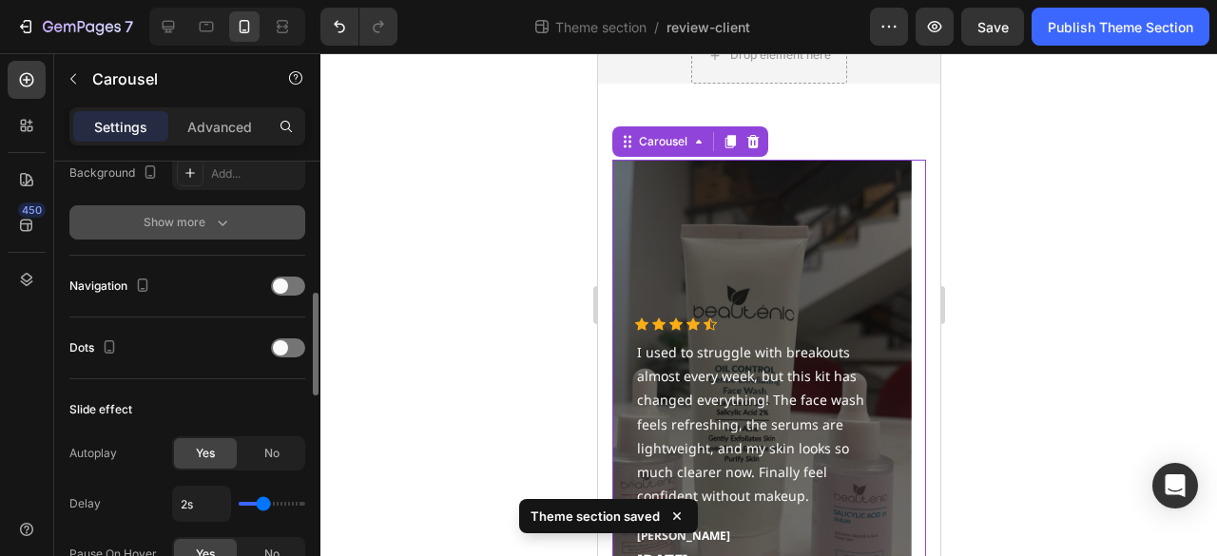
scroll to position [761, 0]
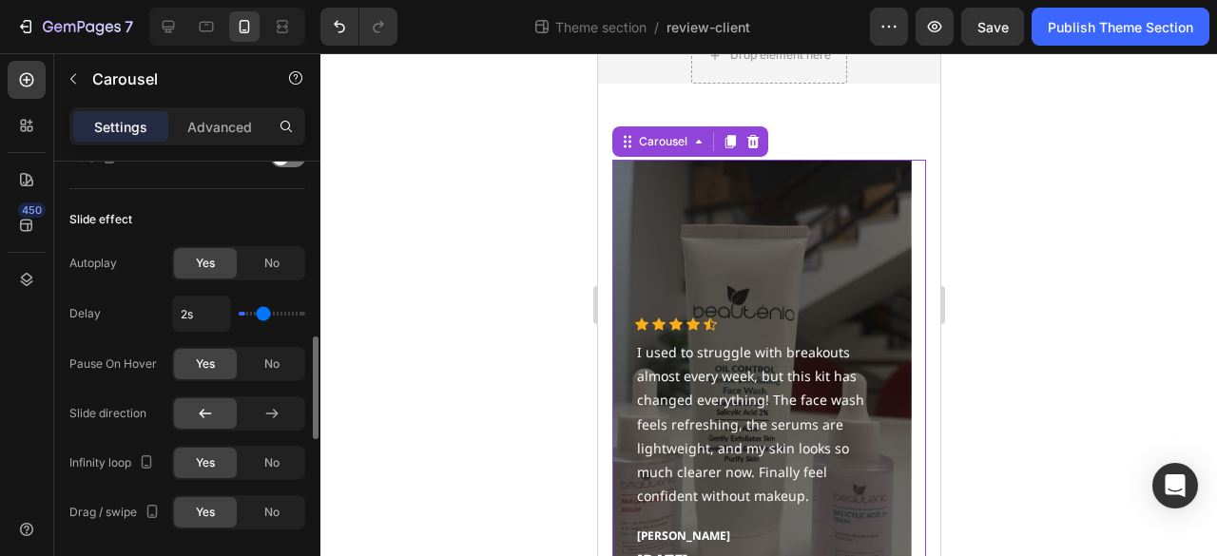
type input "1s"
type input "1"
click at [244, 312] on input "range" at bounding box center [272, 314] width 67 height 4
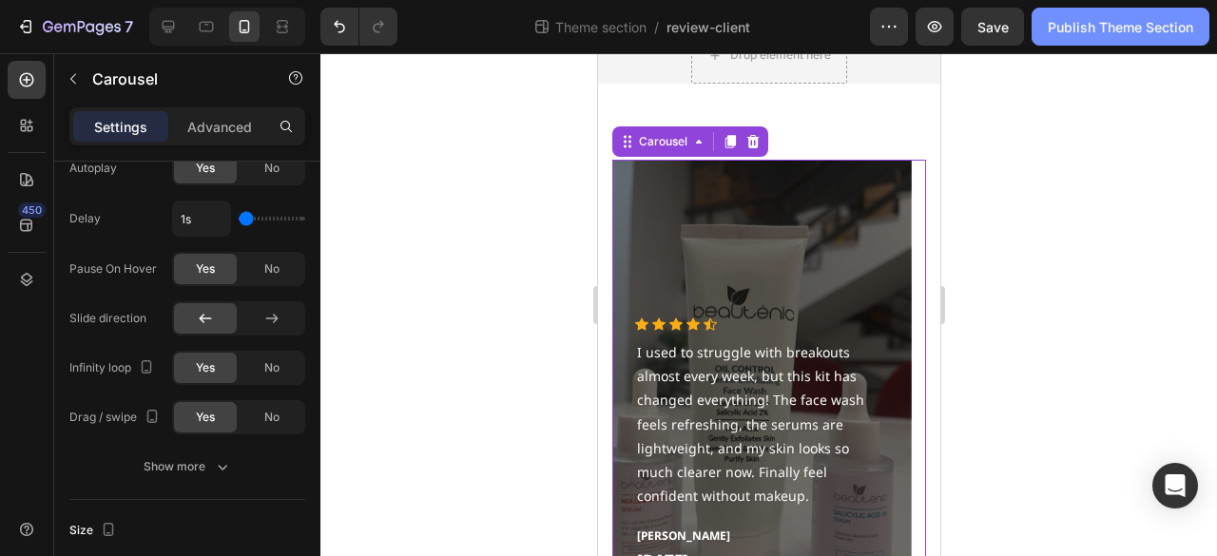
click at [1137, 30] on div "Publish Theme Section" at bounding box center [1120, 27] width 145 height 20
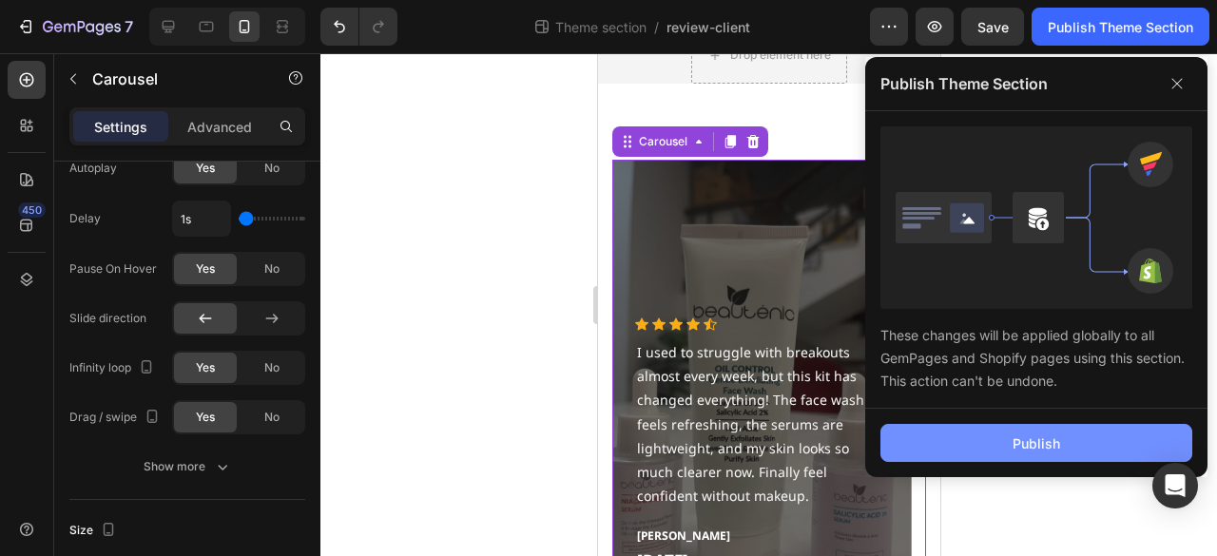
click at [1060, 451] on button "Publish" at bounding box center [1036, 443] width 312 height 38
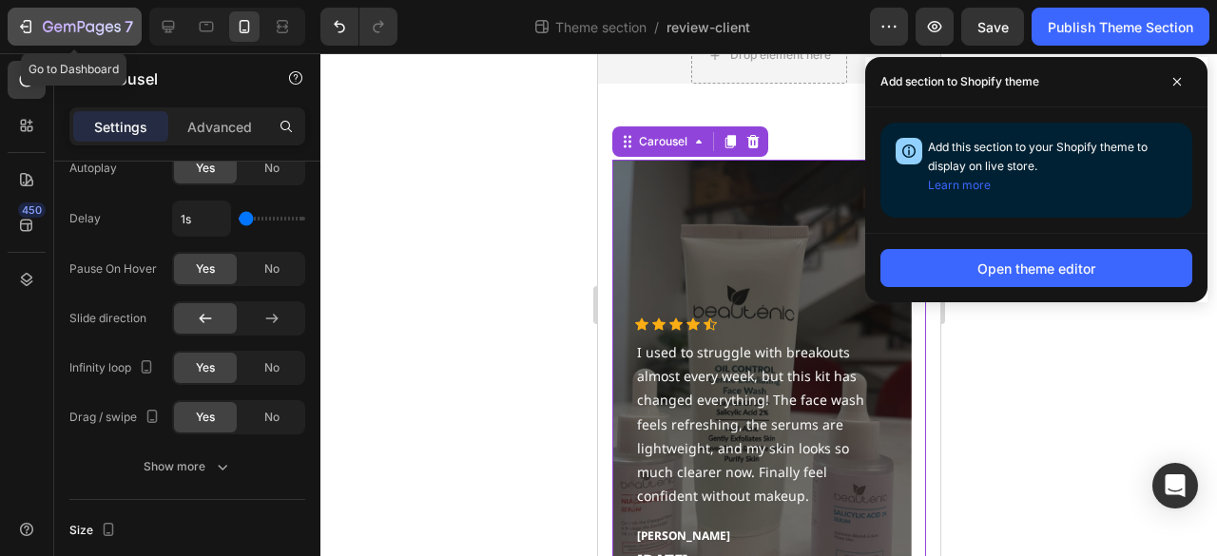
click at [39, 28] on div "7" at bounding box center [74, 26] width 117 height 23
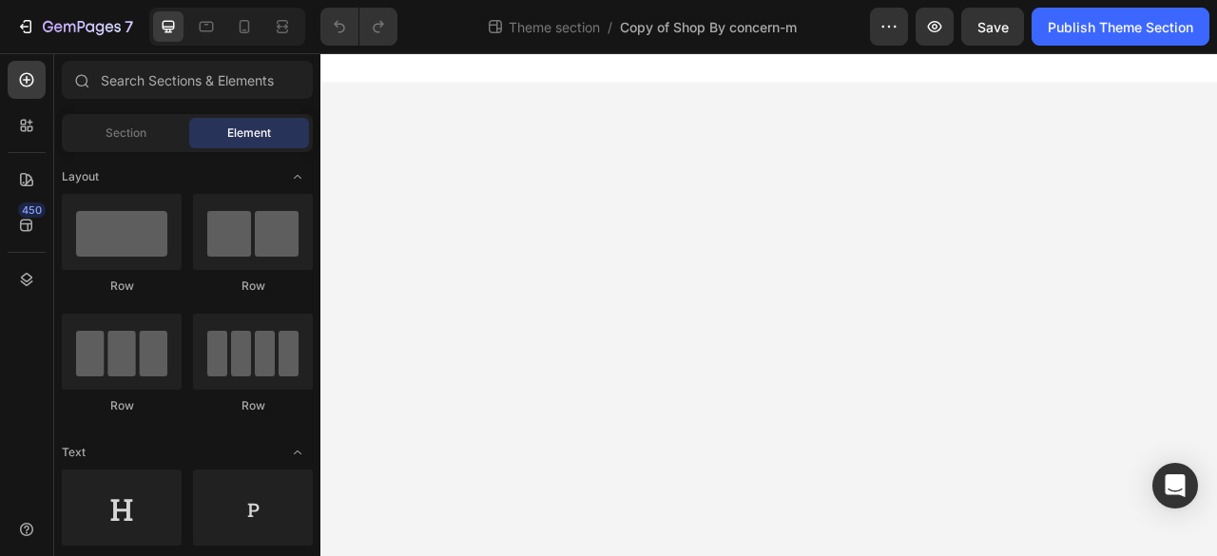
click at [137, 148] on div "Section Element" at bounding box center [187, 133] width 251 height 38
click at [212, 26] on icon at bounding box center [207, 27] width 14 height 10
click at [172, 18] on icon at bounding box center [168, 26] width 19 height 19
